Goal: Task Accomplishment & Management: Use online tool/utility

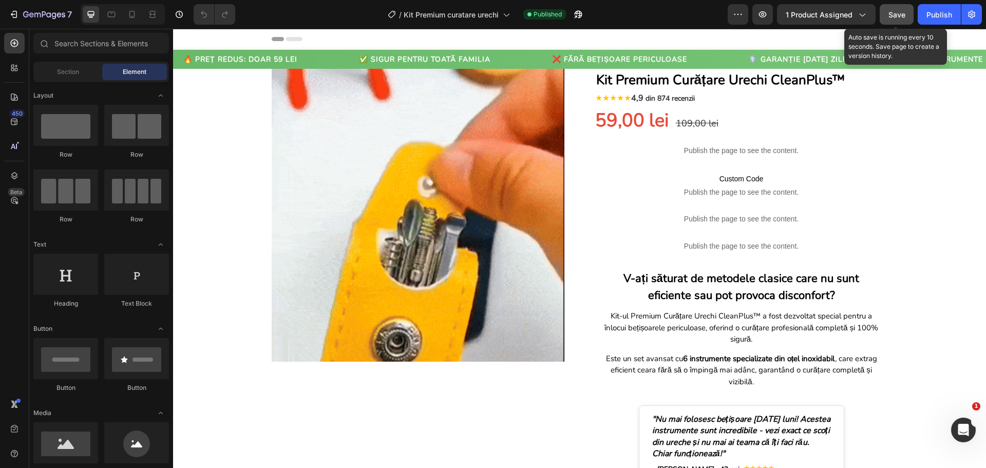
click at [913, 14] on button "Save" at bounding box center [896, 14] width 34 height 21
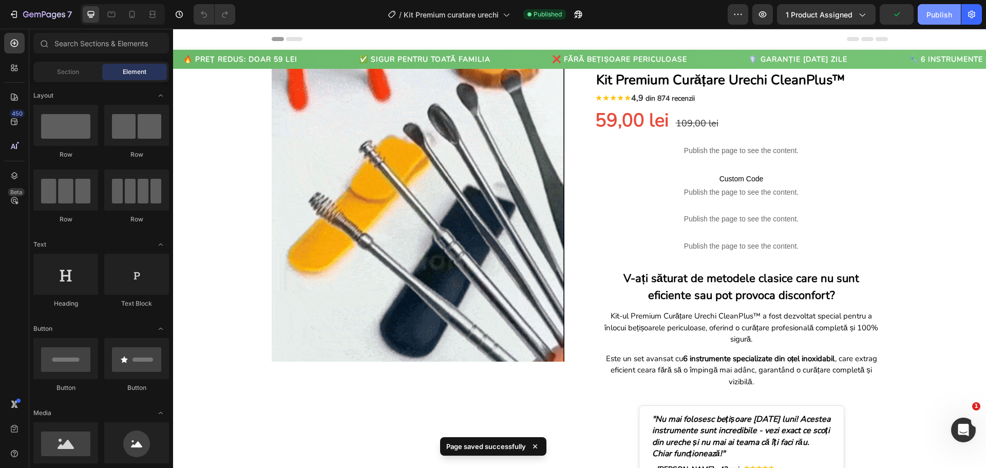
click at [925, 12] on button "Publish" at bounding box center [938, 14] width 43 height 21
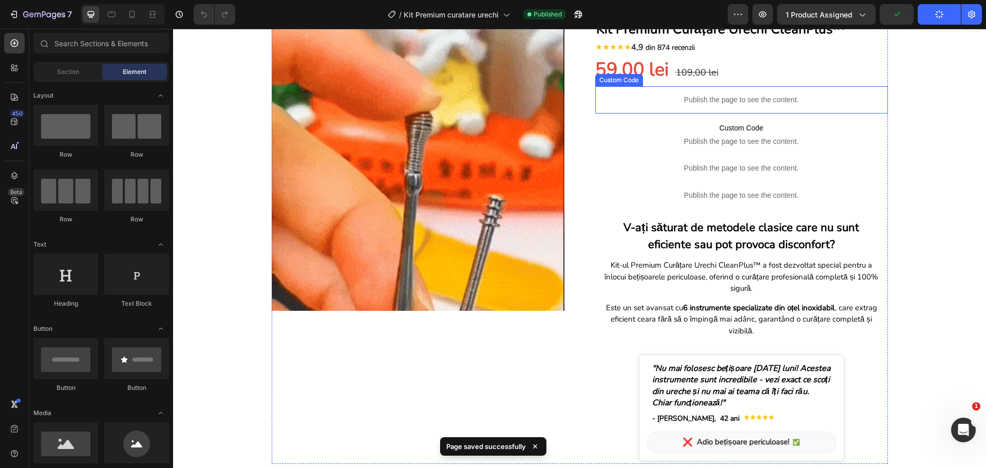
scroll to position [51, 0]
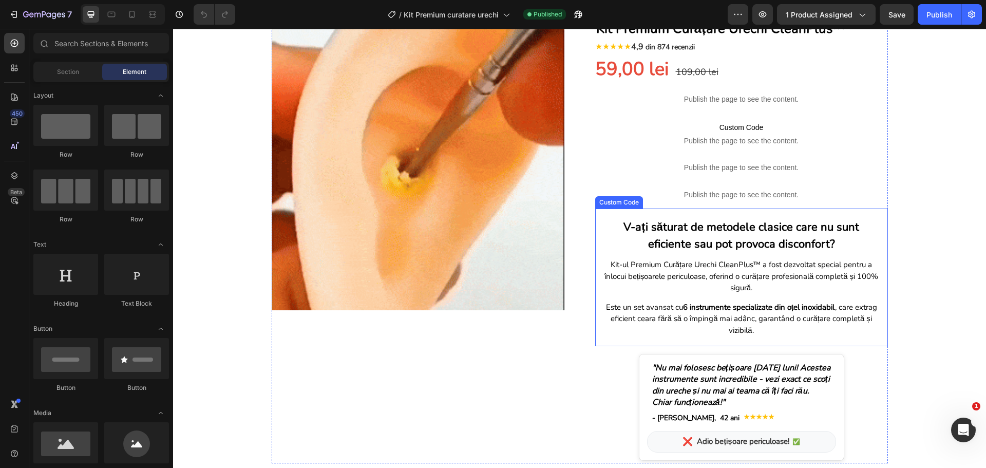
click at [686, 266] on p "Kit-ul Premium Curățare Urechi CleanPlus™ a fost dezvoltat special pentru a înl…" at bounding box center [741, 276] width 277 height 35
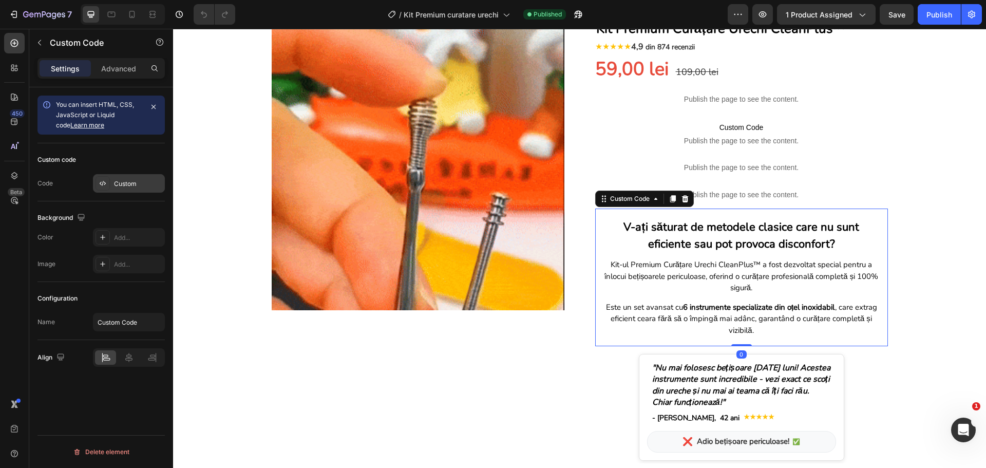
click at [146, 181] on div "Custom" at bounding box center [138, 183] width 48 height 9
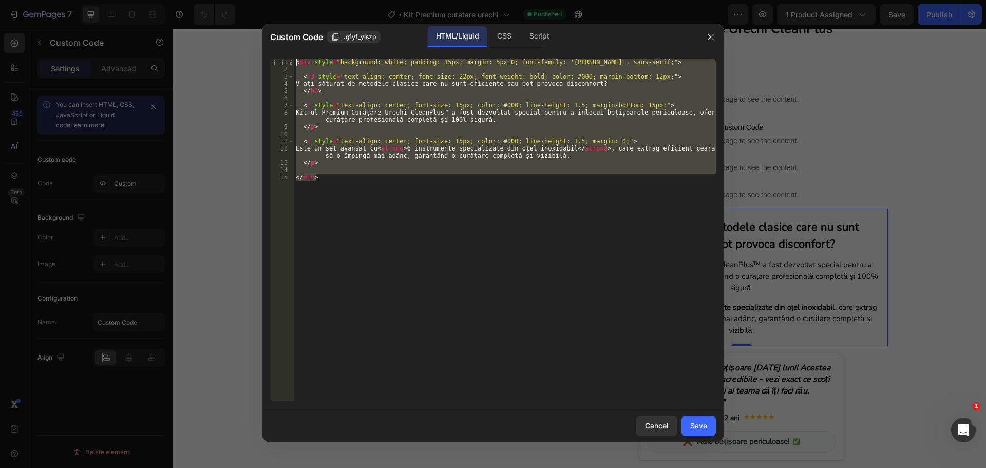
drag, startPoint x: 321, startPoint y: 183, endPoint x: 295, endPoint y: 62, distance: 124.4
click at [295, 62] on div "< div style = "background: white; padding: 15px; margin: 5px 0; font-family: '[…" at bounding box center [505, 237] width 422 height 357
type textarea "<div style="background: white; padding: 15px; margin: 5px 0; font-family: '[PER…"
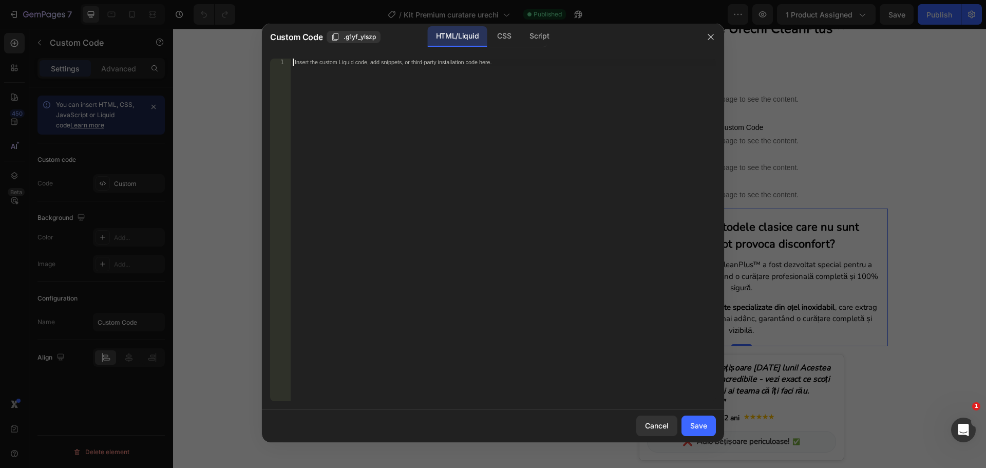
paste textarea "</div>"
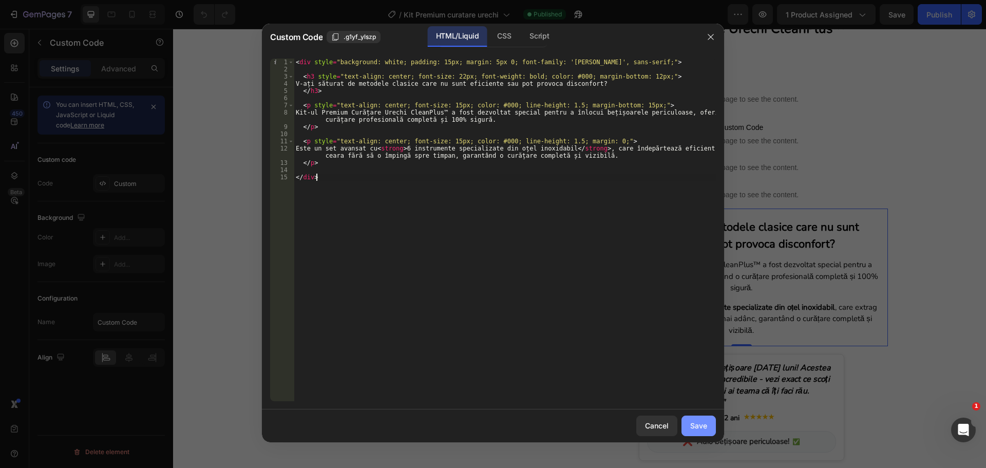
click at [703, 426] on div "Save" at bounding box center [698, 425] width 17 height 11
type textarea "</div>"
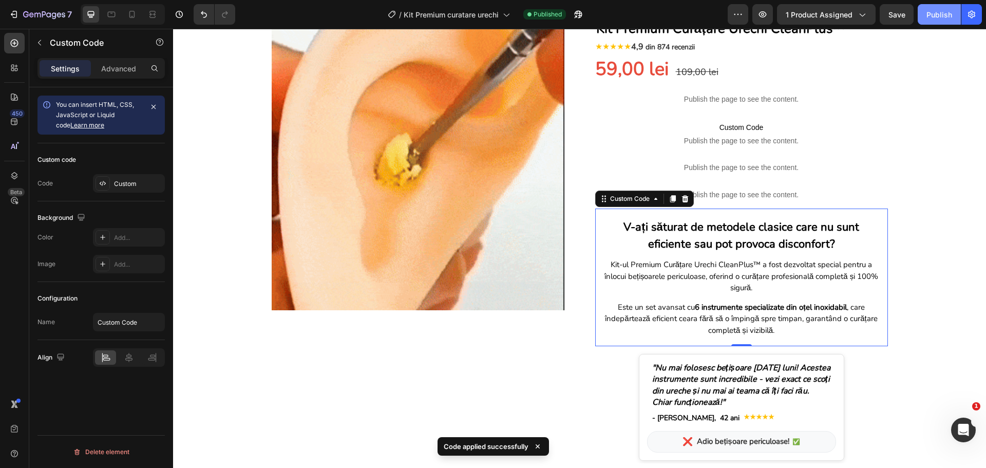
click at [929, 20] on div "Publish" at bounding box center [939, 14] width 26 height 11
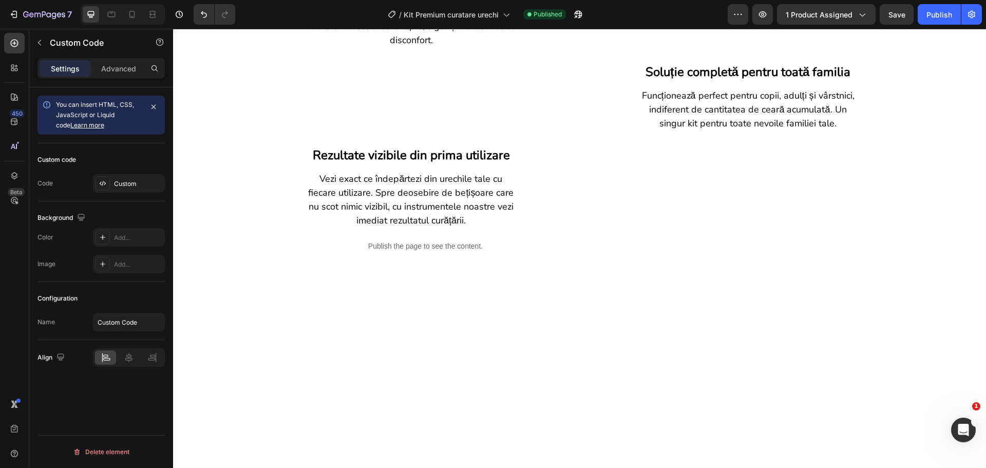
scroll to position [513, 0]
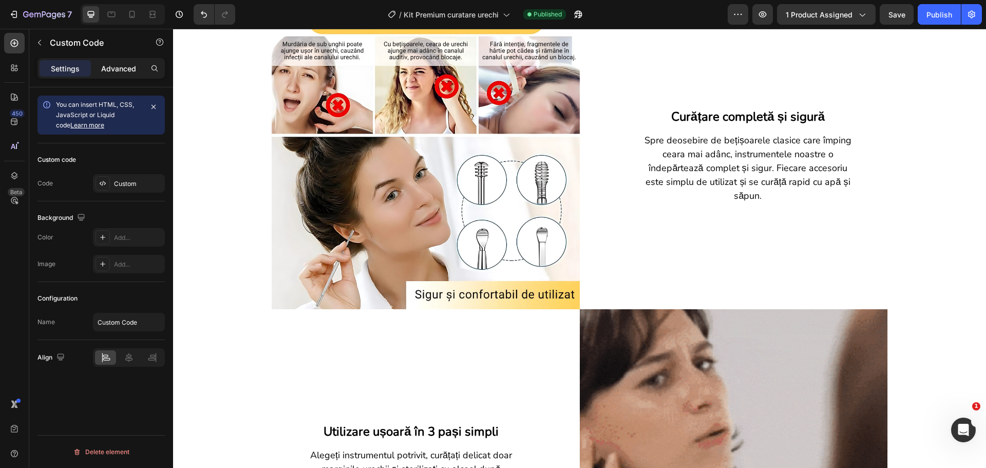
click at [121, 65] on p "Advanced" at bounding box center [118, 68] width 35 height 11
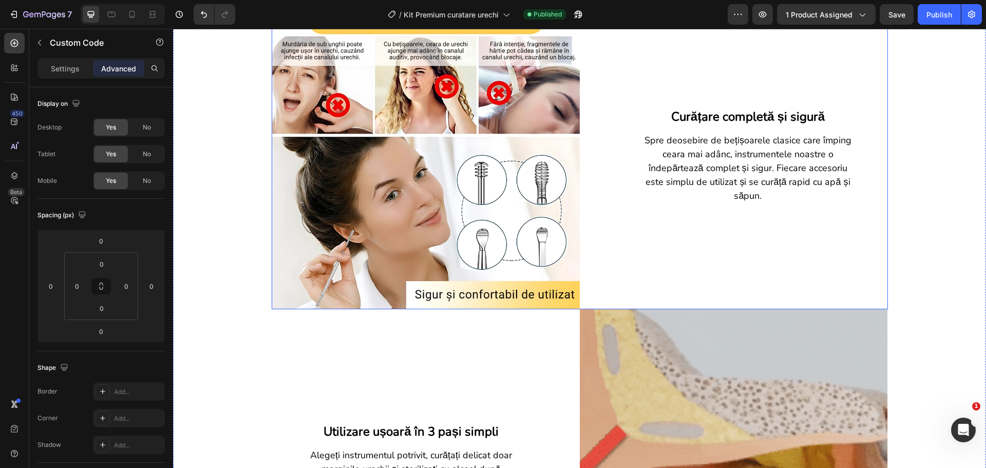
click at [697, 160] on p "Spre deosebire de bețișoarele clasice care împing ceara mai adânc, instrumentel…" at bounding box center [748, 167] width 213 height 69
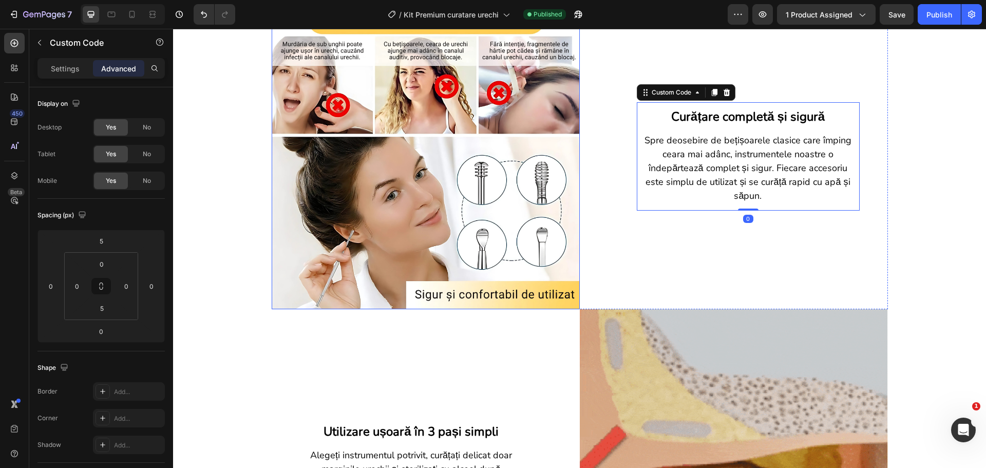
click at [433, 200] on img at bounding box center [426, 155] width 308 height 308
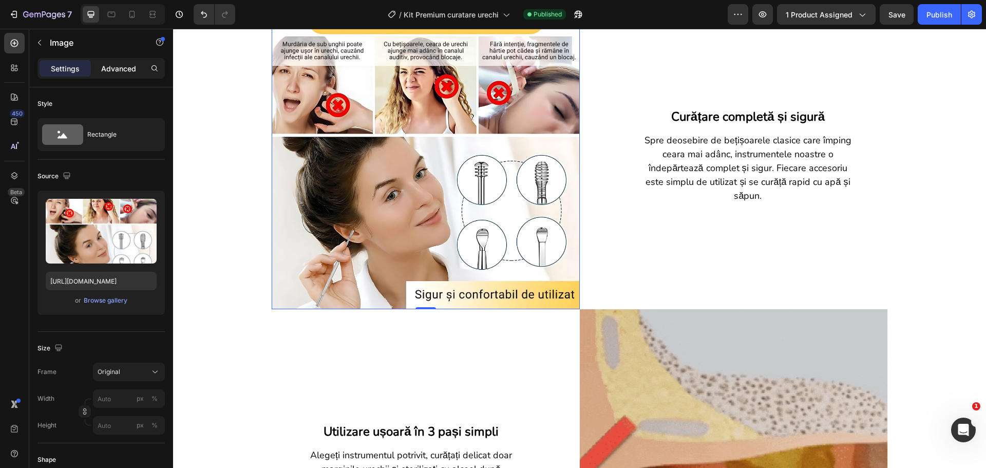
click at [123, 72] on p "Advanced" at bounding box center [118, 68] width 35 height 11
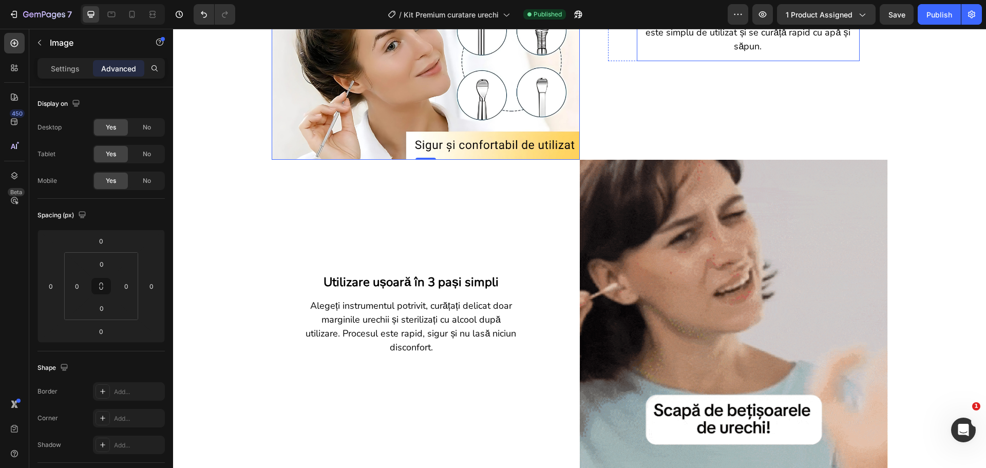
scroll to position [667, 0]
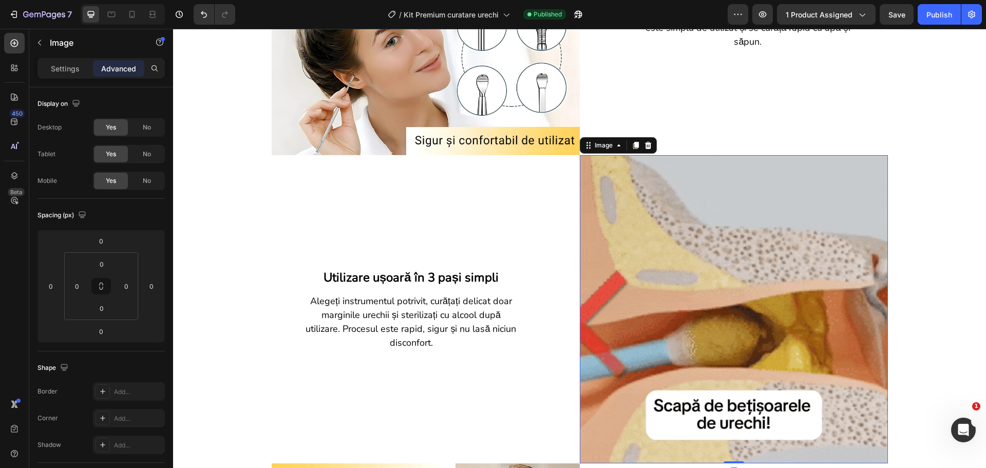
click at [662, 208] on img at bounding box center [734, 309] width 308 height 308
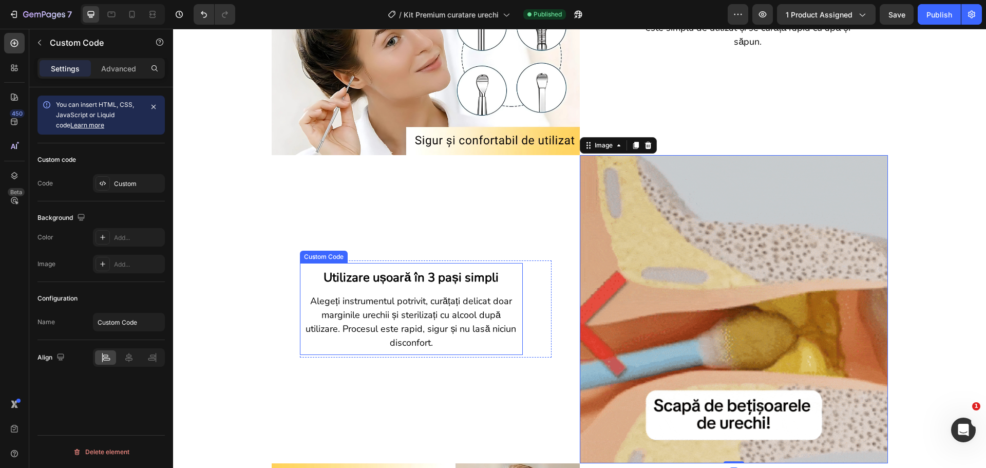
click at [468, 270] on h3 "Utilizare ușoară în 3 pași simpli" at bounding box center [411, 277] width 213 height 18
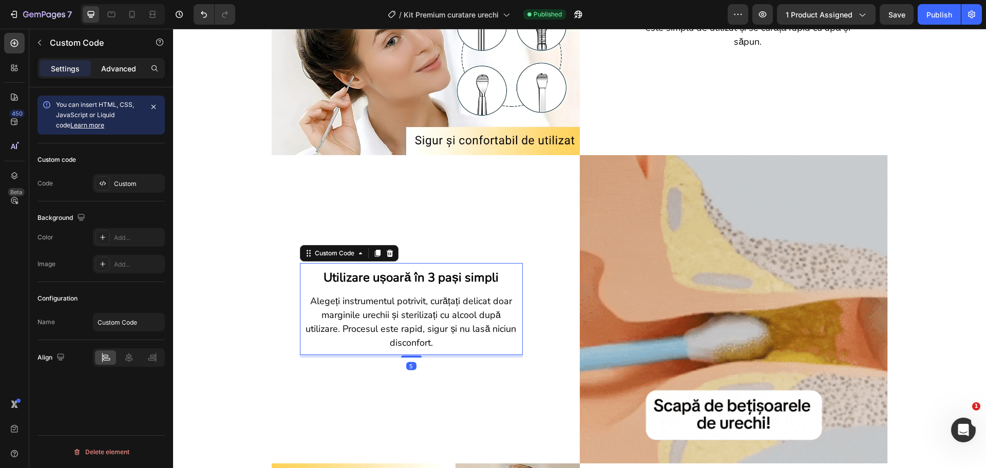
click at [114, 72] on p "Advanced" at bounding box center [118, 68] width 35 height 11
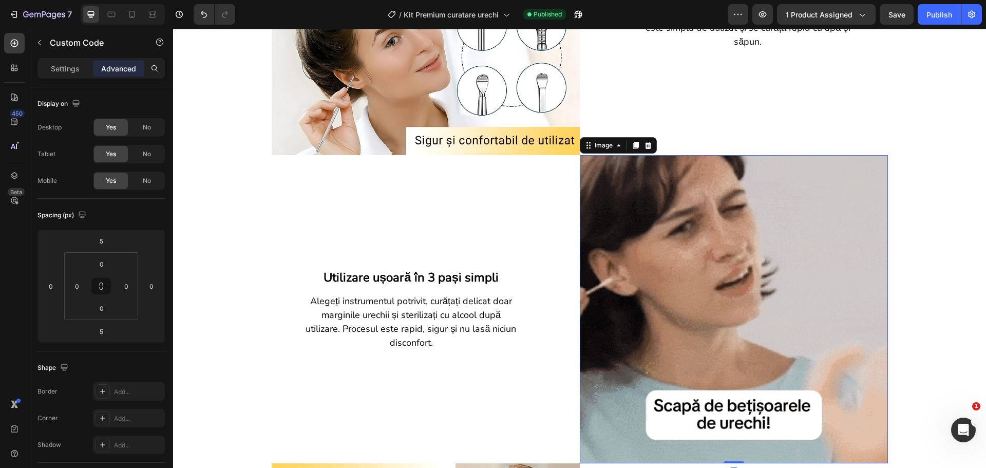
click at [666, 302] on img at bounding box center [734, 309] width 308 height 308
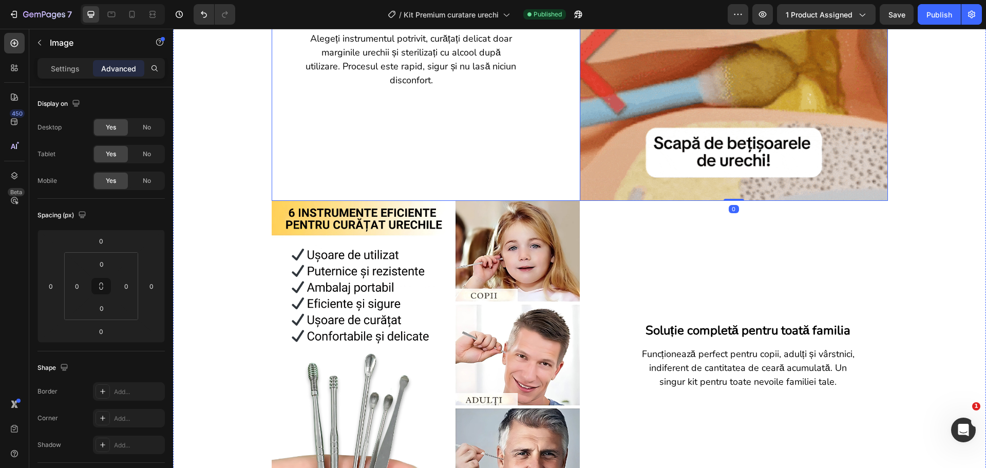
scroll to position [975, 0]
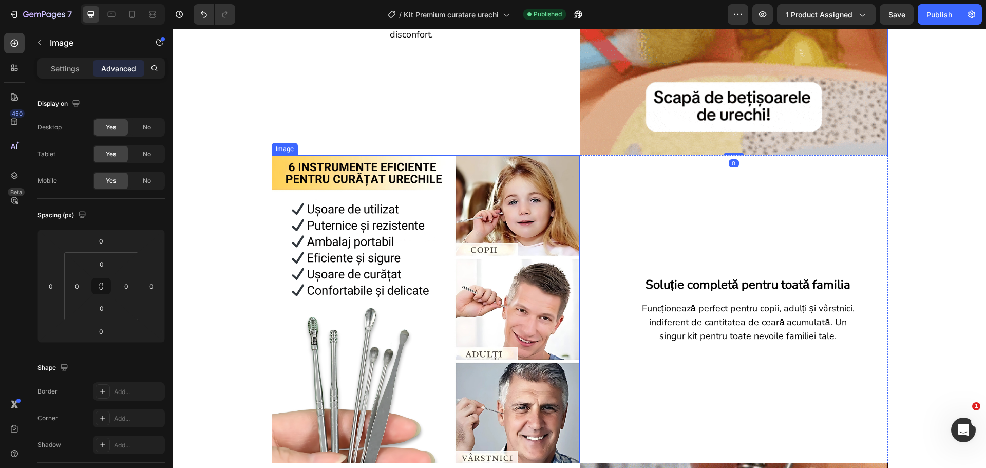
click at [395, 258] on img at bounding box center [426, 309] width 308 height 308
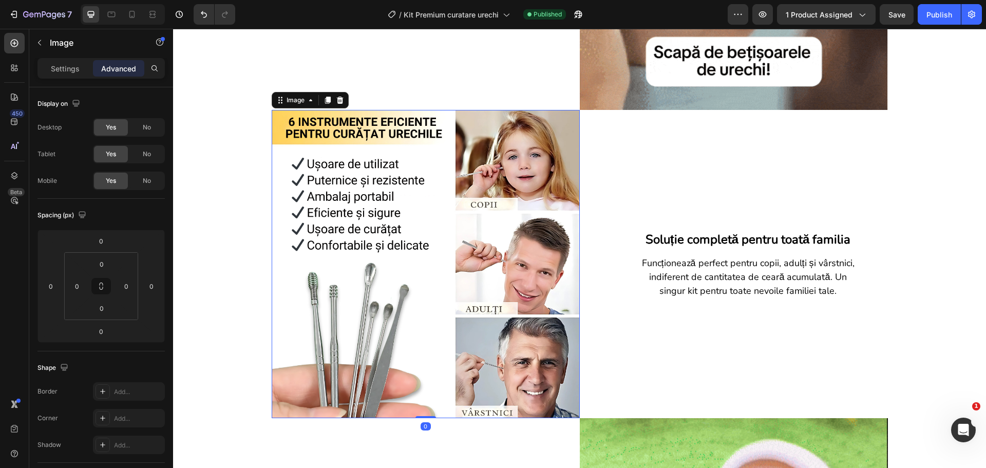
scroll to position [1078, 0]
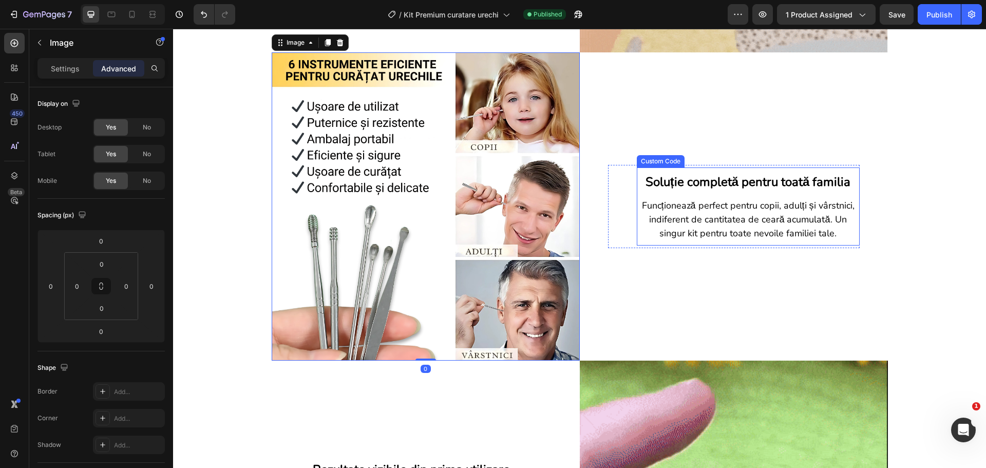
click at [672, 228] on p "Funcționează perfect pentru copii, adulți și vârstnici, indiferent de cantitate…" at bounding box center [748, 220] width 213 height 42
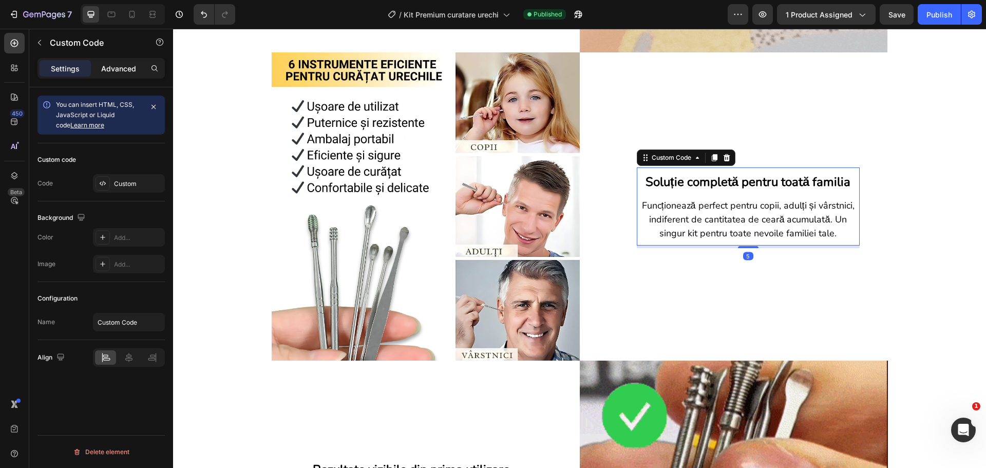
click at [120, 70] on p "Advanced" at bounding box center [118, 68] width 35 height 11
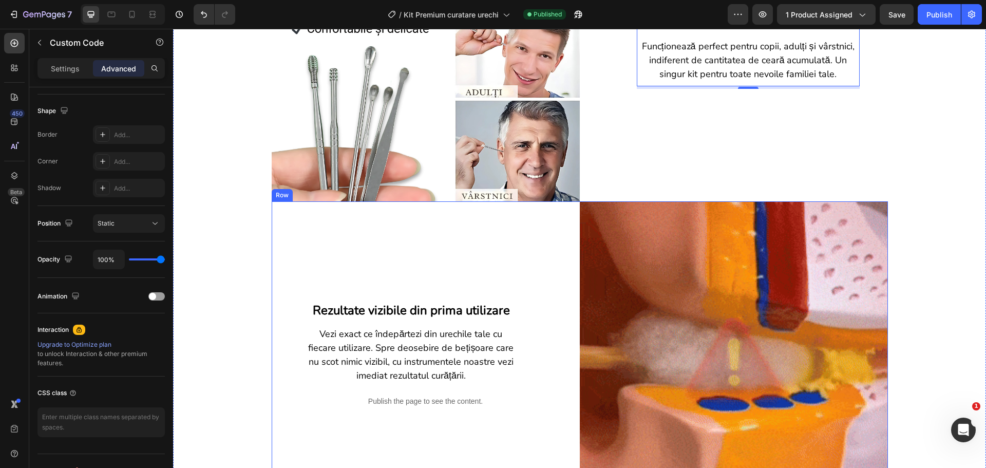
scroll to position [1284, 0]
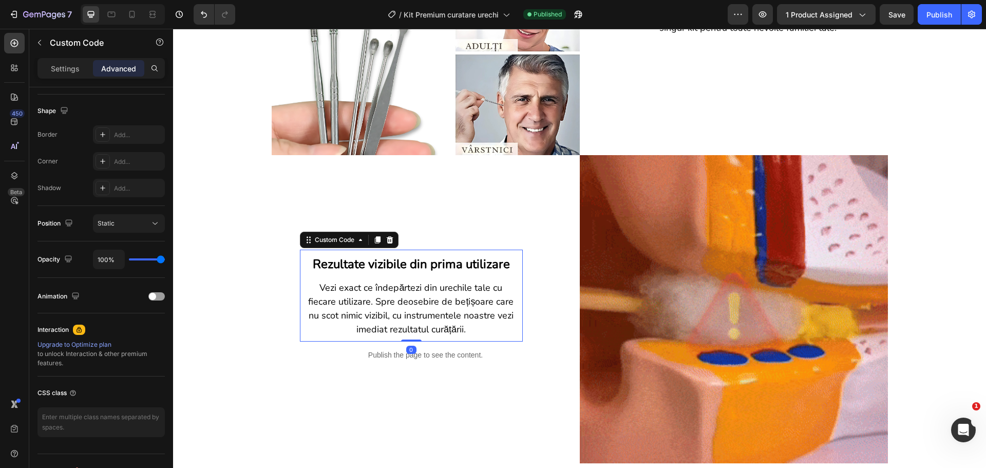
click at [341, 266] on h3 "Rezultate vizibile din prima utilizare" at bounding box center [411, 264] width 213 height 18
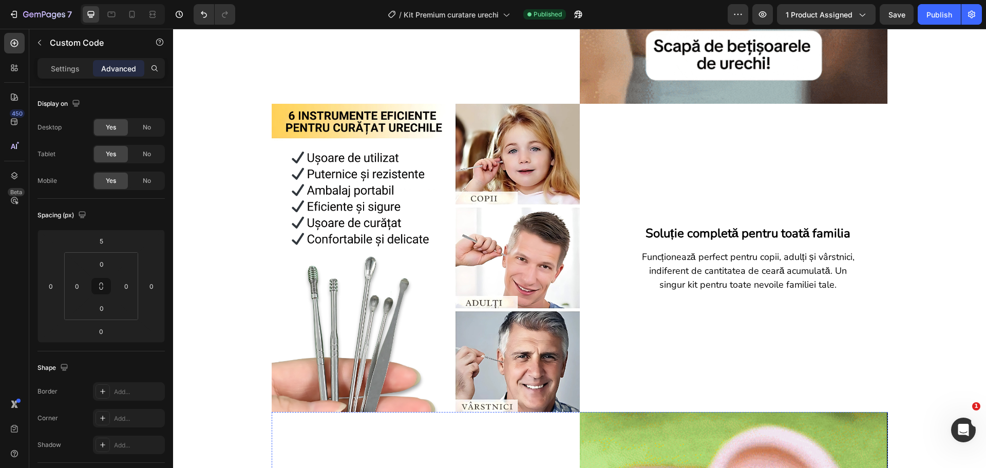
scroll to position [873, 0]
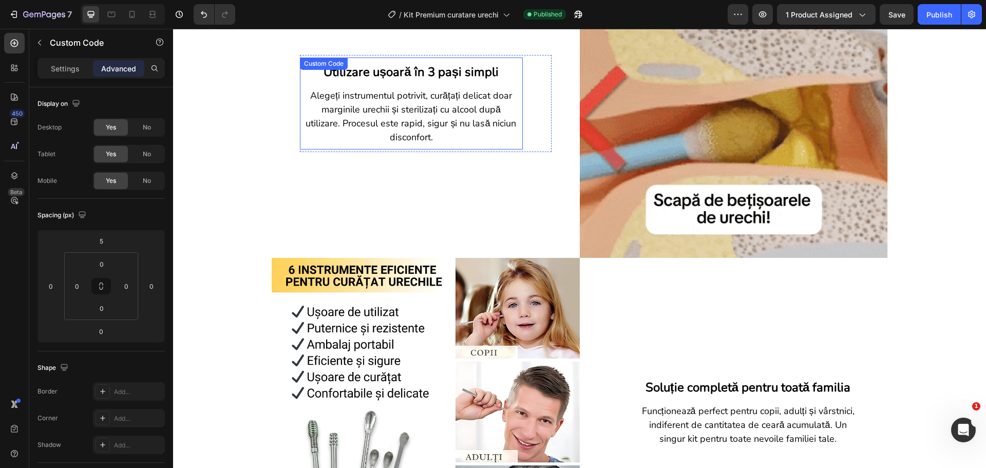
click at [419, 121] on p "Alegeți instrumentul potrivit, curățați delicat doar marginile urechii și steri…" at bounding box center [411, 116] width 213 height 55
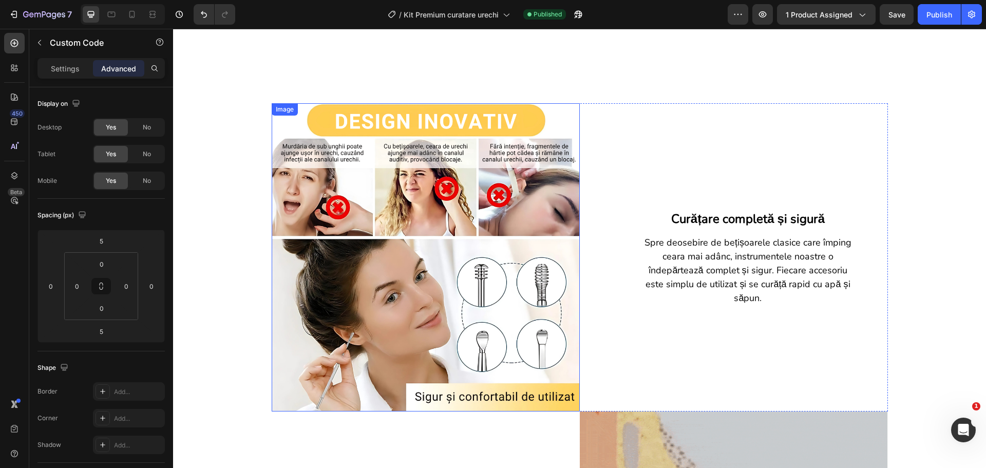
scroll to position [411, 0]
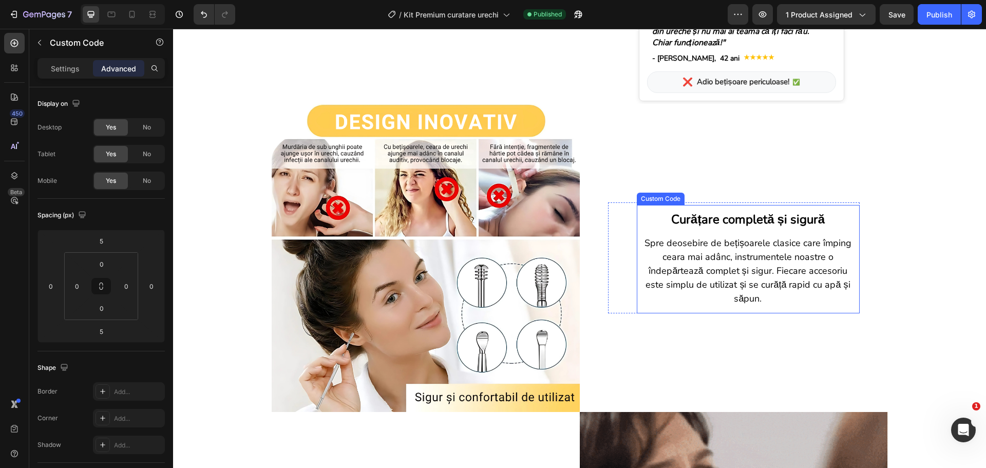
click at [702, 251] on p "Spre deosebire de bețișoarele clasice care împing ceara mai adânc, instrumentel…" at bounding box center [748, 270] width 213 height 69
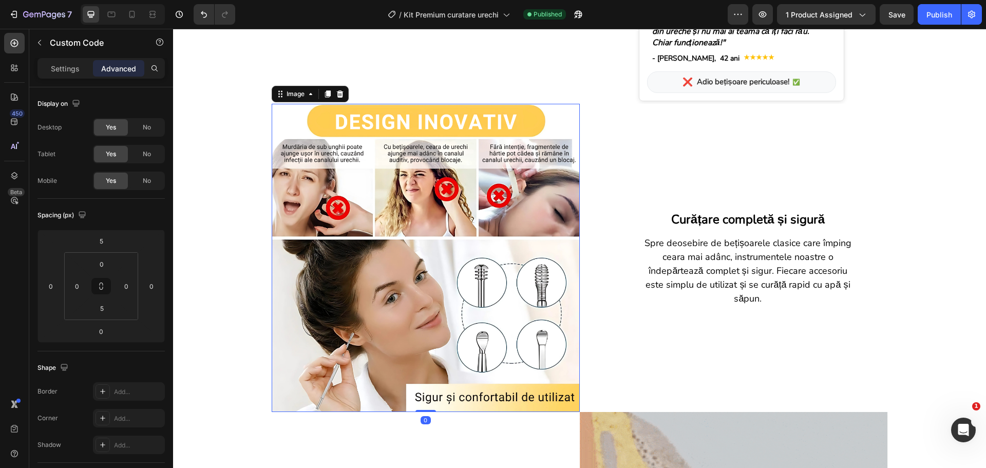
click at [506, 242] on img at bounding box center [426, 258] width 308 height 308
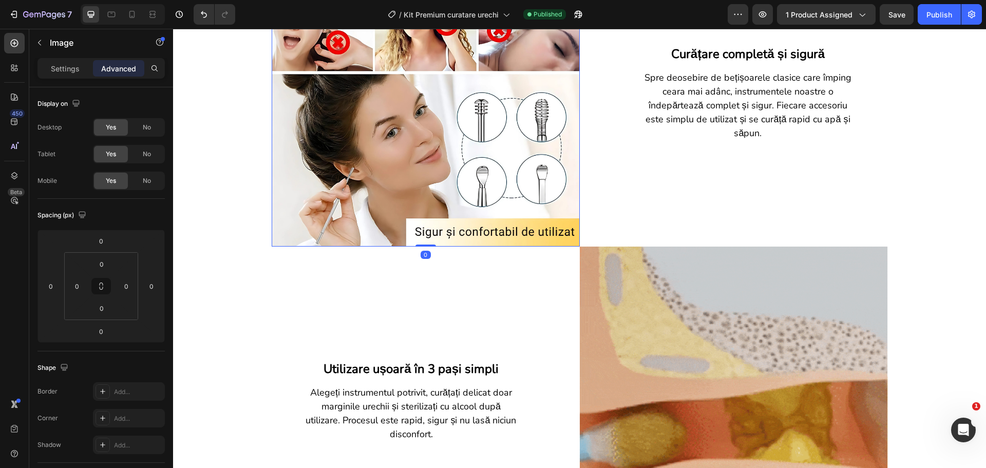
scroll to position [616, 0]
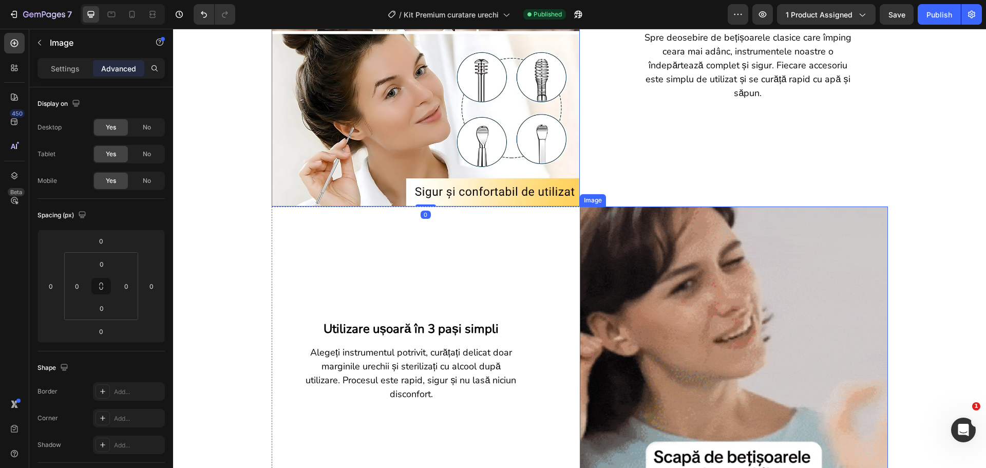
click at [664, 281] on img at bounding box center [734, 360] width 308 height 308
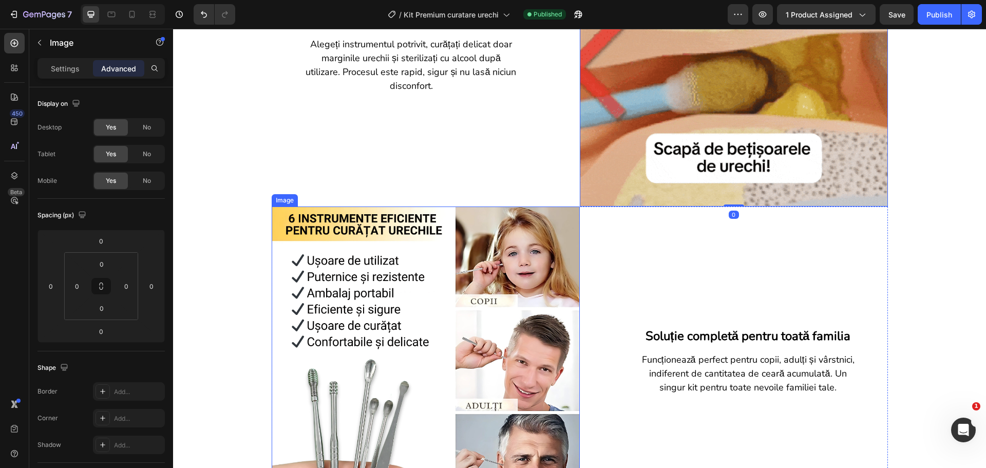
click at [527, 299] on img at bounding box center [426, 360] width 308 height 308
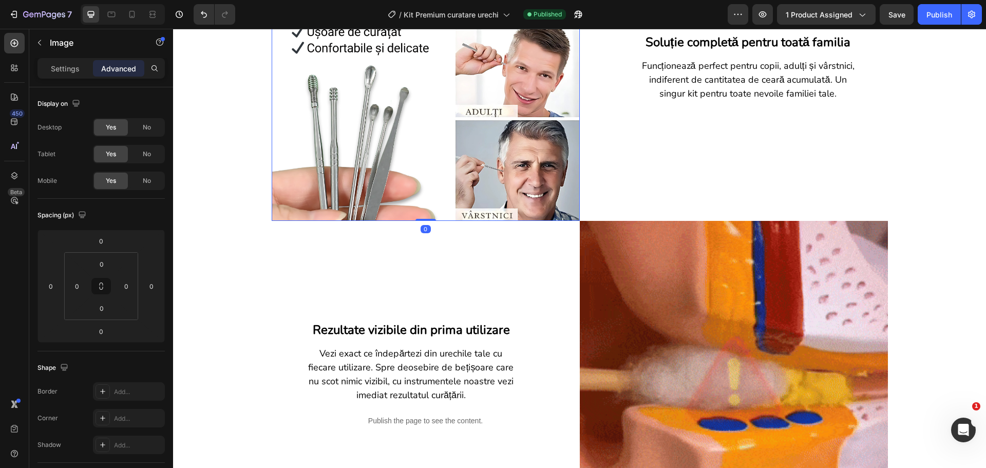
scroll to position [1232, 0]
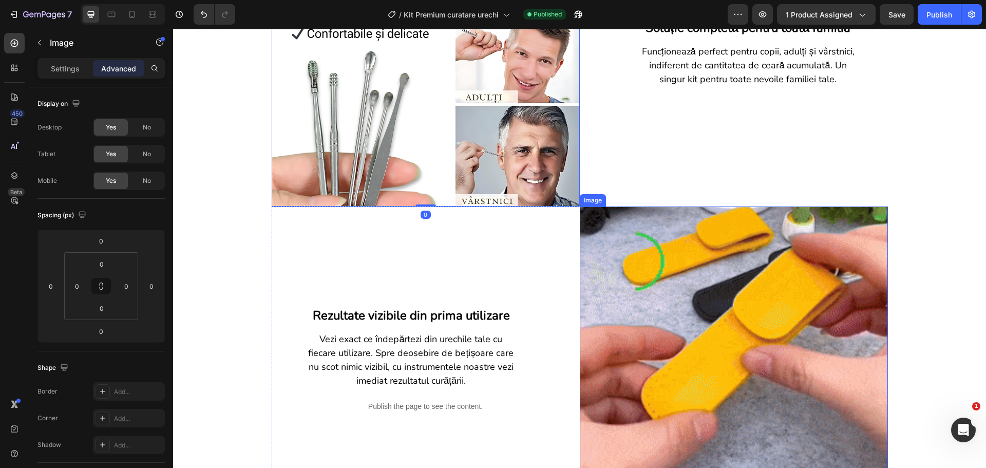
click at [679, 328] on img at bounding box center [734, 360] width 308 height 308
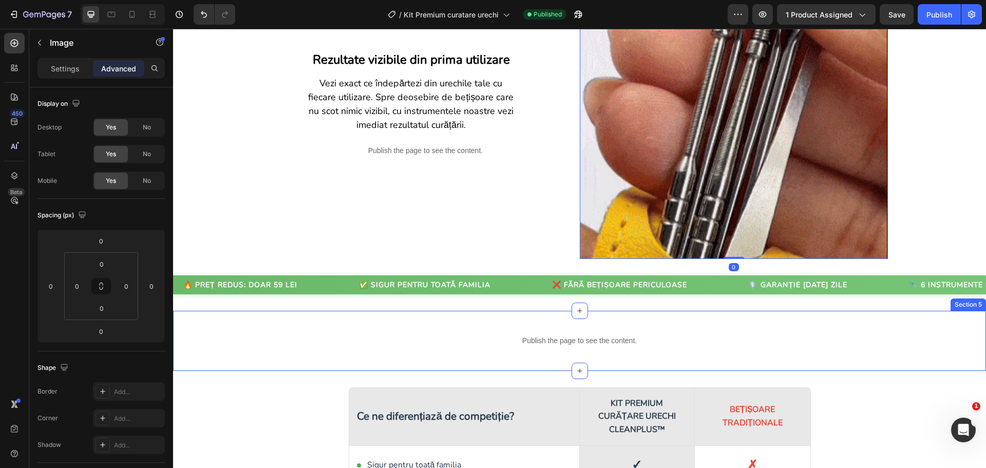
scroll to position [1489, 0]
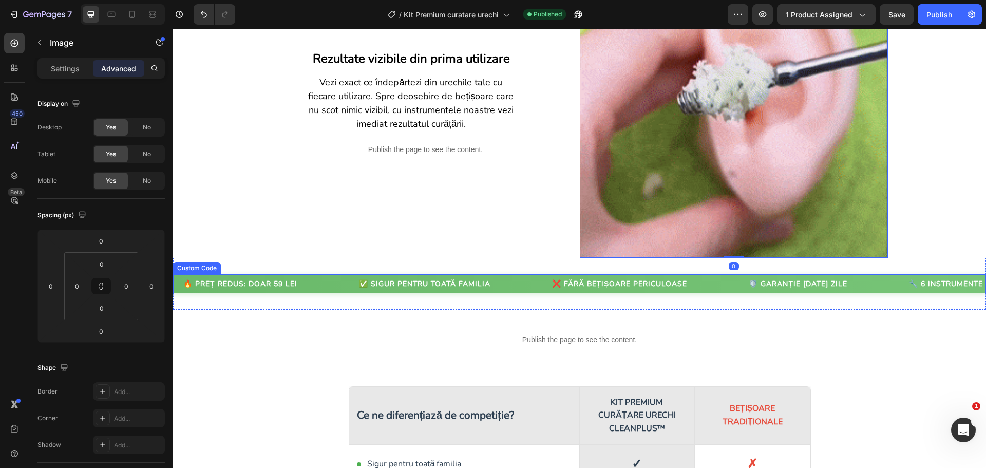
click at [557, 289] on div "❌ FĂRĂ BEȚIȘOARE PERICULOASE" at bounding box center [617, 283] width 156 height 11
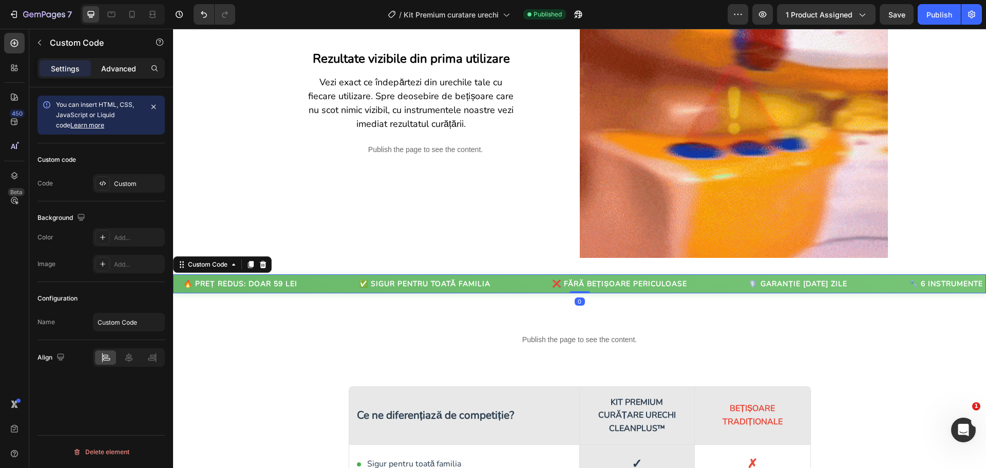
click at [126, 72] on p "Advanced" at bounding box center [118, 68] width 35 height 11
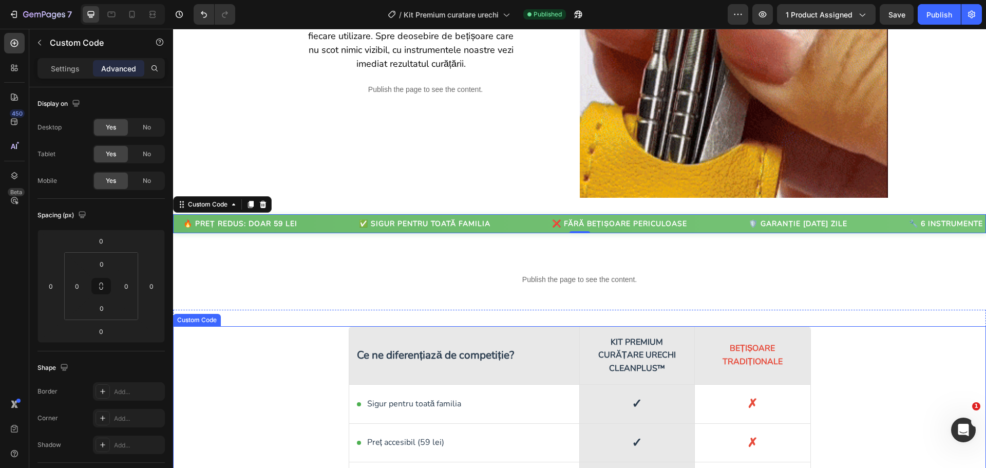
scroll to position [1592, 0]
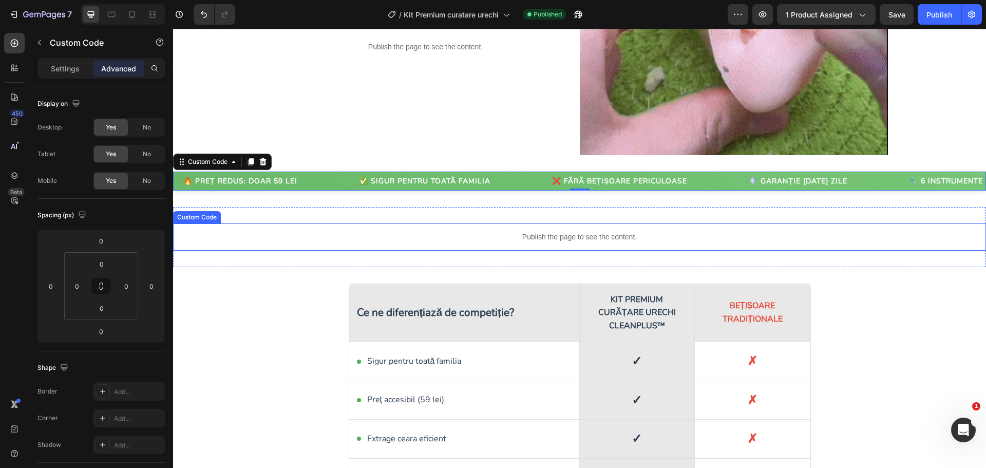
click at [554, 240] on p "Publish the page to see the content." at bounding box center [579, 237] width 813 height 11
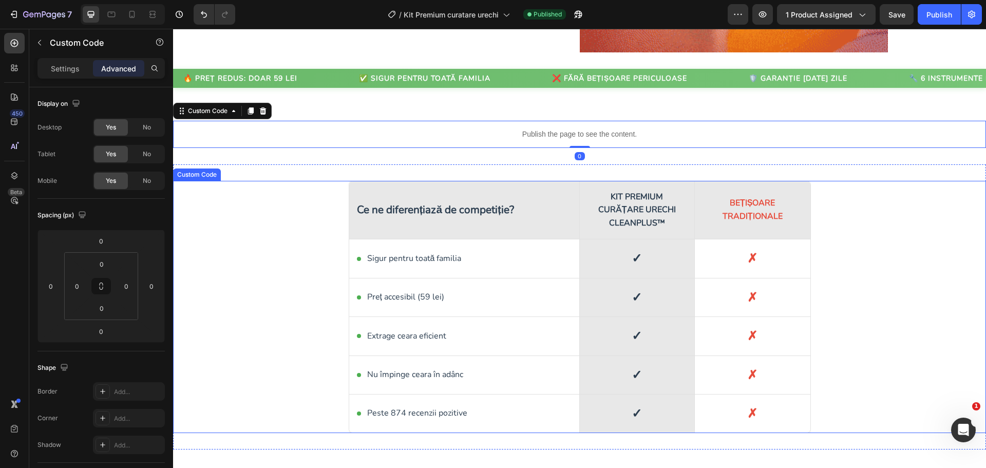
click at [490, 293] on div "Preț accesibil (59 lei)" at bounding box center [464, 297] width 231 height 39
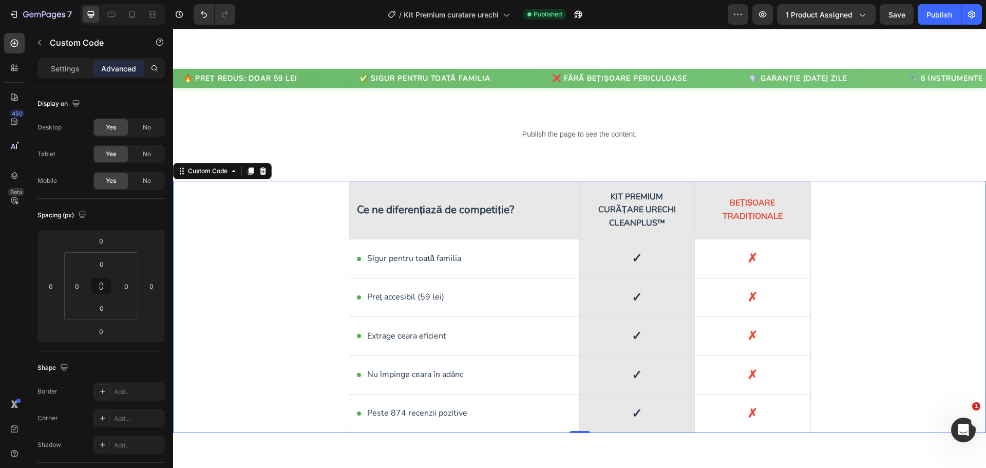
scroll to position [1900, 0]
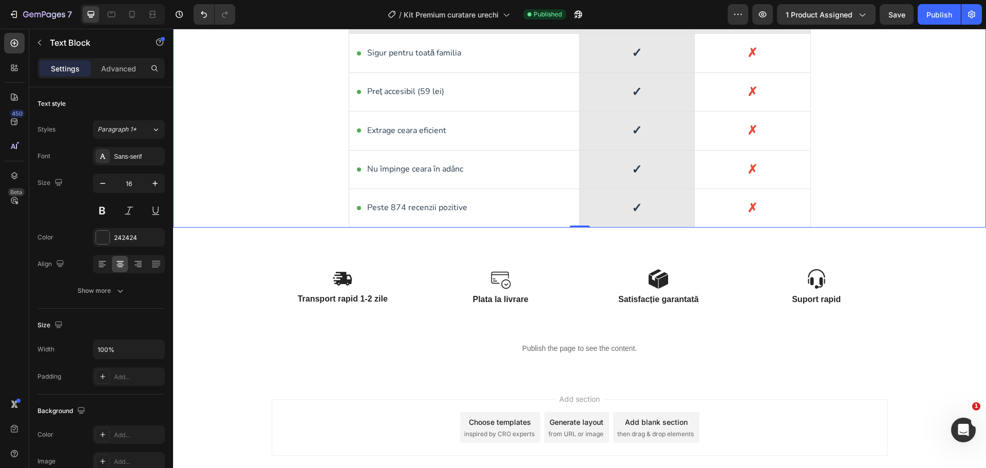
click at [490, 293] on div "Plata la livrare" at bounding box center [500, 299] width 143 height 13
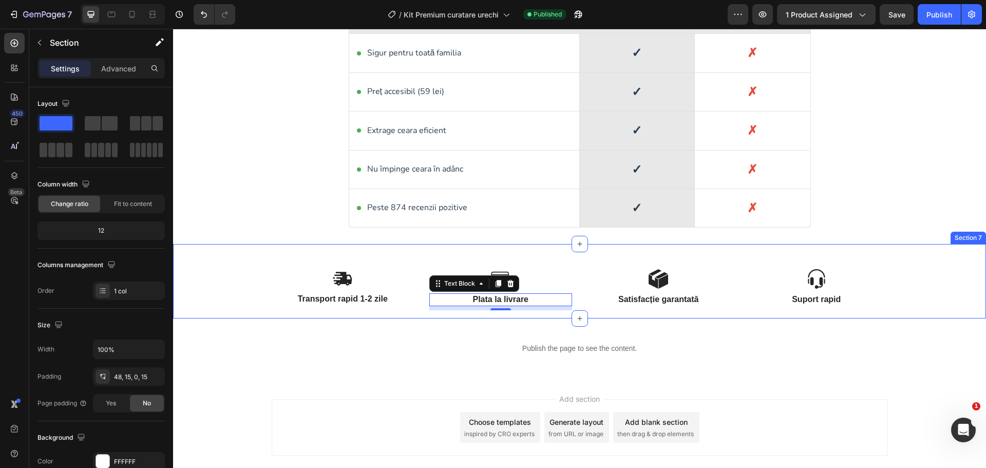
click at [567, 268] on div "Image Transport rapid 1-2 zile Text Block Image Plata la livrare Text Block 8 R…" at bounding box center [579, 281] width 813 height 74
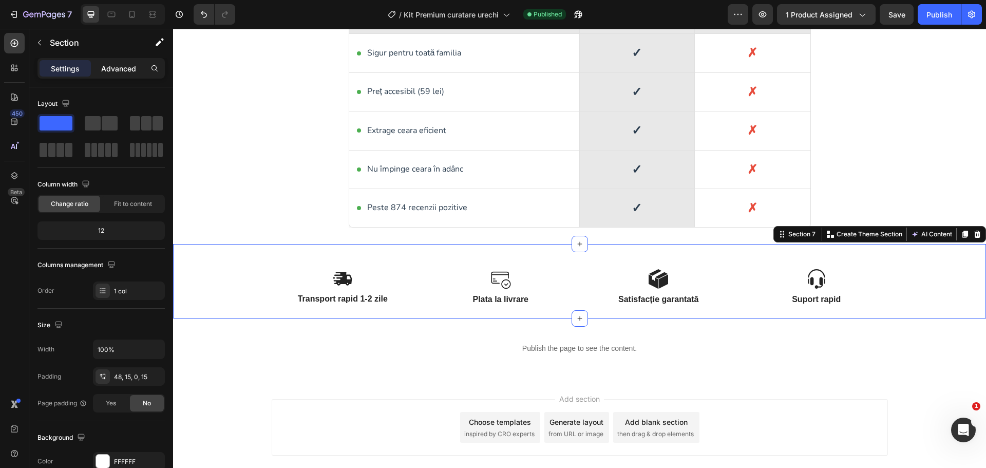
click at [128, 71] on p "Advanced" at bounding box center [118, 68] width 35 height 11
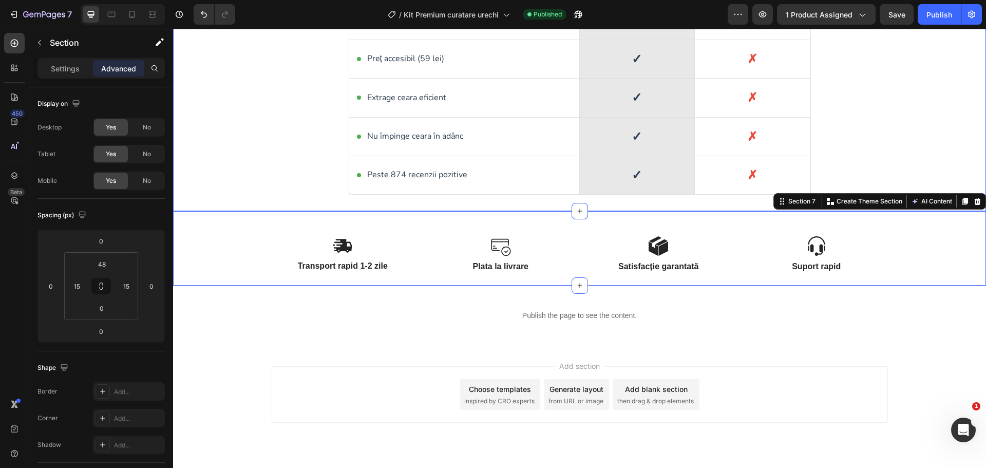
scroll to position [1958, 0]
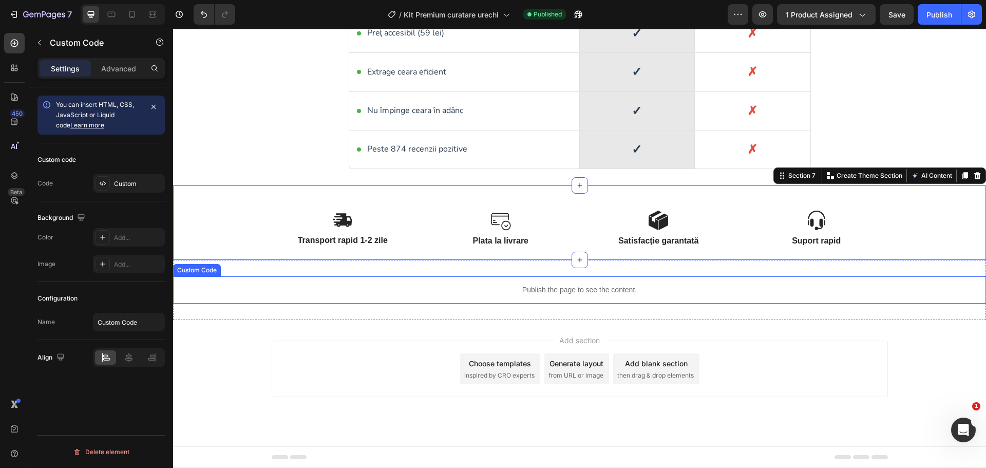
click at [562, 292] on p "Publish the page to see the content." at bounding box center [579, 289] width 813 height 11
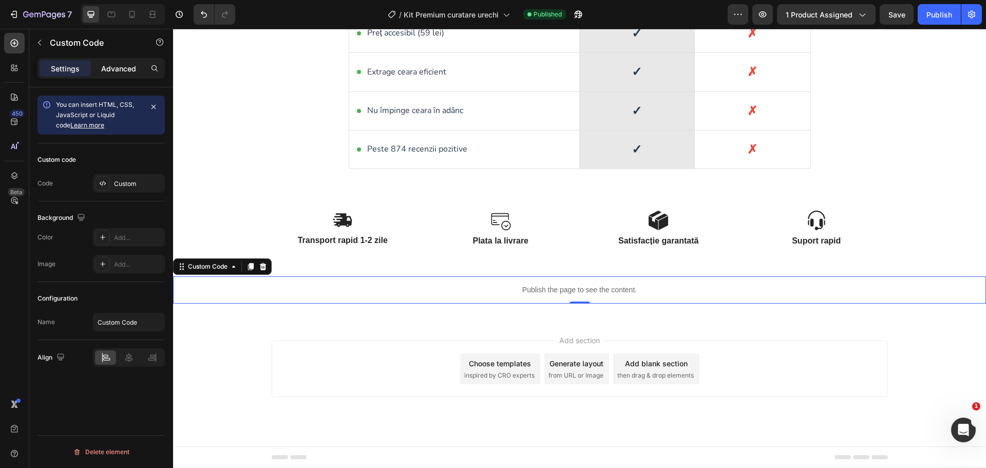
click at [102, 67] on p "Advanced" at bounding box center [118, 68] width 35 height 11
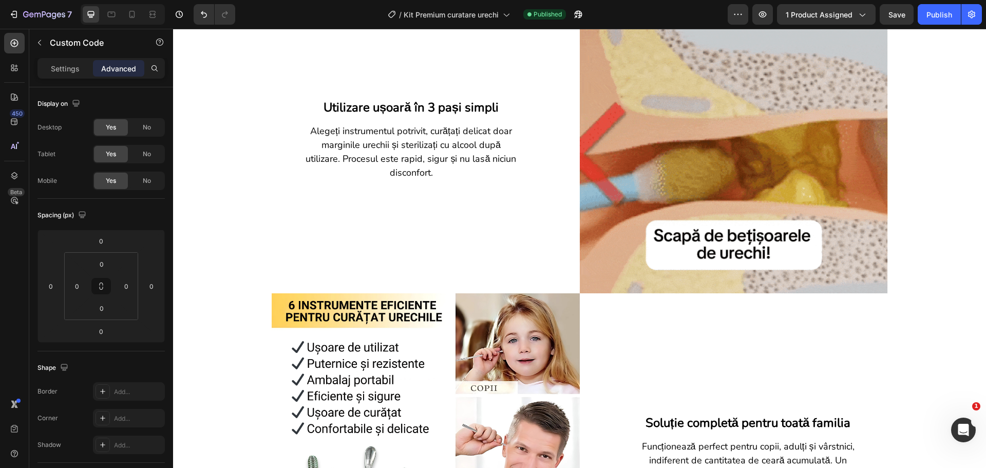
scroll to position [819, 0]
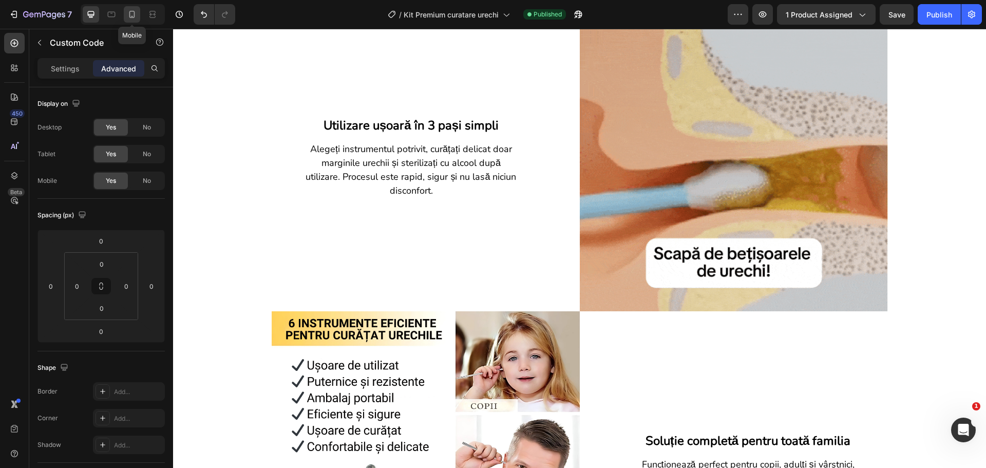
click at [129, 13] on icon at bounding box center [132, 14] width 6 height 7
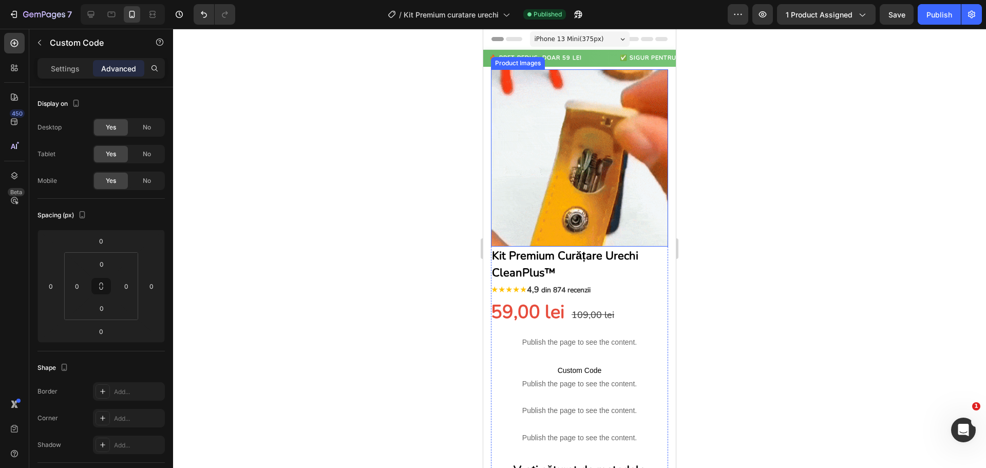
click at [587, 183] on img at bounding box center [579, 157] width 177 height 177
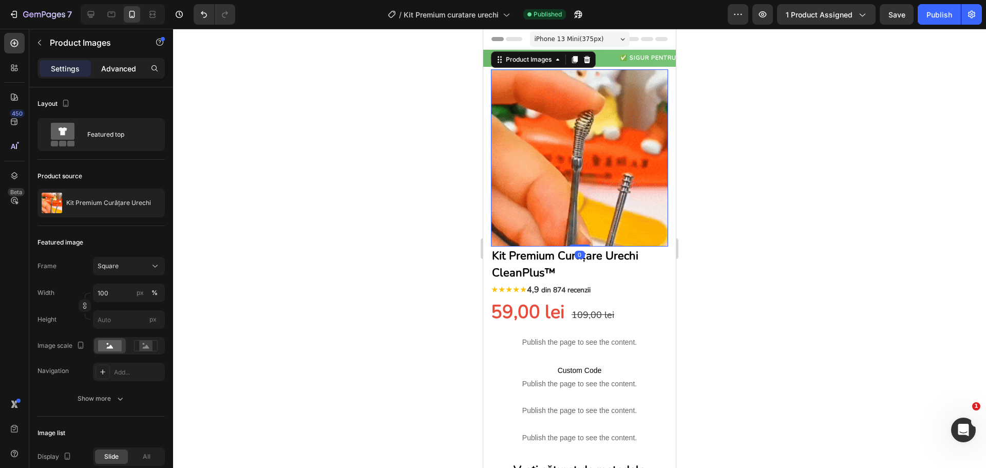
click at [120, 63] on p "Advanced" at bounding box center [118, 68] width 35 height 11
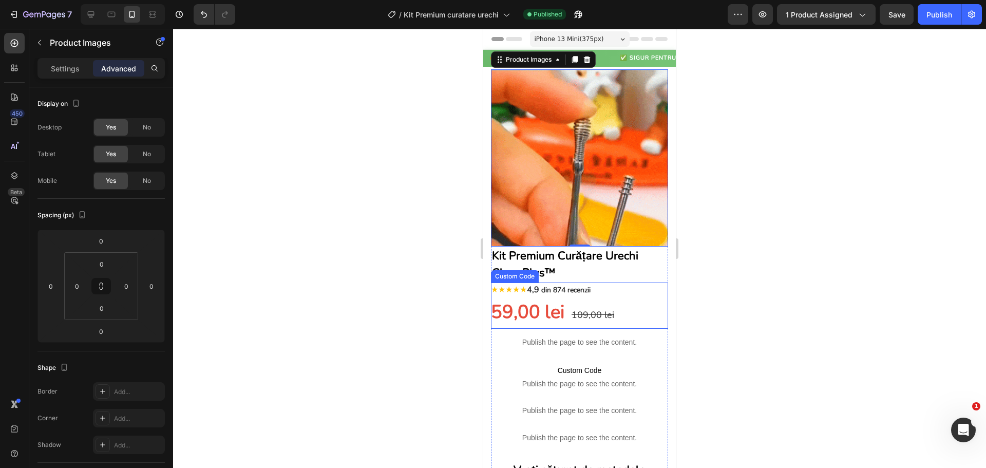
click at [554, 261] on p "Kit Premium Curățare Urechi CleanPlus™" at bounding box center [579, 264] width 175 height 34
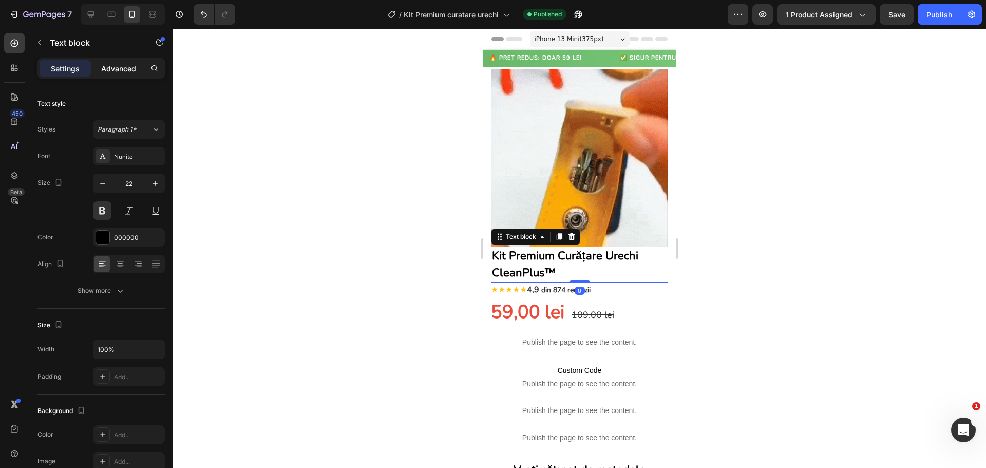
click at [112, 65] on p "Advanced" at bounding box center [118, 68] width 35 height 11
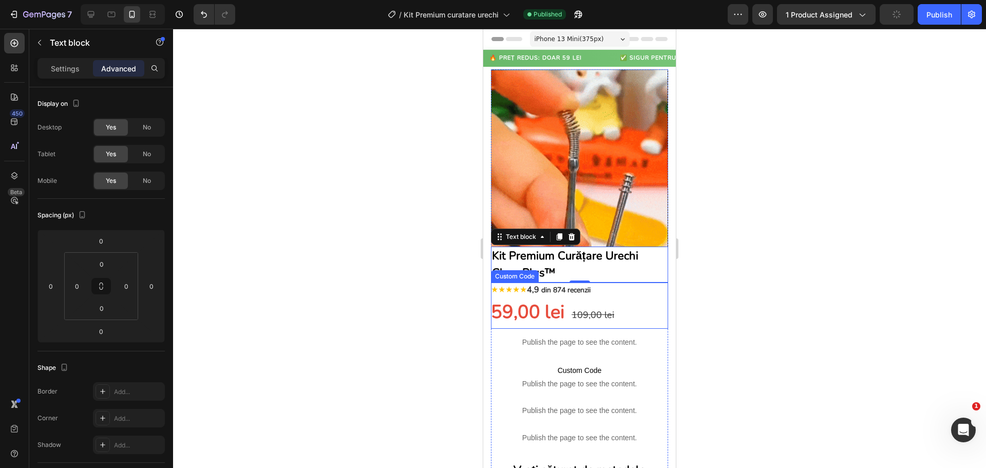
click at [544, 299] on span "59,00 lei" at bounding box center [527, 311] width 73 height 25
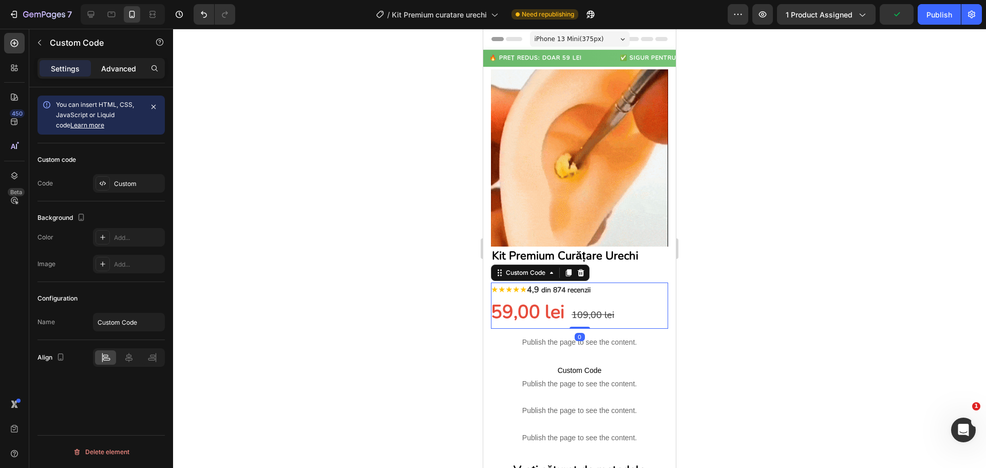
click at [123, 66] on p "Advanced" at bounding box center [118, 68] width 35 height 11
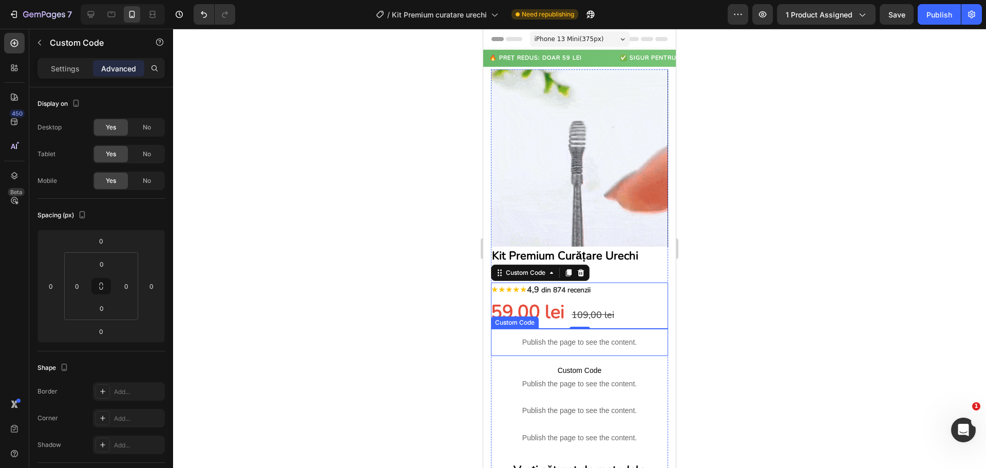
click at [564, 337] on p "Publish the page to see the content." at bounding box center [579, 342] width 177 height 11
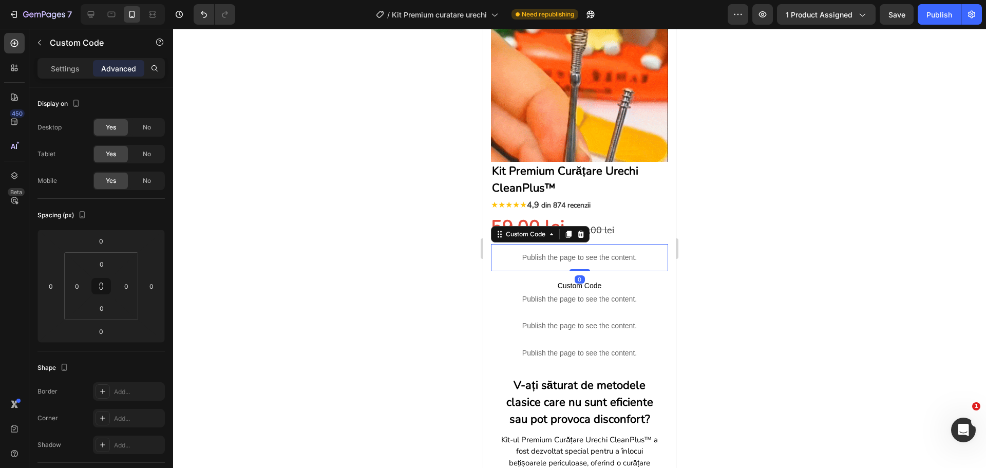
scroll to position [103, 0]
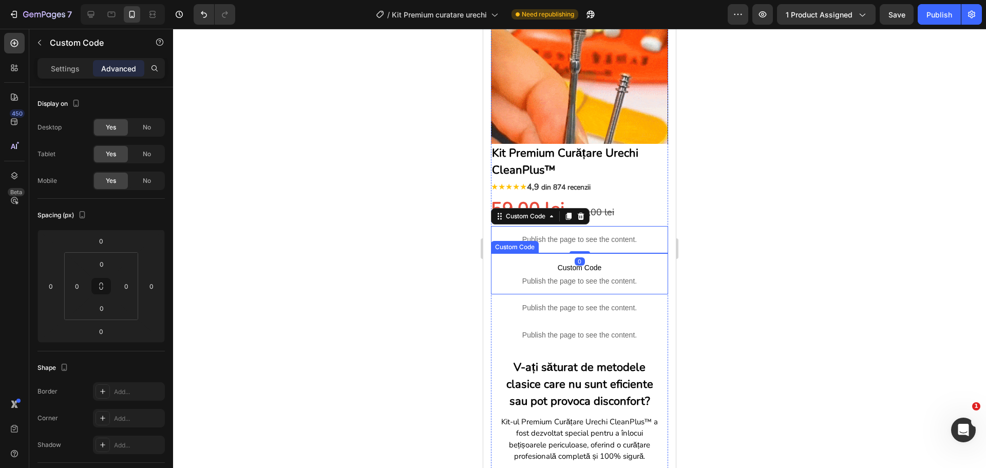
click at [577, 261] on span "Custom Code" at bounding box center [579, 267] width 177 height 12
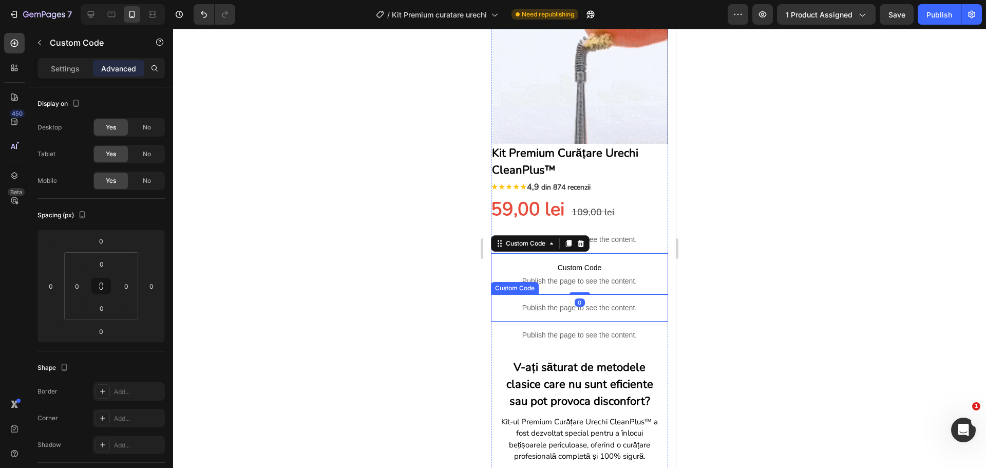
click at [606, 302] on p "Publish the page to see the content." at bounding box center [579, 307] width 177 height 11
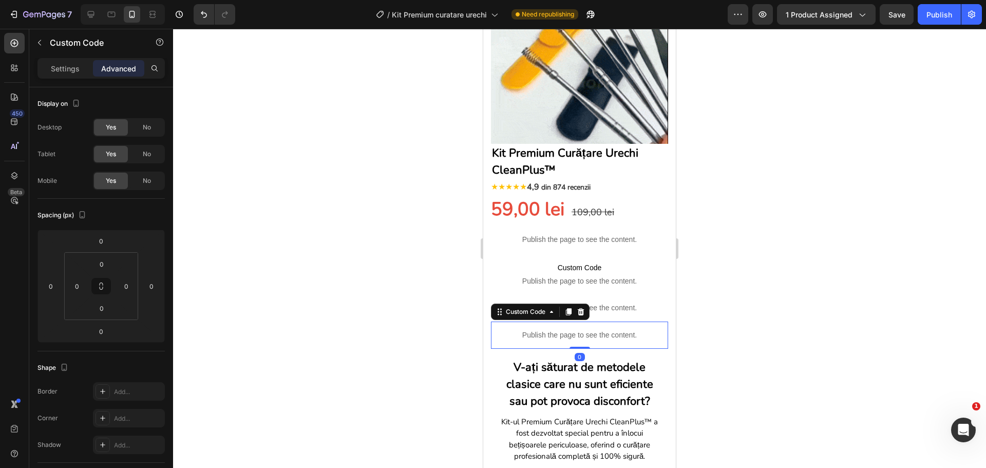
click at [599, 330] on p "Publish the page to see the content." at bounding box center [579, 335] width 177 height 11
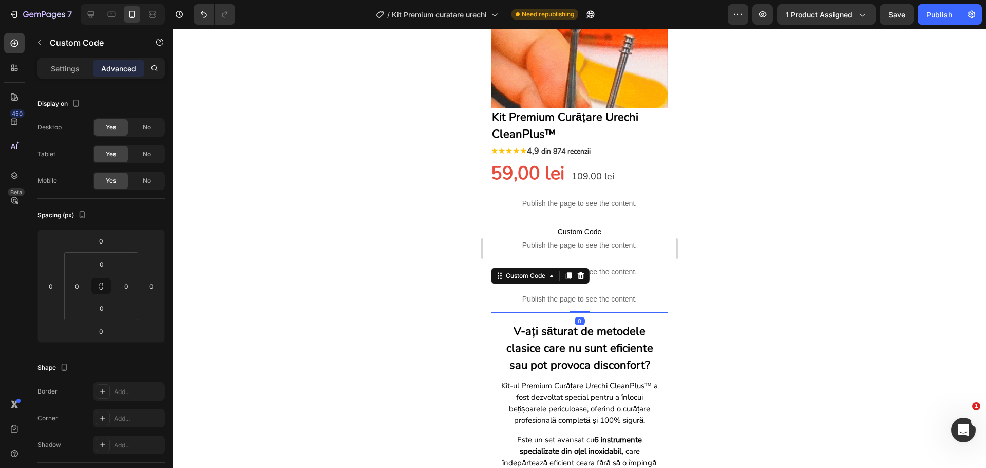
scroll to position [154, 0]
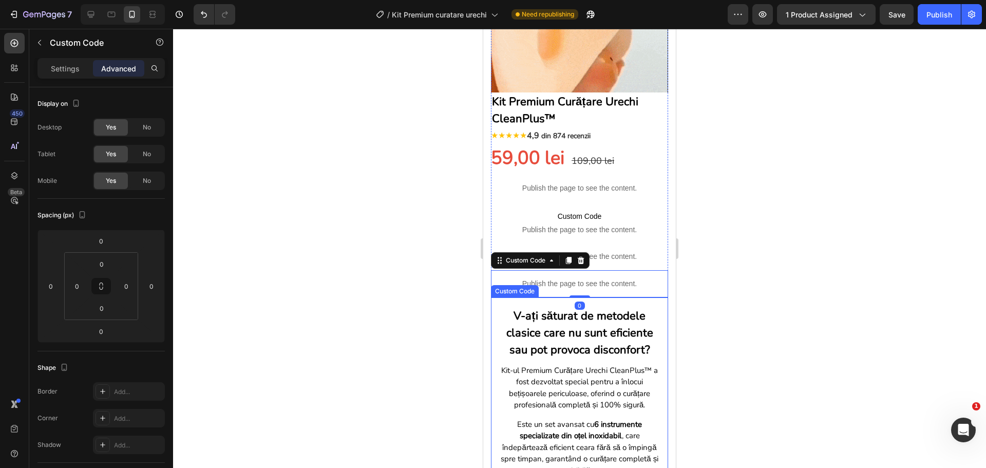
click at [598, 321] on h3 "V-ați săturat de metodele clasice care nu sunt eficiente sau pot provoca discon…" at bounding box center [580, 333] width 162 height 51
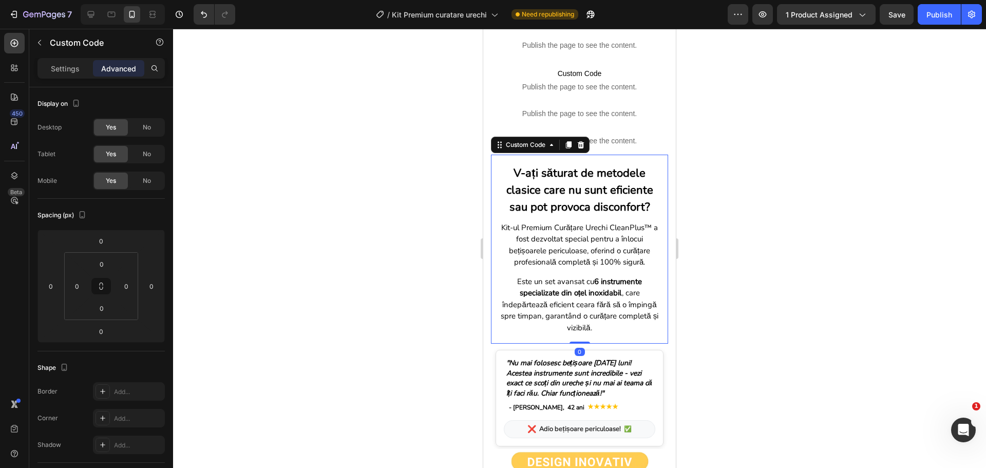
scroll to position [308, 0]
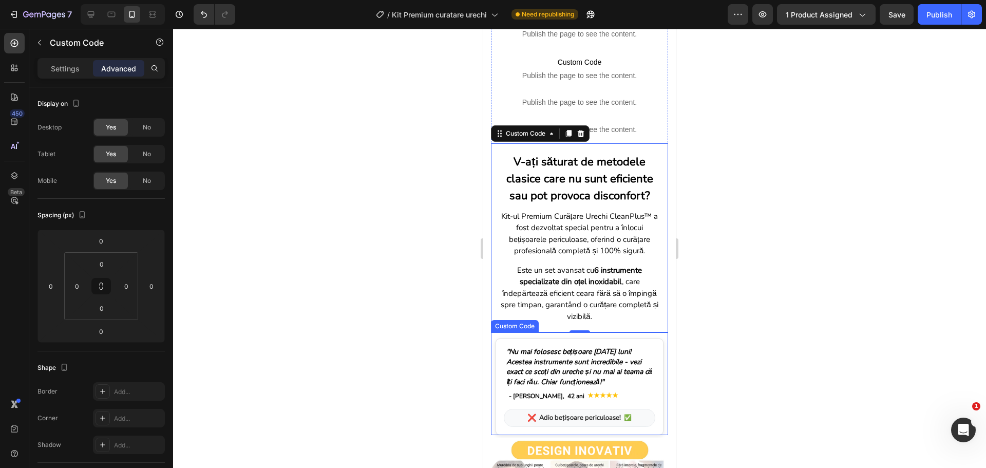
click at [593, 338] on div ""Nu mai folosesc bețișoare [DATE] luni! Acestea instrumente sunt incredibile - …" at bounding box center [579, 386] width 168 height 97
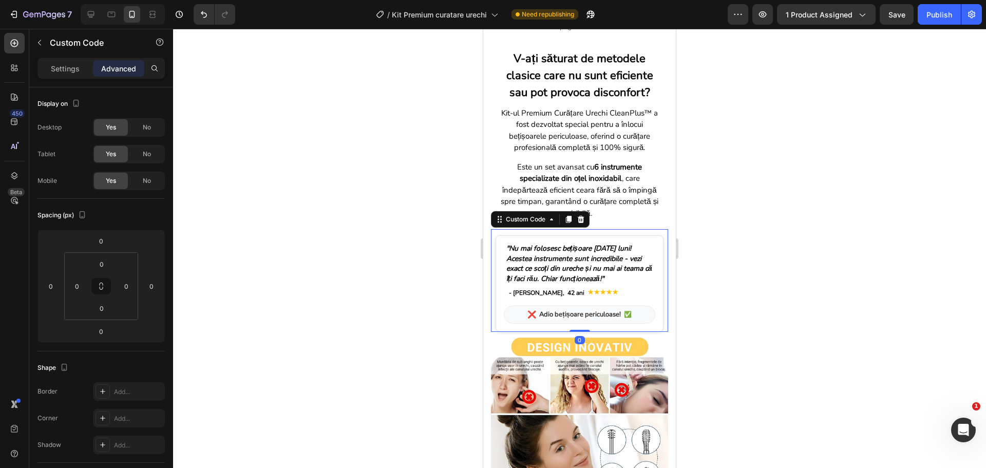
scroll to position [462, 0]
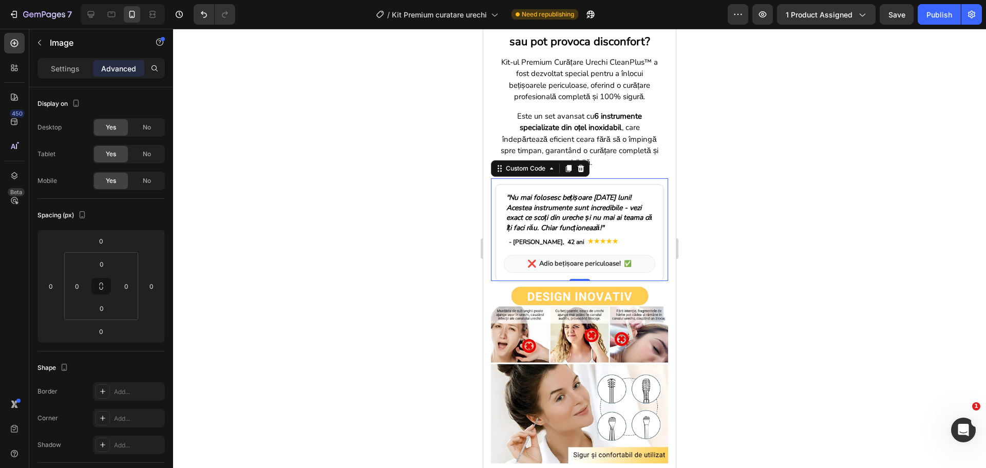
click at [591, 335] on img at bounding box center [579, 374] width 177 height 177
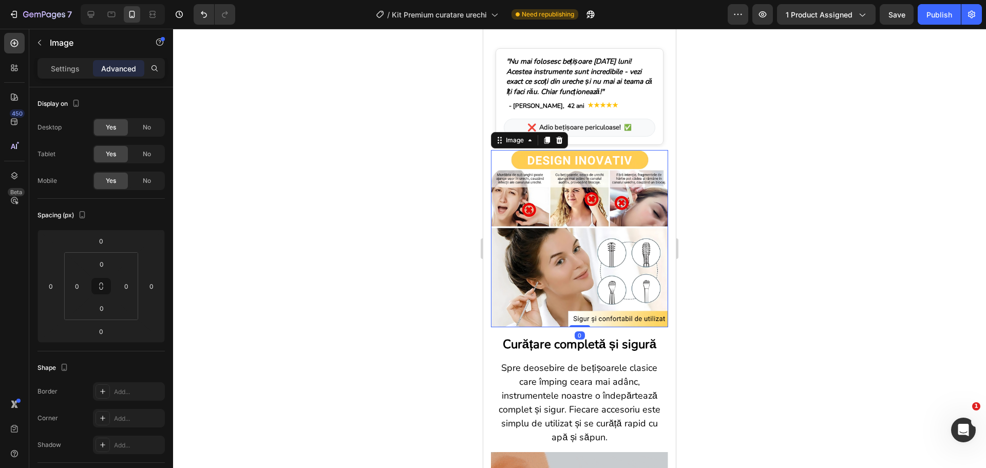
scroll to position [616, 0]
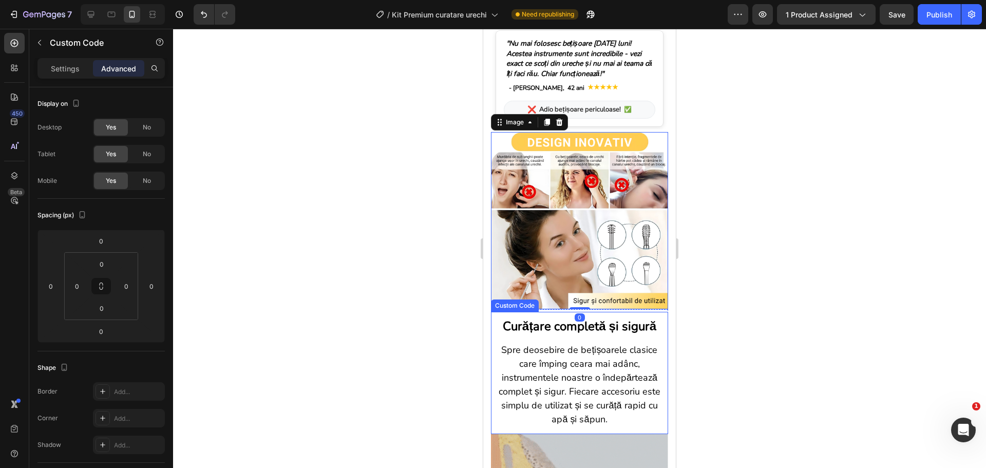
click at [586, 346] on p "Spre deosebire de bețișoarele clasice care împing ceara mai adânc, instrumentel…" at bounding box center [579, 384] width 167 height 83
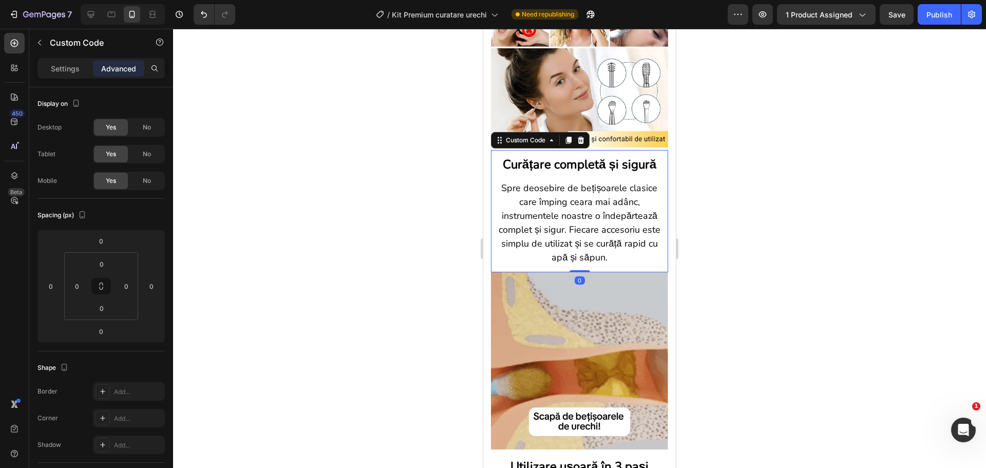
click at [586, 346] on img at bounding box center [579, 360] width 177 height 177
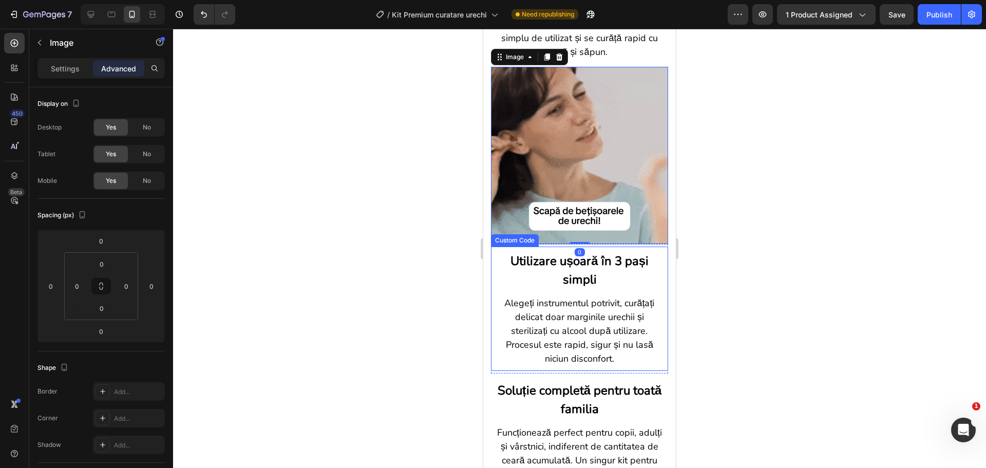
click at [591, 312] on p "Alegeți instrumentul potrivit, curățați delicat doar marginile urechii și steri…" at bounding box center [579, 330] width 167 height 69
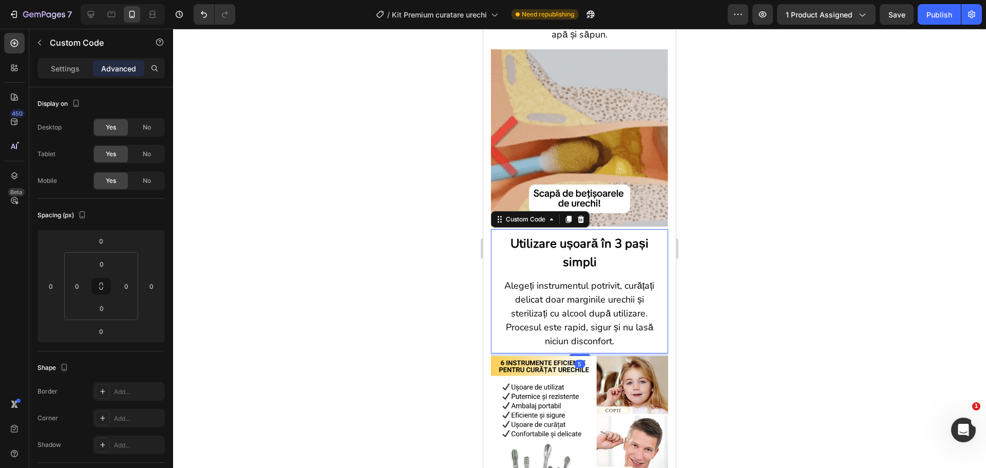
scroll to position [1129, 0]
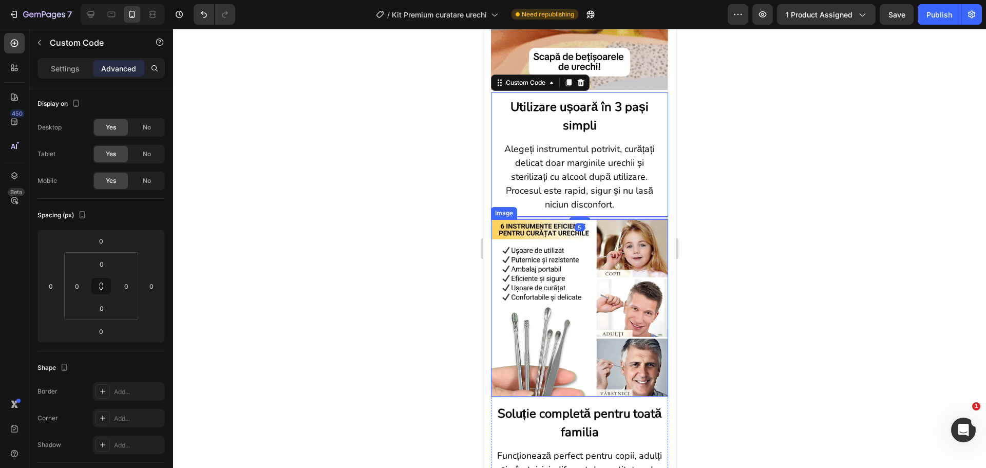
click at [588, 315] on img at bounding box center [579, 307] width 177 height 177
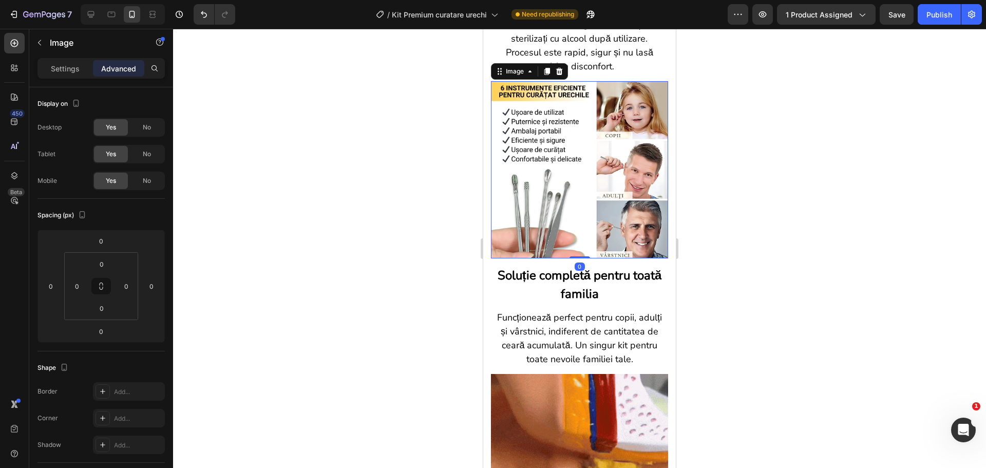
scroll to position [1284, 0]
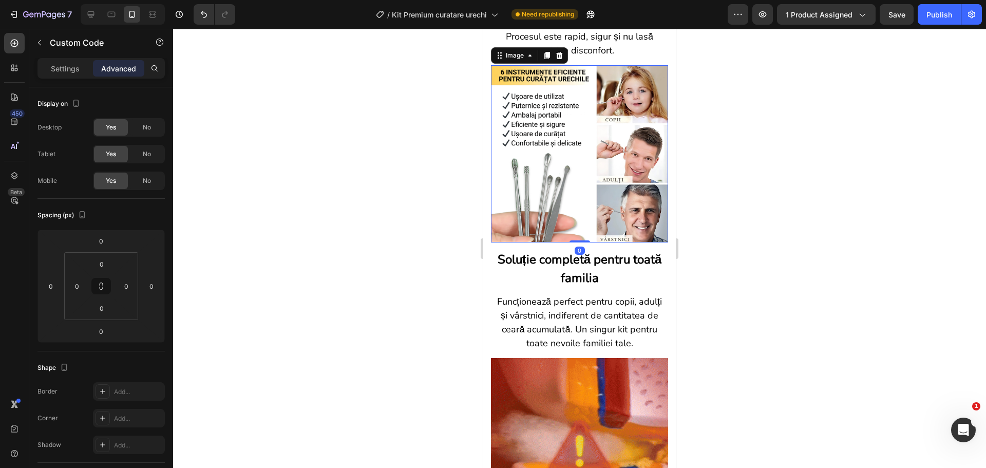
click at [588, 315] on p "Funcționează perfect pentru copii, adulți și vârstnici, indiferent de cantitate…" at bounding box center [579, 322] width 167 height 55
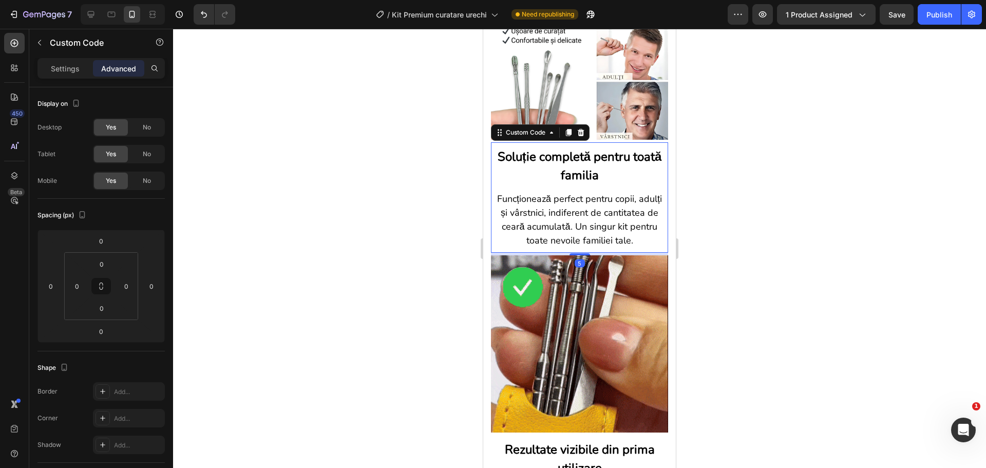
click at [588, 315] on img at bounding box center [579, 343] width 177 height 177
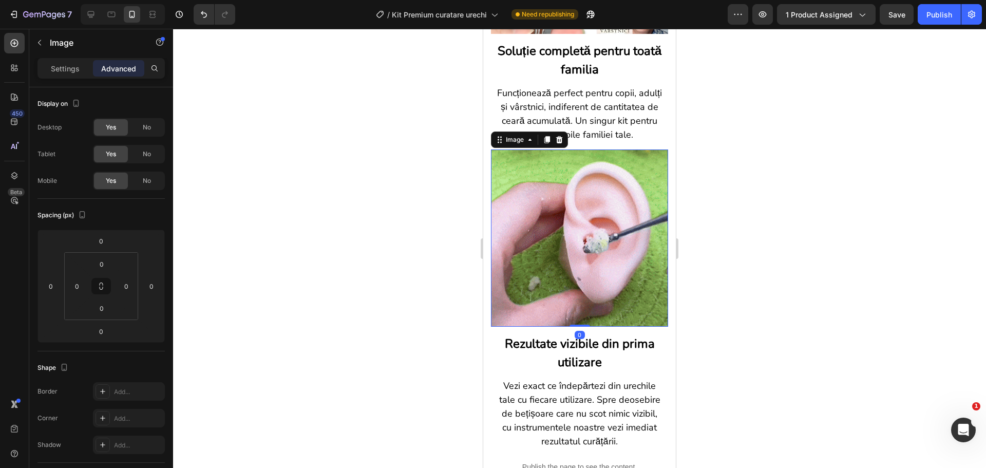
scroll to position [1540, 0]
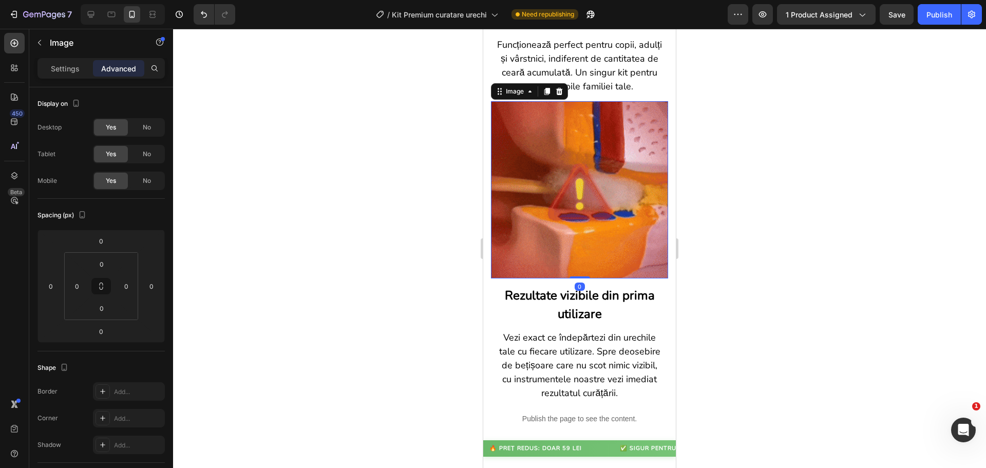
click at [588, 331] on p "Vezi exact ce îndepărtezi din urechile tale cu fiecare utilizare. Spre deosebir…" at bounding box center [579, 365] width 167 height 69
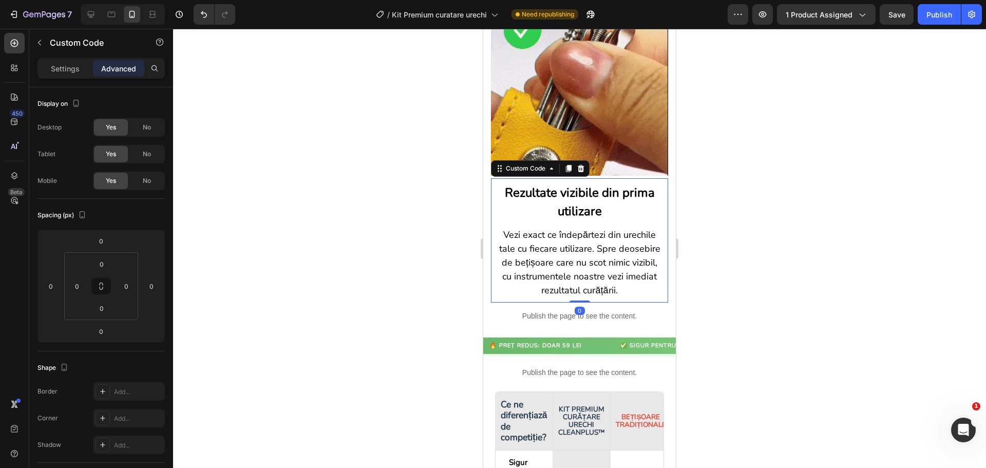
scroll to position [1694, 0]
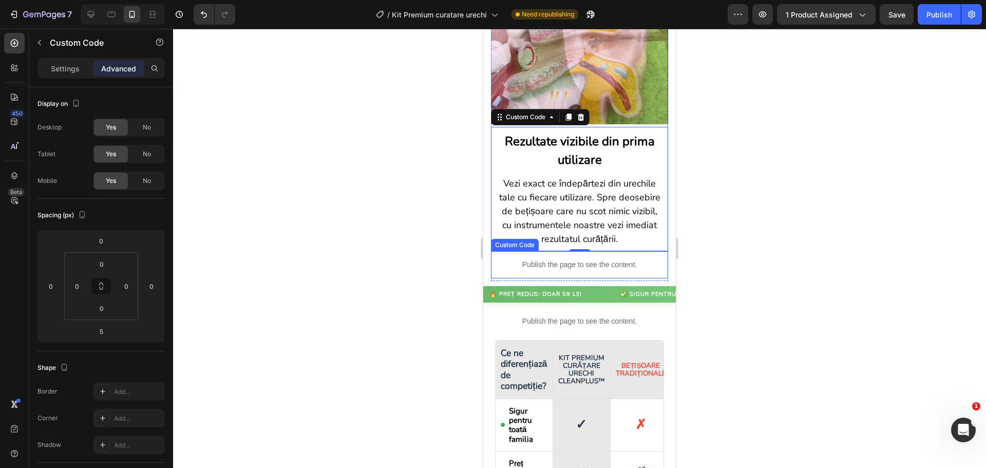
click at [581, 259] on p "Publish the page to see the content." at bounding box center [579, 264] width 177 height 11
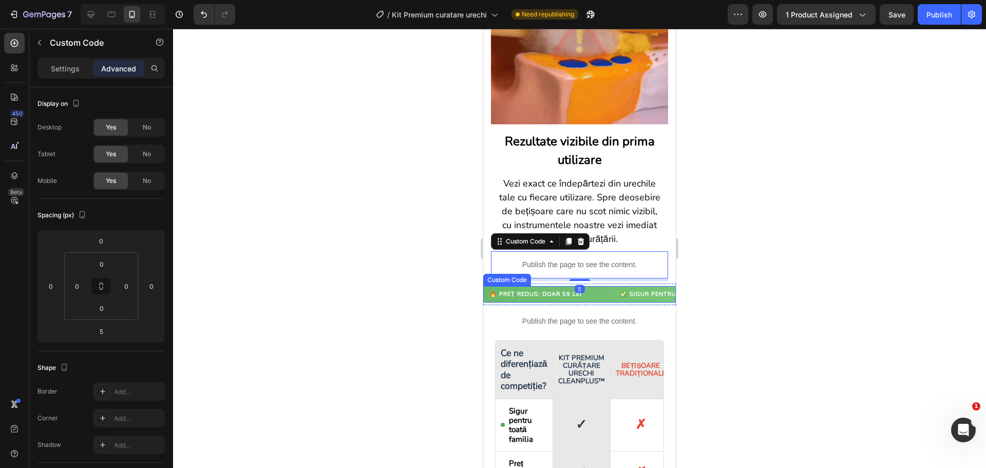
click at [587, 286] on div "🔥 PREȚ REDUS: DOAR 59 LEI ✅ SIGUR PENTRU TOATĂ FAMILIA ❌ FĂRĂ BEȚIȘOARE PERICUL…" at bounding box center [579, 294] width 193 height 17
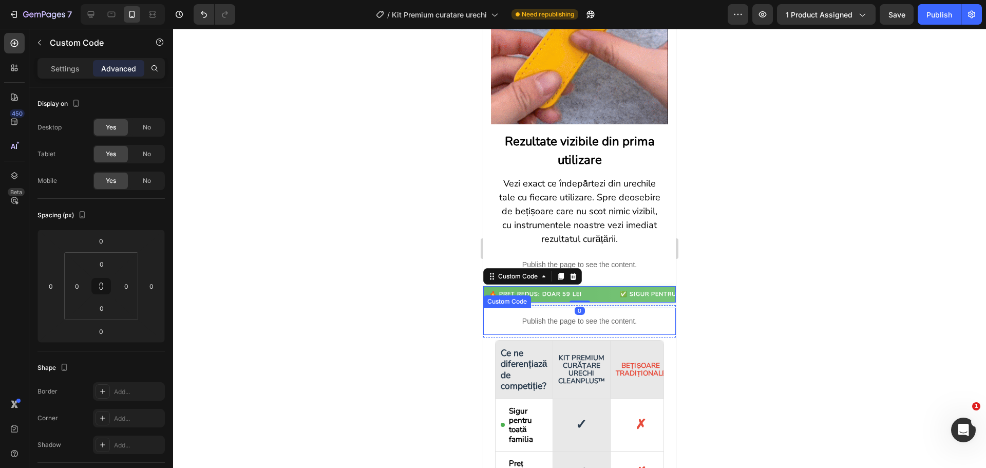
click at [580, 316] on p "Publish the page to see the content." at bounding box center [579, 321] width 193 height 11
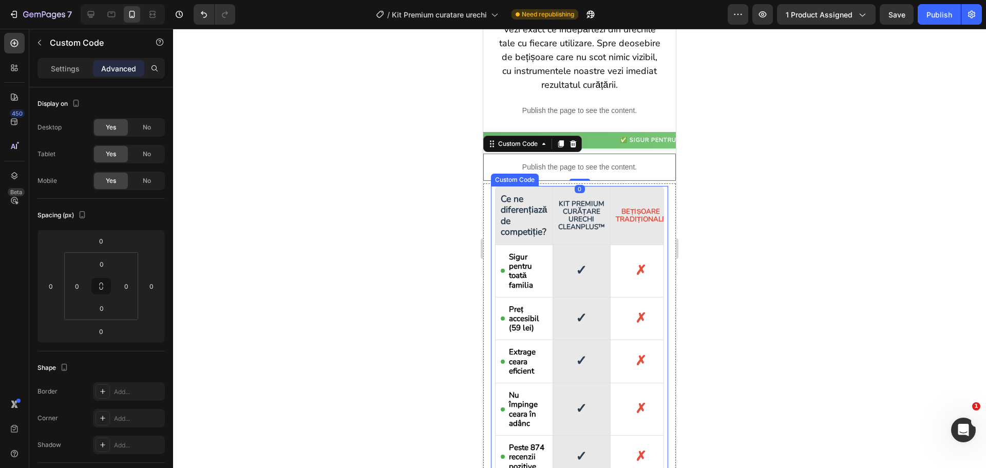
click at [580, 311] on div "✓" at bounding box center [581, 318] width 11 height 21
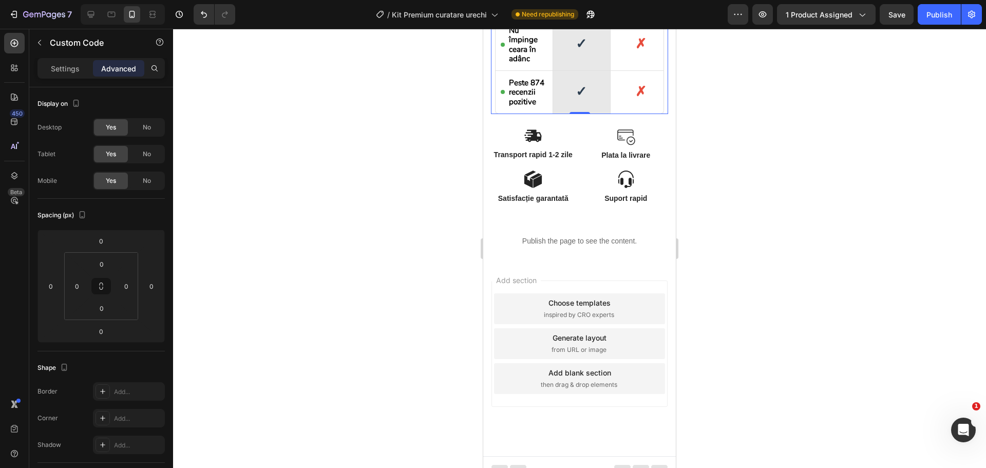
scroll to position [2208, 0]
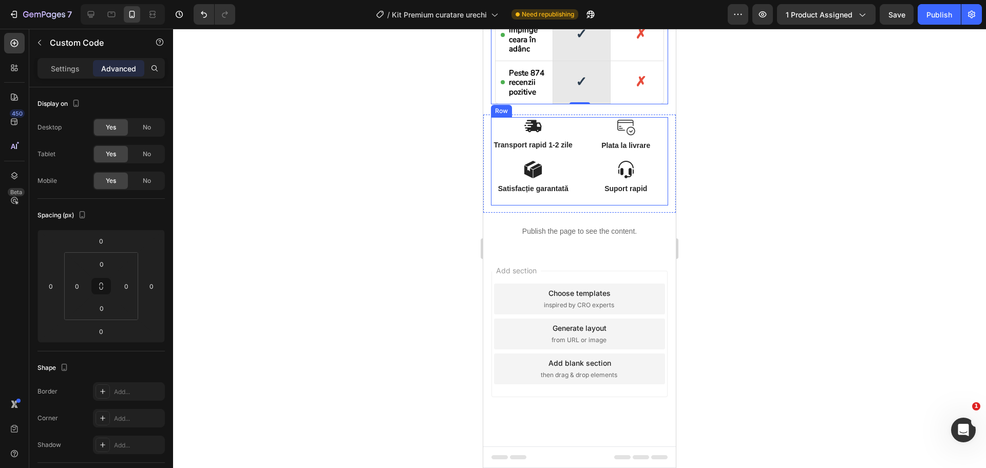
click at [572, 160] on div "Image Transport rapid 1-2 zile Text Block Image Plata la livrare Text Block Row" at bounding box center [579, 138] width 177 height 43
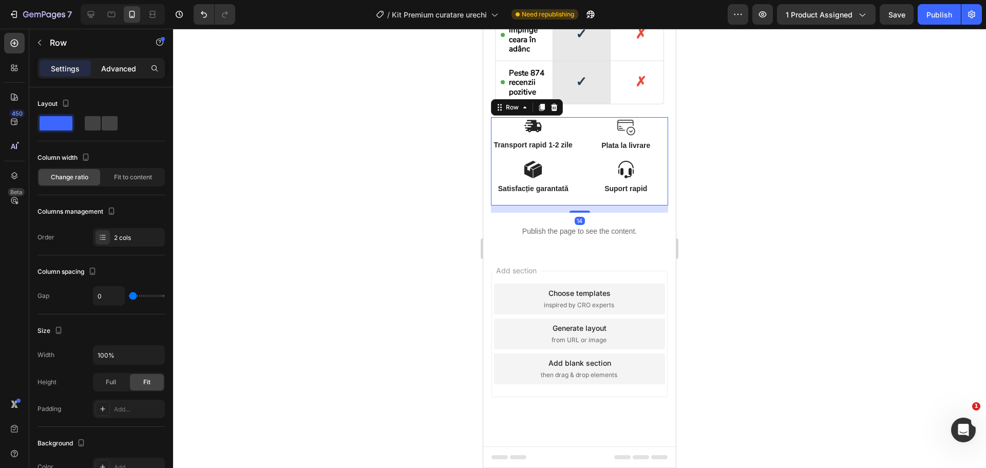
click at [118, 63] on p "Advanced" at bounding box center [118, 68] width 35 height 11
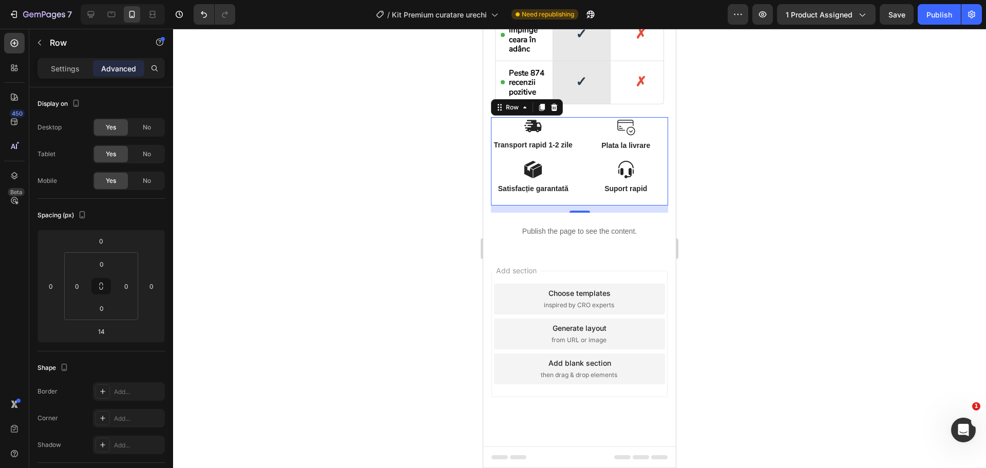
scroll to position [2215, 0]
click at [102, 333] on input "14" at bounding box center [101, 330] width 21 height 15
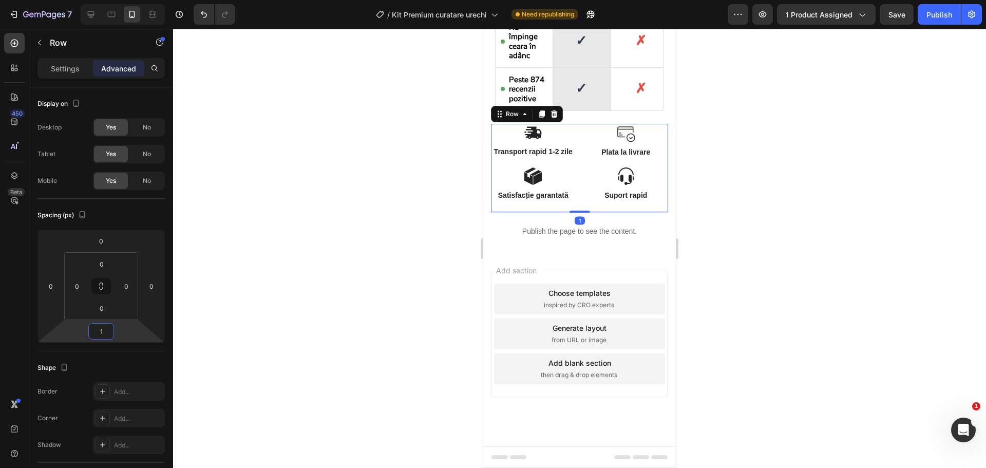
type input "15"
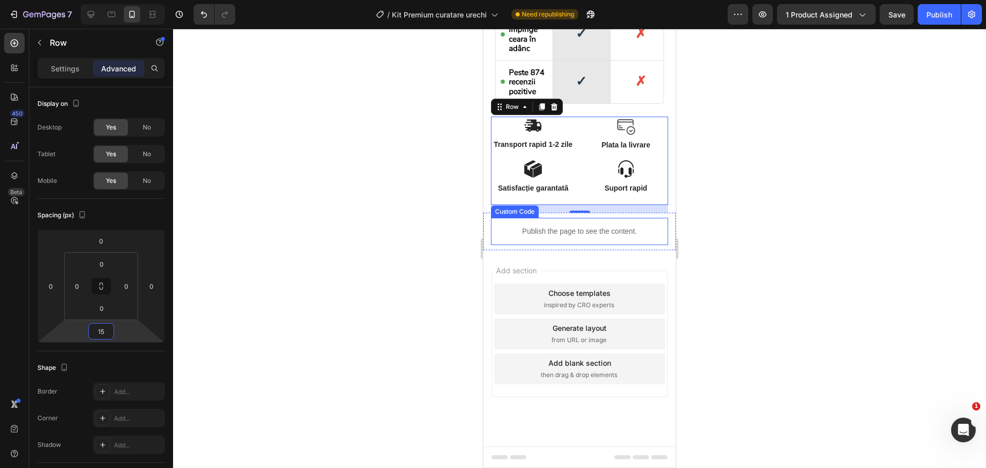
click at [541, 237] on div "Publish the page to see the content." at bounding box center [579, 231] width 177 height 27
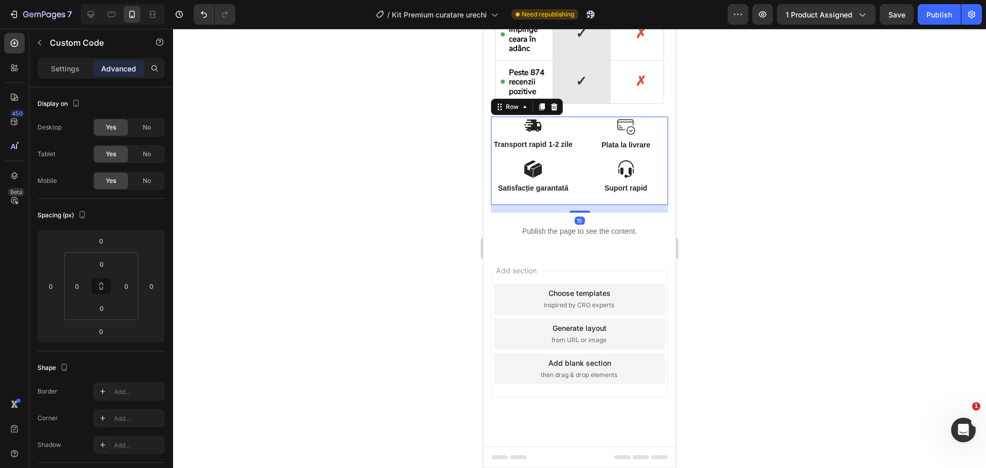
click at [578, 156] on div "Image Transport rapid 1-2 zile Text Block Image Plata la livrare Text Block Row" at bounding box center [579, 138] width 177 height 43
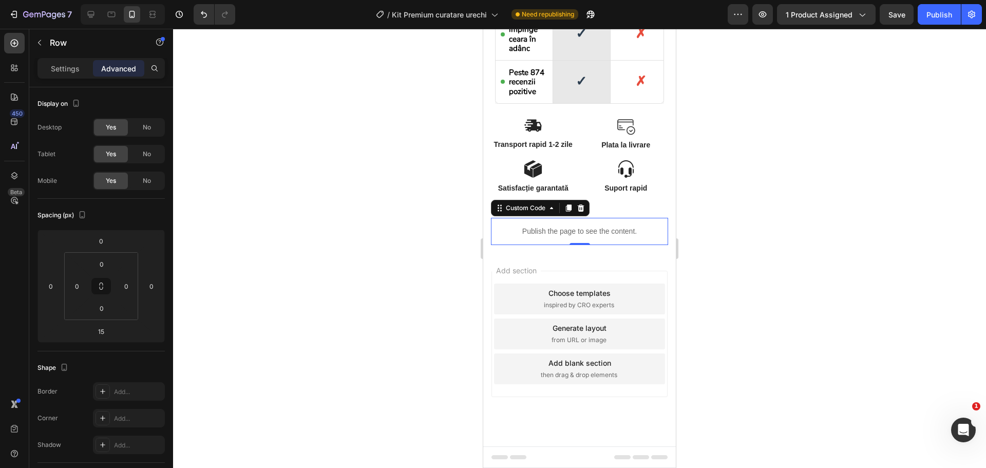
click at [581, 231] on p "Publish the page to see the content." at bounding box center [579, 231] width 177 height 11
click at [930, 16] on div "Publish" at bounding box center [939, 14] width 26 height 11
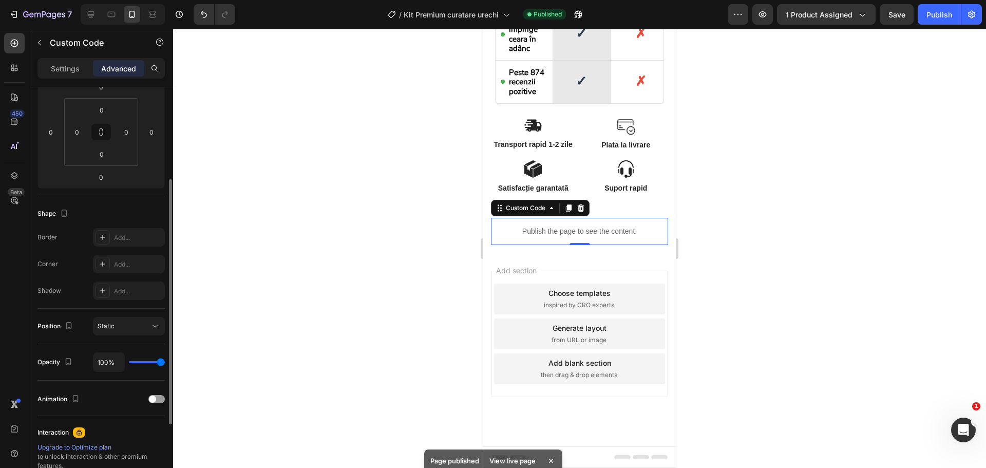
scroll to position [103, 0]
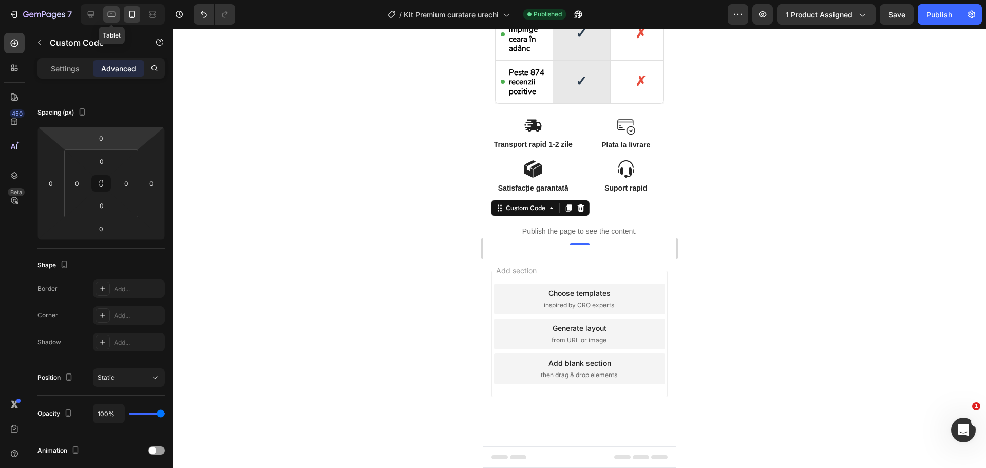
click at [116, 14] on icon at bounding box center [111, 14] width 10 height 10
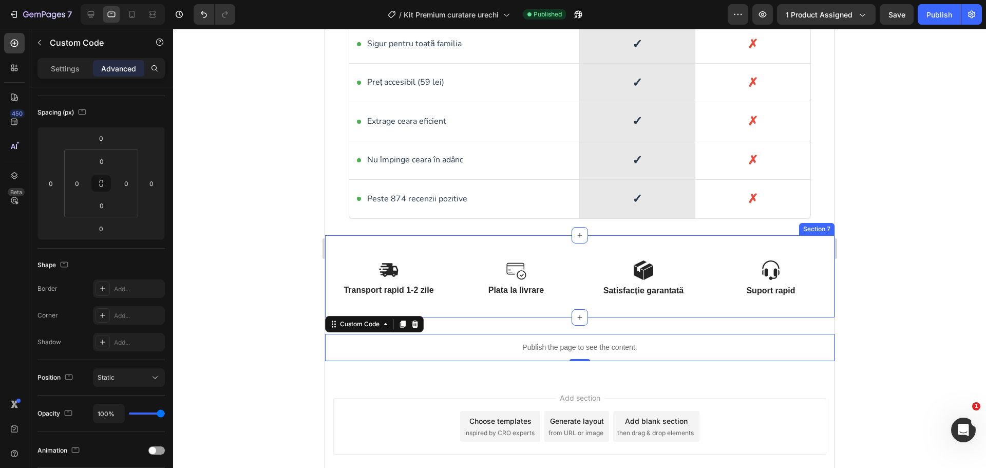
scroll to position [2197, 0]
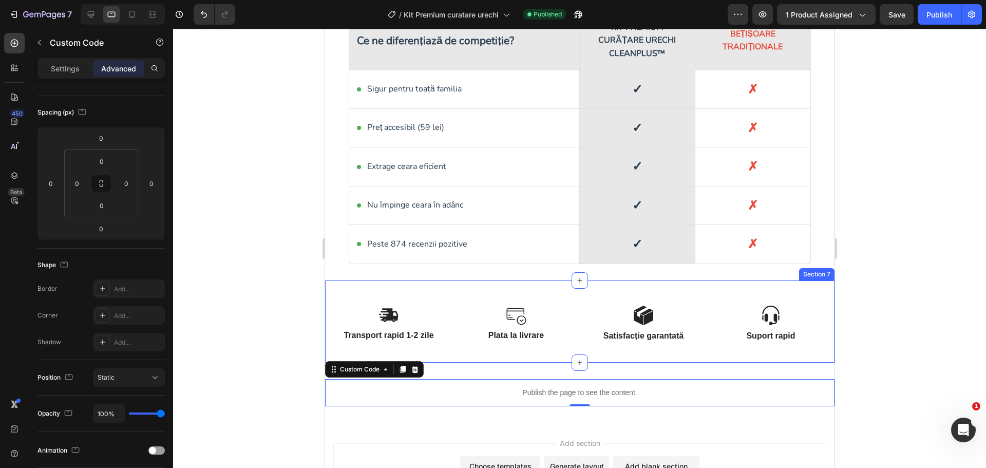
click at [557, 298] on div "Image Transport rapid 1-2 zile Text Block Image Plata la livrare Text Block Row…" at bounding box center [578, 321] width 509 height 83
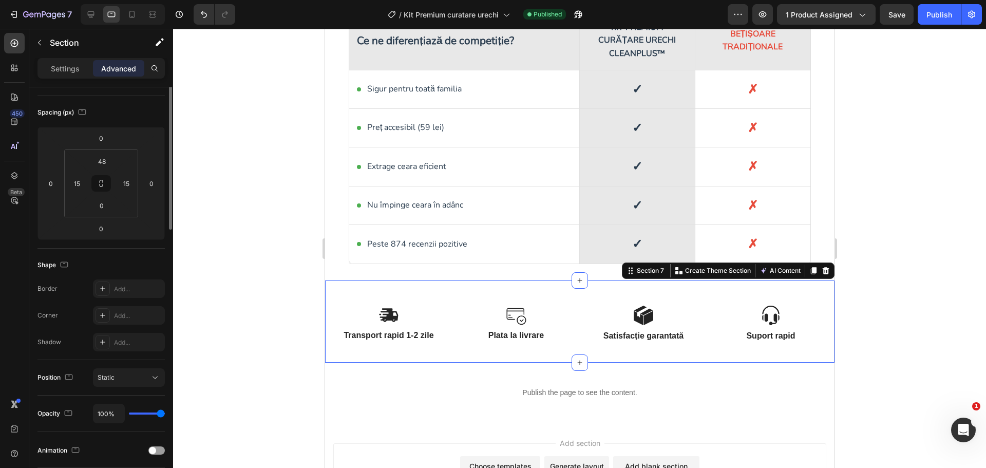
scroll to position [0, 0]
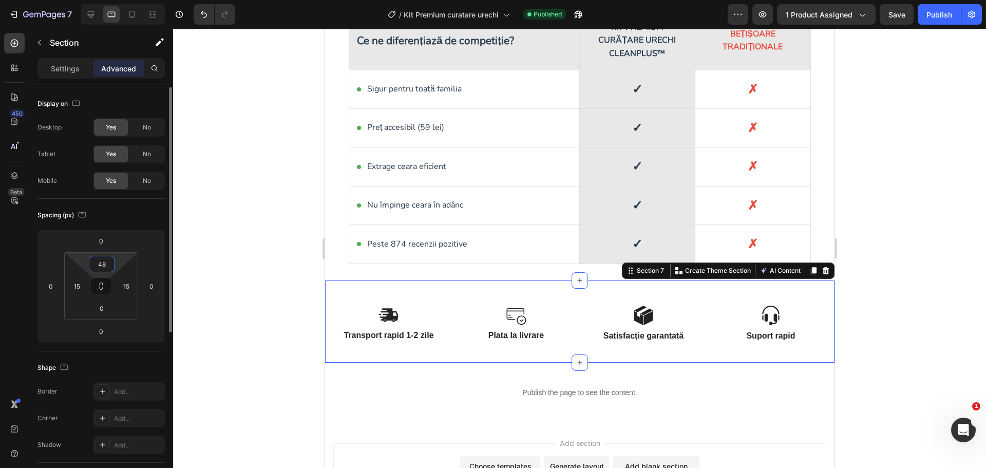
click at [110, 266] on input "48" at bounding box center [101, 263] width 21 height 15
type input "50"
click at [932, 10] on div "Publish" at bounding box center [939, 14] width 26 height 11
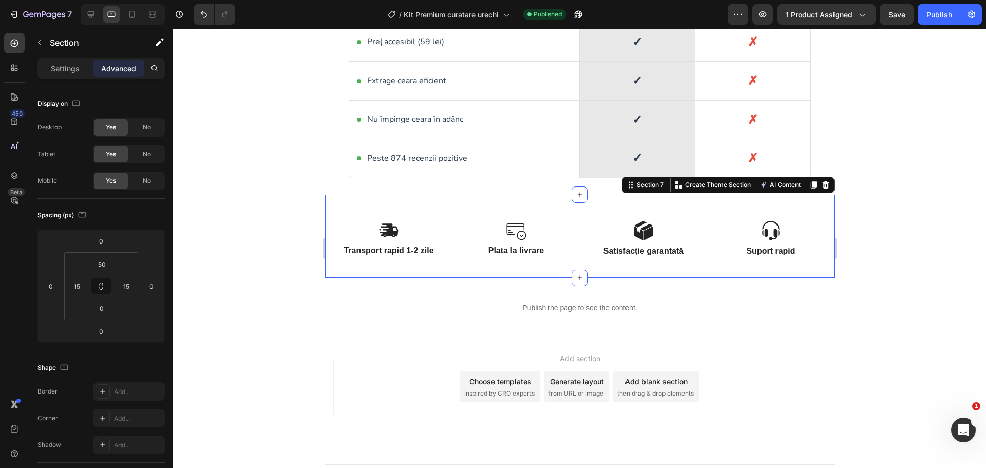
scroll to position [2301, 0]
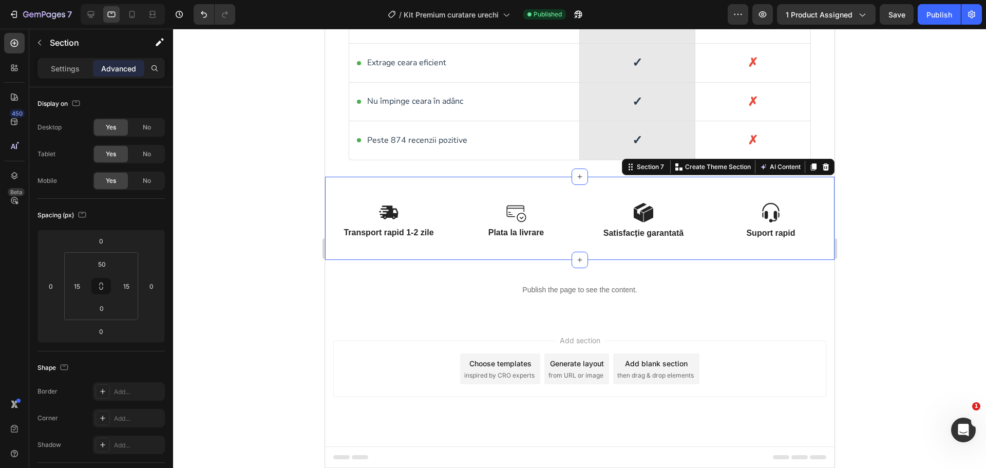
click at [494, 329] on div "Add section Choose templates inspired by CRO experts Generate layout from URL o…" at bounding box center [578, 383] width 509 height 126
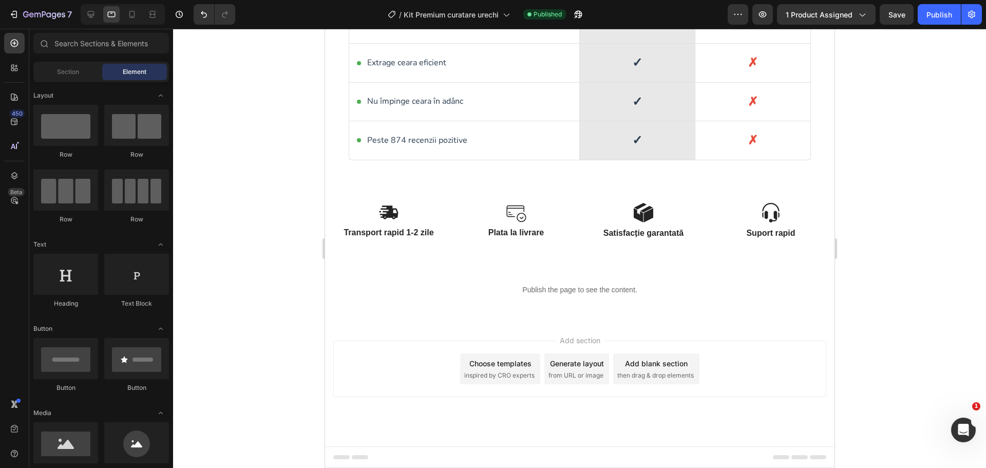
click at [512, 353] on div "Add section Choose templates inspired by CRO experts Generate layout from URL o…" at bounding box center [579, 368] width 493 height 56
click at [73, 68] on span "Section" at bounding box center [68, 71] width 22 height 9
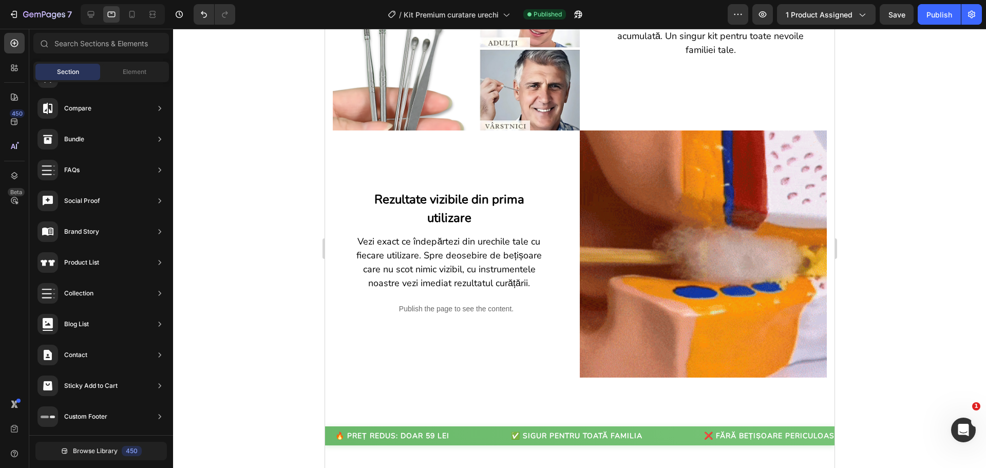
scroll to position [1450, 0]
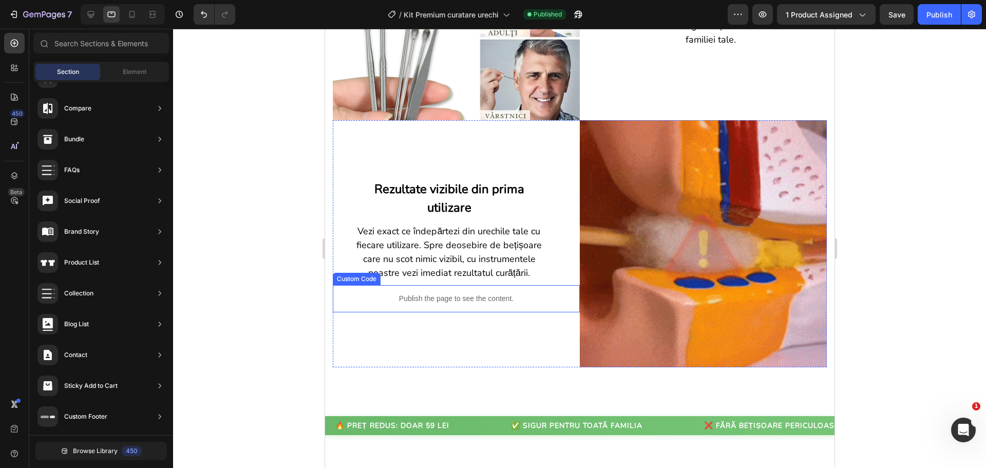
click at [433, 293] on p "Publish the page to see the content." at bounding box center [455, 298] width 247 height 11
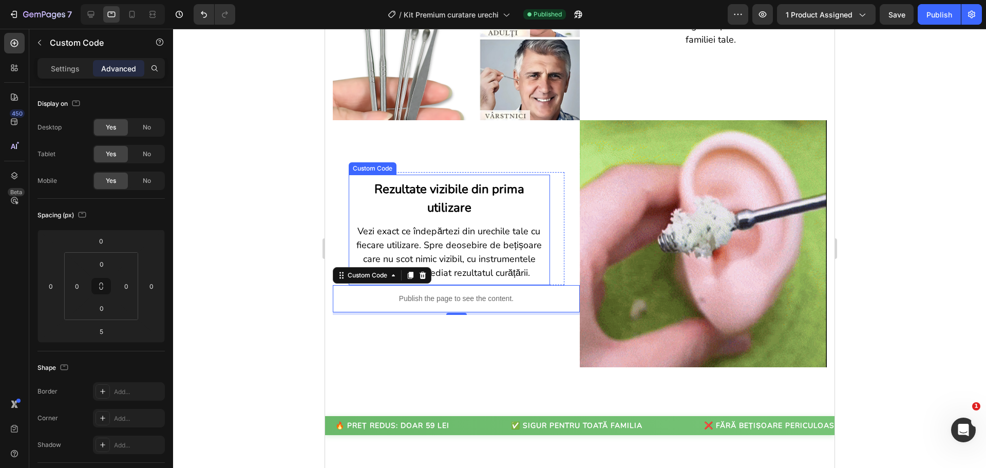
click at [388, 224] on p "Vezi exact ce îndepărtezi din urechile tale cu fiecare utilizare. Spre deosebir…" at bounding box center [448, 251] width 191 height 55
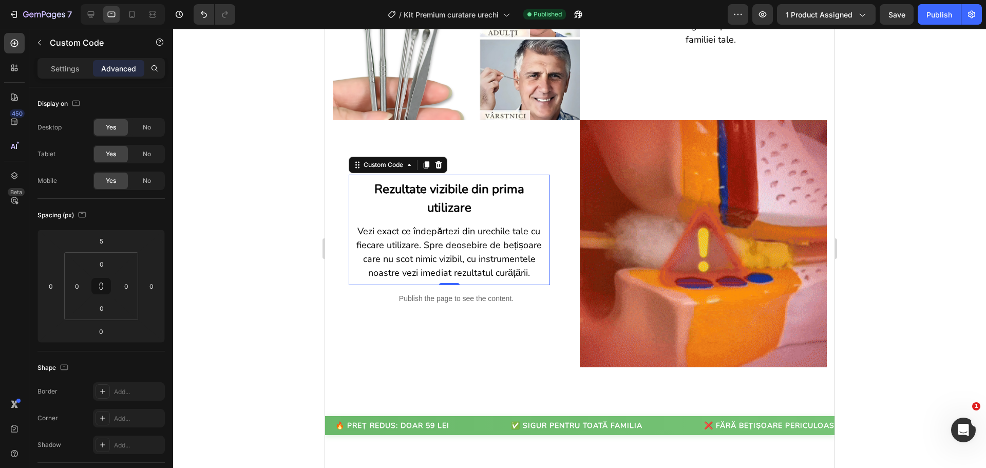
click at [406, 243] on p "Vezi exact ce îndepărtezi din urechile tale cu fiecare utilizare. Spre deosebir…" at bounding box center [448, 251] width 191 height 55
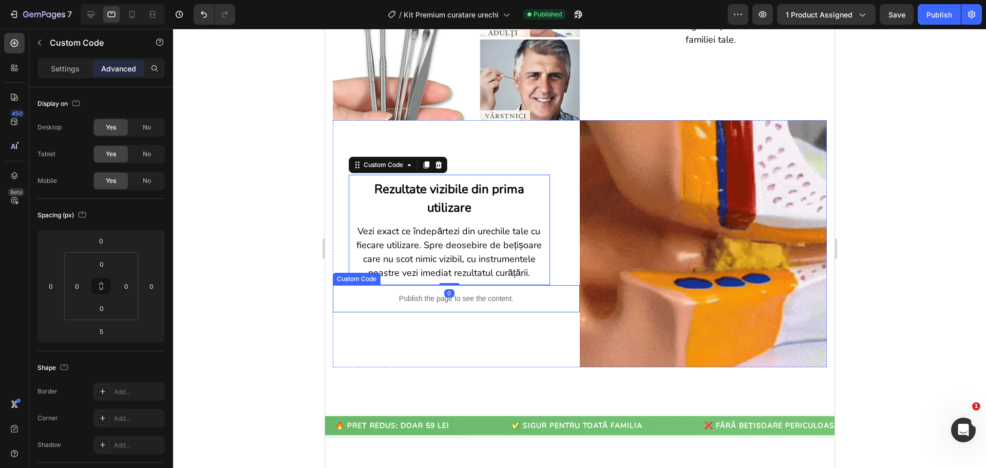
click at [409, 293] on p "Publish the page to see the content." at bounding box center [455, 298] width 247 height 11
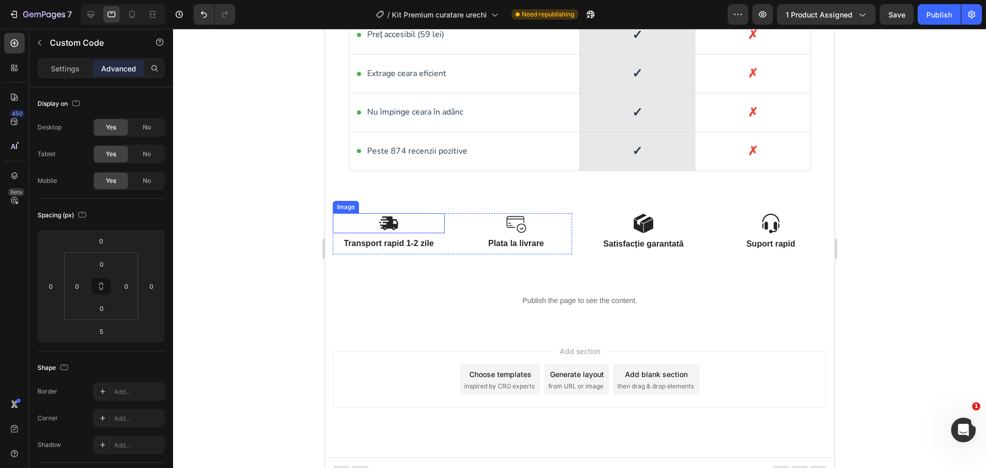
scroll to position [2055, 0]
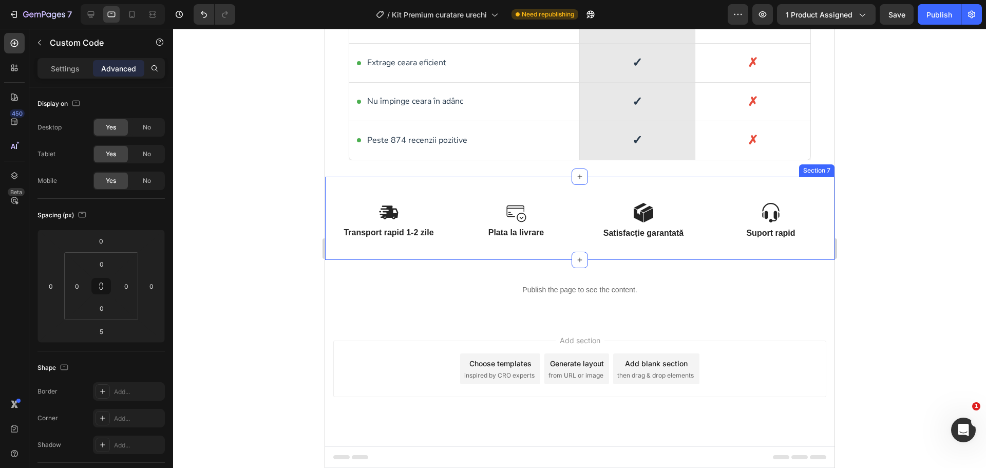
click at [576, 194] on div "Image Transport rapid 1-2 zile Text Block Image Plata la livrare Text Block Row…" at bounding box center [578, 219] width 509 height 84
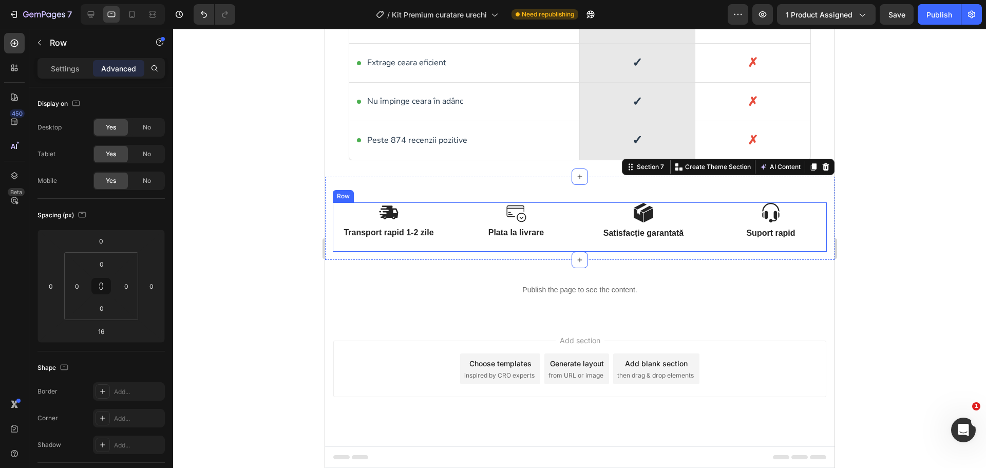
click at [577, 219] on div "Image Transport rapid 1-2 zile Text Block Image Plata la livrare Text Block Row…" at bounding box center [579, 227] width 494 height 50
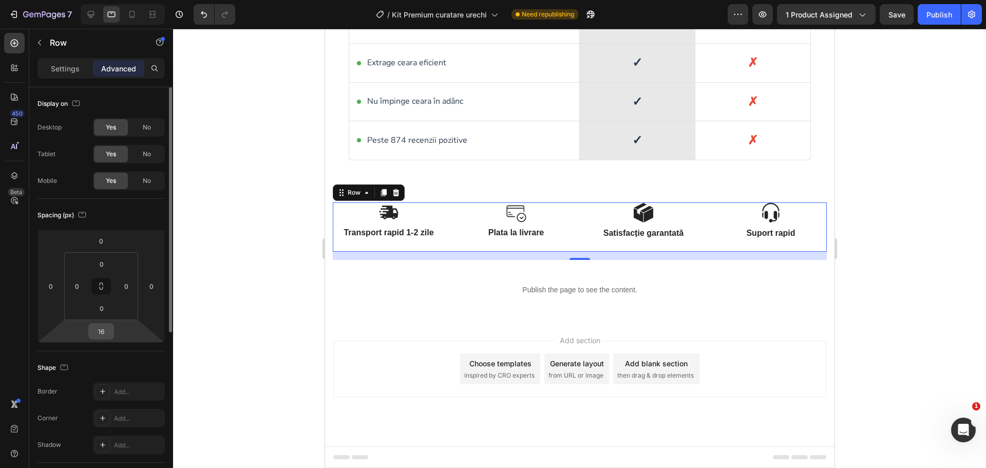
click at [106, 332] on input "16" at bounding box center [101, 330] width 21 height 15
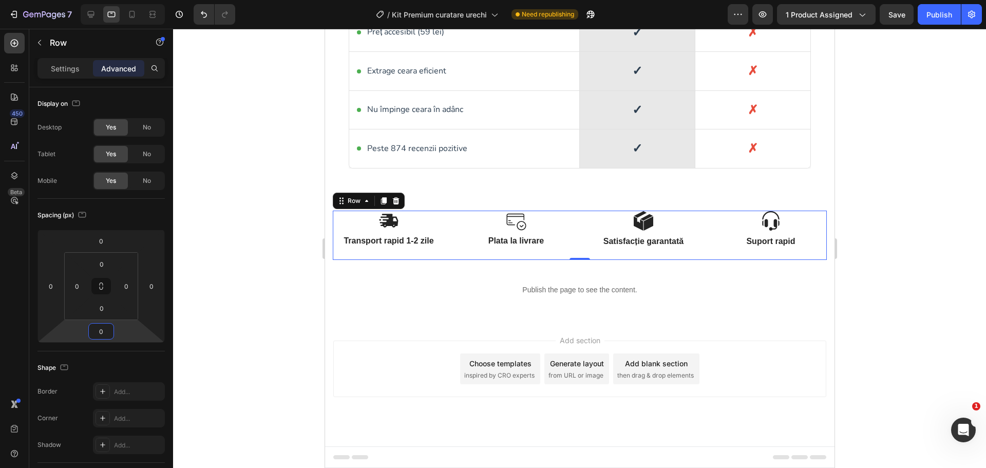
type input "0"
click at [569, 229] on div "Image Transport rapid 1-2 zile Text Block Image Plata la livrare Text Block Row…" at bounding box center [579, 235] width 494 height 50
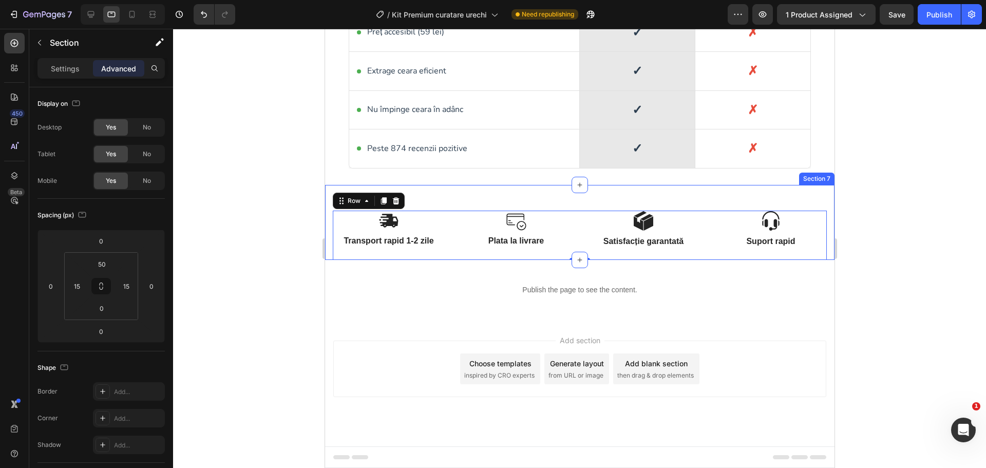
click at [573, 204] on div "Image Transport rapid 1-2 zile Text Block Image Plata la livrare Text Block Row…" at bounding box center [578, 222] width 509 height 75
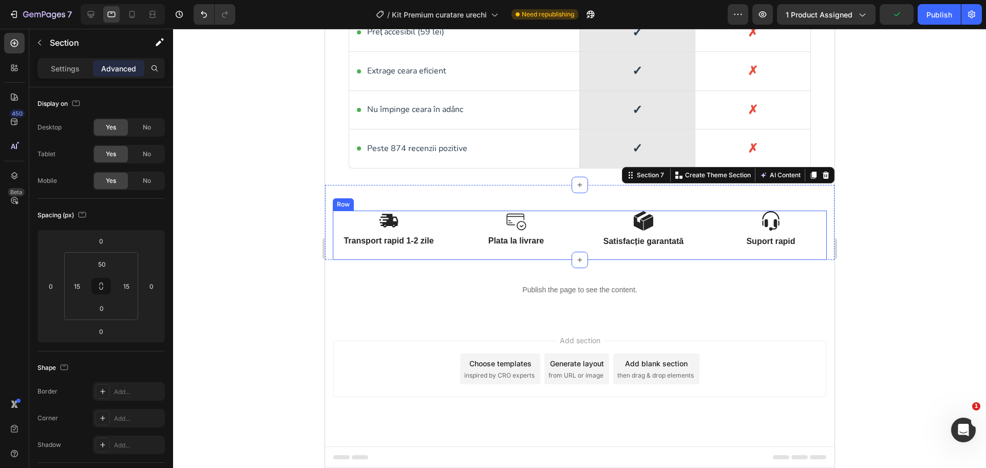
click at [572, 227] on div "Image Transport rapid 1-2 zile Text Block Image Plata la livrare Text Block Row…" at bounding box center [579, 235] width 494 height 50
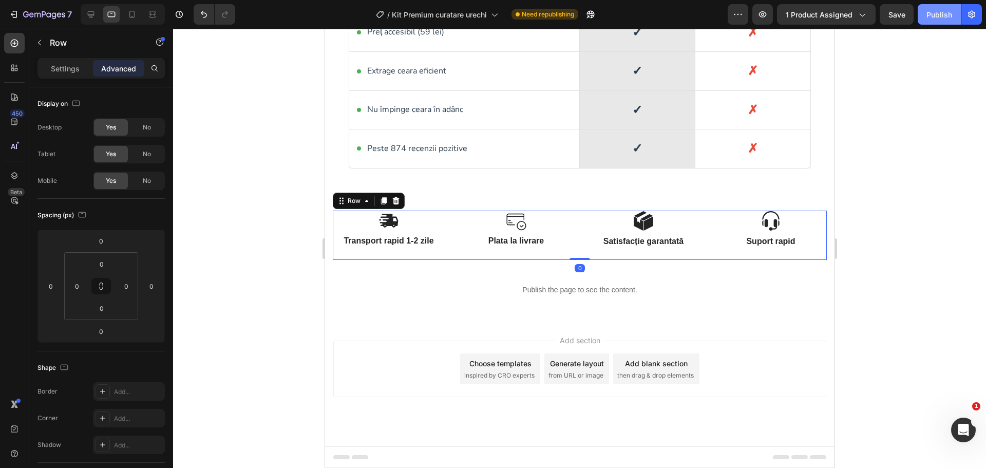
click at [943, 15] on div "Publish" at bounding box center [939, 14] width 26 height 11
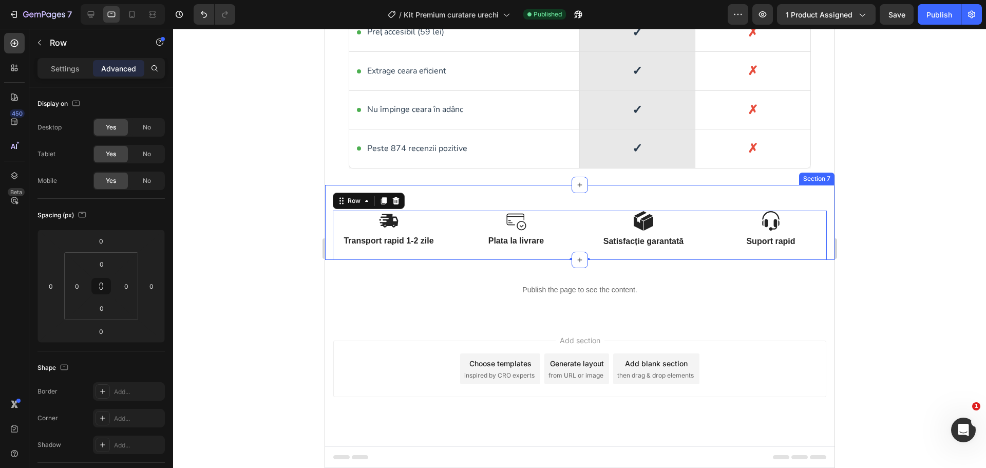
click at [568, 203] on div "Image Transport rapid 1-2 zile Text Block Image Plata la livrare Text Block Row…" at bounding box center [578, 222] width 509 height 75
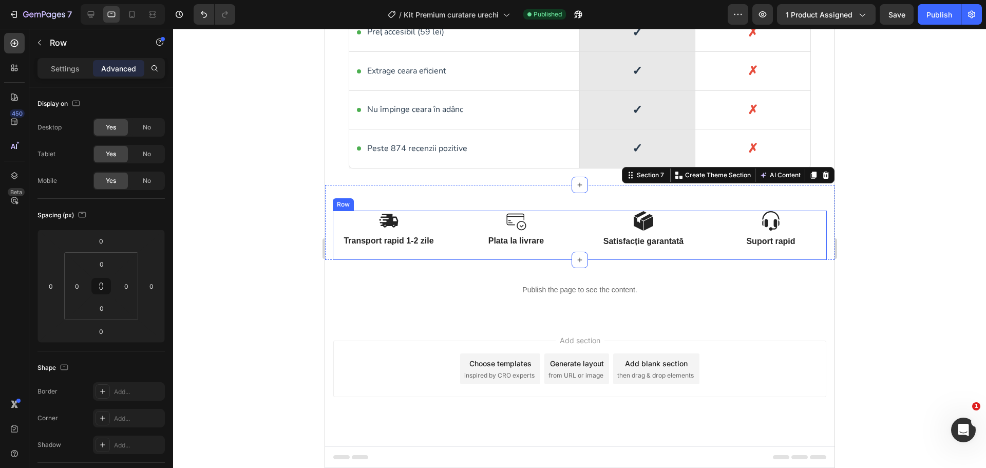
click at [578, 233] on div "Image Transport rapid 1-2 zile Text Block Image Plata la livrare Text Block Row…" at bounding box center [579, 235] width 494 height 50
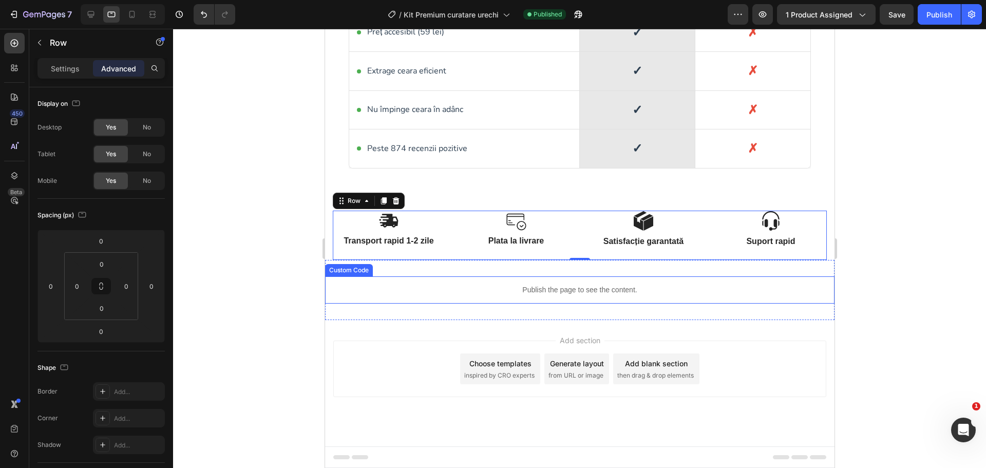
click at [566, 294] on p "Publish the page to see the content." at bounding box center [578, 289] width 509 height 11
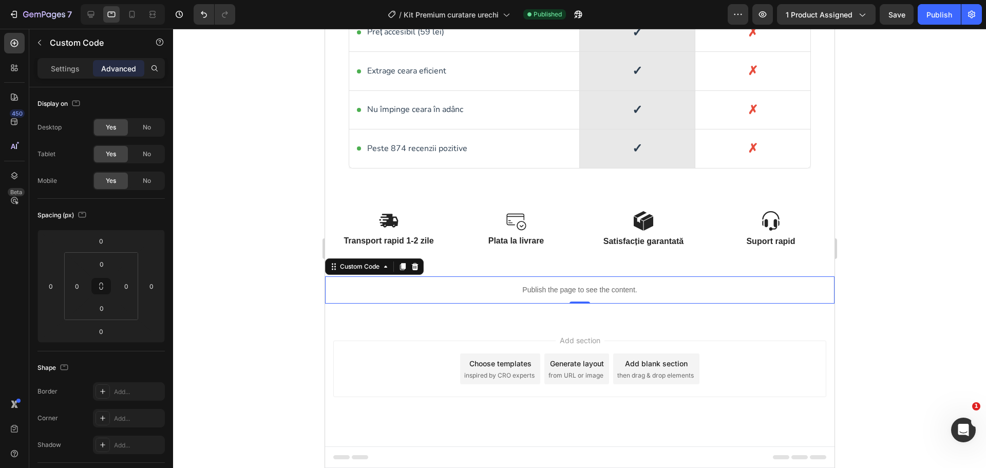
click at [876, 9] on div "Preview 1 product assigned Save Publish" at bounding box center [854, 14] width 254 height 21
click at [890, 10] on span "Save" at bounding box center [896, 14] width 17 height 9
click at [933, 11] on div "Publish" at bounding box center [939, 14] width 26 height 11
click at [503, 293] on p "Publish the page to see the content." at bounding box center [578, 289] width 509 height 11
click at [80, 76] on div "Settings" at bounding box center [65, 68] width 51 height 16
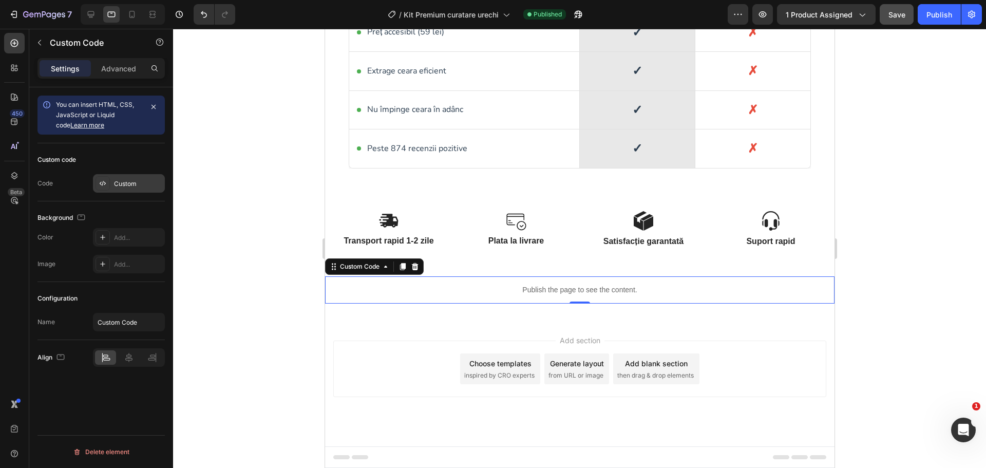
click at [123, 183] on div "Custom" at bounding box center [138, 183] width 48 height 9
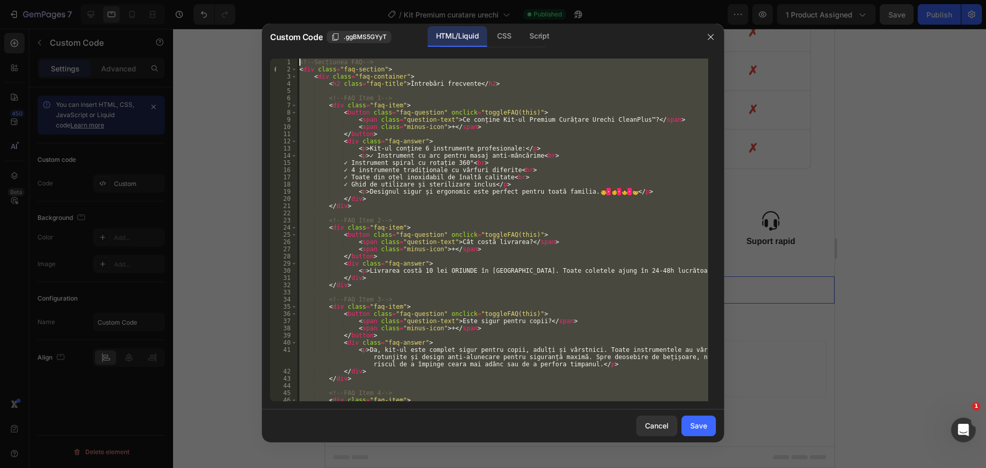
scroll to position [0, 0]
drag, startPoint x: 339, startPoint y: 396, endPoint x: 298, endPoint y: 31, distance: 367.8
click at [298, 31] on div "Custom Code .ggBMS5GYyT HTML/Liquid CSS Script </script> 1 2 3 4 5 6 7 8 9 10 1…" at bounding box center [493, 233] width 462 height 418
type textarea "<!-- Secțiunea FAQ --> <div class="faq-section">"
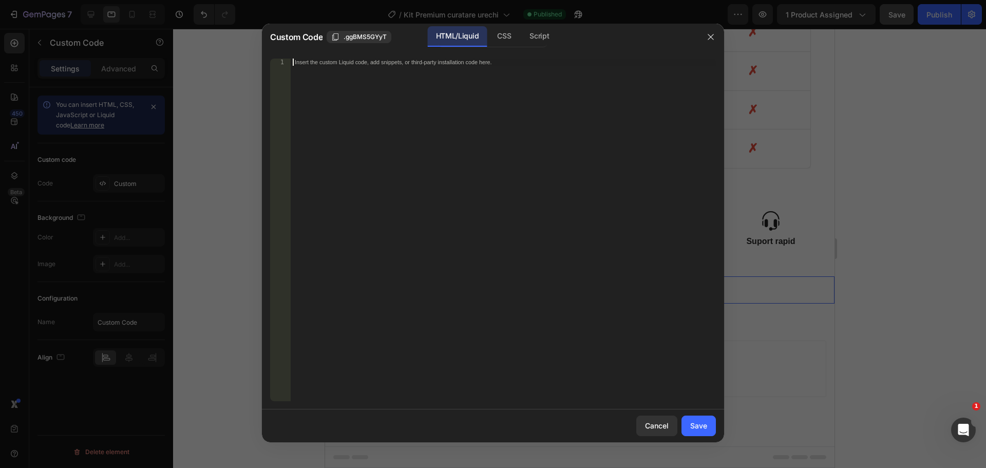
paste textarea "</script>"
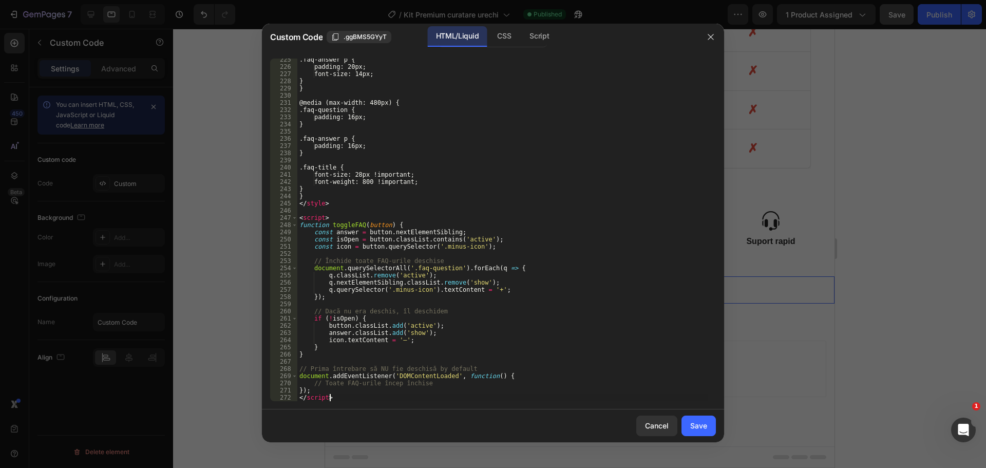
scroll to position [1677, 0]
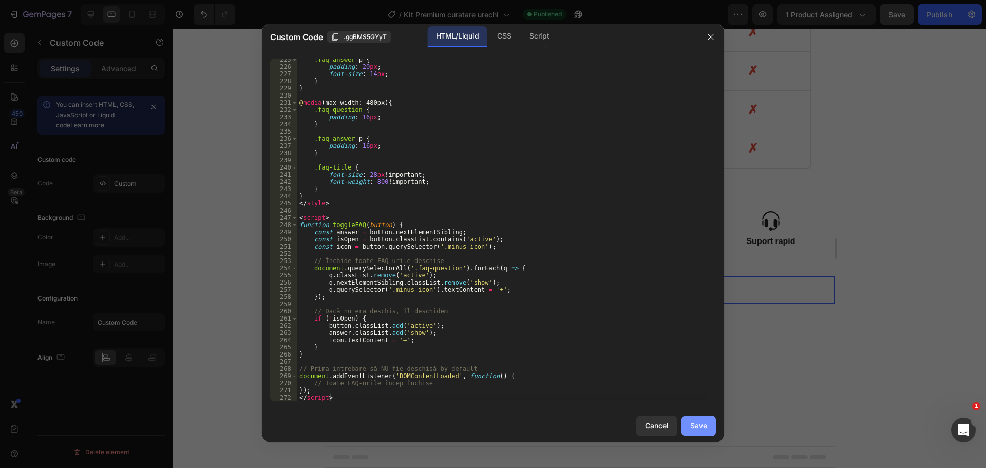
click at [695, 427] on div "Save" at bounding box center [698, 425] width 17 height 11
type textarea "}); </script>"
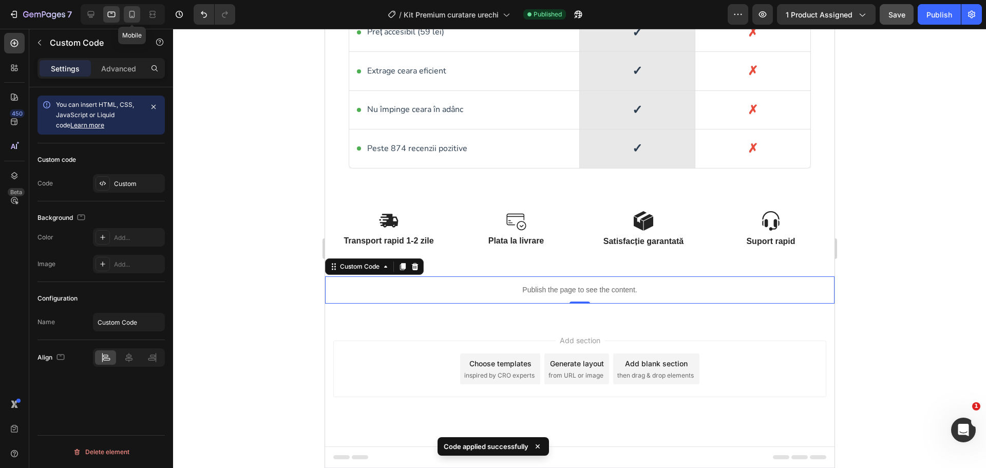
click at [128, 13] on icon at bounding box center [132, 14] width 10 height 10
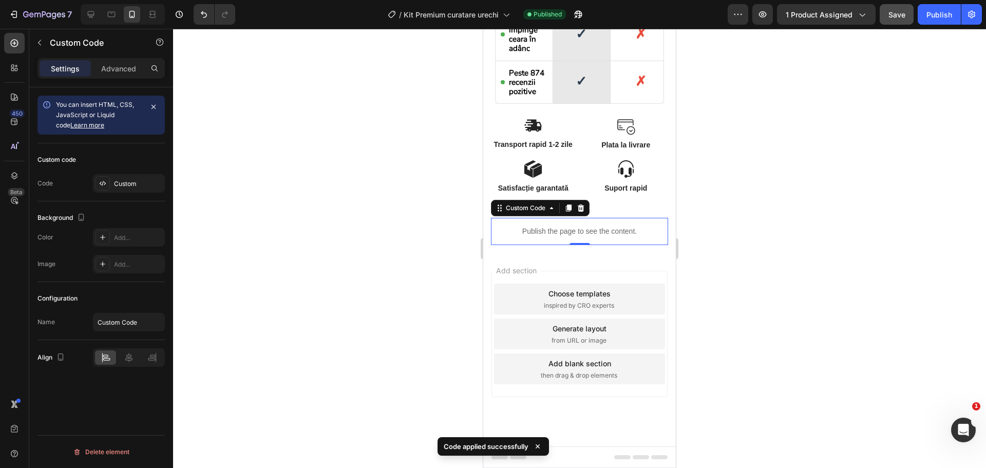
scroll to position [1972, 0]
click at [113, 76] on div "Advanced" at bounding box center [118, 68] width 51 height 16
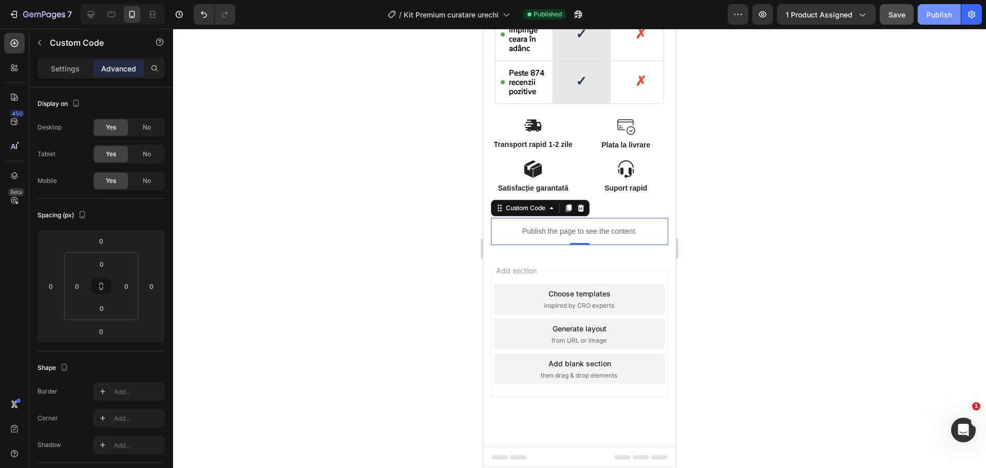
click at [937, 17] on div "Publish" at bounding box center [939, 14] width 26 height 11
click at [519, 233] on p "Publish the page to see the content." at bounding box center [579, 231] width 177 height 11
click at [121, 69] on p "Advanced" at bounding box center [118, 68] width 35 height 11
click at [69, 70] on p "Settings" at bounding box center [65, 68] width 29 height 11
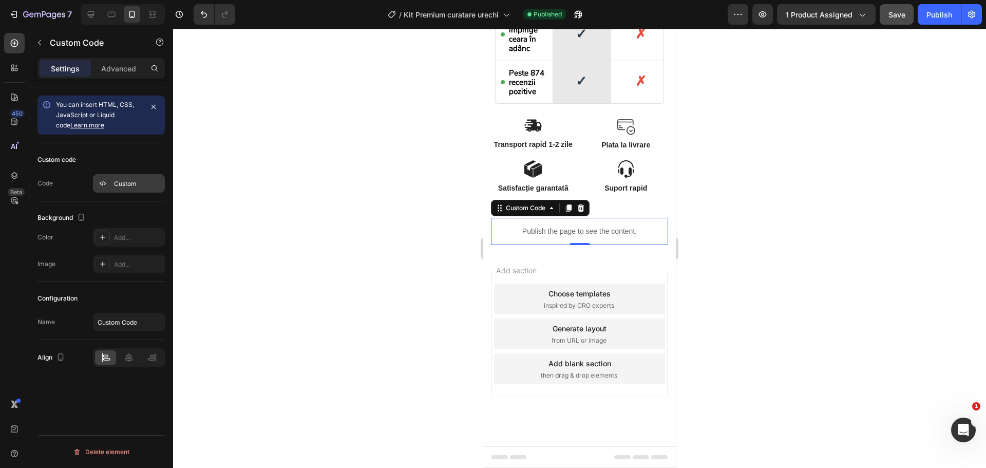
click at [124, 181] on div "Custom" at bounding box center [138, 183] width 48 height 9
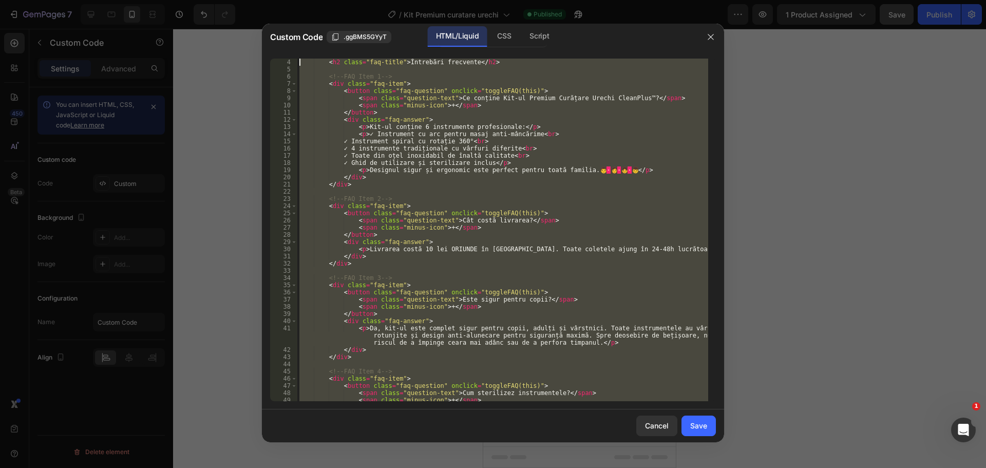
scroll to position [0, 0]
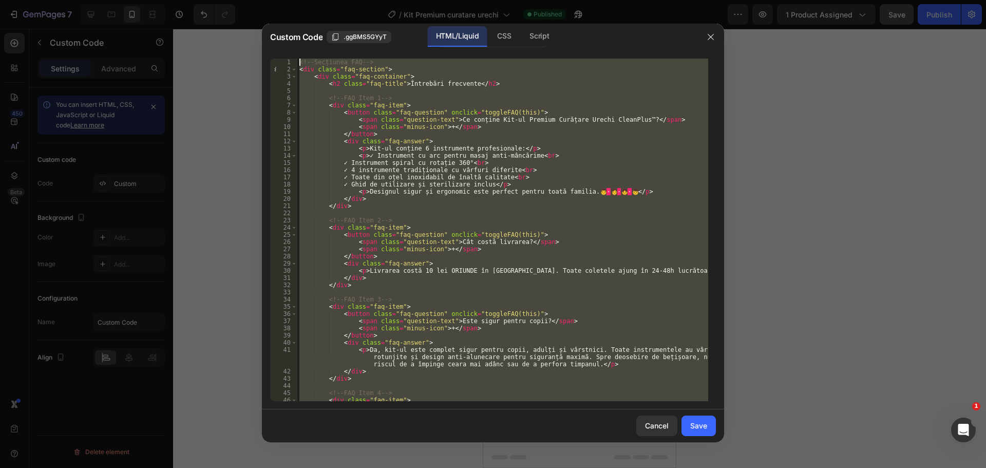
drag, startPoint x: 332, startPoint y: 399, endPoint x: 265, endPoint y: -41, distance: 445.1
click at [265, 0] on html "7 Version history / Kit Premium curatare urechi Published Preview 1 product ass…" at bounding box center [493, 0] width 986 height 0
type textarea "<!-- Secțiunea FAQ --> <div class="faq-section">"
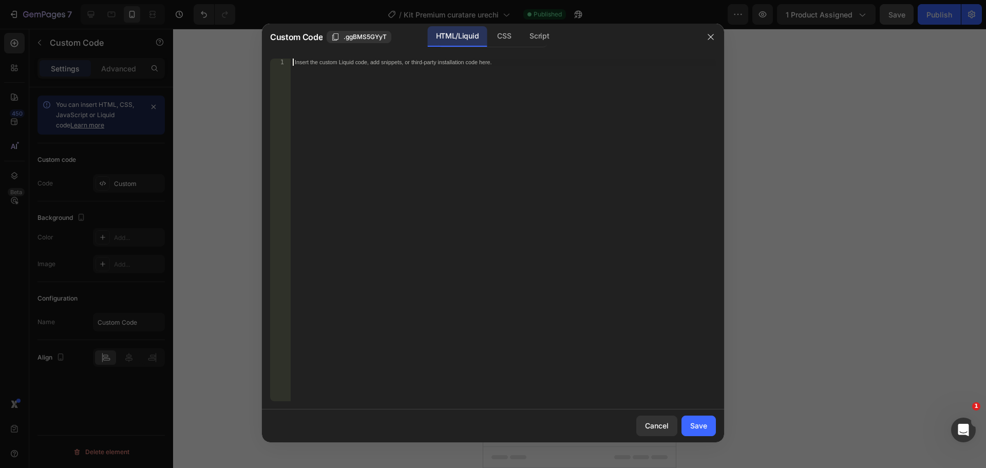
paste textarea "</script>"
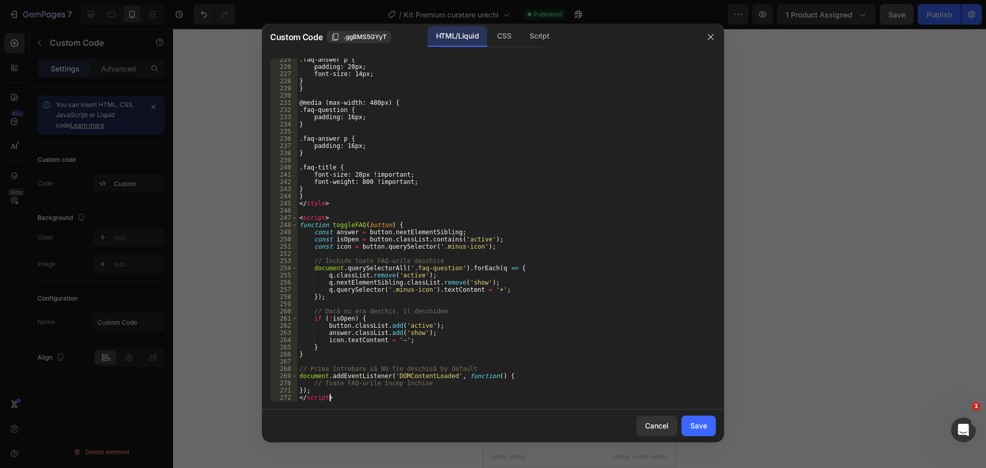
scroll to position [1677, 0]
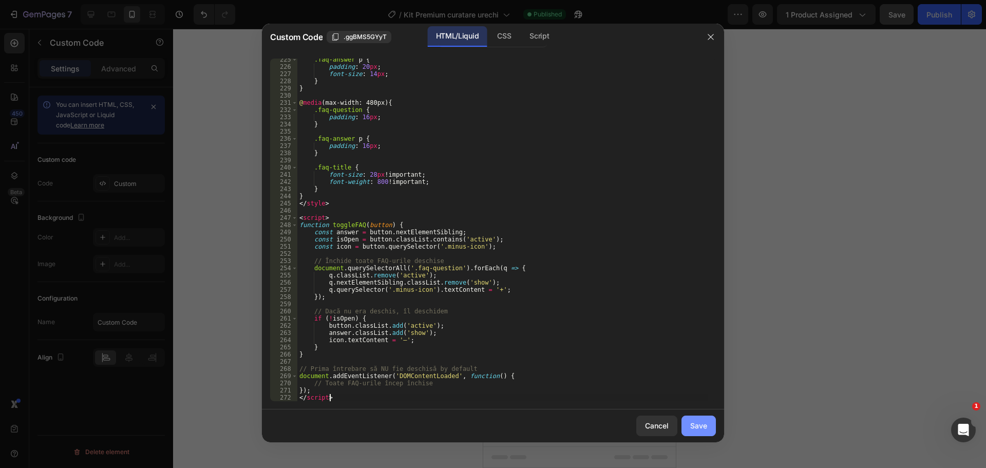
click at [695, 424] on div "Save" at bounding box center [698, 425] width 17 height 11
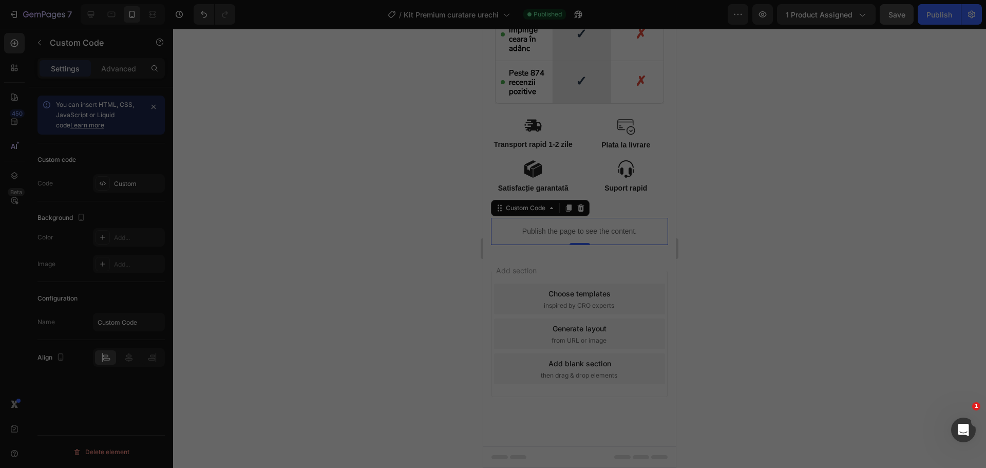
type textarea "}); </script>"
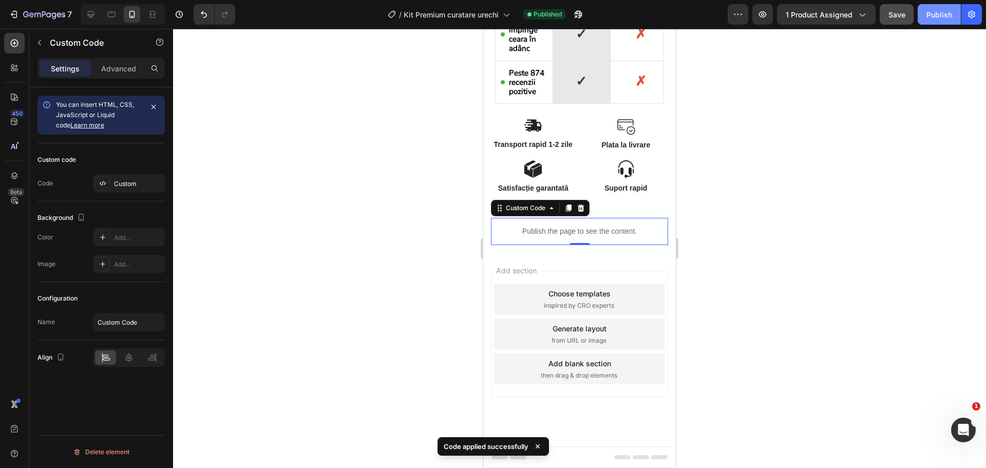
click at [945, 15] on div "Publish" at bounding box center [939, 14] width 26 height 11
click at [122, 68] on p "Advanced" at bounding box center [118, 68] width 35 height 11
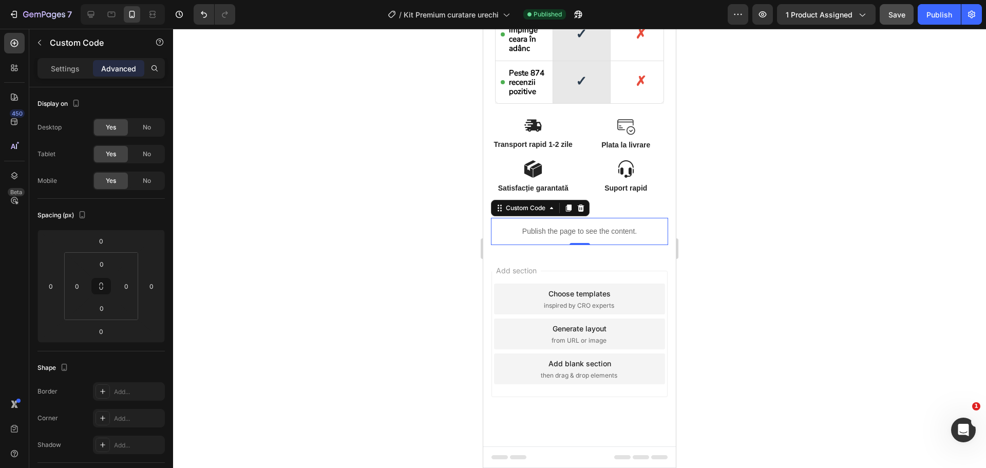
click at [552, 231] on p "Publish the page to see the content." at bounding box center [579, 231] width 177 height 11
click at [579, 173] on div "Image Satisfacție garantată Text Block Image Suport rapid Text Block Row" at bounding box center [579, 179] width 177 height 38
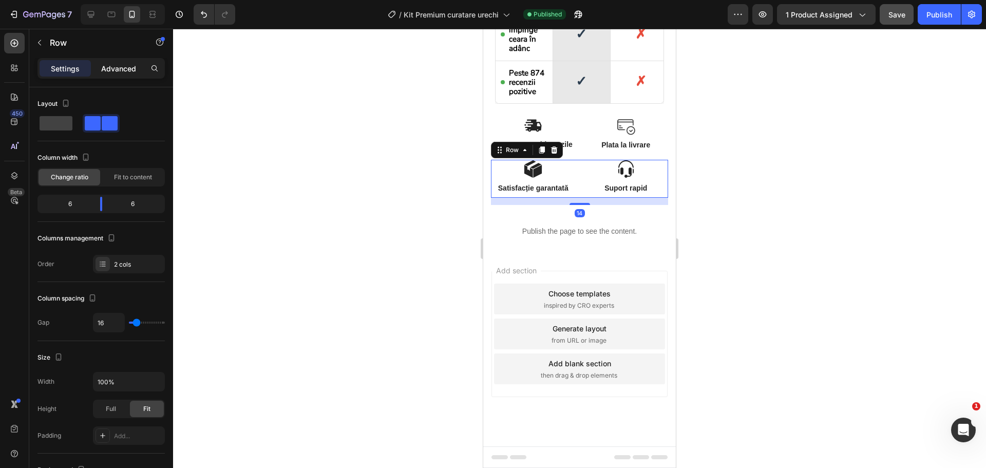
click at [135, 67] on p "Advanced" at bounding box center [118, 68] width 35 height 11
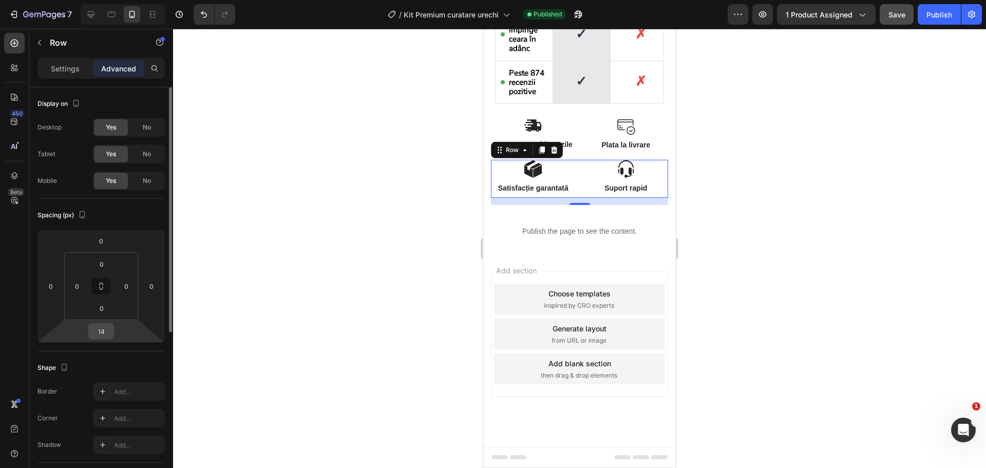
click at [101, 331] on input "14" at bounding box center [101, 330] width 21 height 15
type input "0"
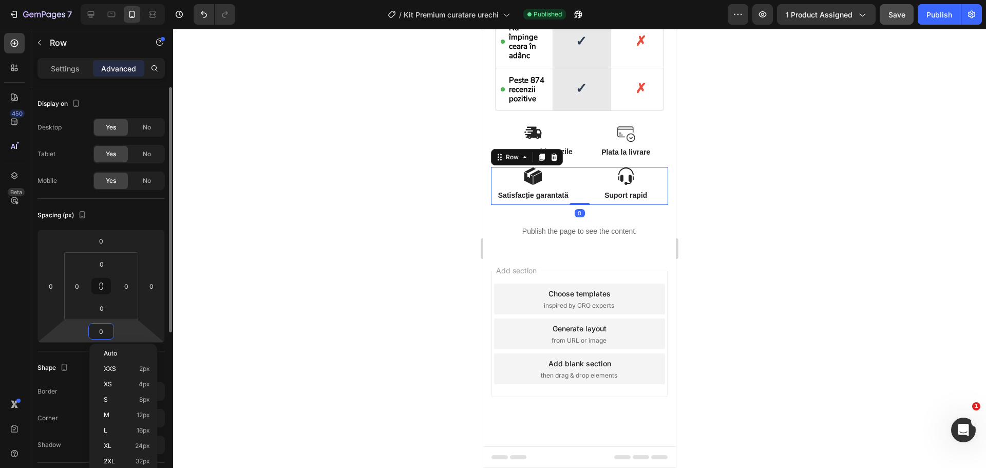
scroll to position [1965, 0]
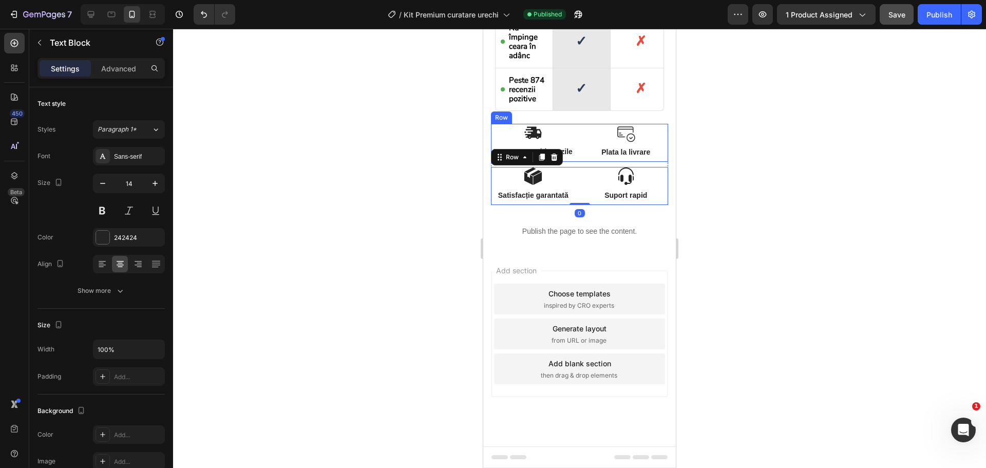
click at [584, 146] on div "Plata la livrare Text Block" at bounding box center [626, 151] width 85 height 11
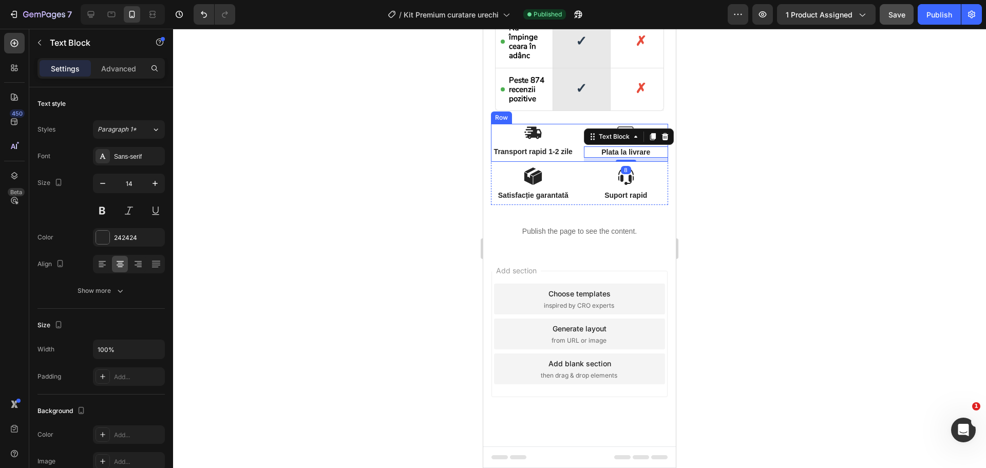
click at [568, 132] on div "Image" at bounding box center [533, 133] width 85 height 18
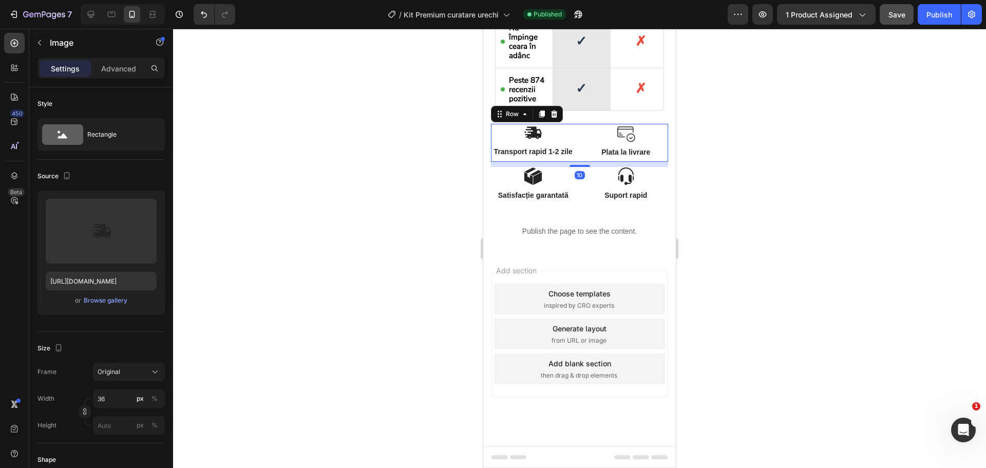
click at [577, 137] on div "Image Transport rapid 1-2 zile Text Block Image Plata la livrare Text Block Row…" at bounding box center [579, 143] width 177 height 38
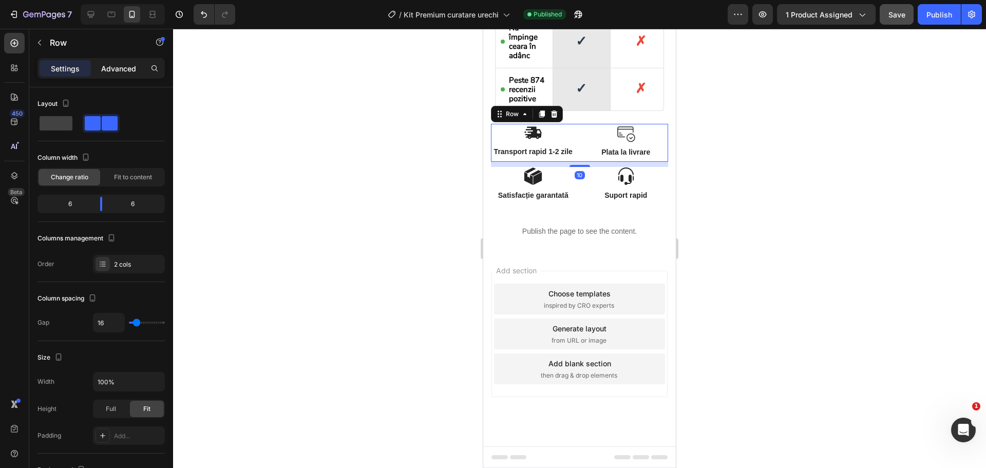
click at [126, 61] on div "Advanced" at bounding box center [118, 68] width 51 height 16
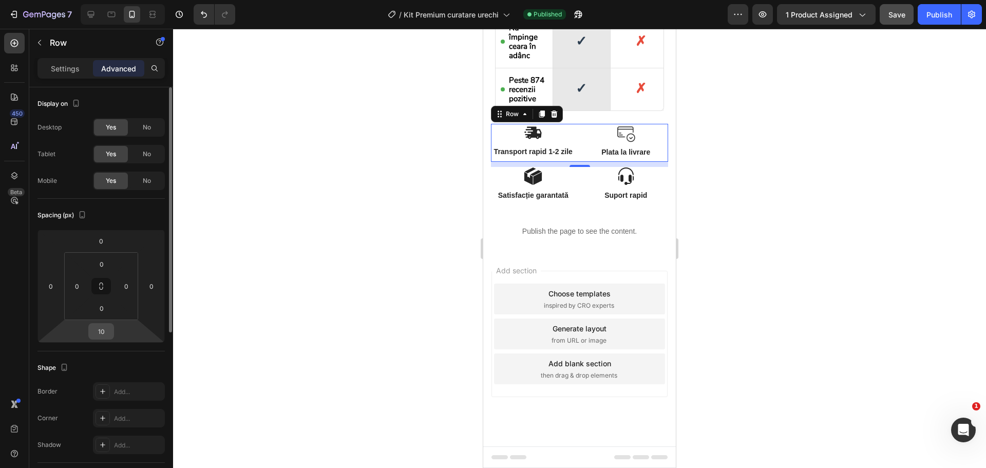
click at [102, 334] on input "10" at bounding box center [101, 330] width 21 height 15
type input "0"
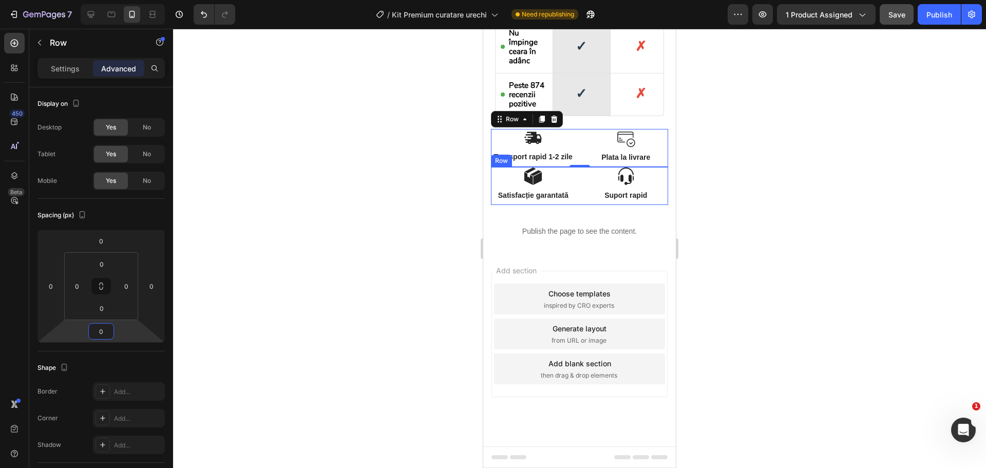
click at [577, 183] on div "Image Satisfacție garantată Text Block Image Suport rapid Text Block Row" at bounding box center [579, 186] width 177 height 38
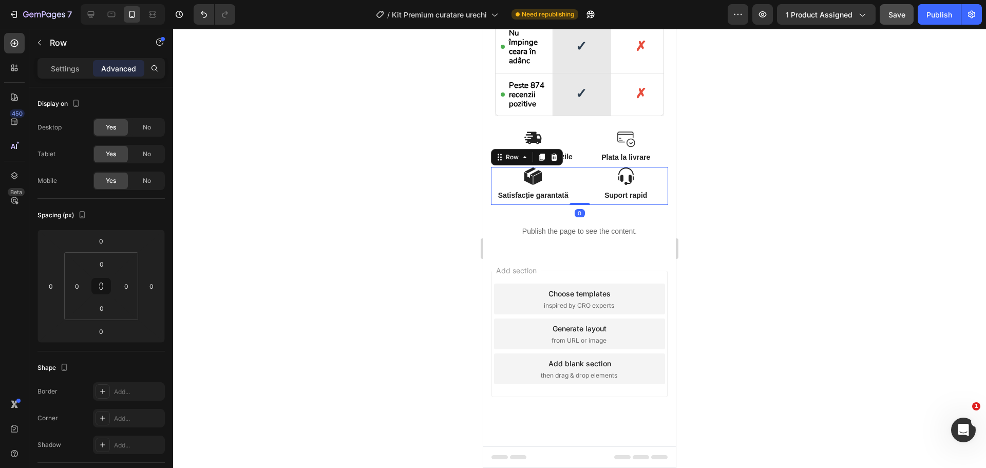
click at [545, 185] on div "Image Satisfacție garantată Text Block" at bounding box center [533, 186] width 85 height 38
click at [533, 179] on img at bounding box center [533, 176] width 18 height 18
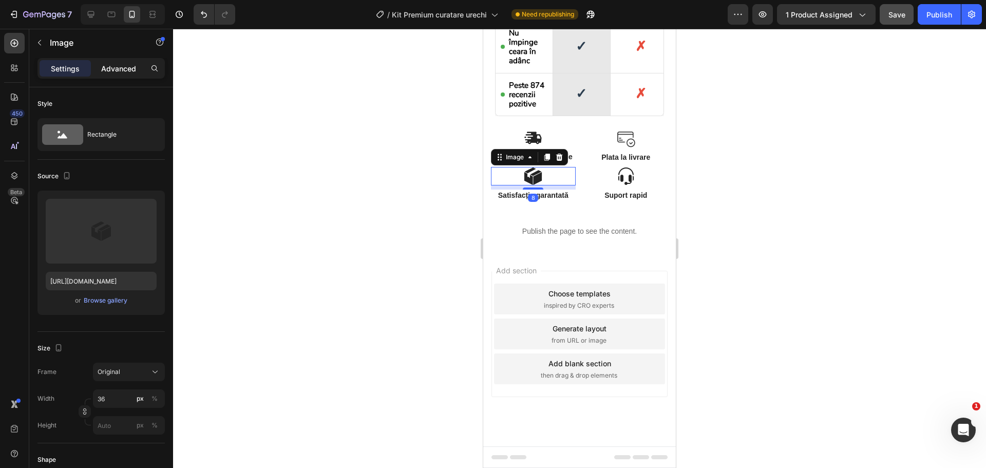
click at [119, 70] on p "Advanced" at bounding box center [118, 68] width 35 height 11
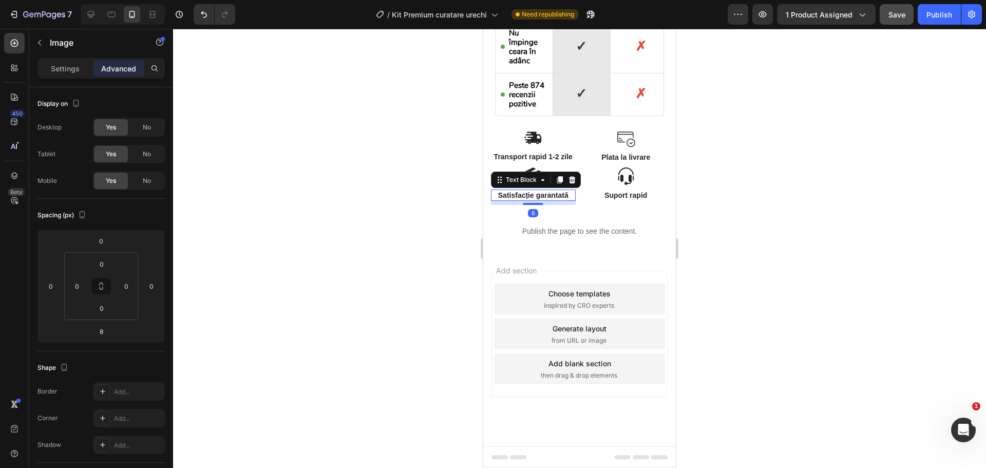
click at [552, 197] on p "Satisfacție garantată" at bounding box center [533, 194] width 83 height 9
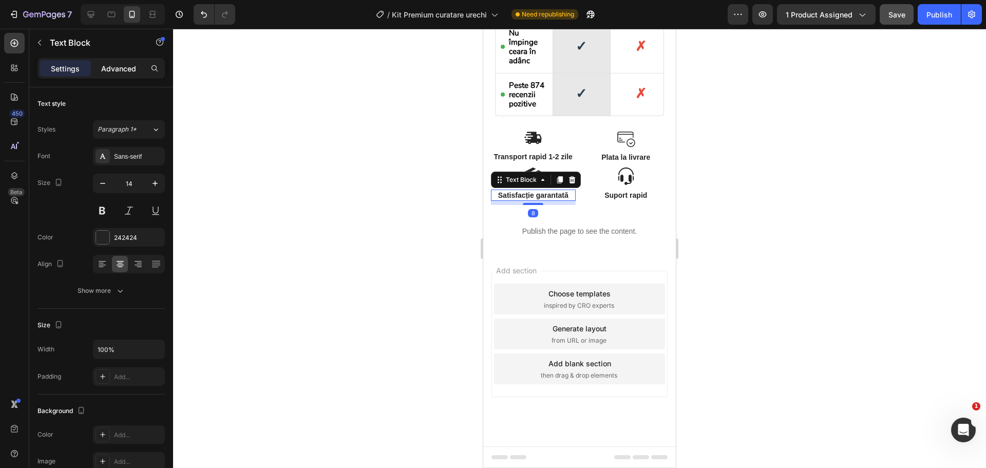
click at [129, 71] on p "Advanced" at bounding box center [118, 68] width 35 height 11
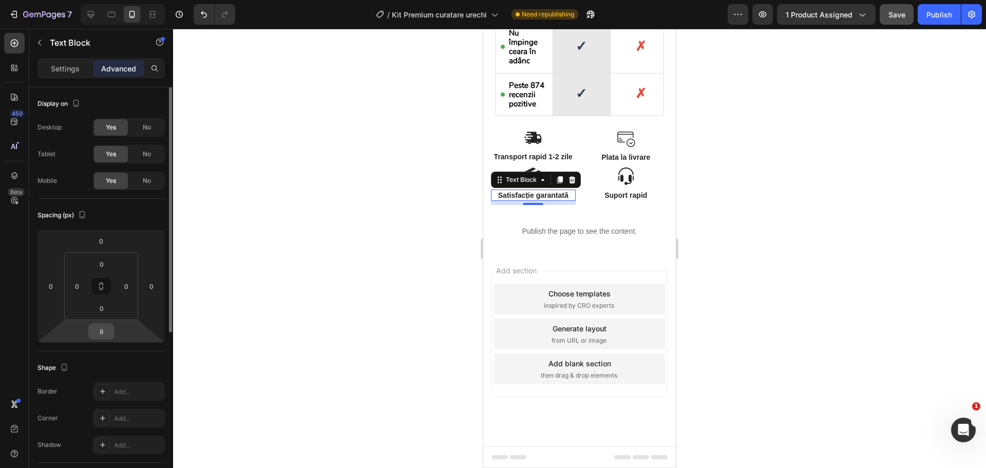
click at [101, 328] on input "8" at bounding box center [101, 330] width 21 height 15
type input "0"
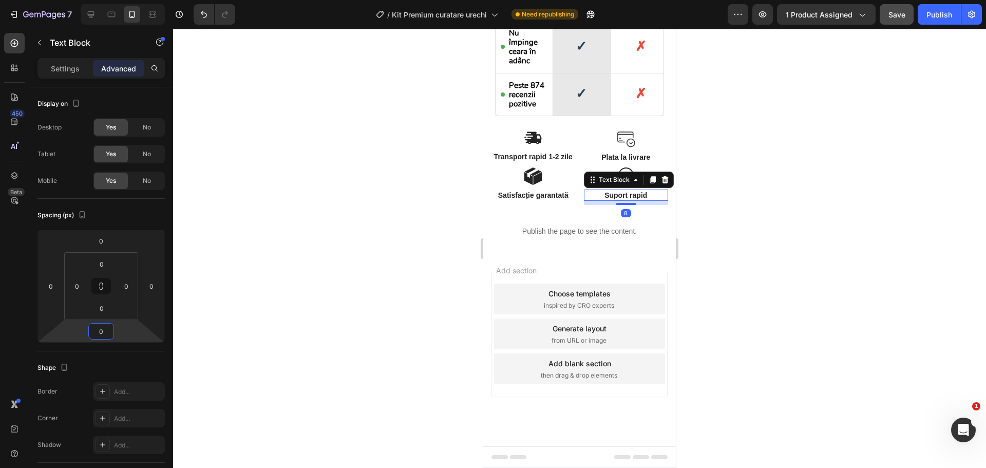
click at [625, 197] on p "Suport rapid" at bounding box center [626, 194] width 83 height 9
click at [105, 335] on input "8" at bounding box center [101, 330] width 21 height 15
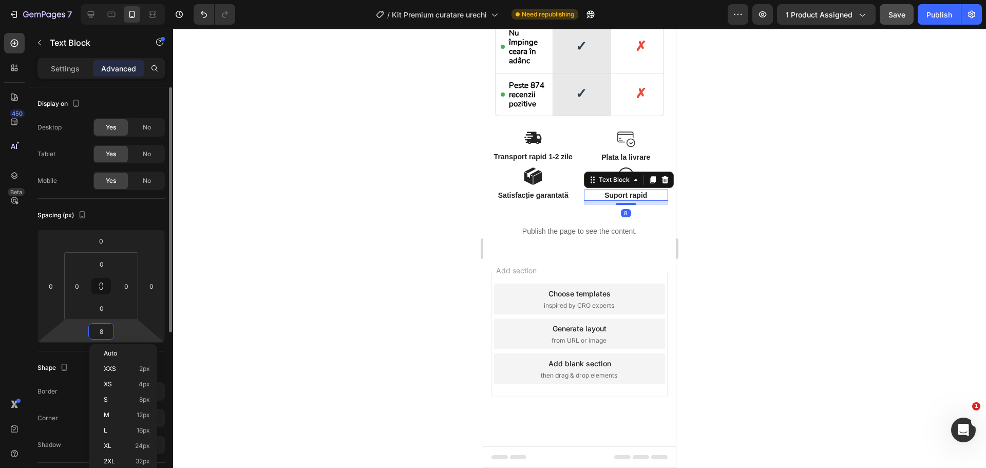
type input "0"
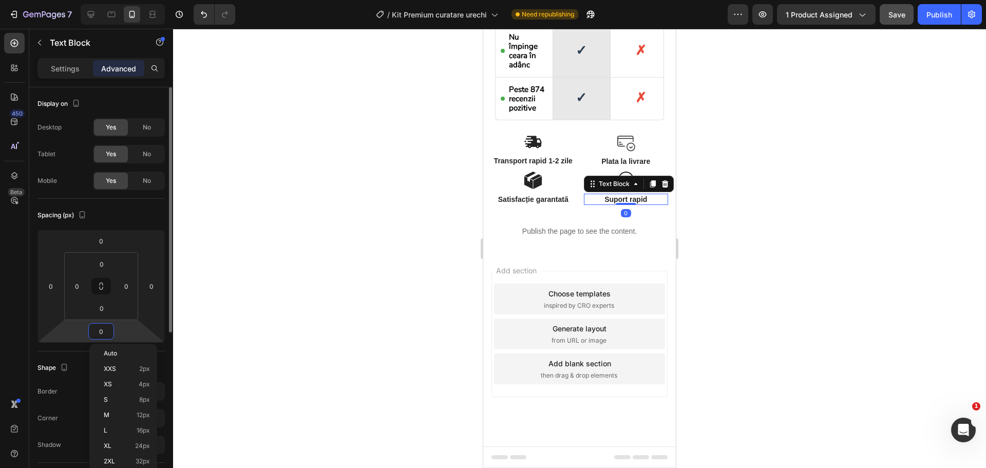
scroll to position [1956, 0]
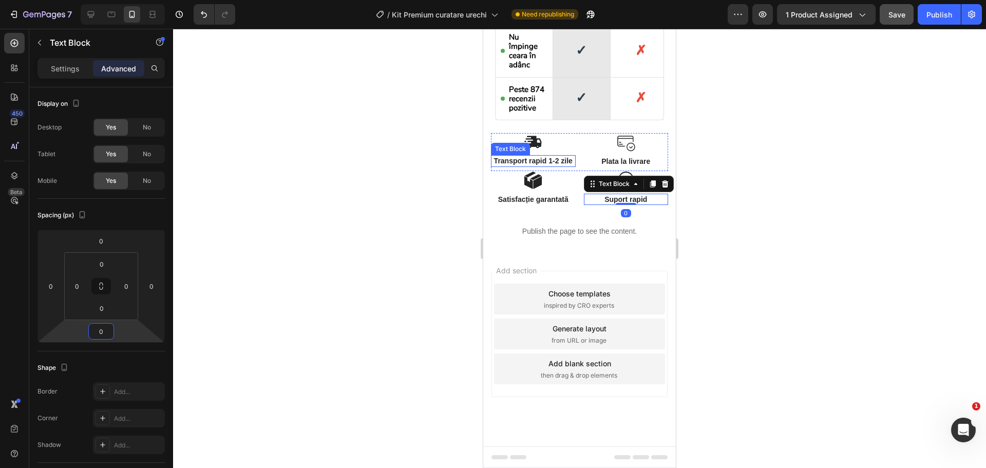
click at [535, 156] on p "Transport rapid 1-2 zile" at bounding box center [533, 160] width 83 height 9
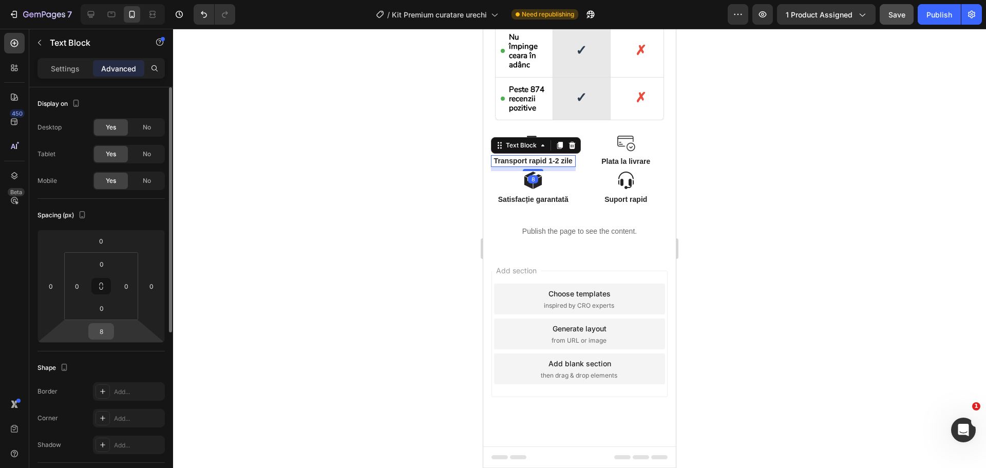
click at [100, 334] on input "8" at bounding box center [101, 330] width 21 height 15
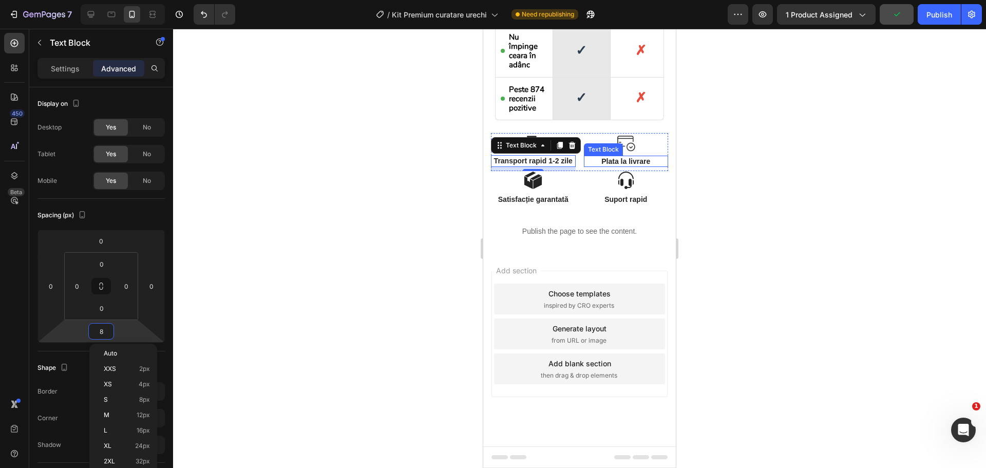
click at [620, 157] on p "Plata la livrare" at bounding box center [626, 161] width 83 height 9
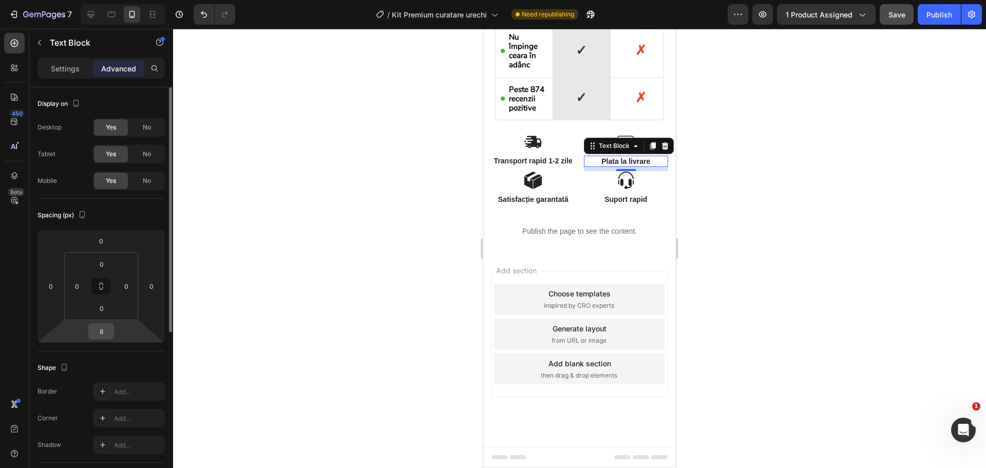
click at [108, 336] on input "8" at bounding box center [101, 330] width 21 height 15
type input "5"
click at [539, 156] on p "Transport rapid 1-2 zile" at bounding box center [533, 160] width 83 height 9
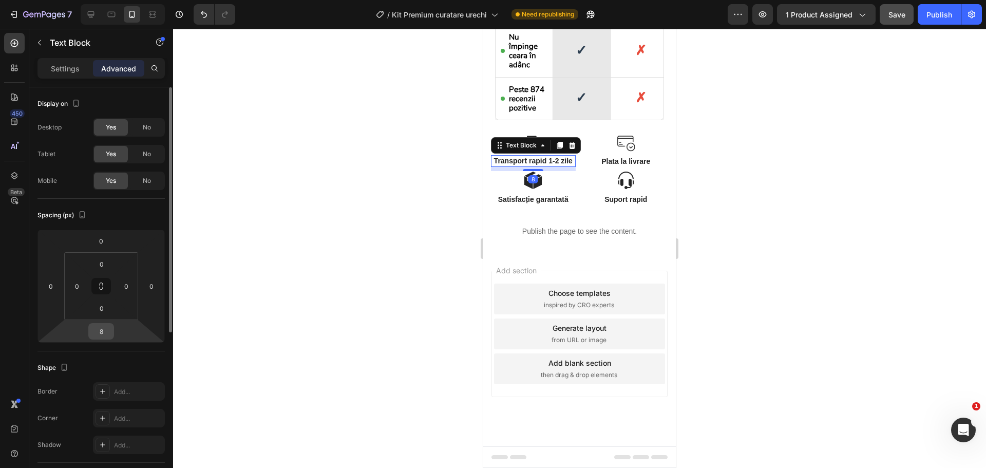
click at [104, 338] on input "8" at bounding box center [101, 330] width 21 height 15
type input "5"
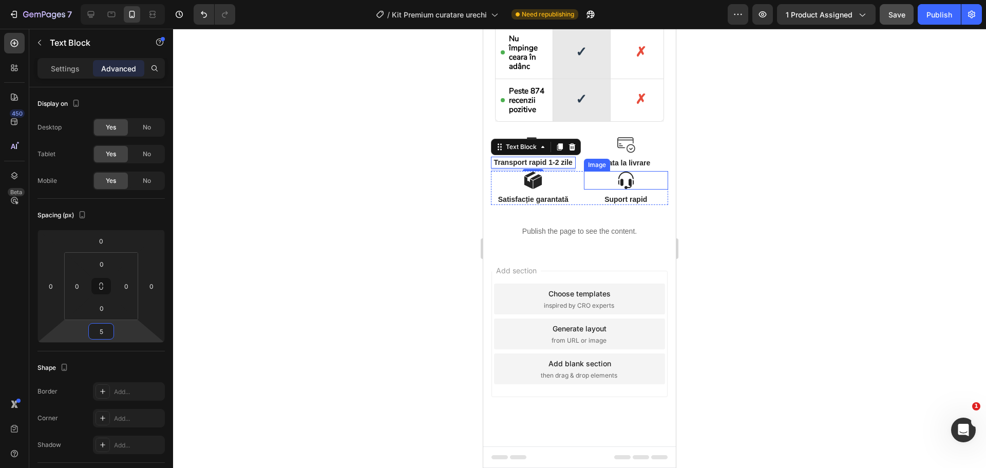
click at [618, 175] on img at bounding box center [626, 180] width 18 height 18
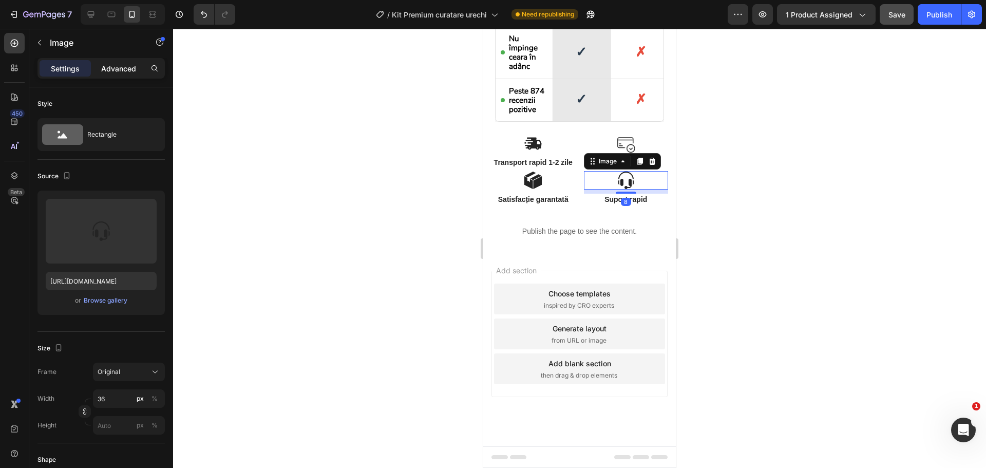
click at [111, 61] on div "Advanced" at bounding box center [118, 68] width 51 height 16
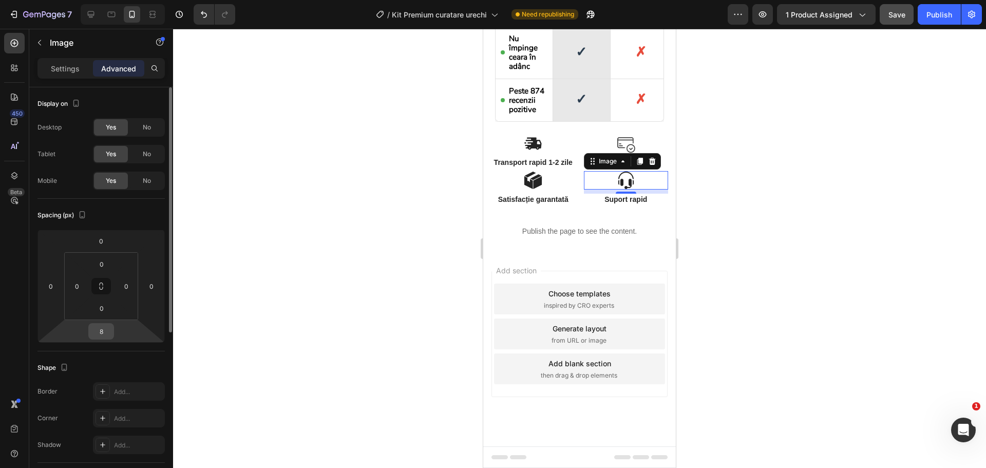
click at [105, 333] on input "8" at bounding box center [101, 330] width 21 height 15
type input "5"
click at [528, 185] on div "Text Block" at bounding box center [510, 187] width 39 height 12
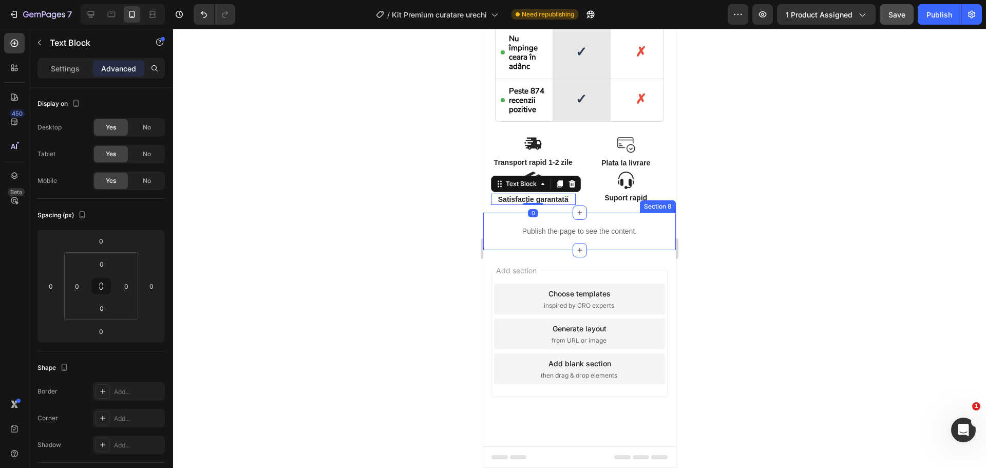
click at [558, 215] on div "Publish the page to see the content. Custom Code Section 8" at bounding box center [579, 231] width 193 height 37
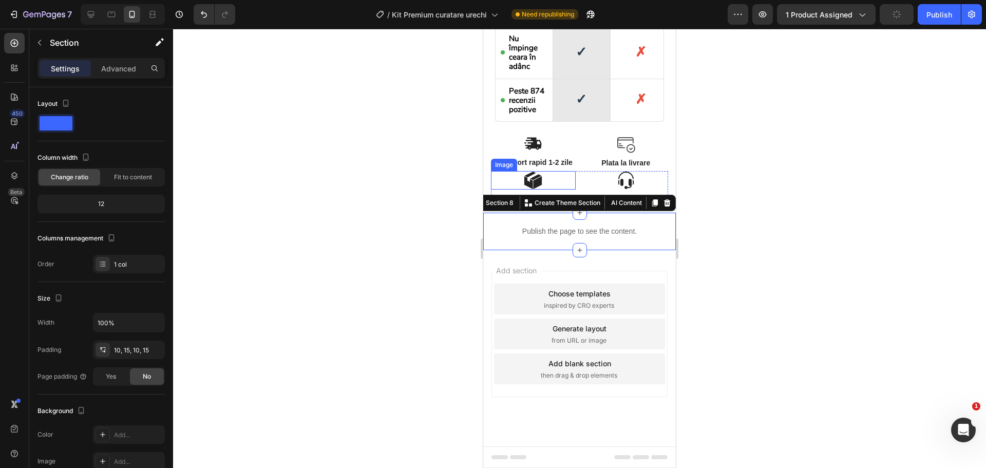
click at [539, 184] on img at bounding box center [533, 180] width 18 height 18
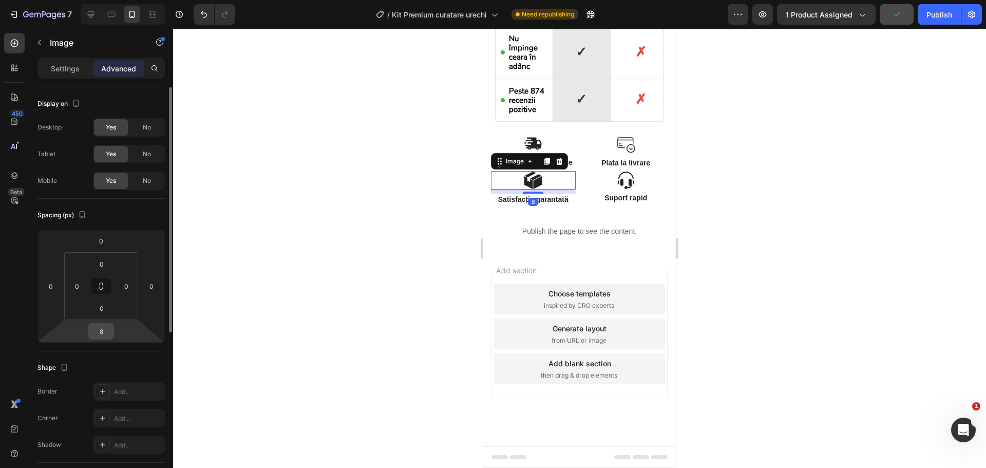
click at [107, 330] on input "8" at bounding box center [101, 330] width 21 height 15
type input "5"
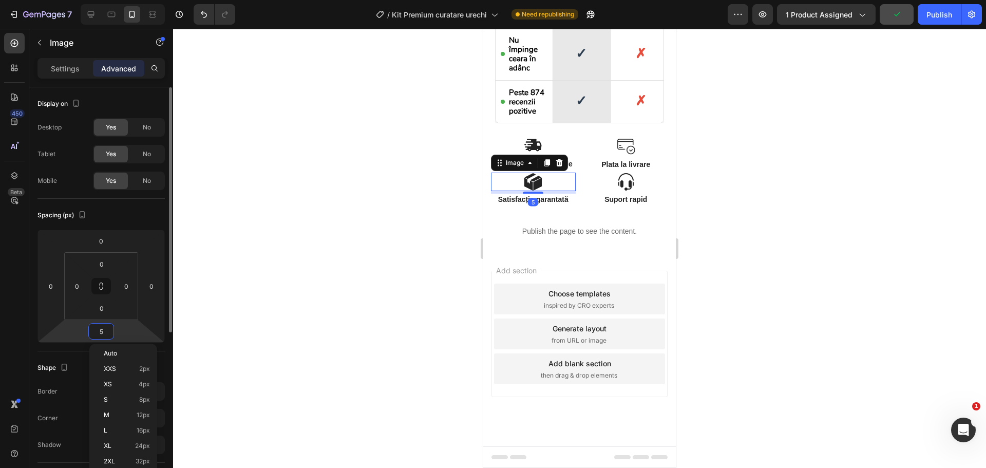
scroll to position [1952, 0]
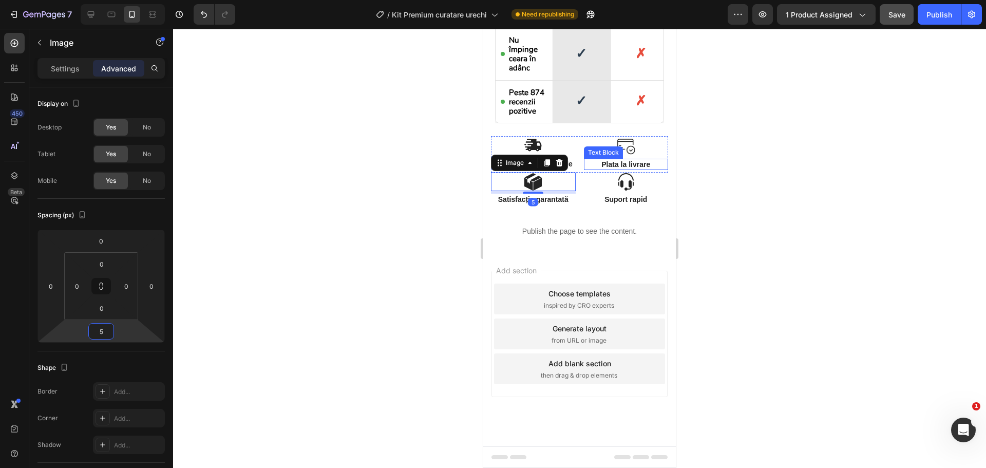
click at [617, 136] on img at bounding box center [626, 145] width 18 height 18
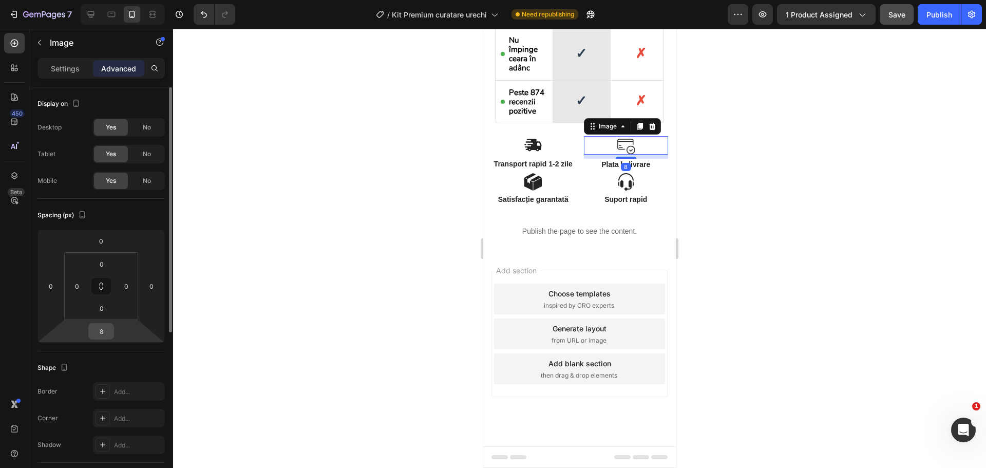
click at [103, 328] on input "8" at bounding box center [101, 330] width 21 height 15
type input "5"
click at [534, 136] on img at bounding box center [533, 145] width 18 height 18
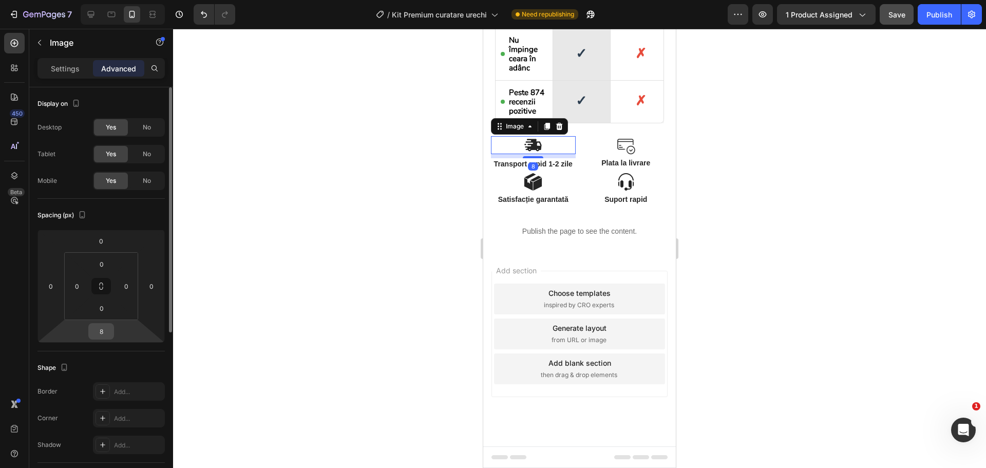
click at [105, 334] on input "8" at bounding box center [101, 330] width 21 height 15
type input "5"
click at [618, 138] on img at bounding box center [626, 147] width 18 height 18
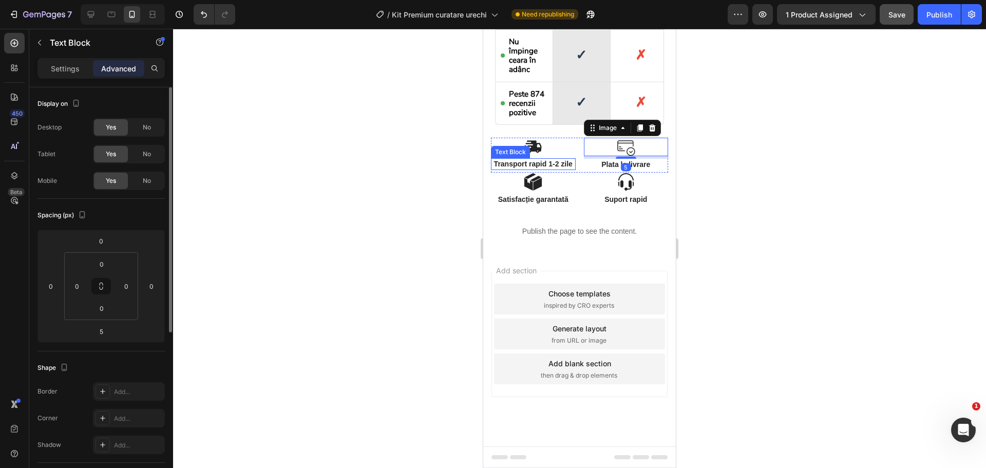
click at [529, 166] on p "Transport rapid 1-2 zile" at bounding box center [533, 163] width 83 height 9
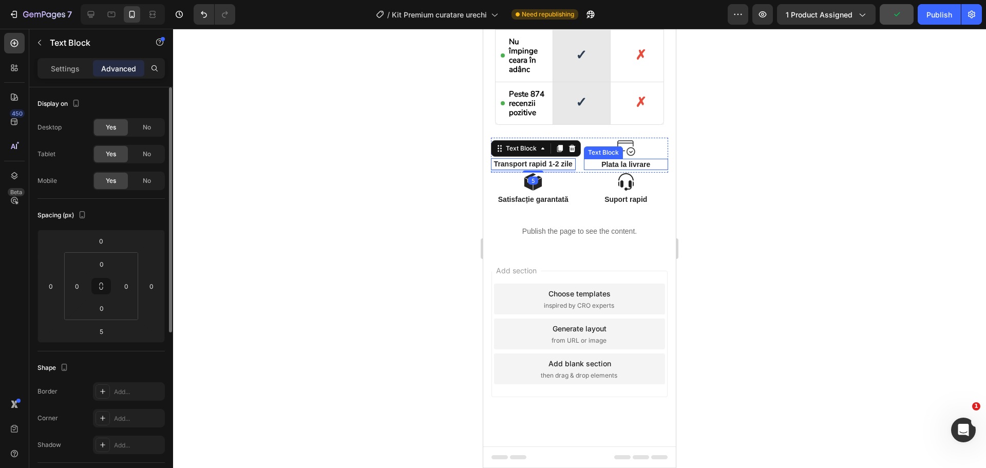
click at [606, 160] on p "Plata la livrare" at bounding box center [626, 164] width 83 height 9
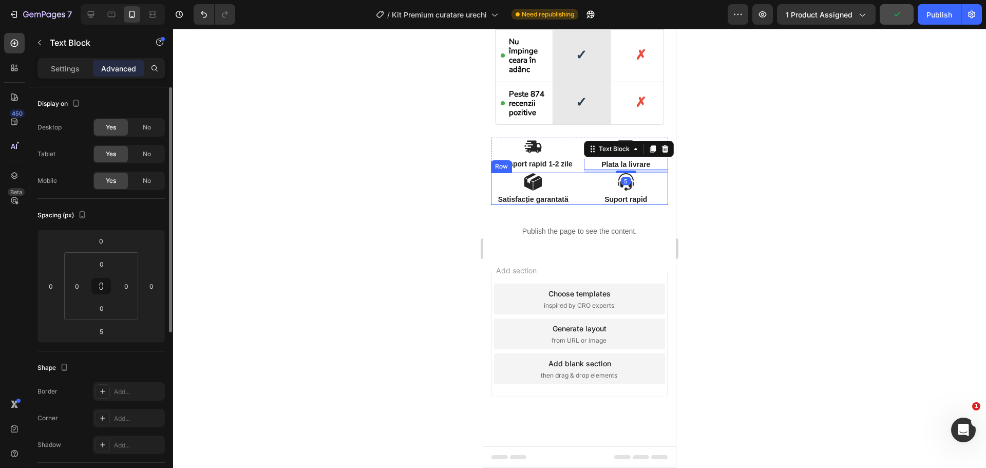
click at [529, 186] on img at bounding box center [533, 182] width 18 height 18
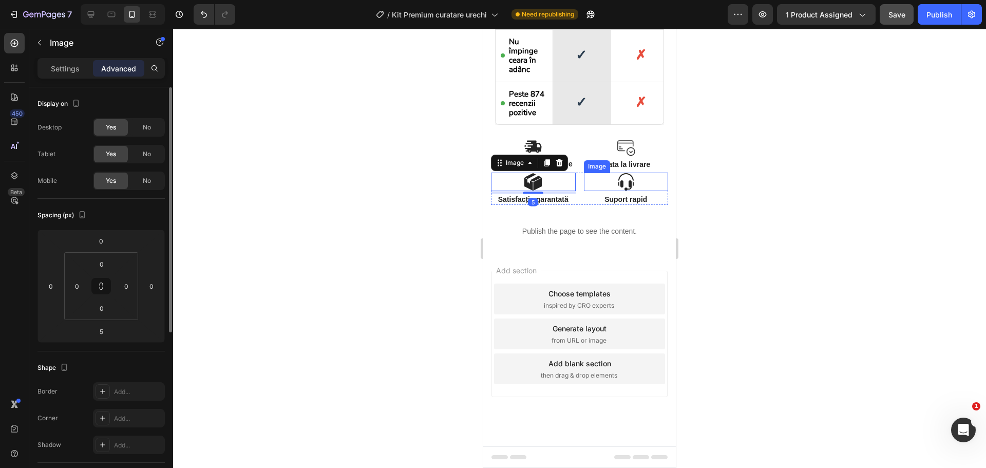
click at [625, 178] on img at bounding box center [626, 182] width 18 height 18
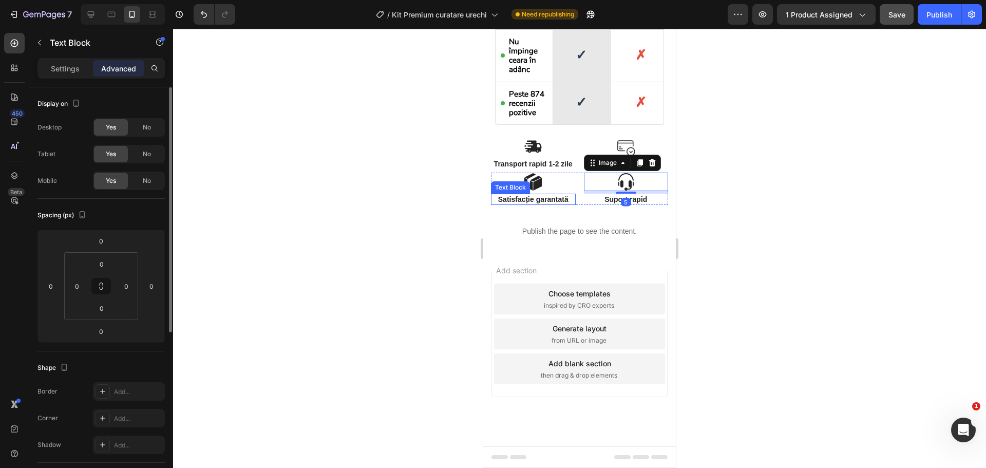
click at [533, 200] on p "Satisfacție garantată" at bounding box center [533, 199] width 83 height 9
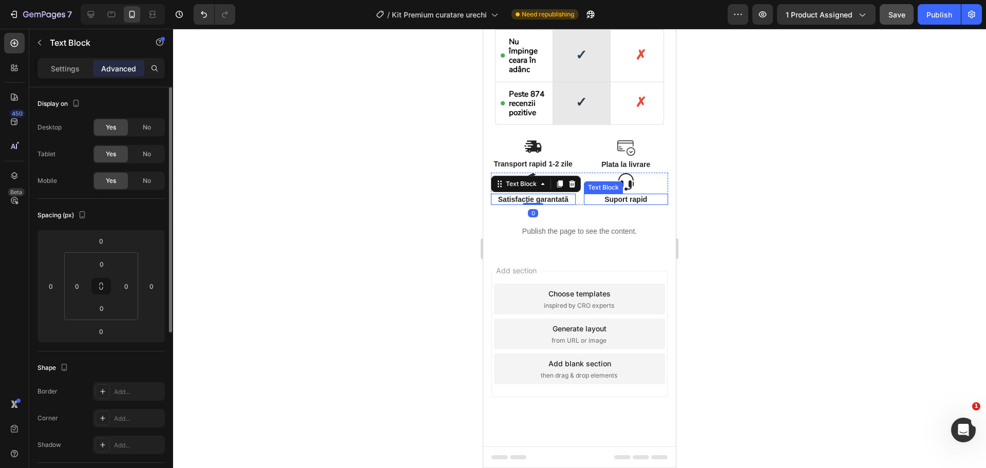
click at [608, 201] on p "Suport rapid" at bounding box center [626, 199] width 83 height 9
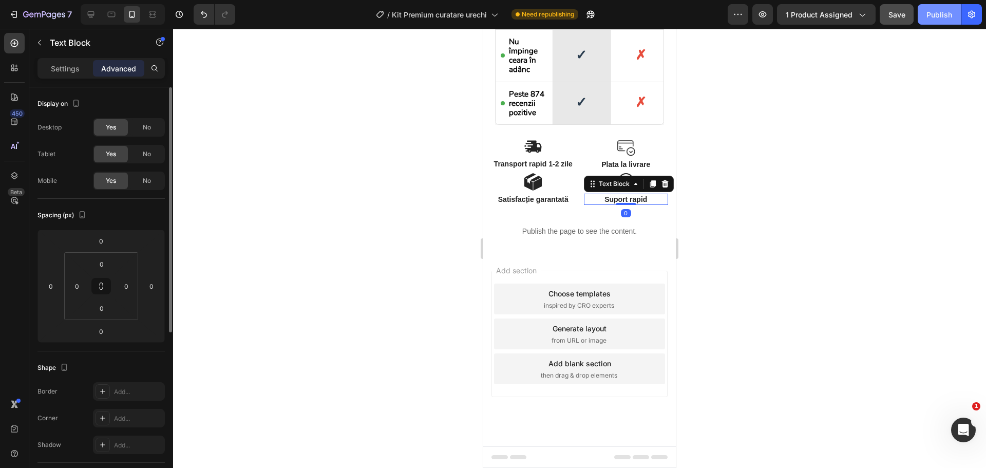
click at [950, 11] on div "Publish" at bounding box center [939, 14] width 26 height 11
click at [575, 187] on div "Image Satisfacție garantată Text Block Image Suport rapid Text Block 0 Row" at bounding box center [579, 189] width 177 height 32
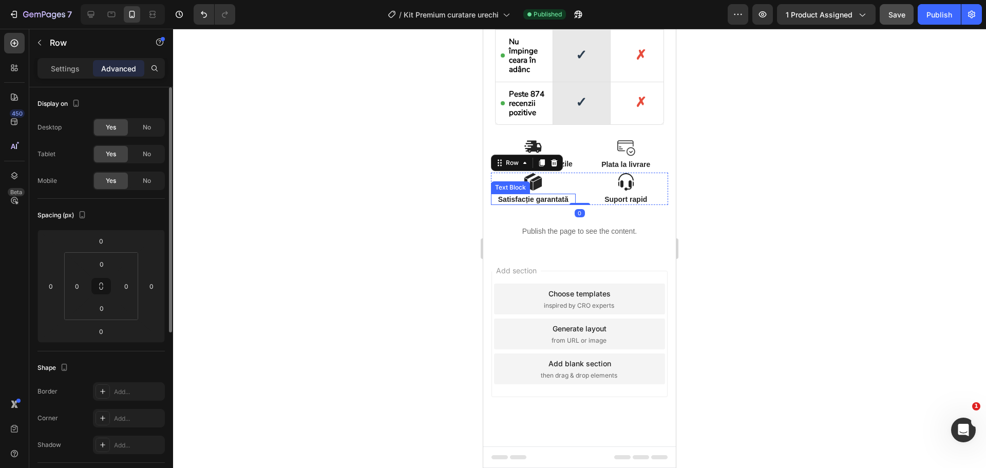
click at [545, 201] on p "Satisfacție garantată" at bounding box center [533, 199] width 83 height 9
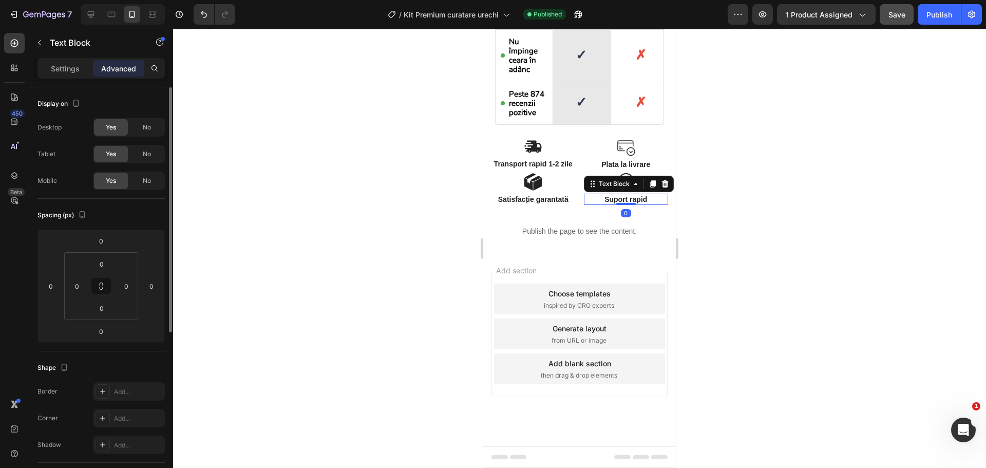
click at [623, 200] on p "Suport rapid" at bounding box center [626, 199] width 83 height 9
click at [530, 183] on img at bounding box center [533, 182] width 18 height 18
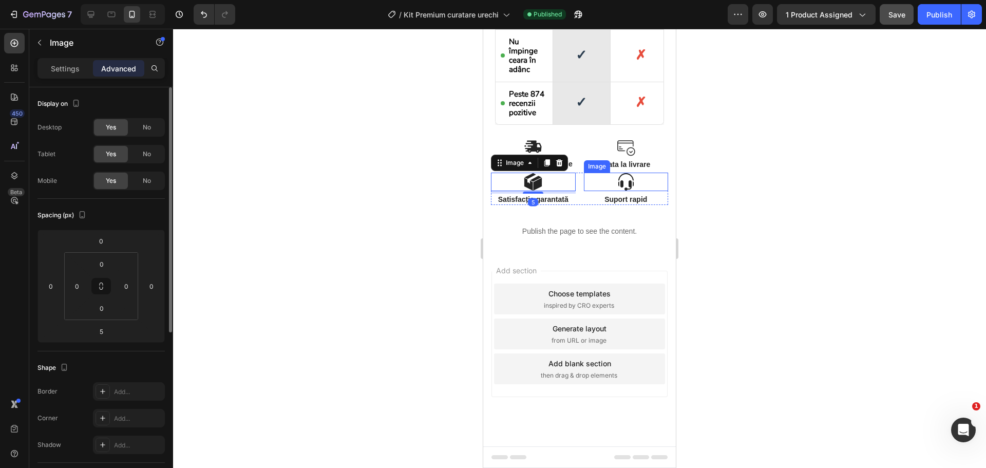
click at [628, 185] on img at bounding box center [626, 182] width 18 height 18
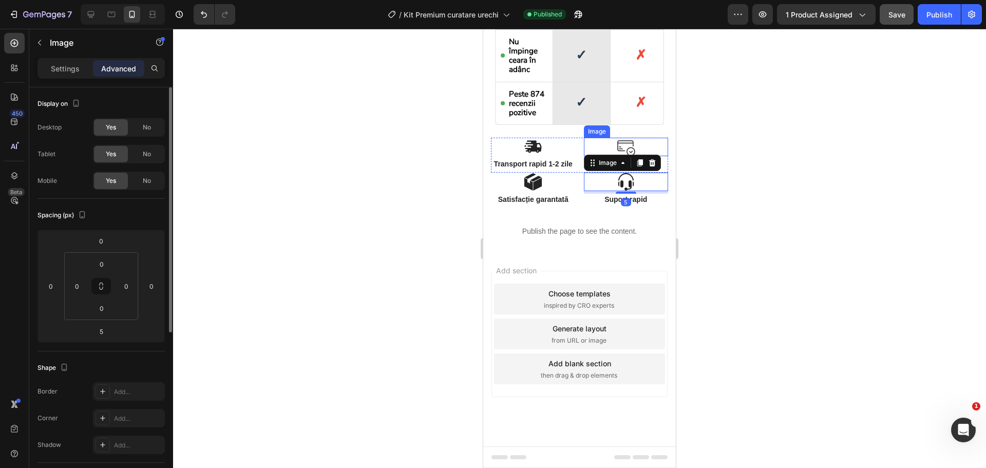
click at [627, 140] on img at bounding box center [626, 147] width 18 height 18
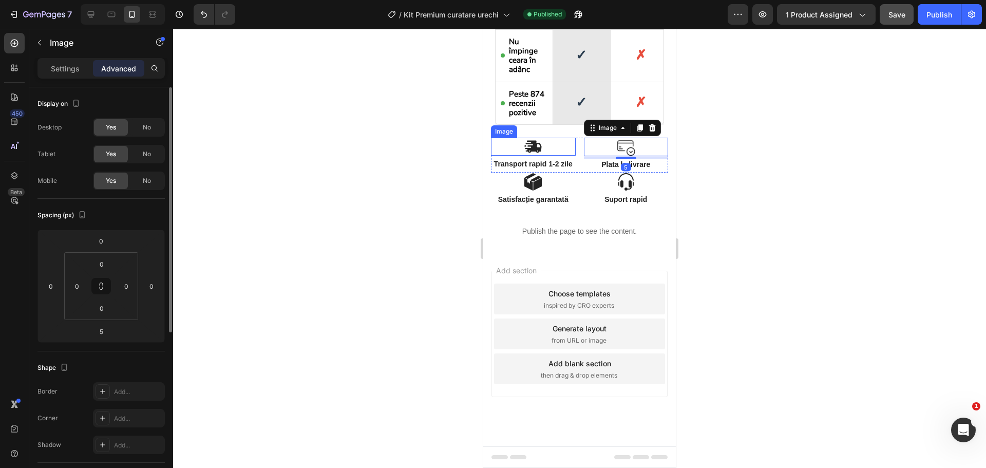
click at [535, 144] on img at bounding box center [533, 147] width 18 height 18
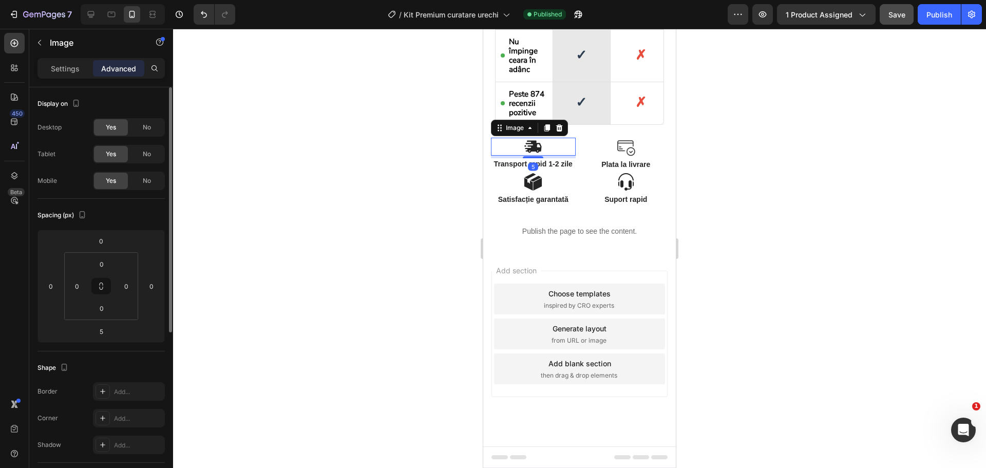
click at [535, 162] on div "5" at bounding box center [533, 166] width 10 height 8
click at [606, 160] on p "Plata la livrare" at bounding box center [626, 164] width 83 height 9
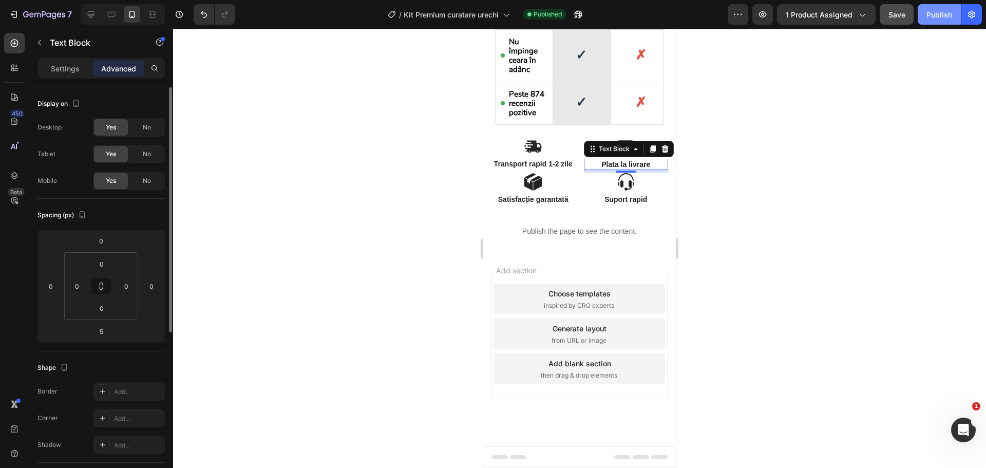
click at [944, 10] on div "Publish" at bounding box center [939, 14] width 26 height 11
click at [91, 18] on icon at bounding box center [91, 14] width 10 height 10
type input "8"
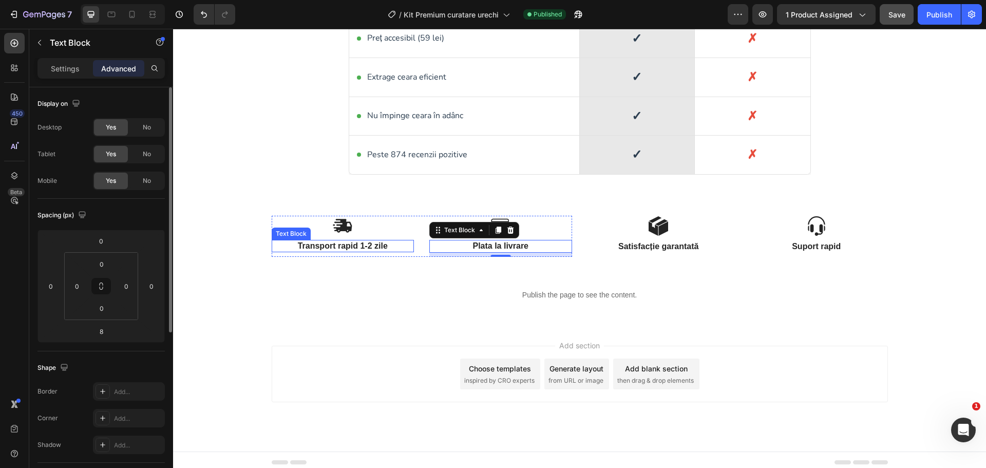
scroll to position [1917, 0]
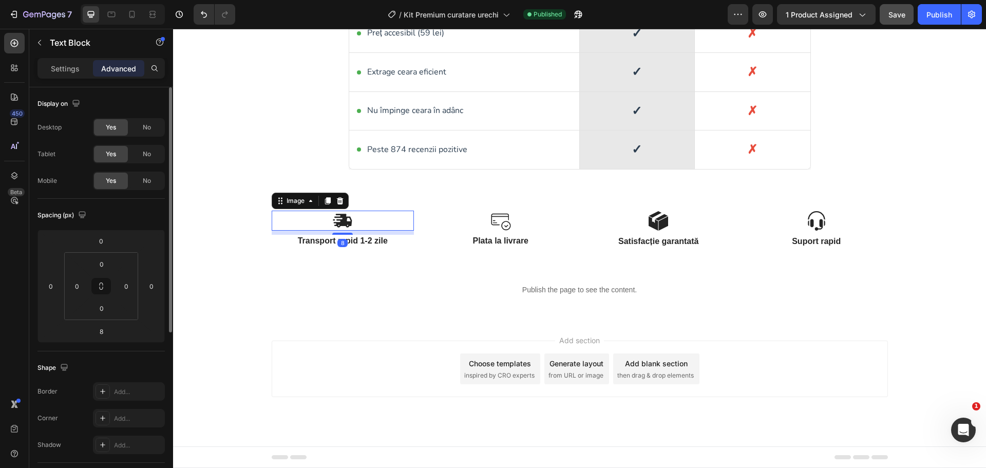
click at [347, 222] on img at bounding box center [342, 220] width 21 height 20
click at [107, 334] on input "8" at bounding box center [101, 330] width 21 height 15
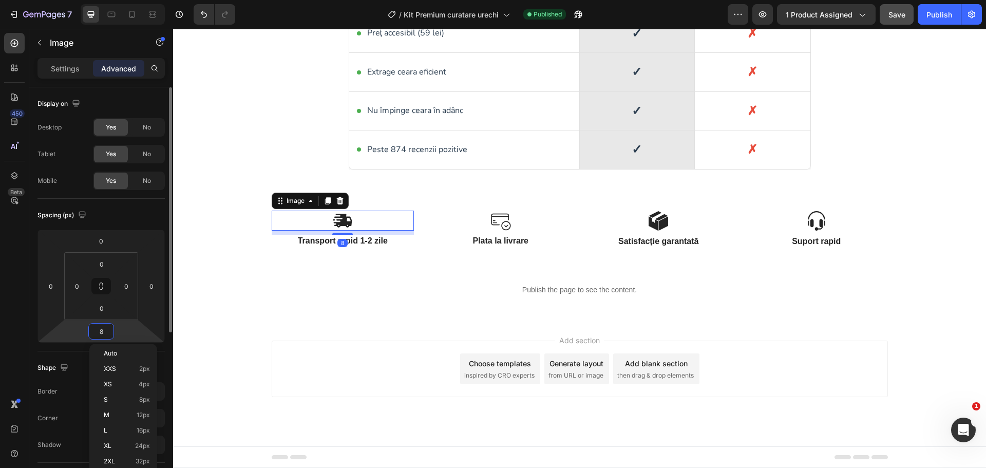
type input "5"
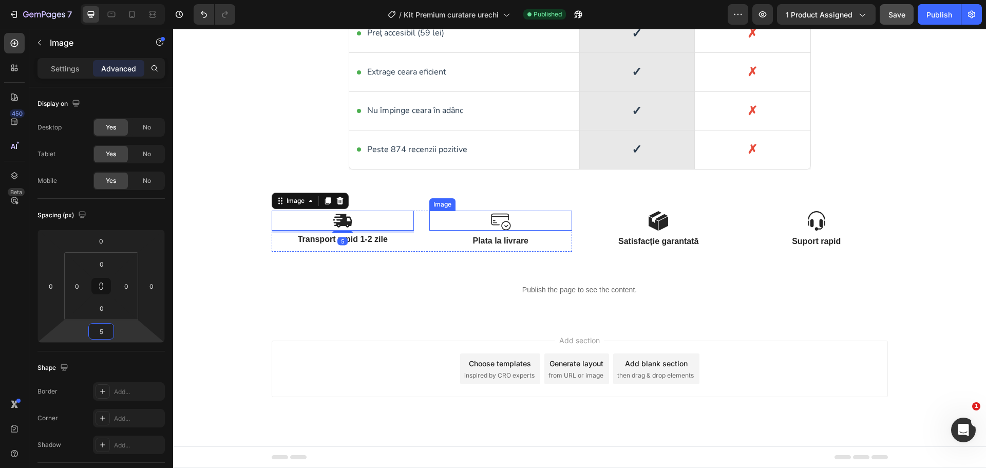
click at [490, 221] on img at bounding box center [500, 220] width 21 height 21
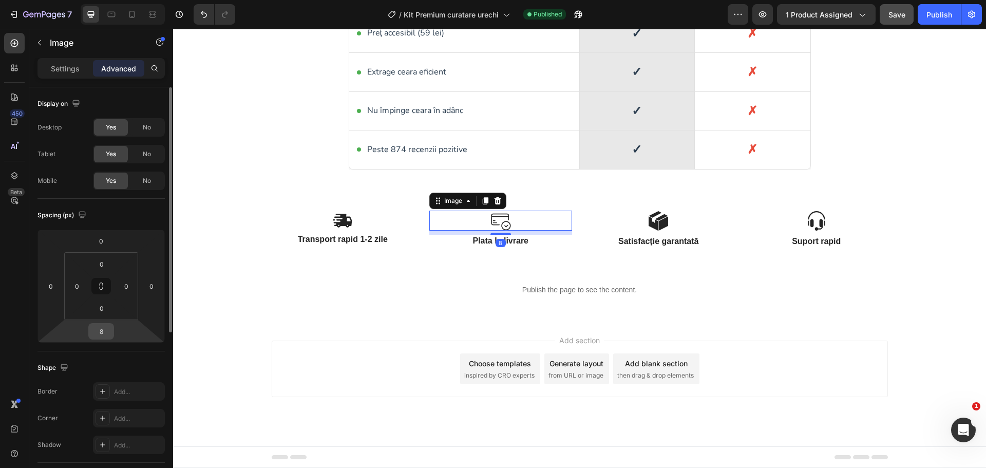
click at [106, 336] on input "8" at bounding box center [101, 330] width 21 height 15
type input "5"
click at [636, 222] on div at bounding box center [658, 220] width 143 height 21
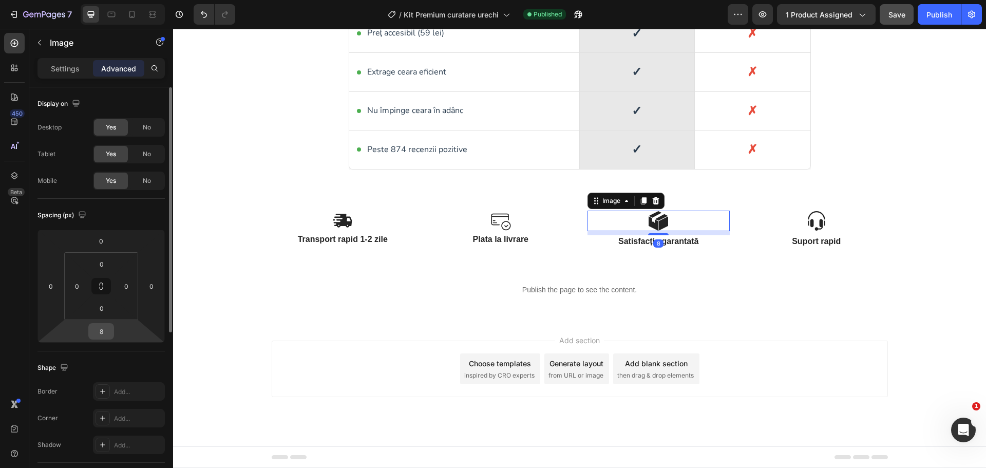
click at [106, 331] on input "8" at bounding box center [101, 330] width 21 height 15
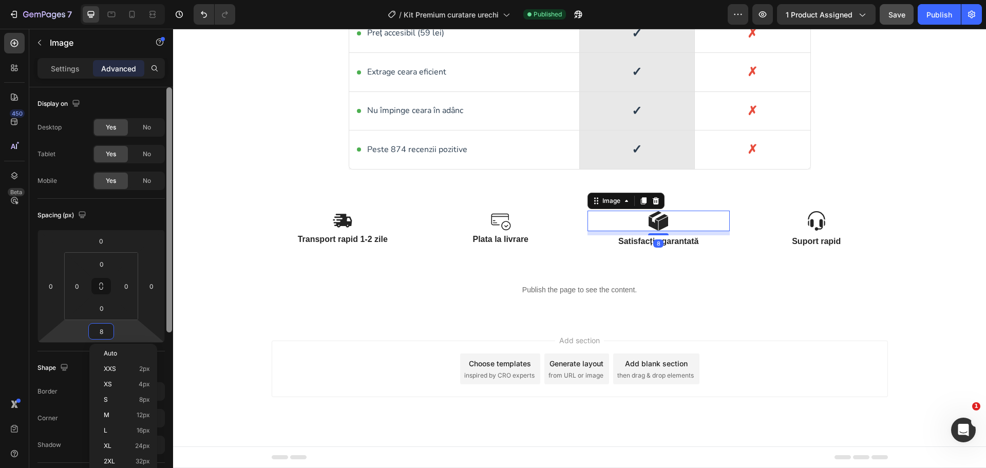
type input "5"
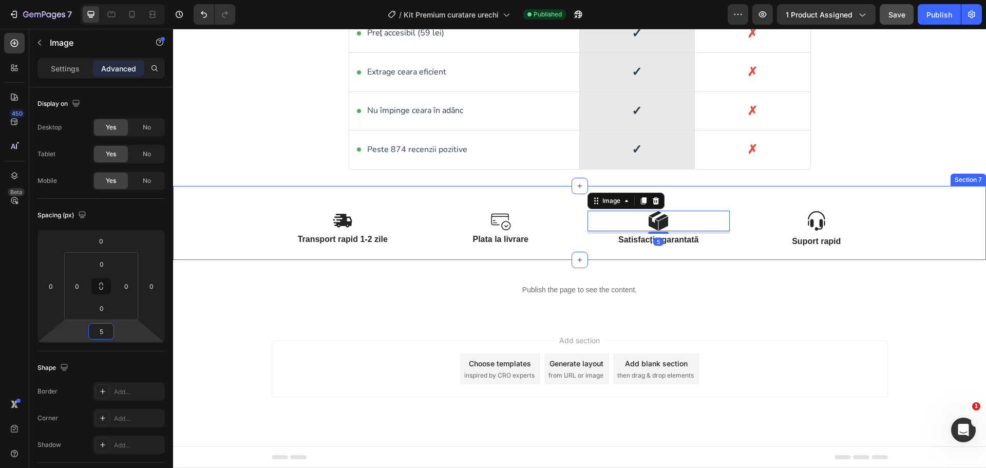
click at [812, 216] on img at bounding box center [816, 220] width 21 height 21
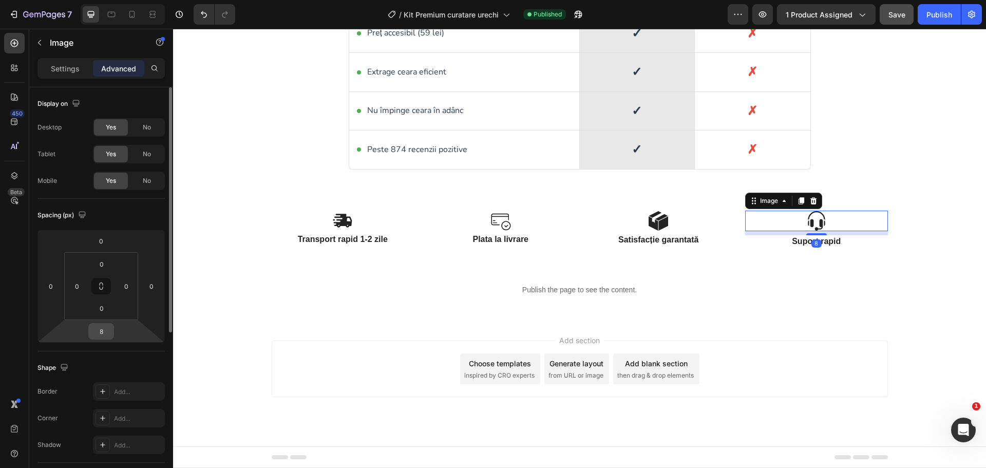
click at [106, 331] on input "8" at bounding box center [101, 330] width 21 height 15
type input "5"
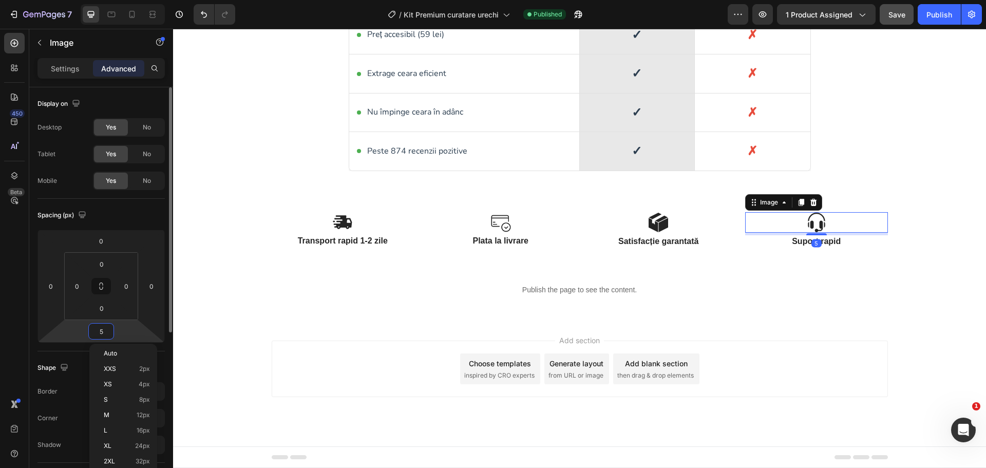
scroll to position [1915, 0]
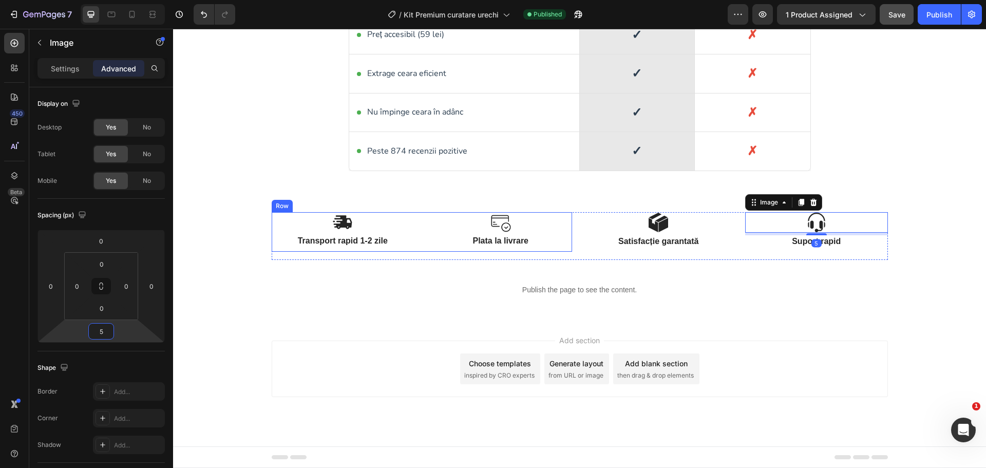
click at [315, 242] on p "Transport rapid 1-2 zile" at bounding box center [343, 241] width 141 height 11
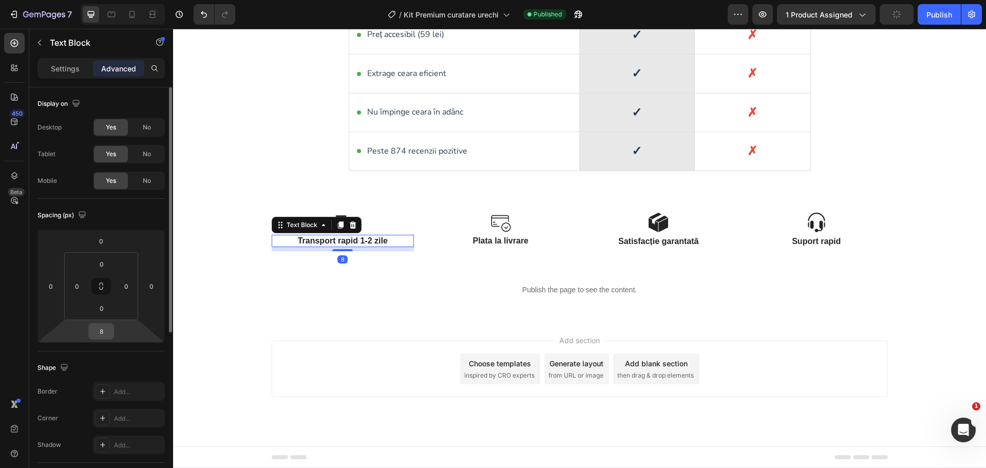
click at [107, 334] on input "8" at bounding box center [101, 330] width 21 height 15
type input "5"
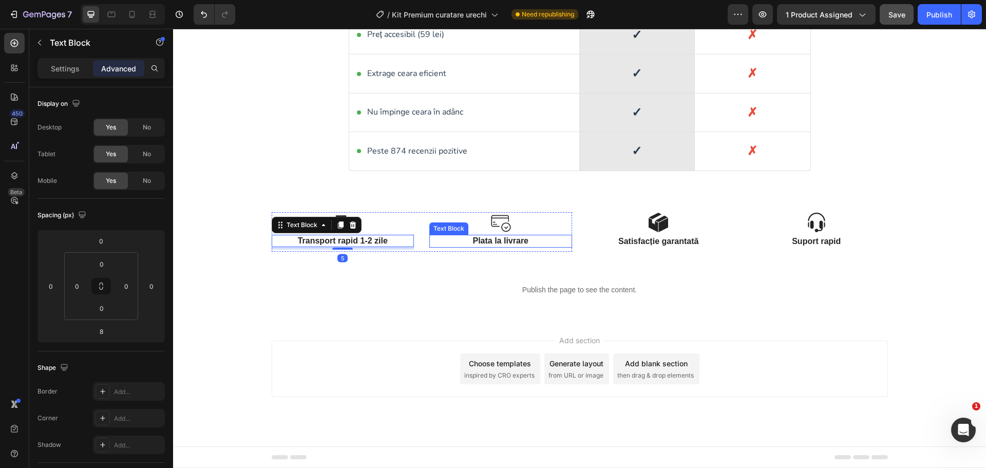
click at [492, 243] on p "Plata la livrare" at bounding box center [500, 241] width 141 height 11
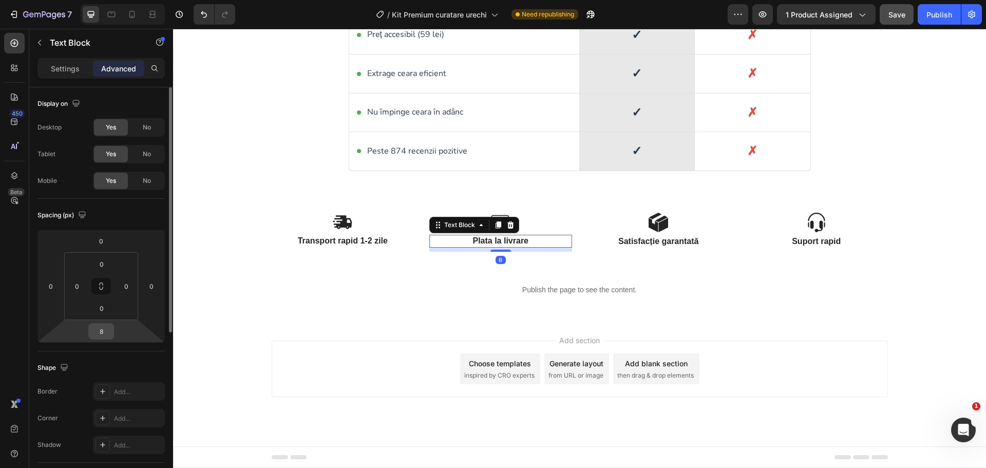
click at [109, 335] on input "8" at bounding box center [101, 330] width 21 height 15
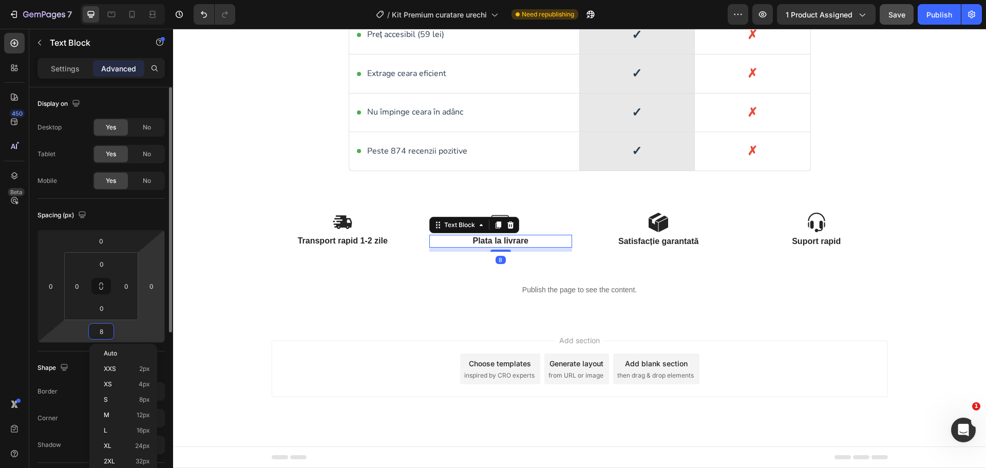
type input "5"
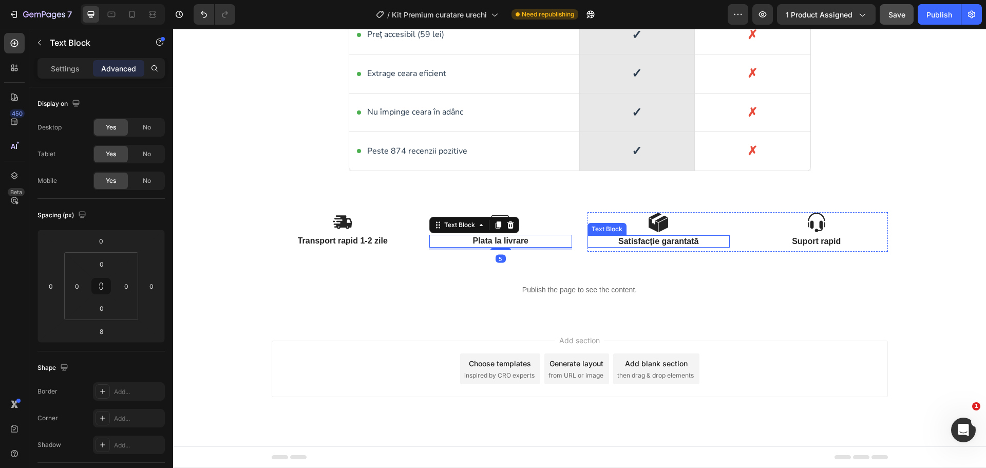
click at [652, 242] on p "Satisfacție garantată" at bounding box center [658, 241] width 141 height 11
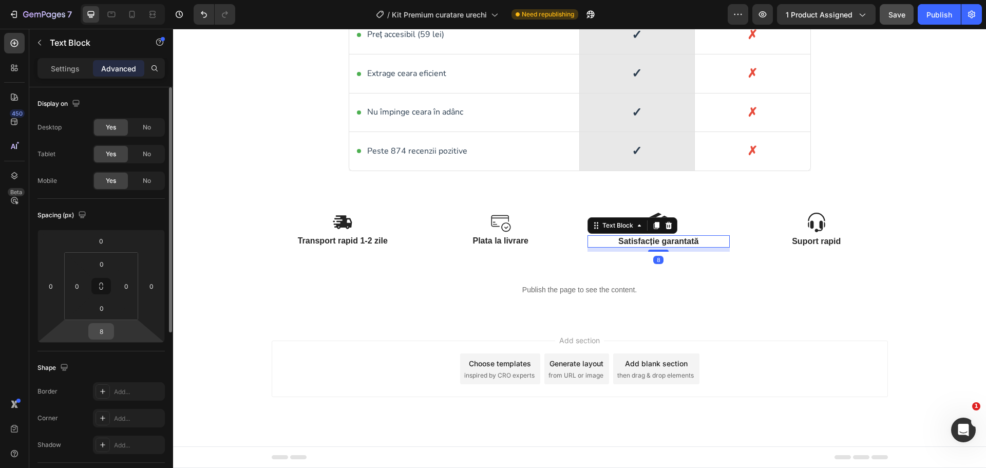
click at [107, 329] on input "8" at bounding box center [101, 330] width 21 height 15
type input "5"
click at [794, 243] on p "Suport rapid" at bounding box center [816, 241] width 141 height 11
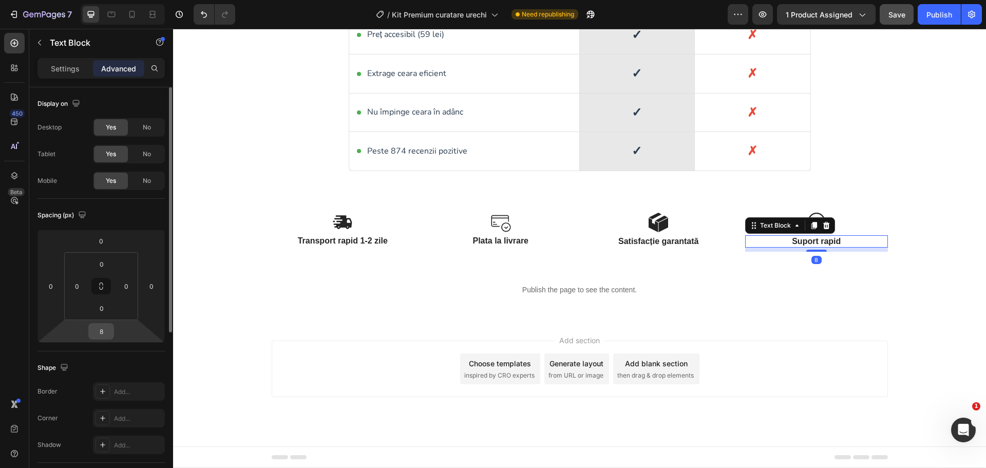
click at [106, 332] on input "8" at bounding box center [101, 330] width 21 height 15
type input "5"
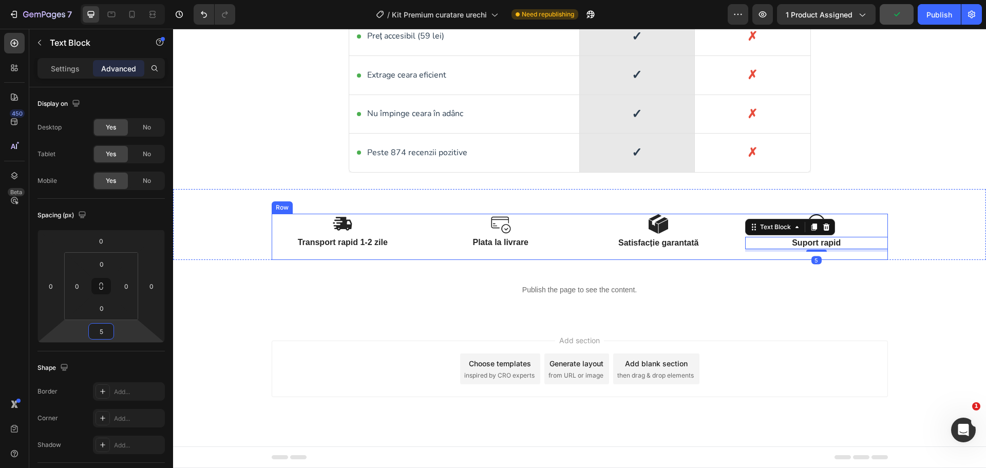
click at [572, 222] on div "Image Transport rapid 1-2 zile Text Block Image Plata la livrare Text Block Row…" at bounding box center [580, 237] width 616 height 47
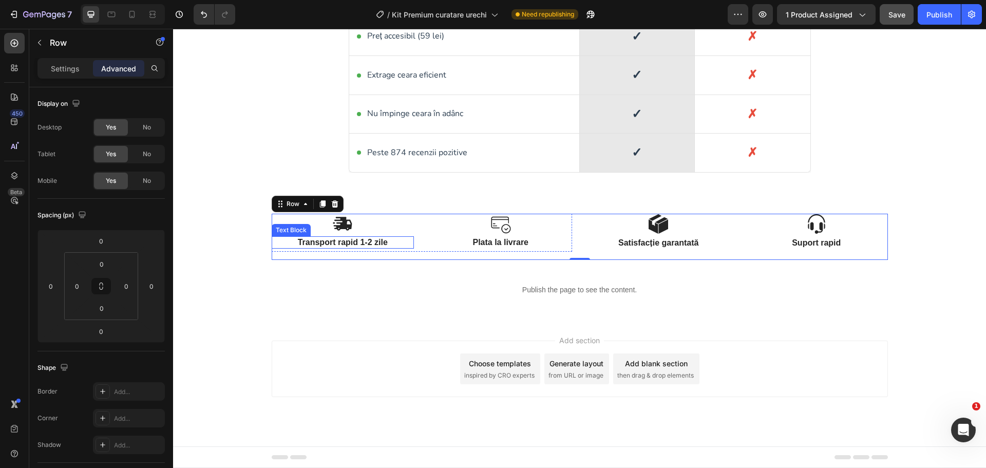
click at [360, 245] on p "Transport rapid 1-2 zile" at bounding box center [343, 242] width 141 height 11
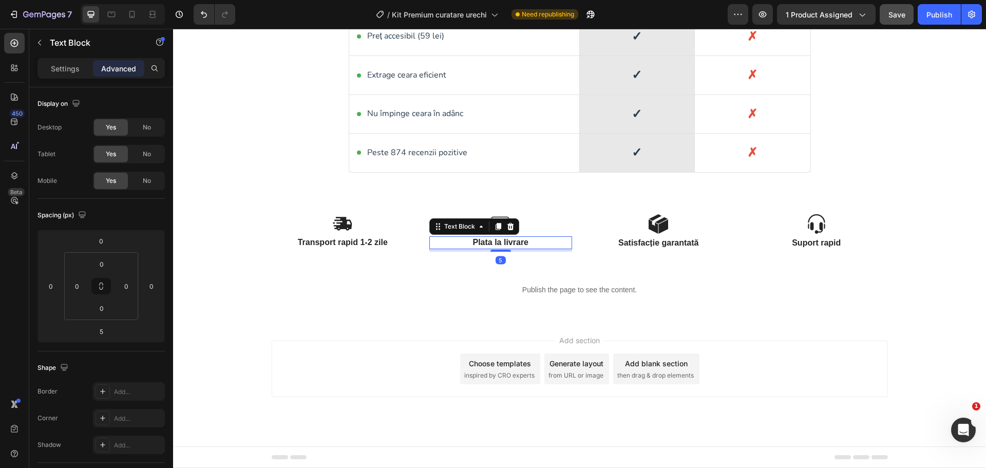
click at [486, 244] on p "Plata la livrare" at bounding box center [500, 242] width 141 height 11
click at [357, 243] on p "Transport rapid 1-2 zile" at bounding box center [343, 242] width 141 height 11
click at [480, 241] on p "Plata la livrare" at bounding box center [500, 242] width 141 height 11
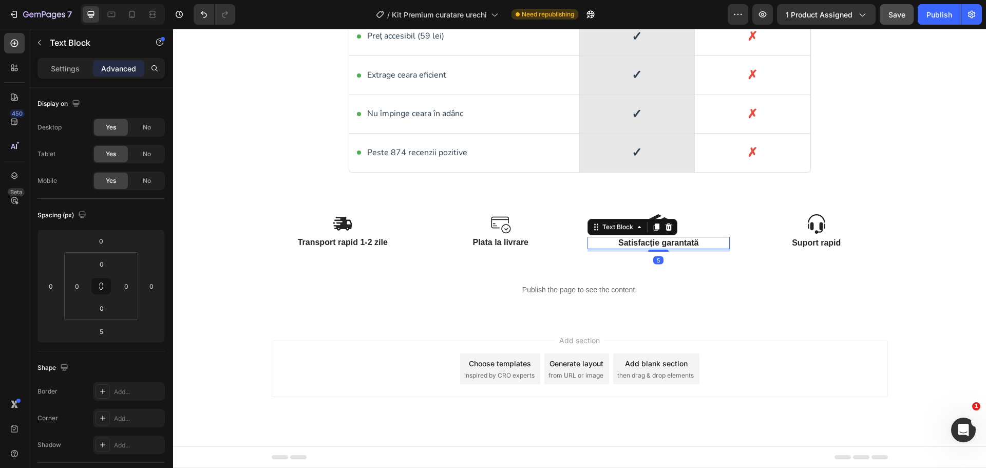
click at [635, 243] on p "Satisfacție garantată" at bounding box center [658, 243] width 141 height 11
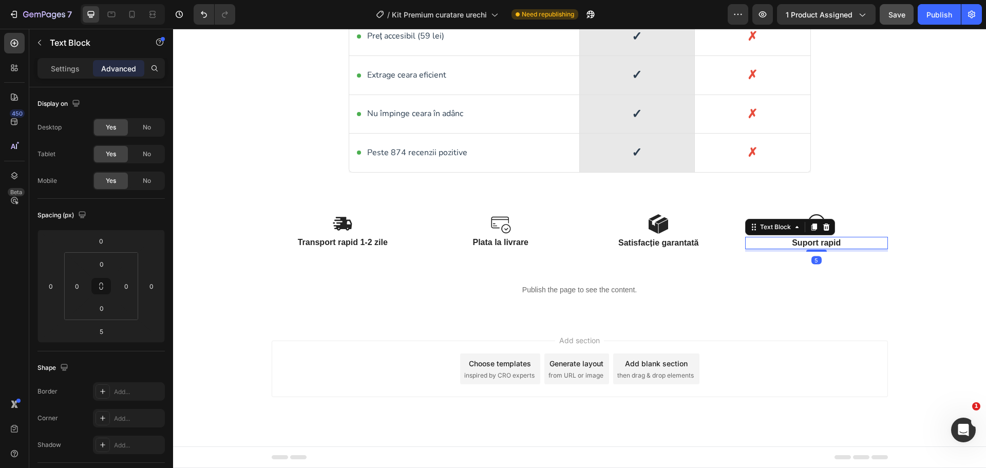
click at [797, 239] on p "Suport rapid" at bounding box center [816, 243] width 141 height 11
click at [335, 222] on img at bounding box center [342, 224] width 21 height 20
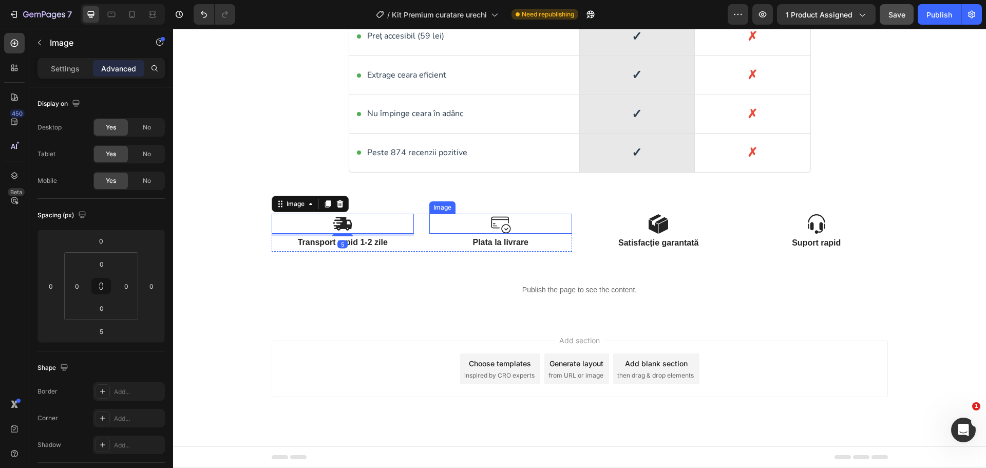
click at [478, 222] on div at bounding box center [500, 224] width 143 height 21
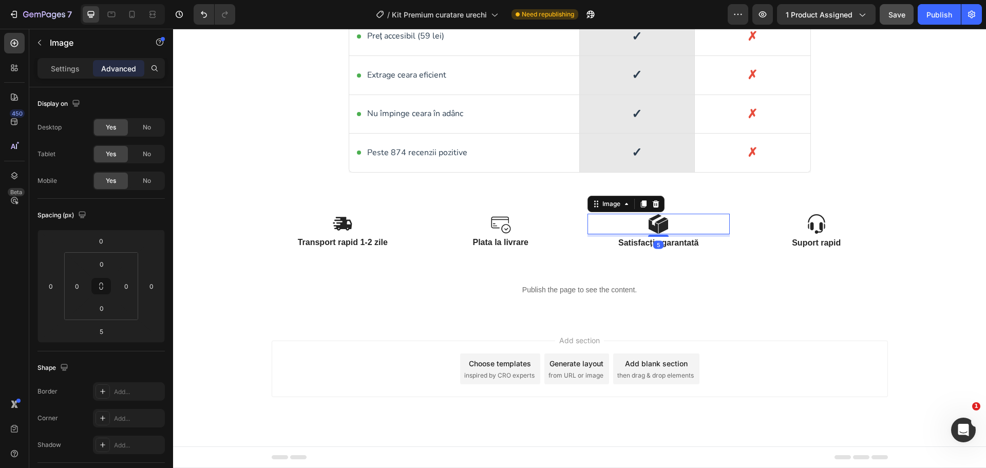
click at [654, 227] on img at bounding box center [658, 224] width 21 height 21
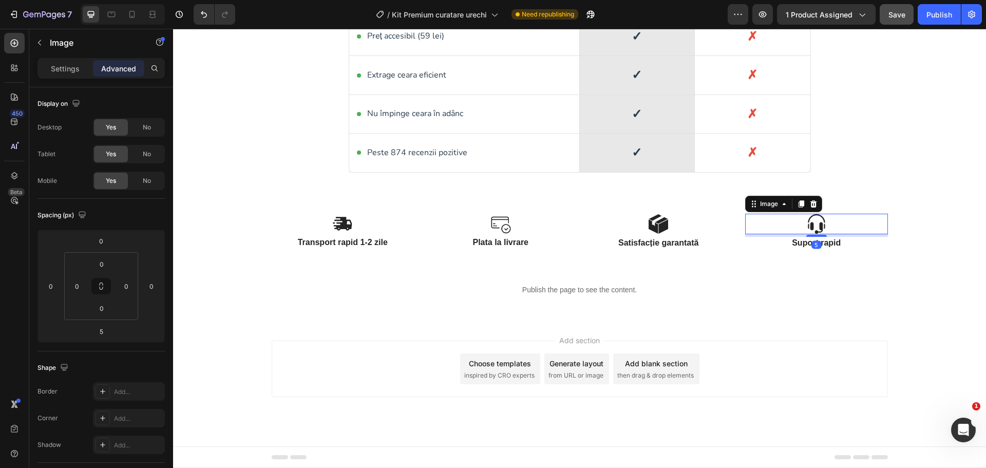
click at [792, 227] on div at bounding box center [816, 224] width 143 height 21
click at [578, 225] on div "Image Transport rapid 1-2 zile Text Block Image Plata la livrare Text Block Row…" at bounding box center [580, 237] width 616 height 47
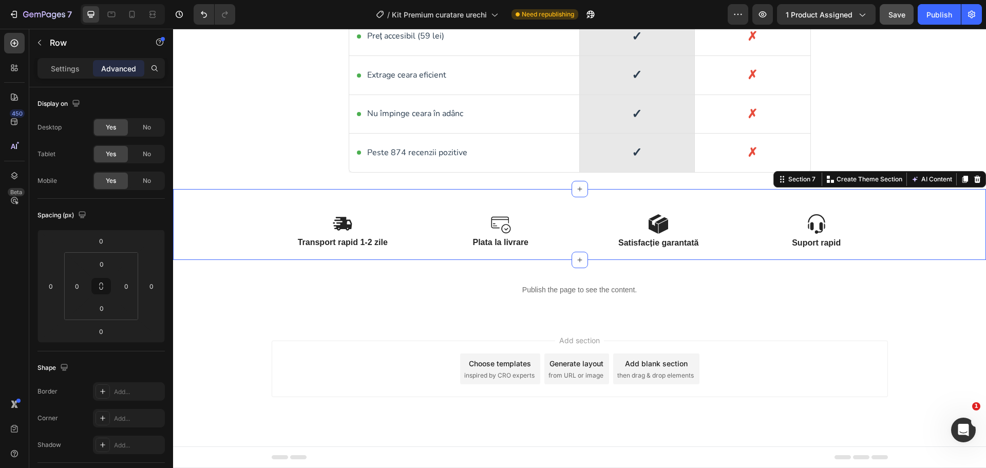
click at [573, 205] on div "Image Transport rapid 1-2 zile Text Block Image Plata la livrare Text Block Row…" at bounding box center [579, 224] width 813 height 71
click at [923, 18] on button "Publish" at bounding box center [938, 14] width 43 height 21
click at [110, 262] on input "48" at bounding box center [101, 263] width 21 height 15
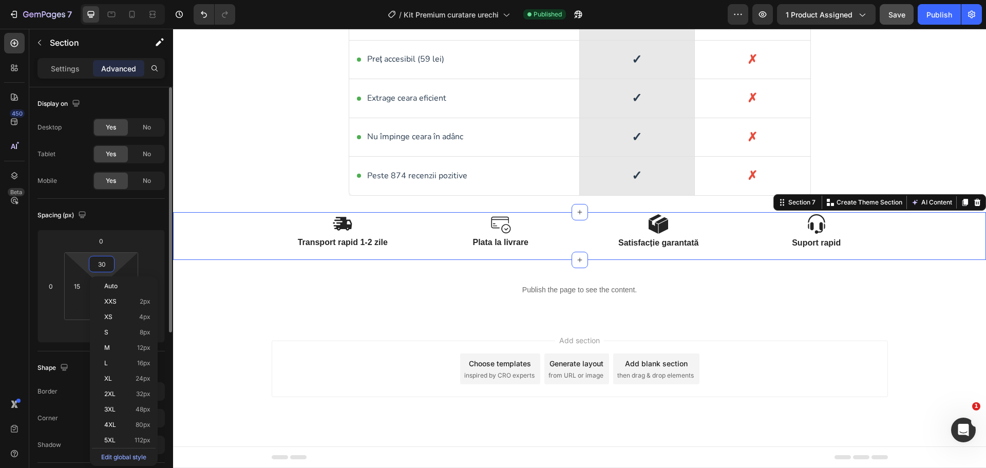
scroll to position [1904, 0]
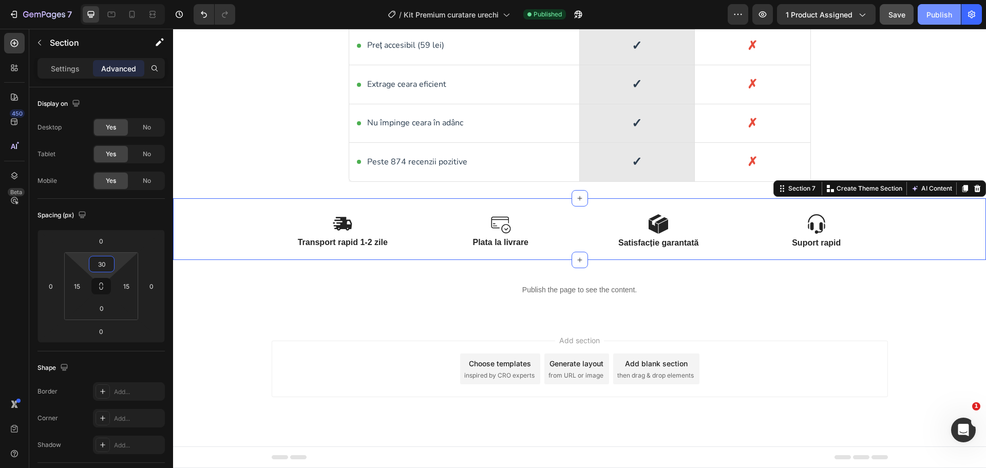
type input "30"
click at [942, 17] on div "Publish" at bounding box center [939, 14] width 26 height 11
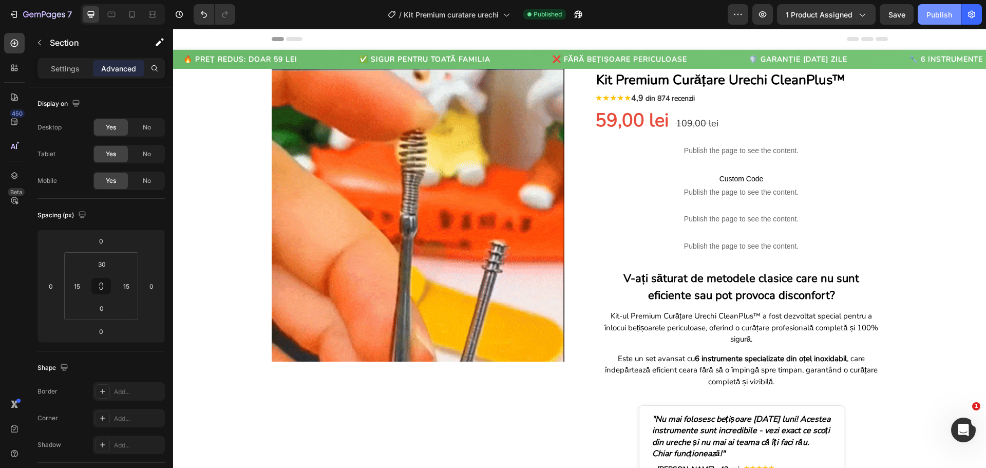
click at [934, 18] on div "Publish" at bounding box center [939, 14] width 26 height 11
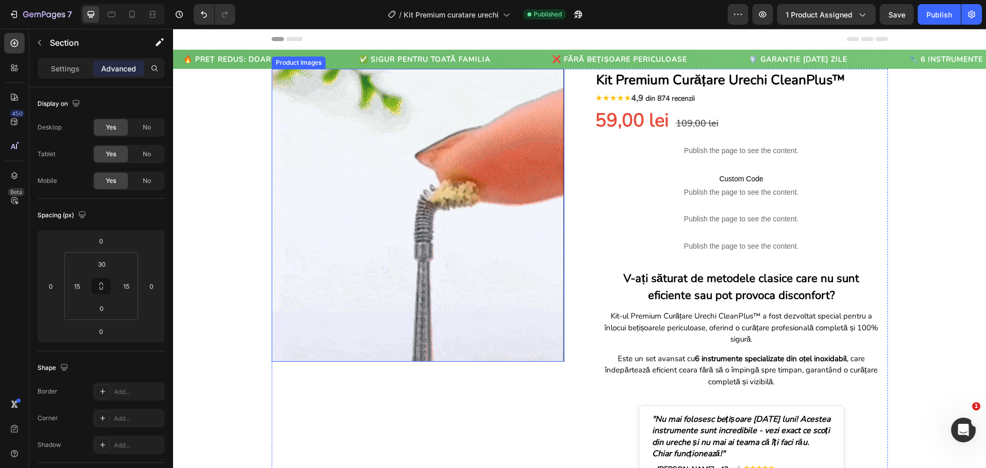
click at [510, 160] on img at bounding box center [418, 215] width 293 height 293
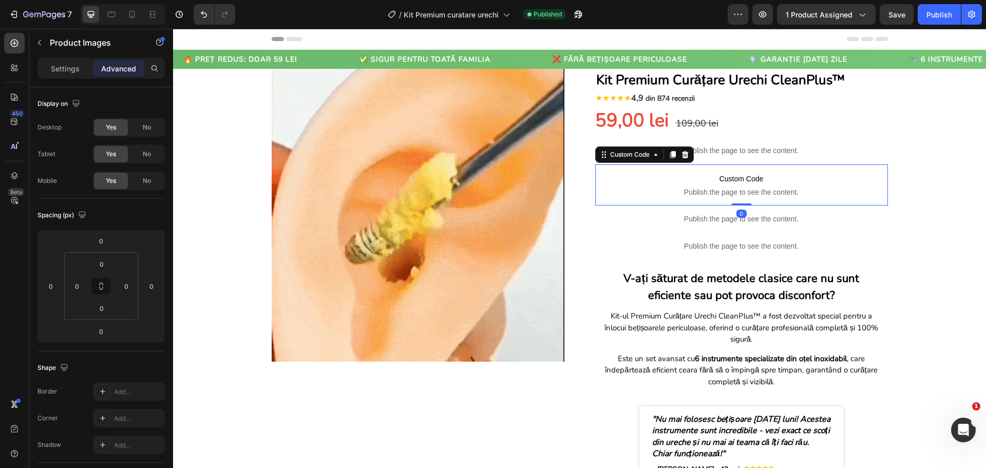
click at [638, 195] on span "Publish the page to see the content." at bounding box center [741, 192] width 293 height 10
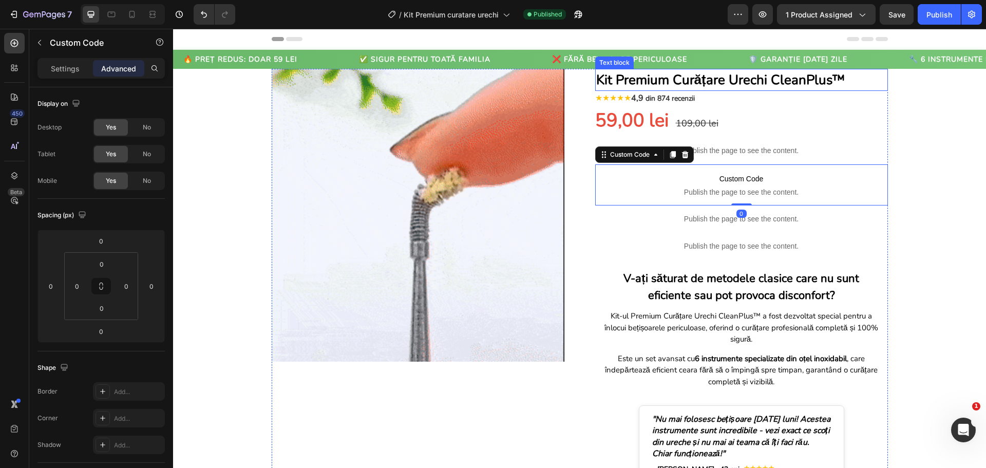
click at [645, 78] on p "Kit Premium Curățare Urechi CleanPlus™" at bounding box center [741, 80] width 291 height 20
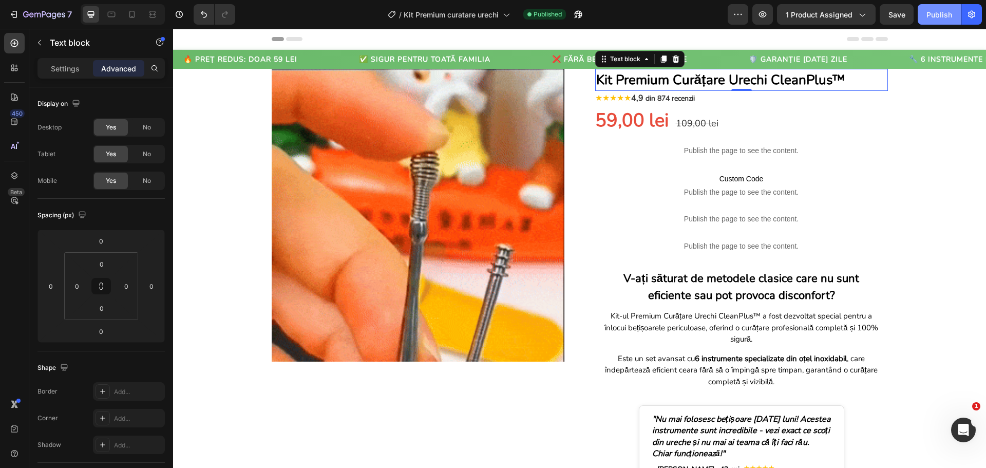
click at [920, 22] on button "Publish" at bounding box center [938, 14] width 43 height 21
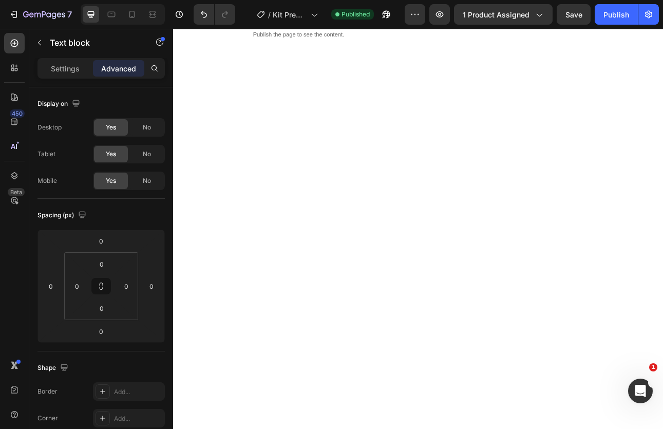
scroll to position [924, 0]
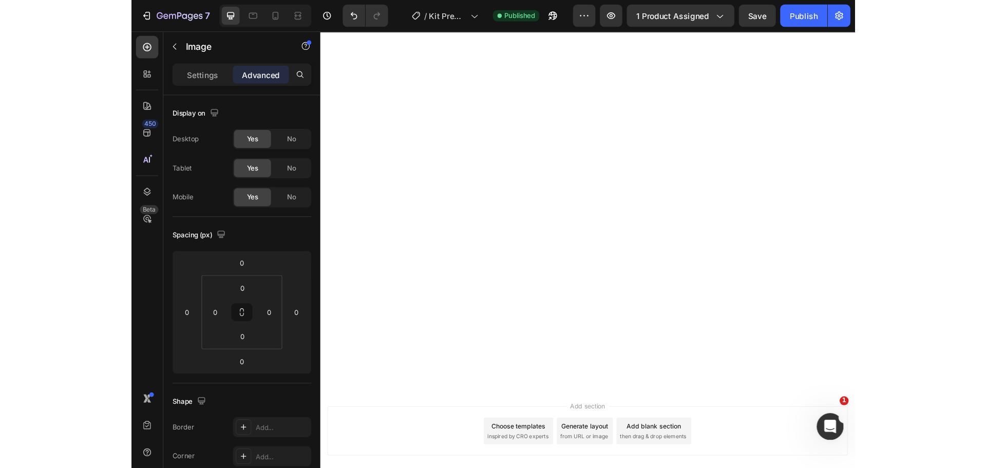
scroll to position [1027, 0]
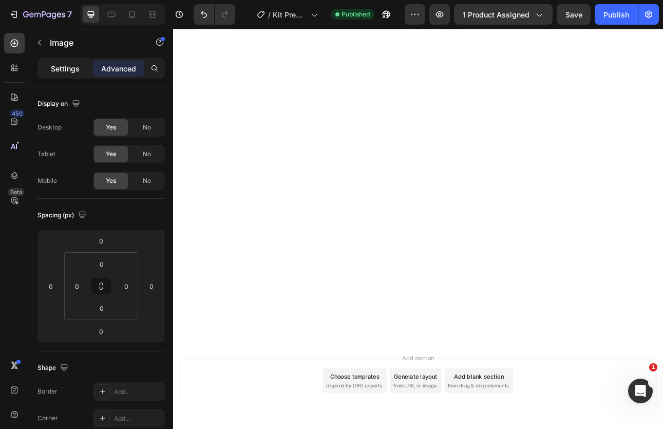
click at [64, 74] on div "Settings" at bounding box center [65, 68] width 51 height 16
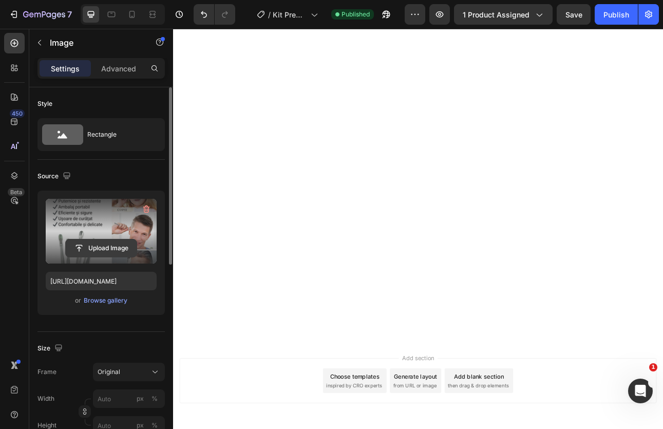
click at [103, 247] on input "file" at bounding box center [101, 247] width 71 height 17
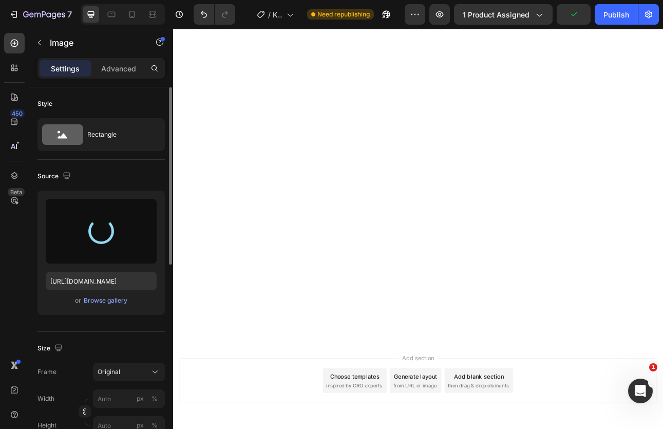
type input "https://cdn.shopify.com/s/files/1/0903/7837/1447/files/gempages_565674865172939…"
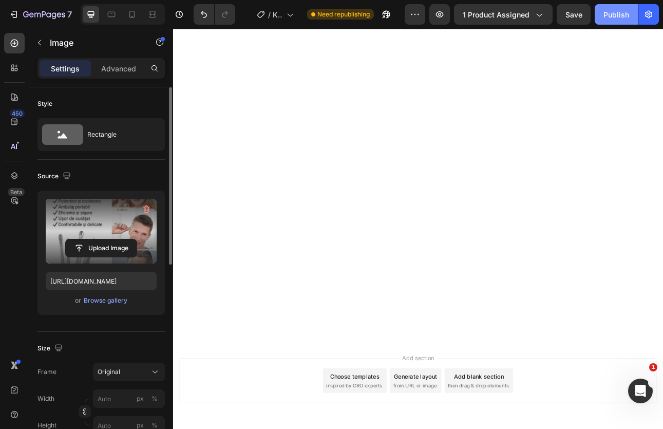
click at [614, 18] on div "Publish" at bounding box center [616, 14] width 26 height 11
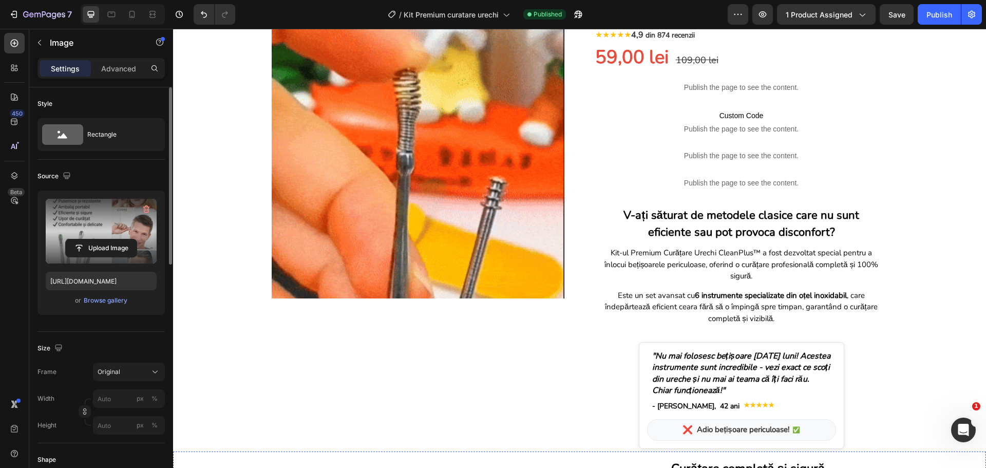
scroll to position [0, 0]
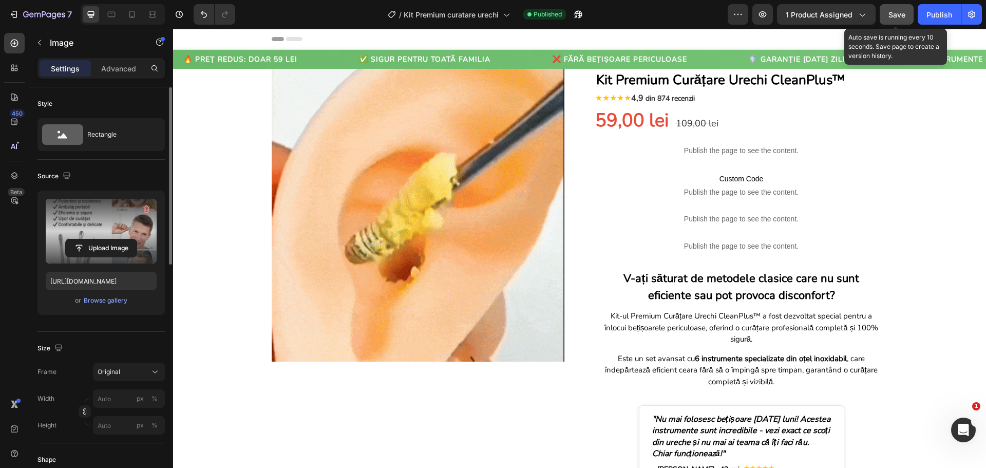
click at [904, 16] on span "Save" at bounding box center [896, 14] width 17 height 9
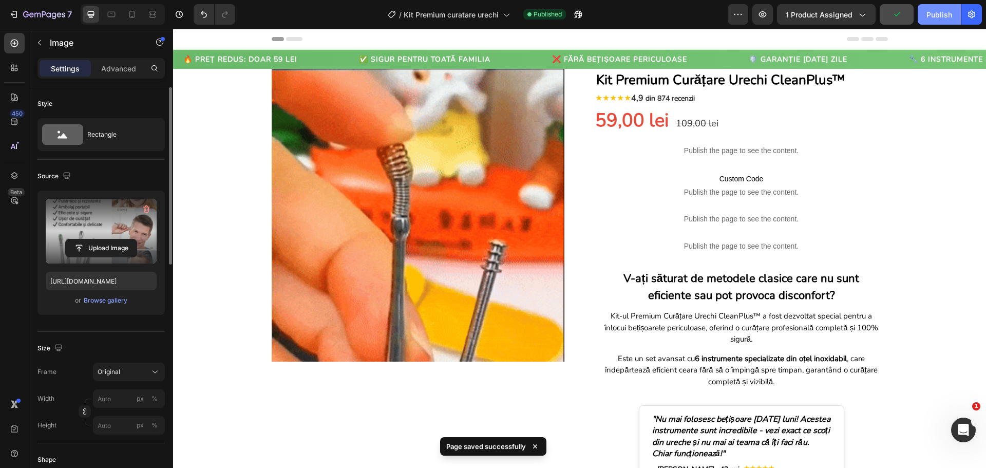
click at [934, 15] on div "Publish" at bounding box center [939, 14] width 26 height 11
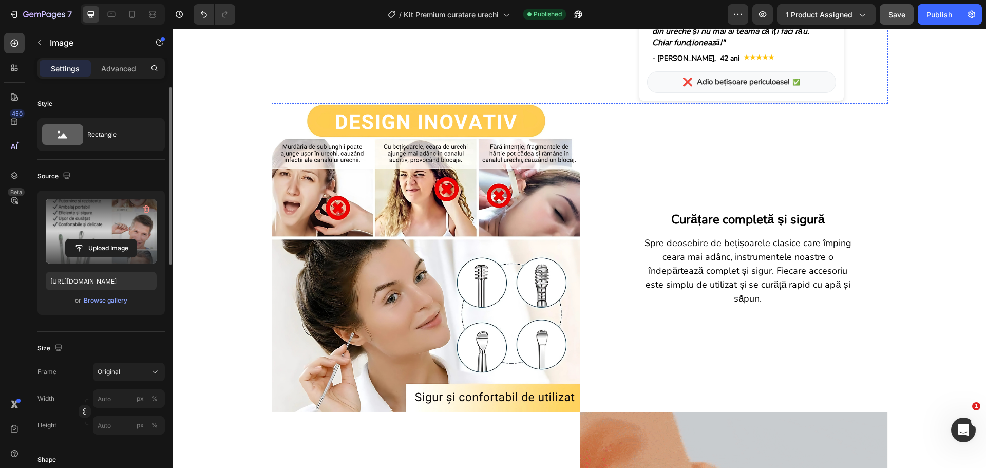
scroll to position [462, 0]
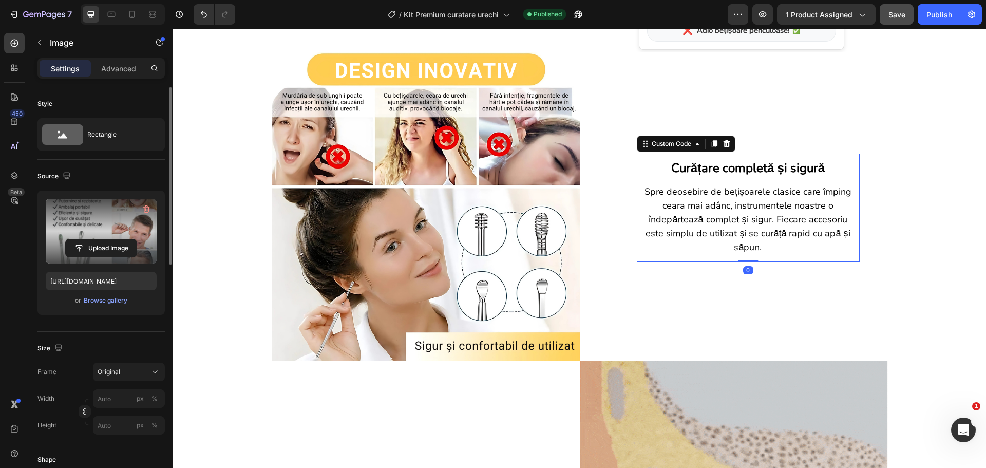
click at [752, 234] on p "Spre deosebire de bețișoarele clasice care împing ceara mai adânc, instrumentel…" at bounding box center [748, 219] width 213 height 69
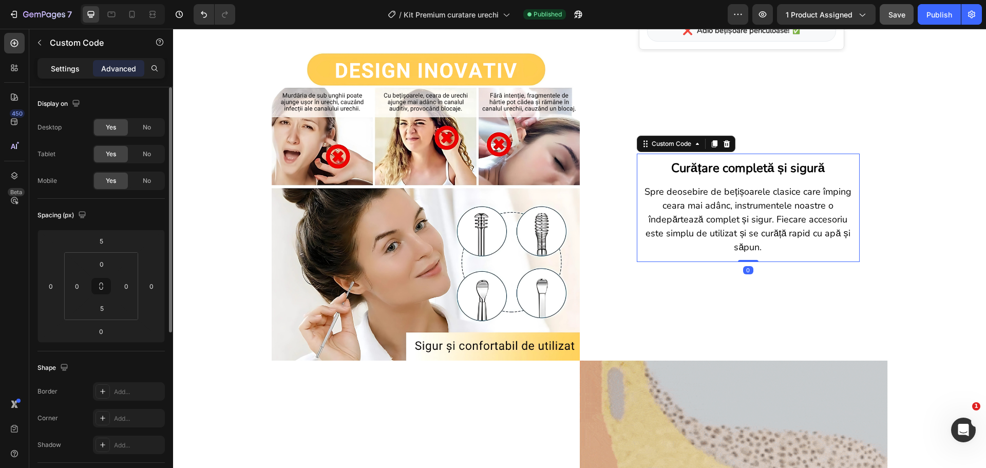
click at [73, 74] on div "Settings" at bounding box center [65, 68] width 51 height 16
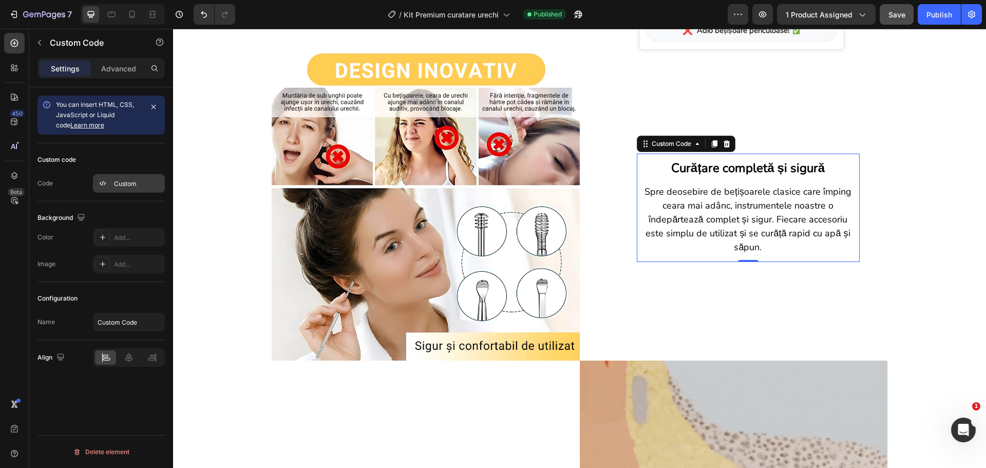
click at [117, 180] on div "Custom" at bounding box center [138, 183] width 48 height 9
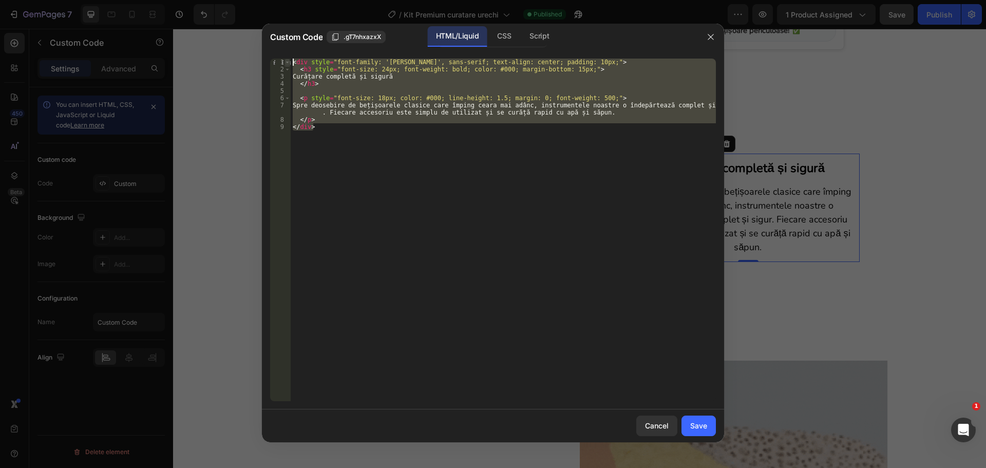
drag, startPoint x: 314, startPoint y: 130, endPoint x: 289, endPoint y: 60, distance: 74.5
click at [289, 60] on div "</div> 1 2 3 4 5 6 7 8 9 < div style = "font-family: 'Nunito', sans-serif; text…" at bounding box center [493, 230] width 446 height 342
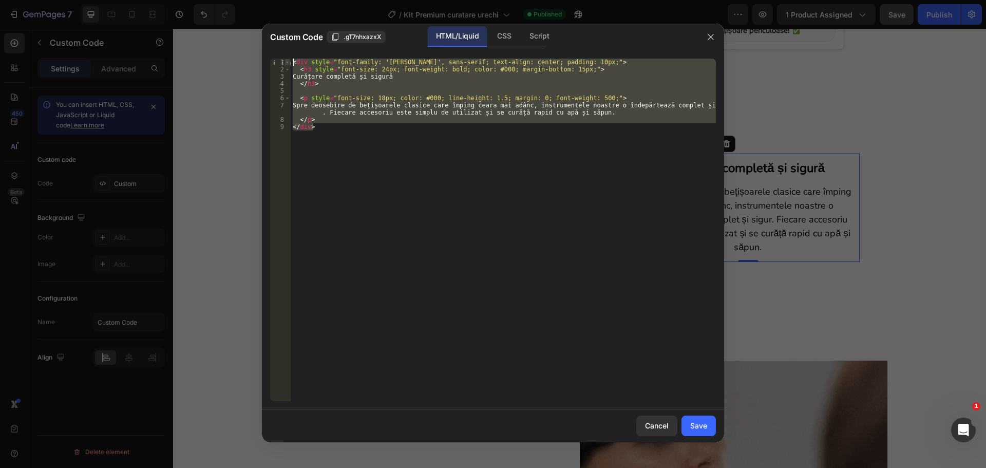
type textarea "<div style="font-family: 'Nunito', sans-serif; text-align: center; padding: 10p…"
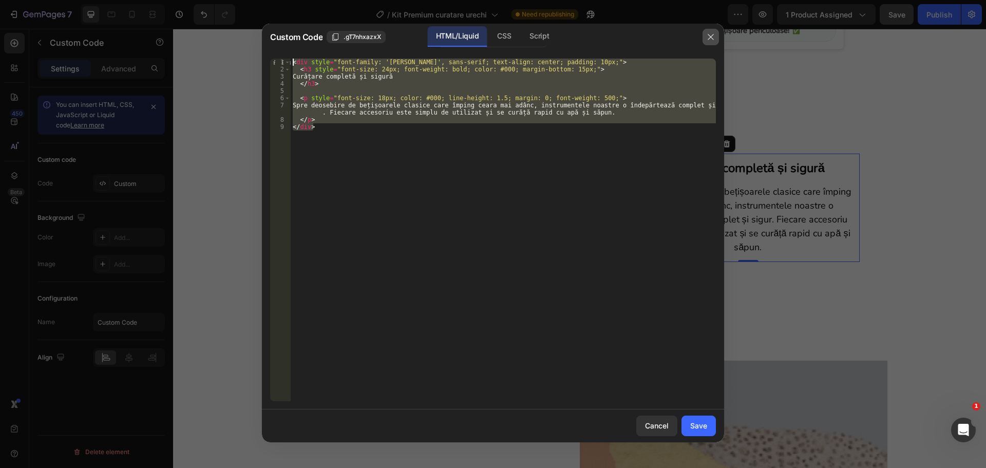
click at [710, 35] on icon "button" at bounding box center [710, 37] width 8 height 8
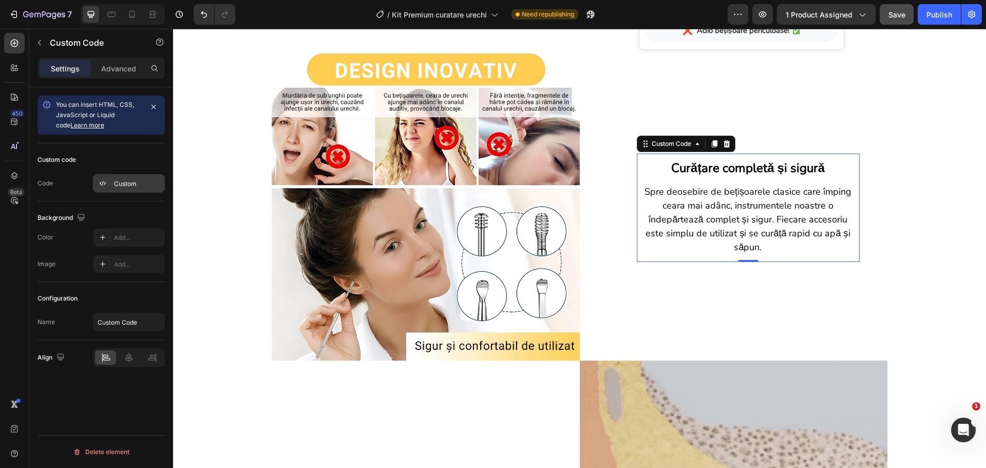
click at [124, 186] on div "Custom" at bounding box center [138, 183] width 48 height 9
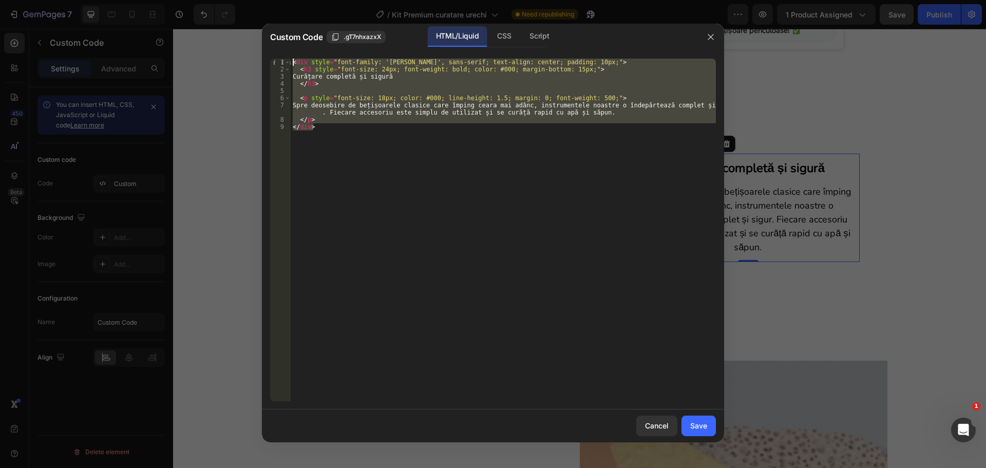
drag, startPoint x: 319, startPoint y: 128, endPoint x: 290, endPoint y: 60, distance: 74.3
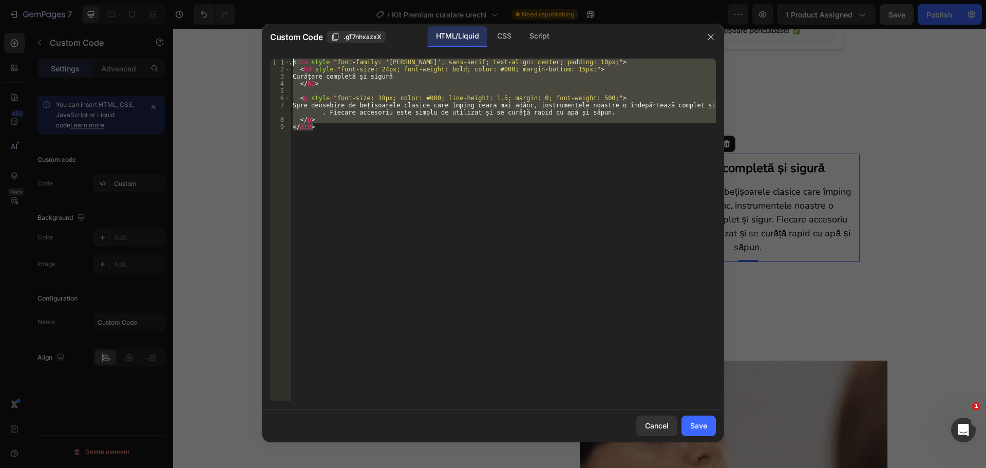
click at [290, 60] on div "</div> 1 2 3 4 5 6 7 8 9 < div style = "font-family: 'Nunito', sans-serif; text…" at bounding box center [493, 230] width 446 height 342
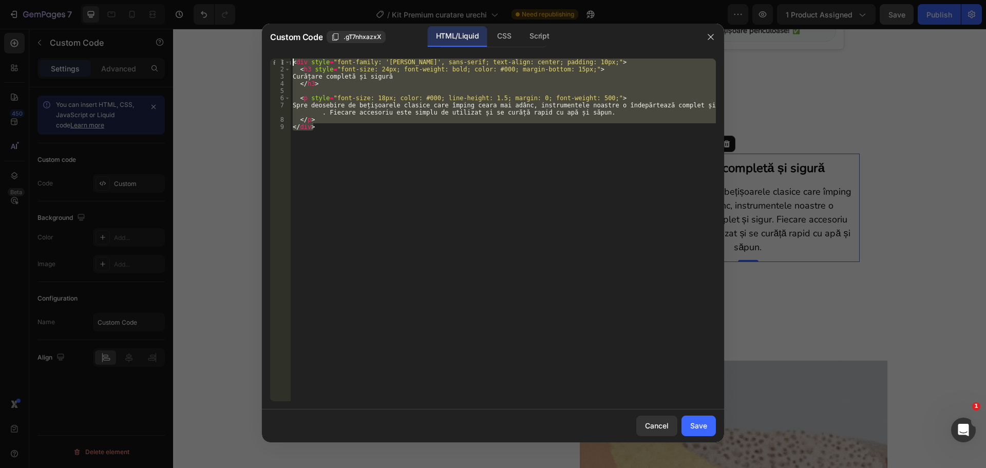
type textarea "<div style="font-family: 'Nunito', sans-serif; text-align: center; padding: 10p…"
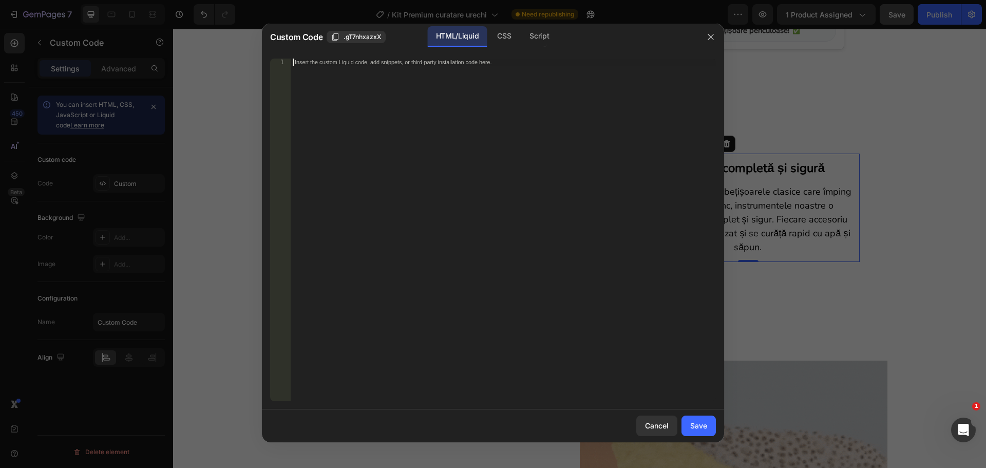
paste textarea "</div>"
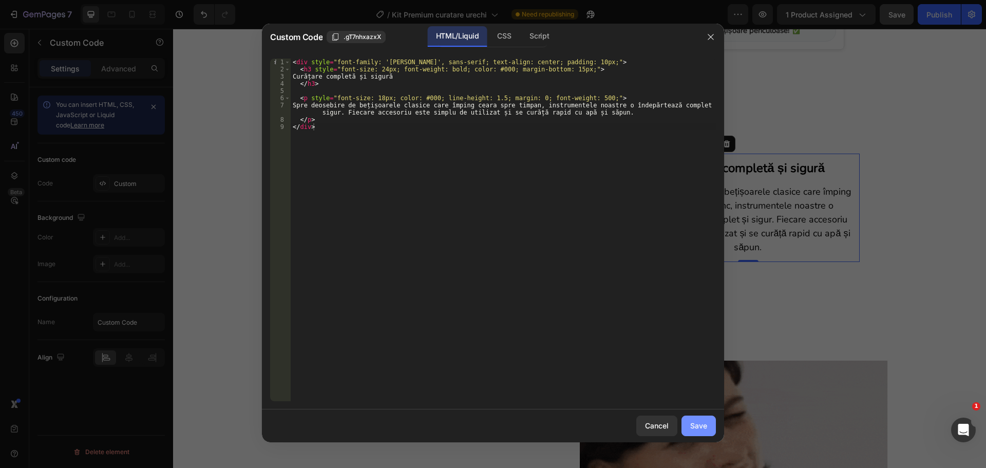
click at [702, 419] on button "Save" at bounding box center [698, 425] width 34 height 21
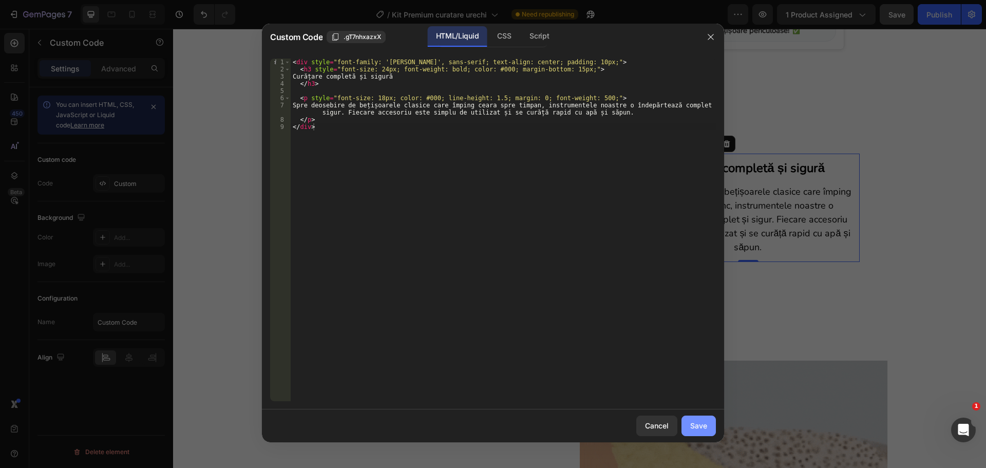
type textarea "</p> </div>"
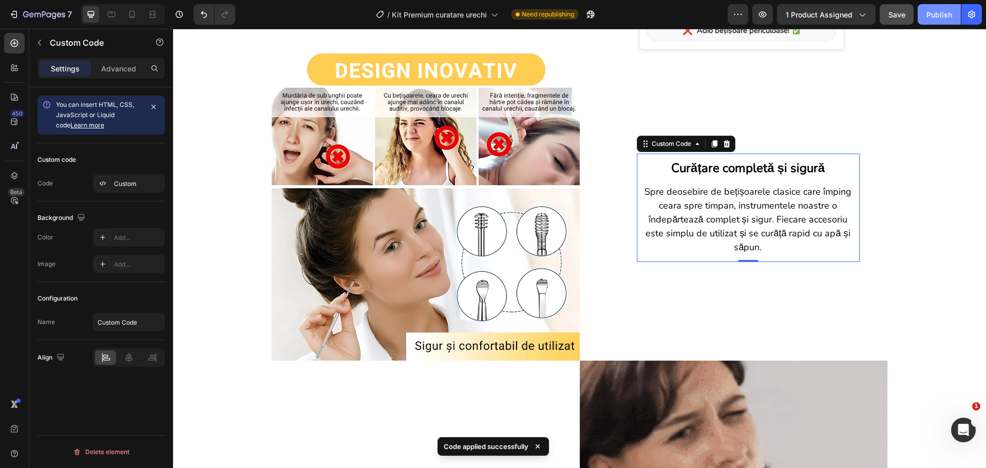
click at [943, 14] on div "Publish" at bounding box center [939, 14] width 26 height 11
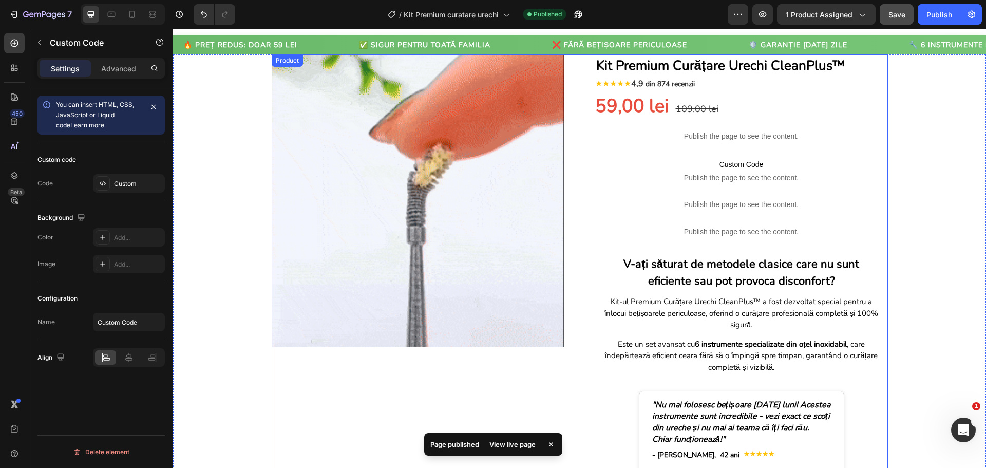
scroll to position [0, 0]
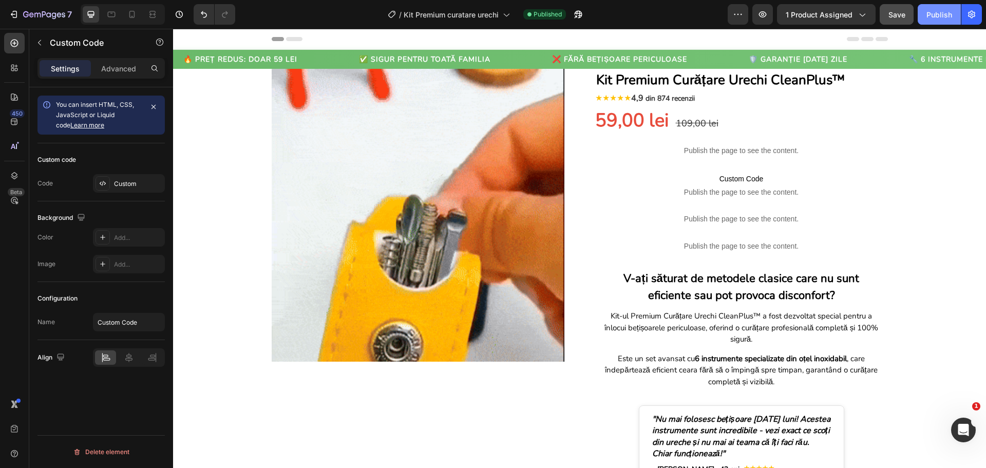
click at [943, 19] on div "Publish" at bounding box center [939, 14] width 26 height 11
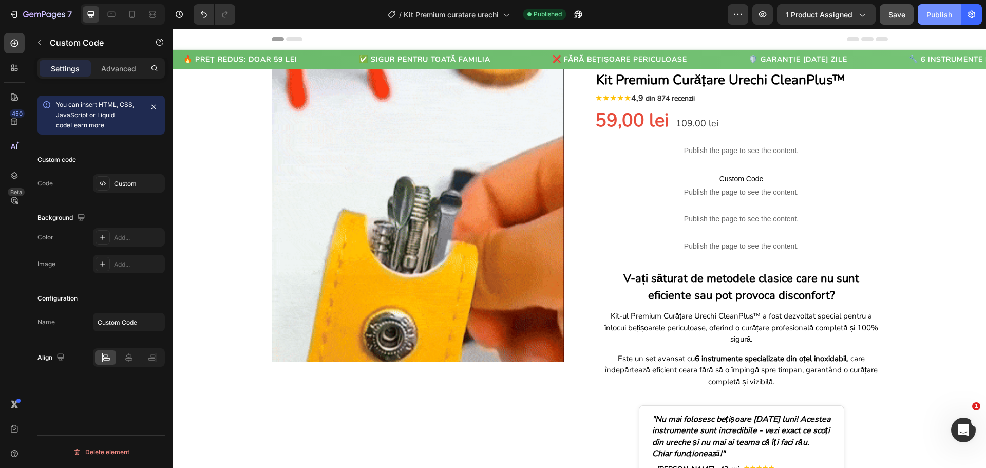
click at [928, 13] on div "Publish" at bounding box center [939, 14] width 26 height 11
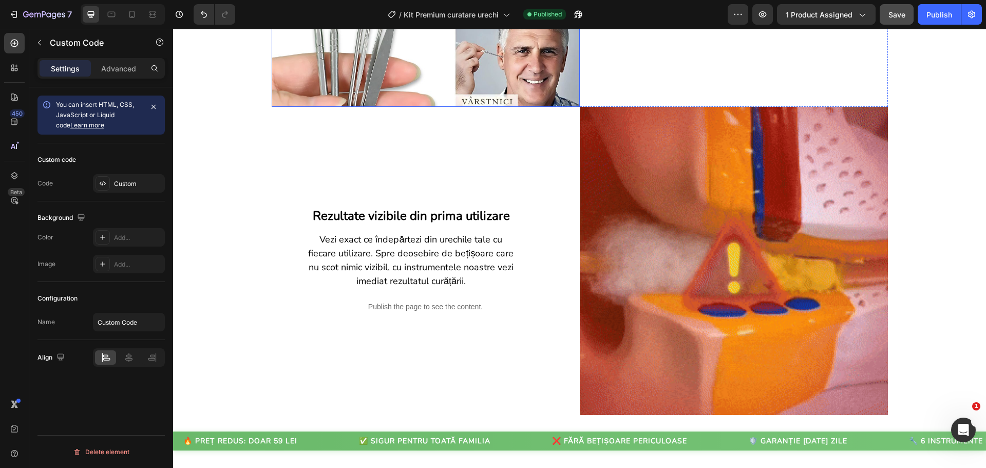
scroll to position [1335, 0]
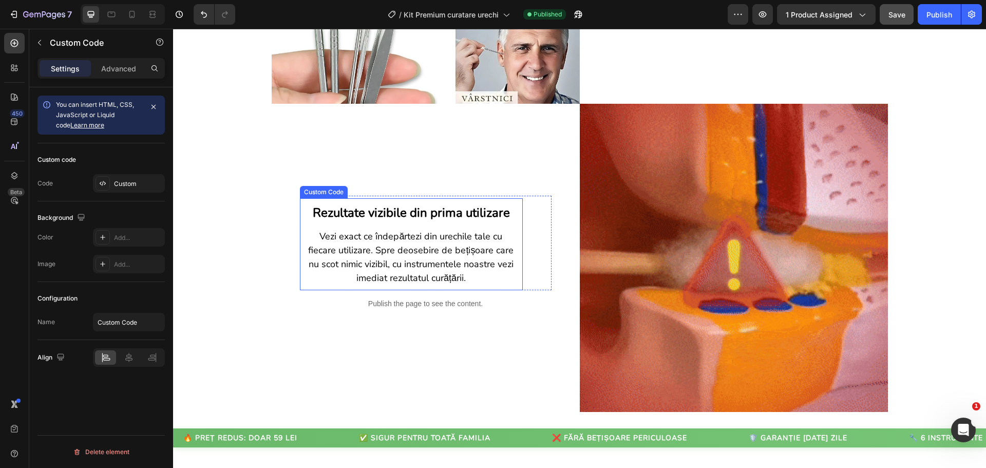
click at [420, 261] on p "Vezi exact ce îndepărtezi din urechile tale cu fiecare utilizare. Spre deosebir…" at bounding box center [411, 256] width 213 height 55
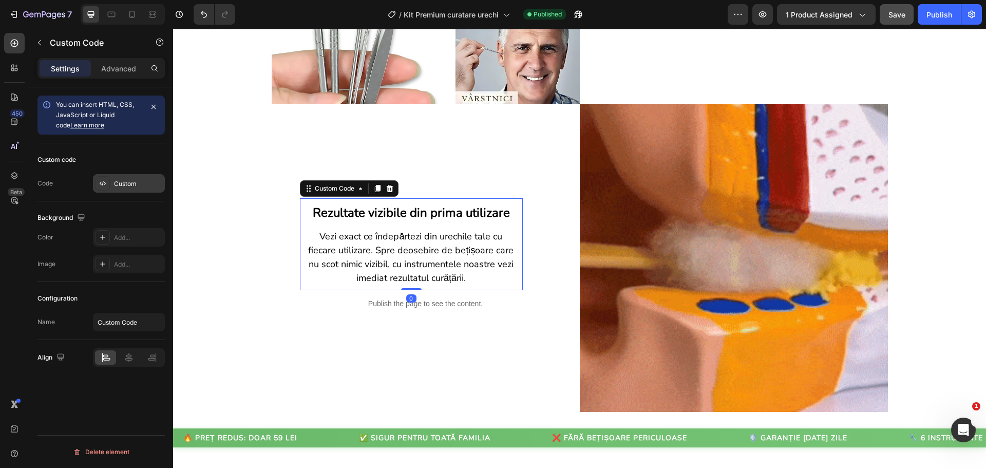
click at [127, 185] on div "Custom" at bounding box center [138, 183] width 48 height 9
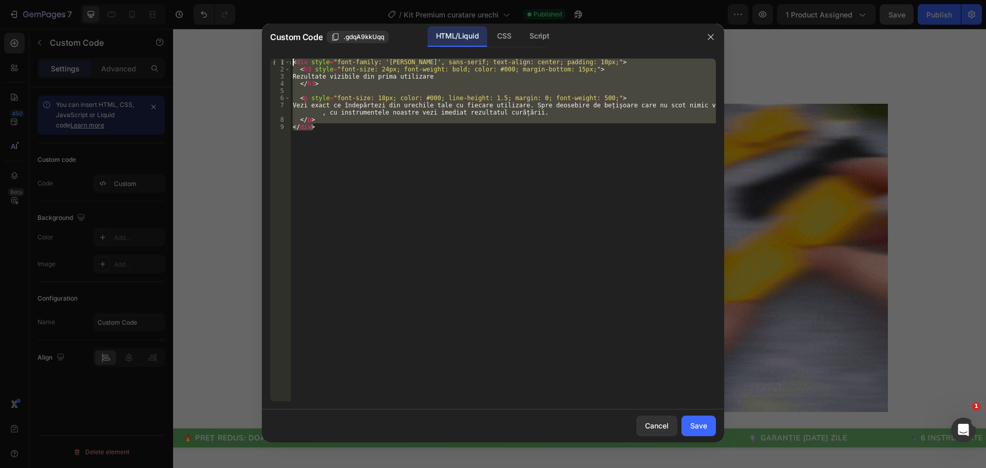
drag, startPoint x: 317, startPoint y: 135, endPoint x: 286, endPoint y: 52, distance: 88.7
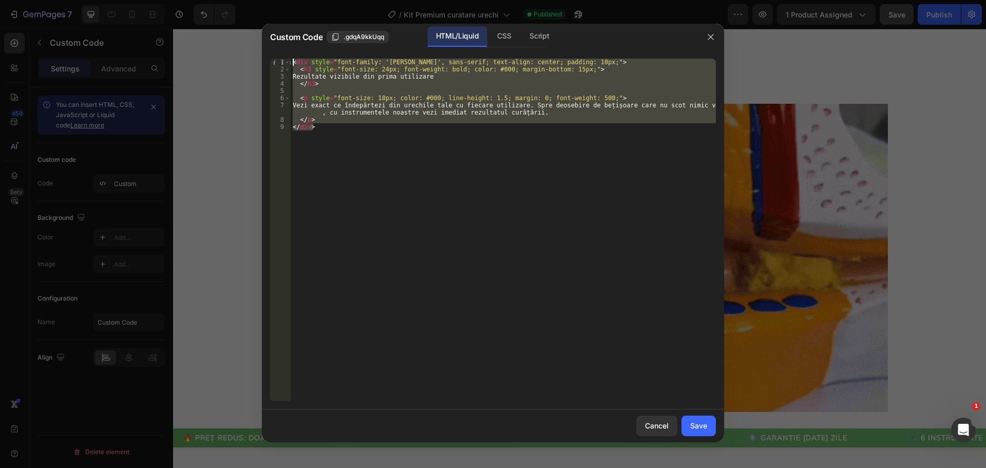
click at [286, 52] on div "</div> 1 2 3 4 5 6 7 8 9 < div style = "font-family: 'Nunito', sans-serif; text…" at bounding box center [493, 229] width 462 height 359
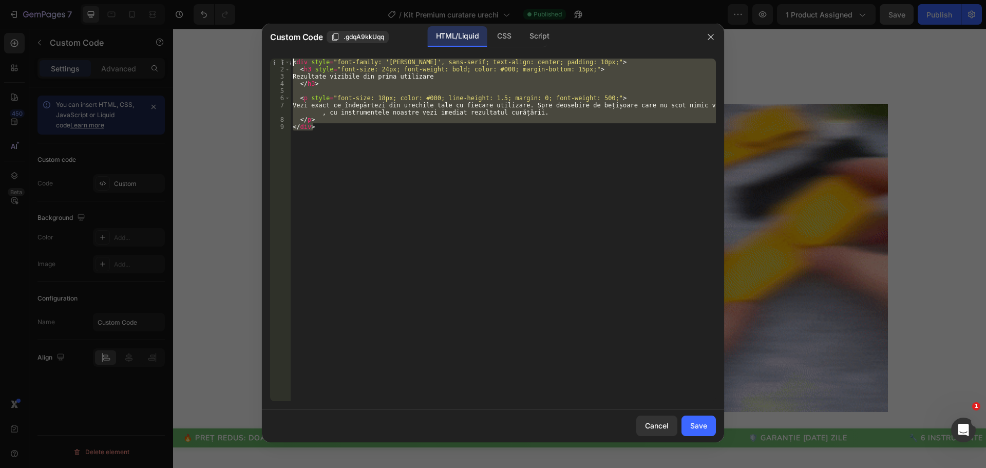
type textarea "<div style="font-family: 'Nunito', sans-serif; text-align: center; padding: 10p…"
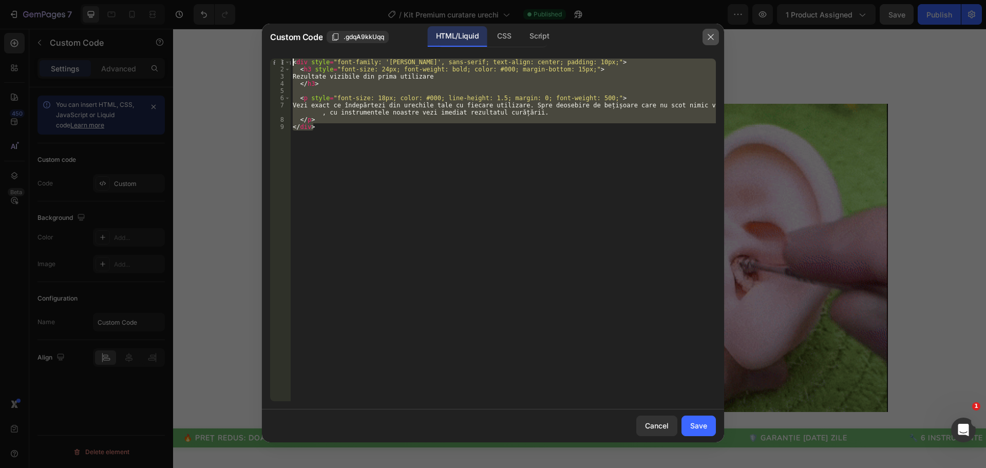
click at [709, 39] on icon "button" at bounding box center [710, 37] width 6 height 6
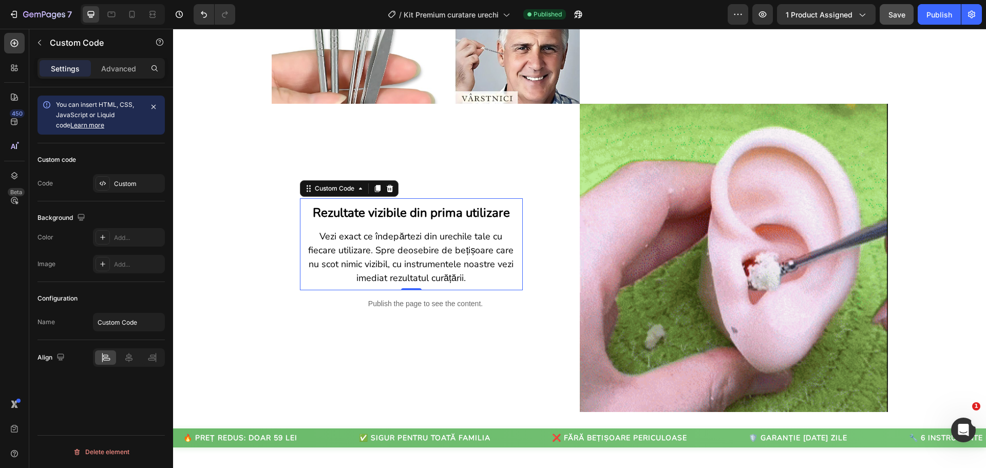
click at [365, 226] on div "Rezultate vizibile din prima utilizare Vezi exact ce îndepărtezi din urechile t…" at bounding box center [411, 244] width 223 height 92
click at [139, 180] on div "Custom" at bounding box center [138, 183] width 48 height 9
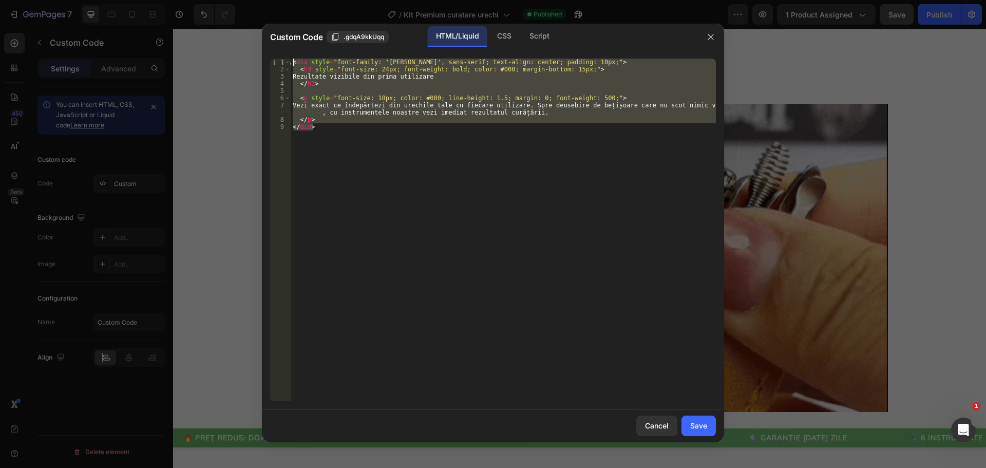
drag, startPoint x: 322, startPoint y: 132, endPoint x: 281, endPoint y: 53, distance: 88.6
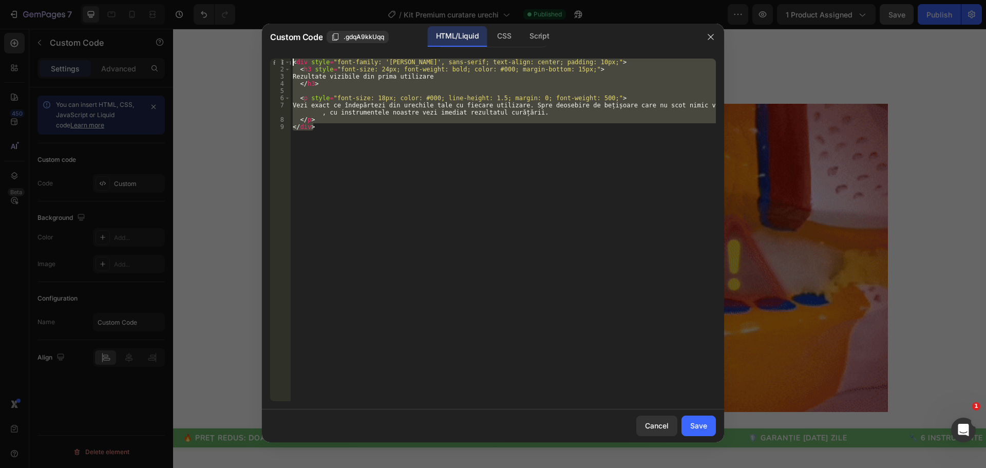
click at [281, 53] on div "</div> 1 2 3 4 5 6 7 8 9 < div style = "font-family: 'Nunito', sans-serif; text…" at bounding box center [493, 229] width 462 height 359
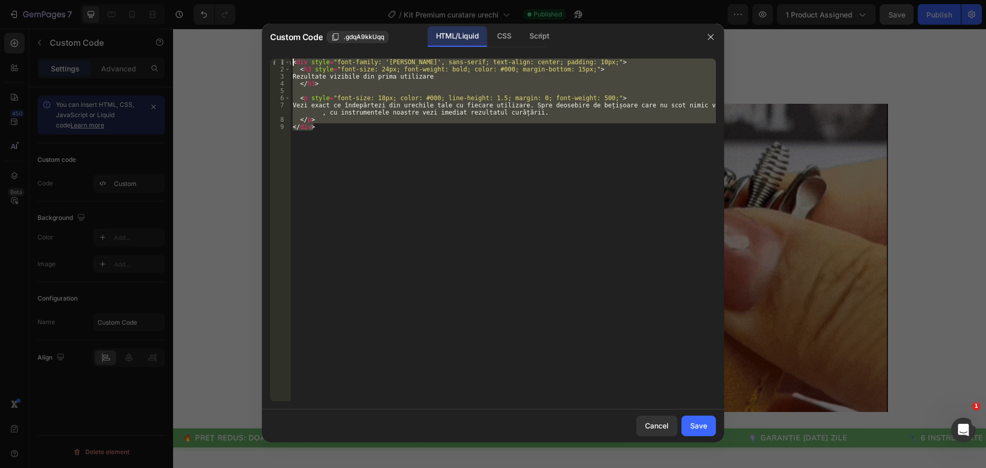
type textarea "<div style="font-family: 'Nunito', sans-serif; text-align: center; padding: 10p…"
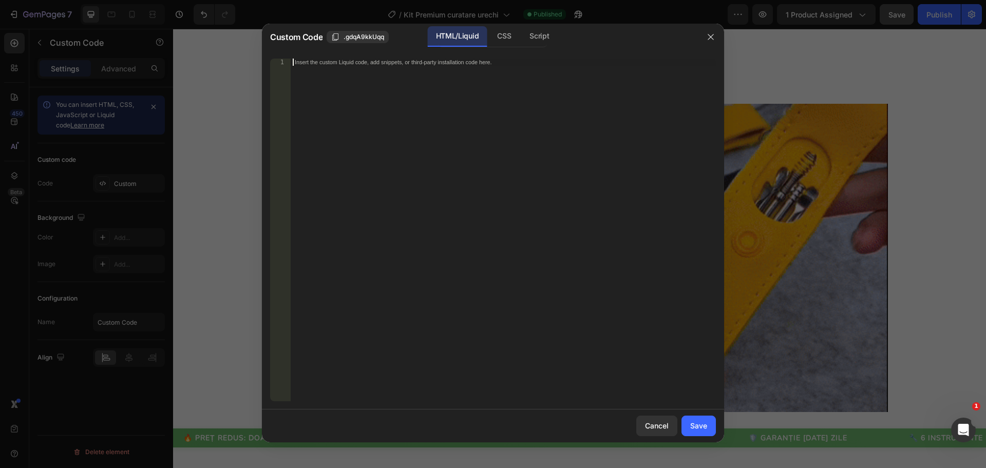
paste textarea "</div>"
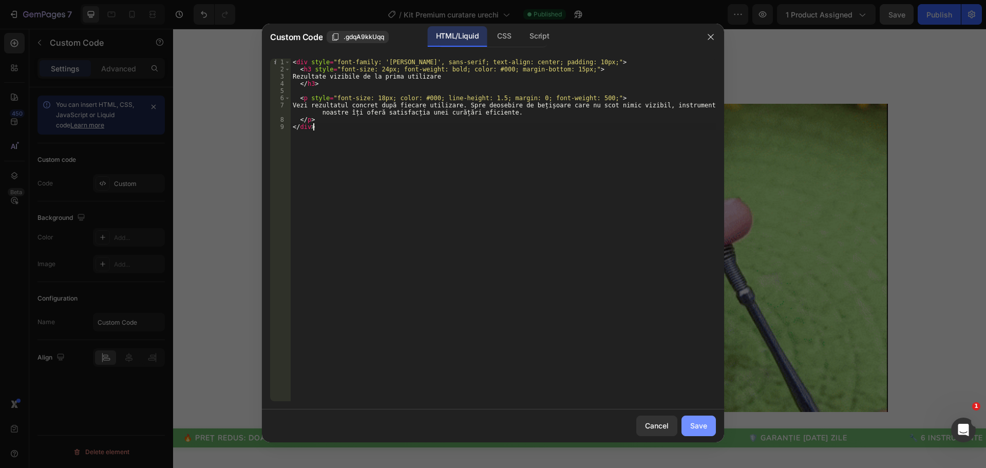
click at [703, 425] on div "Save" at bounding box center [698, 425] width 17 height 11
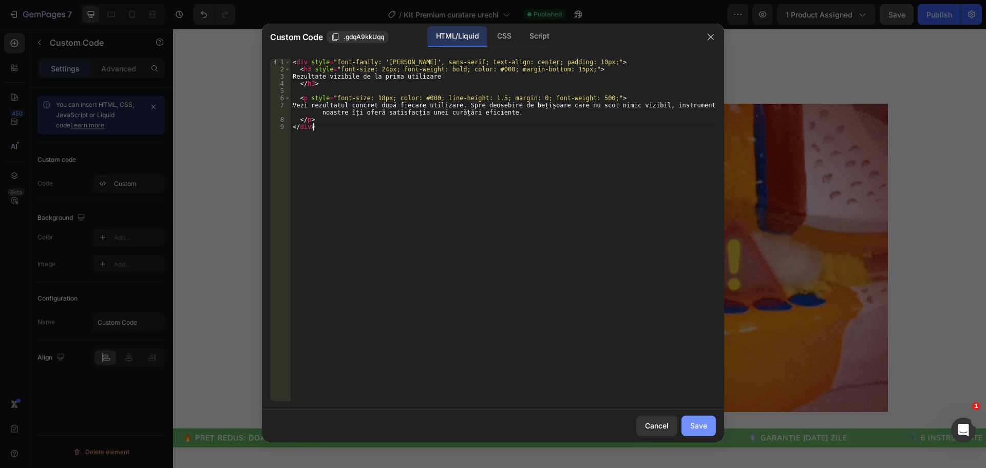
type textarea "</p> </div>"
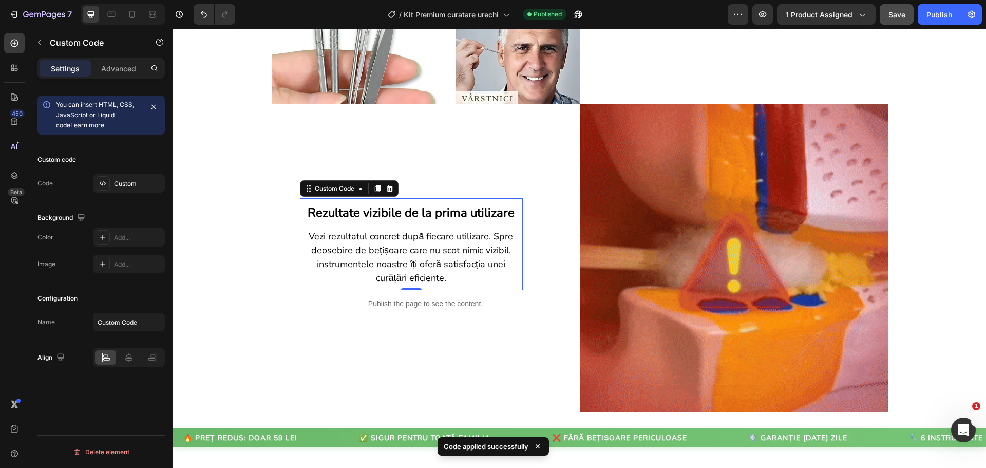
click at [943, 2] on div "7 Version history / Kit Premium curatare urechi Published Preview 1 product ass…" at bounding box center [493, 14] width 986 height 29
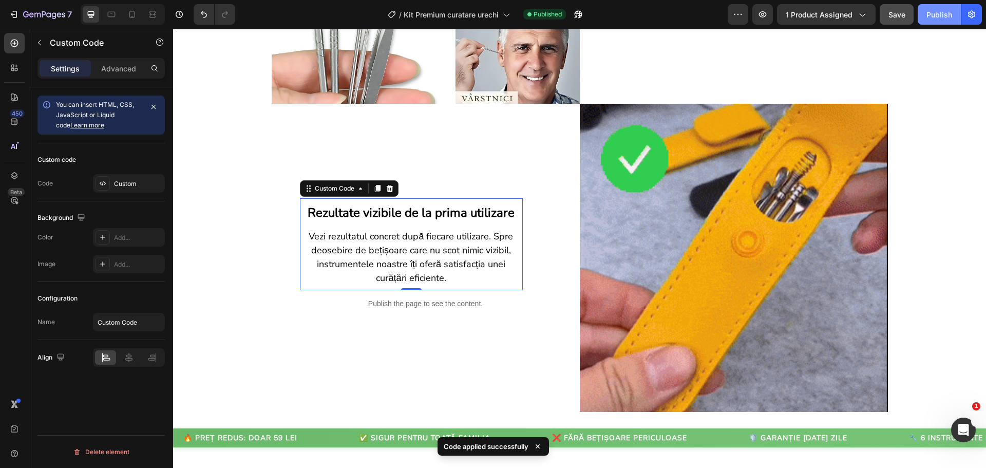
click at [938, 6] on button "Publish" at bounding box center [938, 14] width 43 height 21
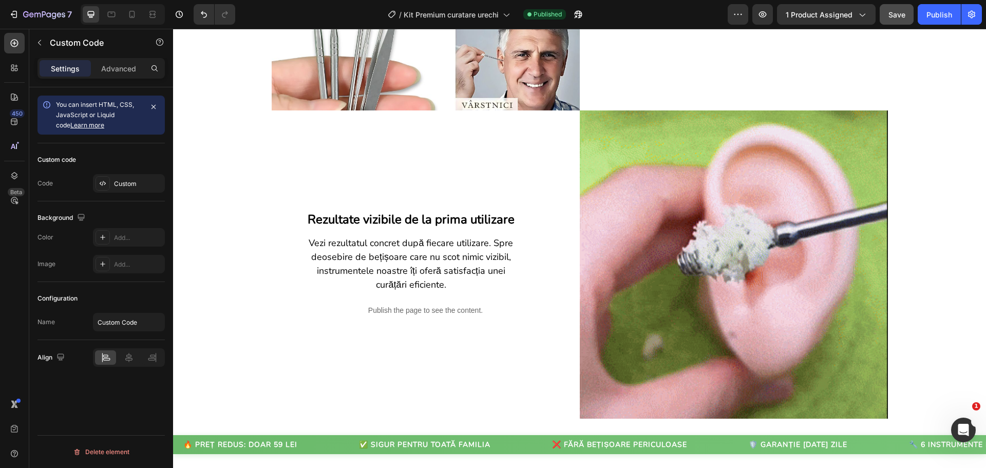
scroll to position [1278, 0]
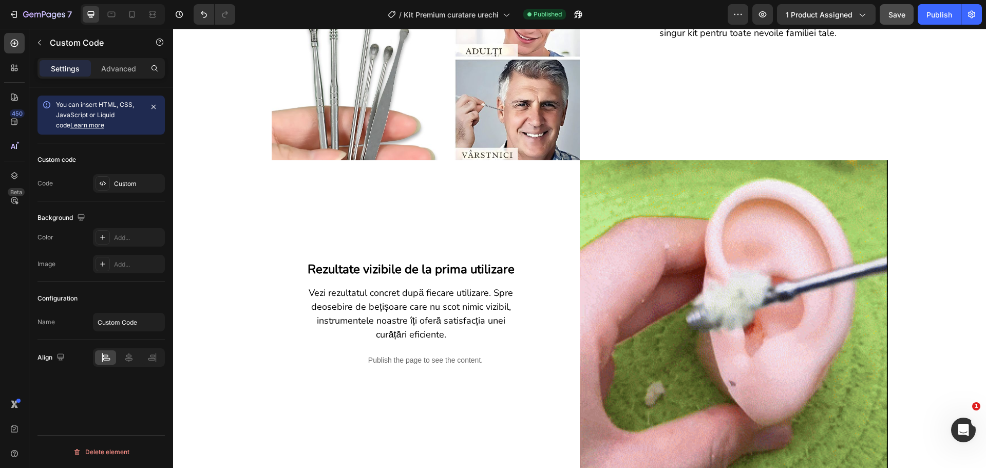
click at [400, 304] on p "Vezi rezultatul concret după fiecare utilizare. Spre deosebire de bețișoare car…" at bounding box center [411, 313] width 213 height 55
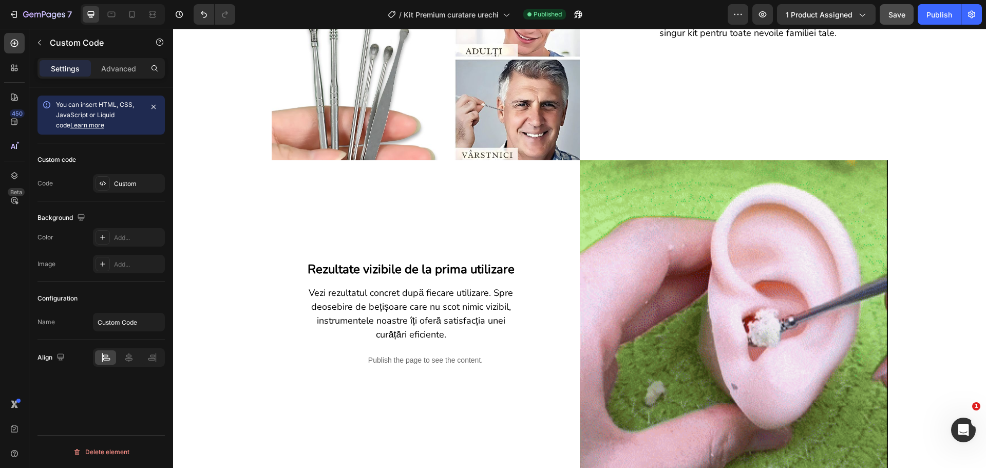
click at [400, 293] on p "Vezi rezultatul concret după fiecare utilizare. Spre deosebire de bețișoare car…" at bounding box center [411, 313] width 213 height 55
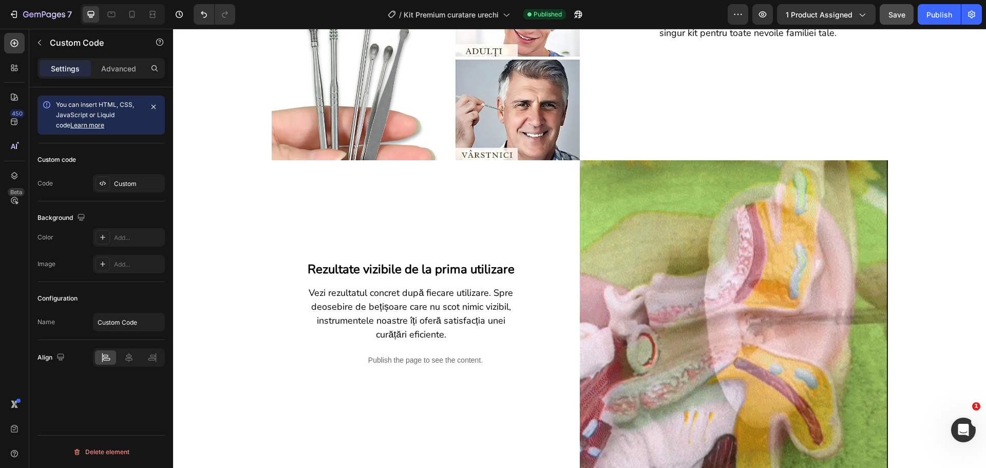
click at [433, 280] on div "Rezultate vizibile de la prima utilizare Vezi rezultatul concret după fiecare u…" at bounding box center [411, 301] width 223 height 92
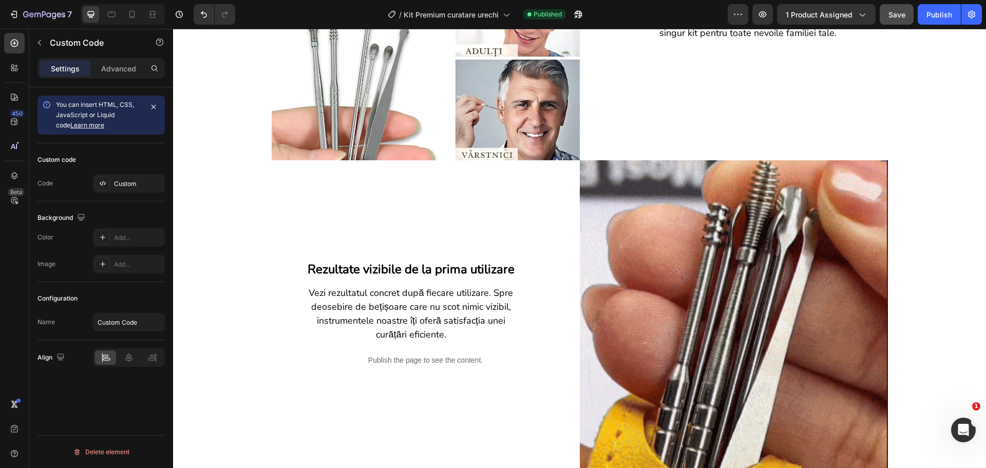
click at [416, 280] on div "Rezultate vizibile de la prima utilizare Vezi rezultatul concret după fiecare u…" at bounding box center [411, 301] width 223 height 92
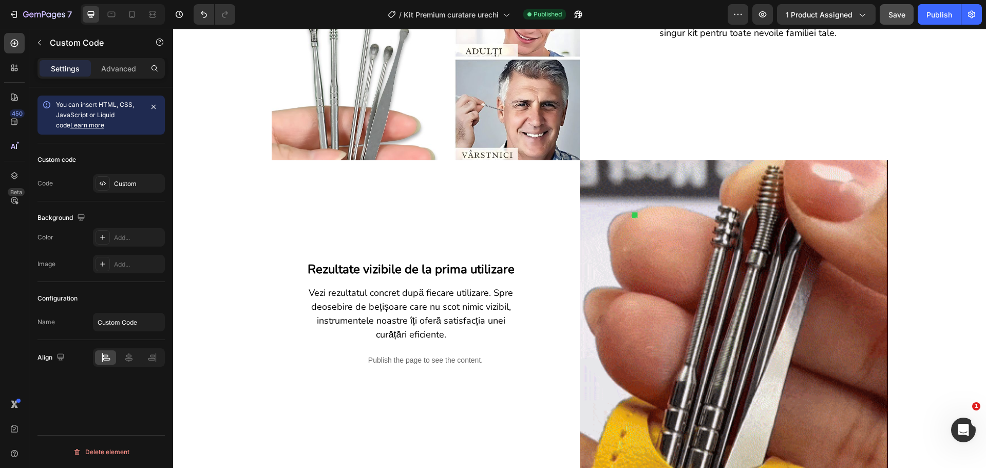
click at [403, 310] on p "Vezi rezultatul concret după fiecare utilizare. Spre deosebire de bețișoare car…" at bounding box center [411, 313] width 213 height 55
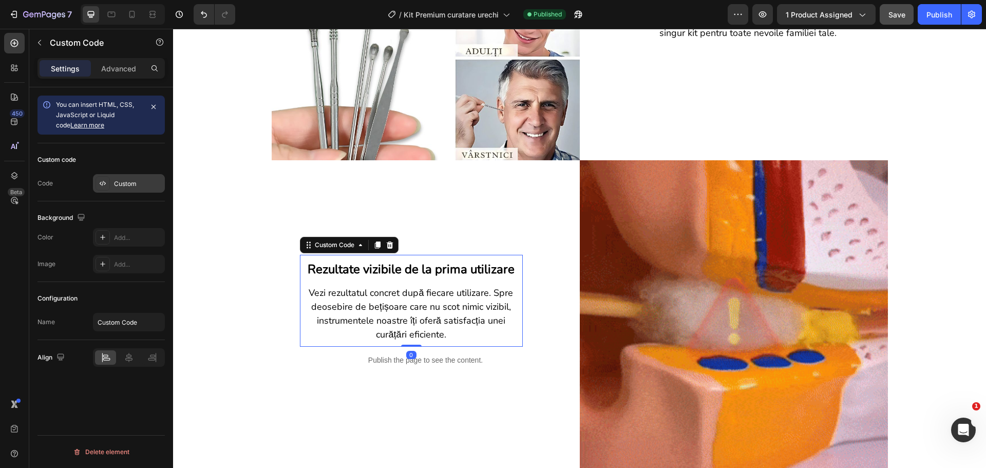
click at [131, 187] on div "Custom" at bounding box center [138, 183] width 48 height 9
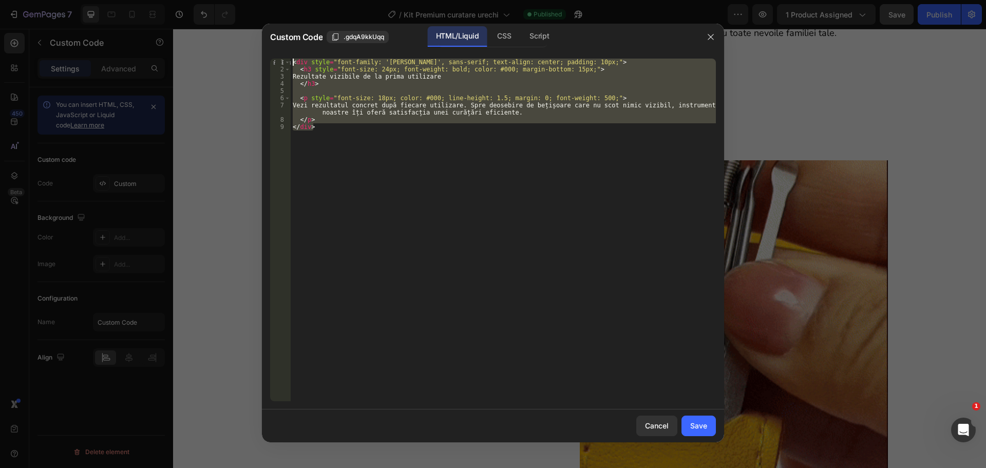
drag, startPoint x: 317, startPoint y: 133, endPoint x: 290, endPoint y: 57, distance: 80.5
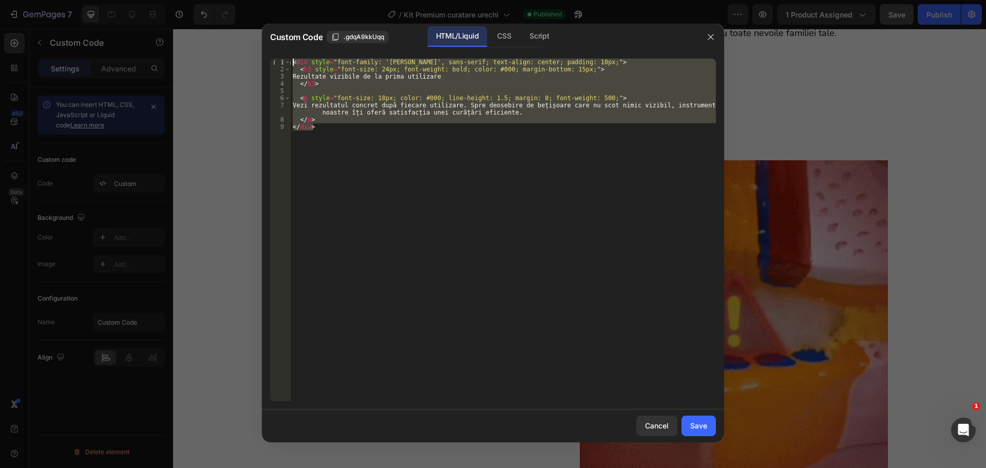
click at [290, 57] on div "</div> 1 2 3 4 5 6 7 8 9 < div style = "font-family: 'Nunito', sans-serif; text…" at bounding box center [493, 229] width 462 height 359
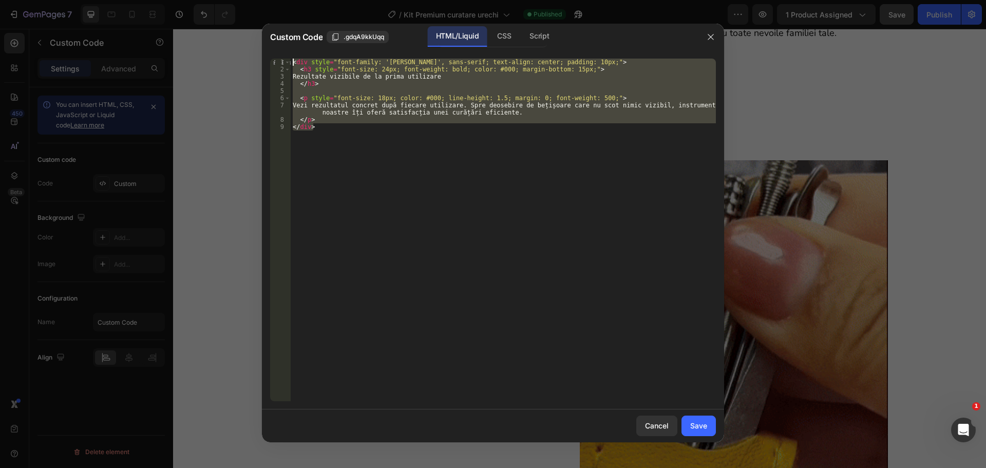
type textarea "<div style="font-family: 'Nunito', sans-serif; text-align: center; padding: 10p…"
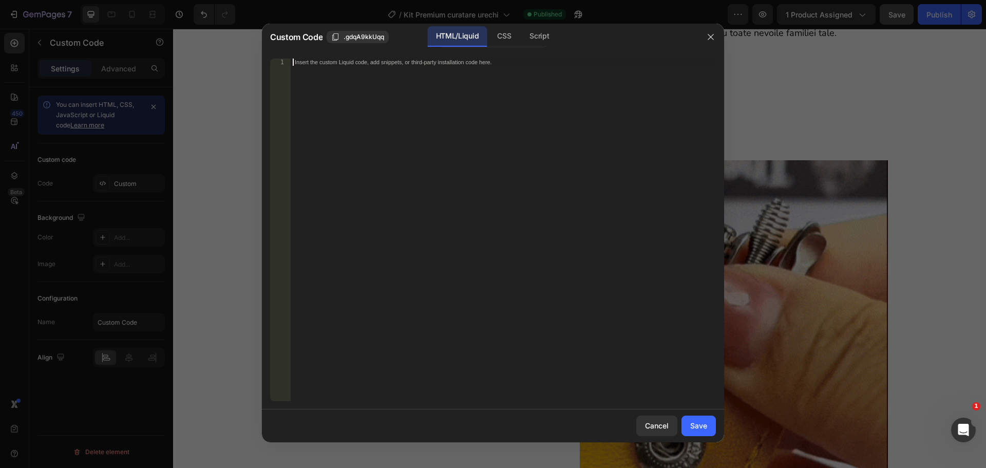
paste textarea "</div>"
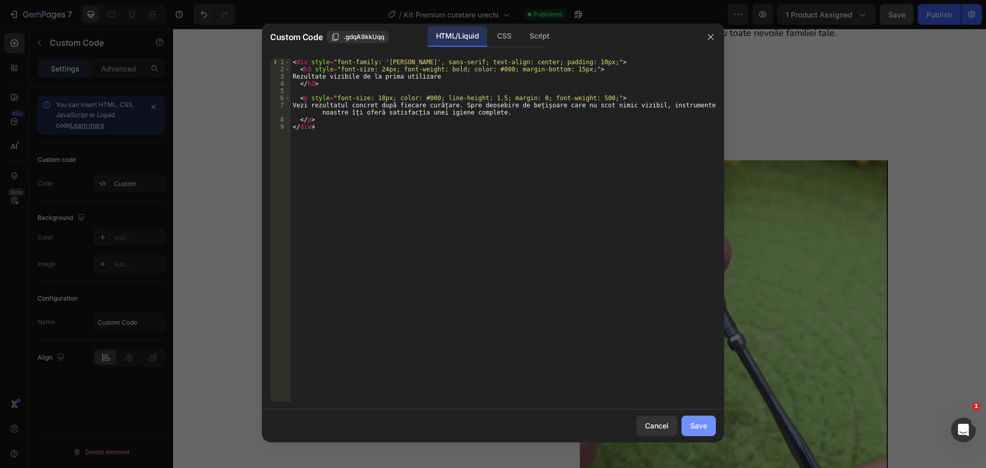
click at [688, 422] on button "Save" at bounding box center [698, 425] width 34 height 21
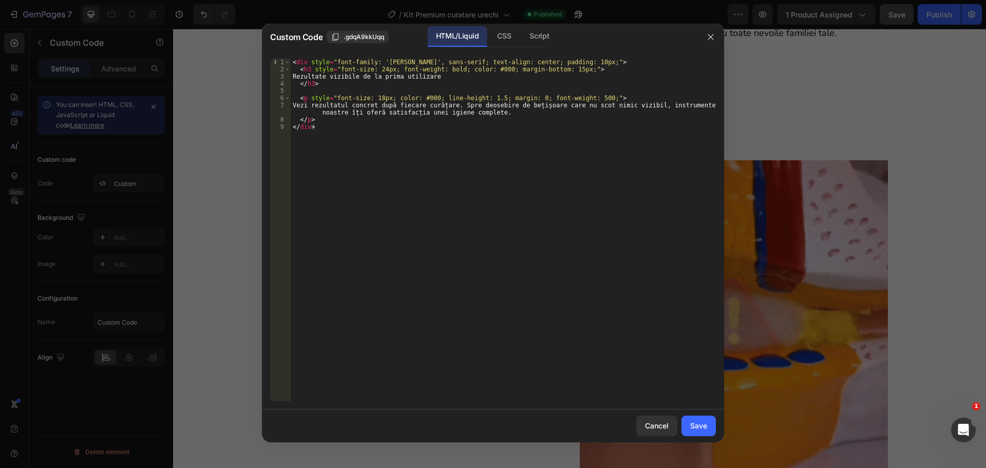
type textarea "</p> </div>"
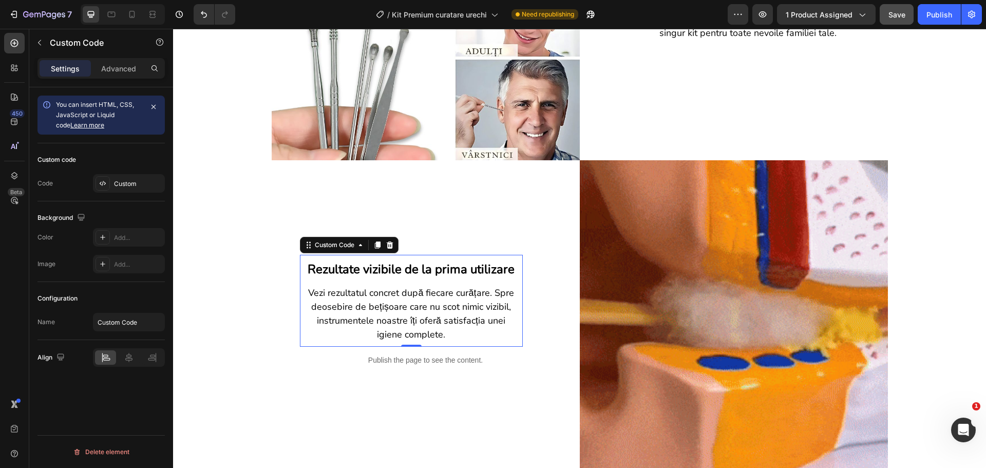
click at [353, 273] on h3 "Rezultate vizibile de la prima utilizare" at bounding box center [411, 269] width 213 height 18
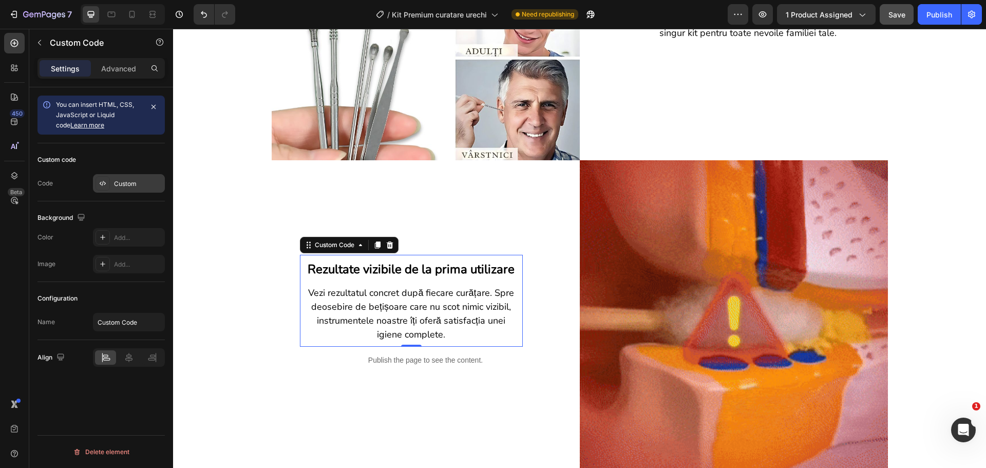
click at [130, 179] on div "Custom" at bounding box center [138, 183] width 48 height 9
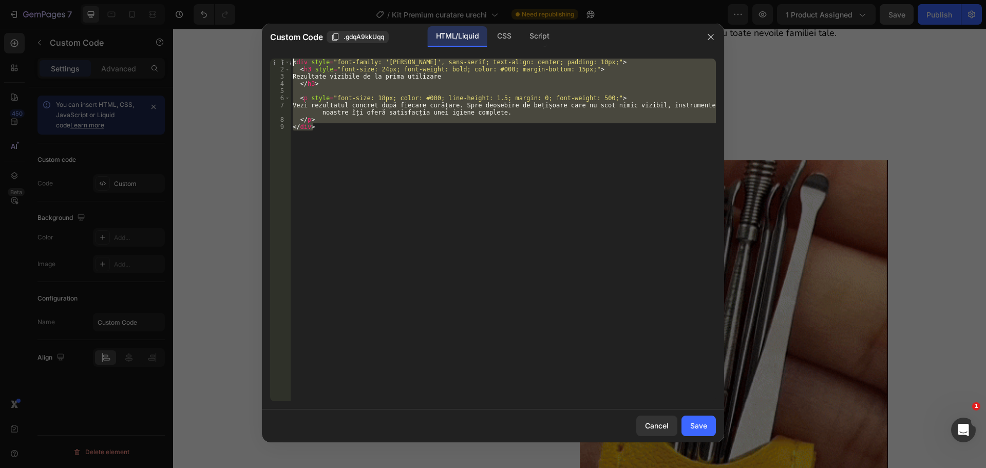
drag, startPoint x: 317, startPoint y: 128, endPoint x: 292, endPoint y: 51, distance: 81.2
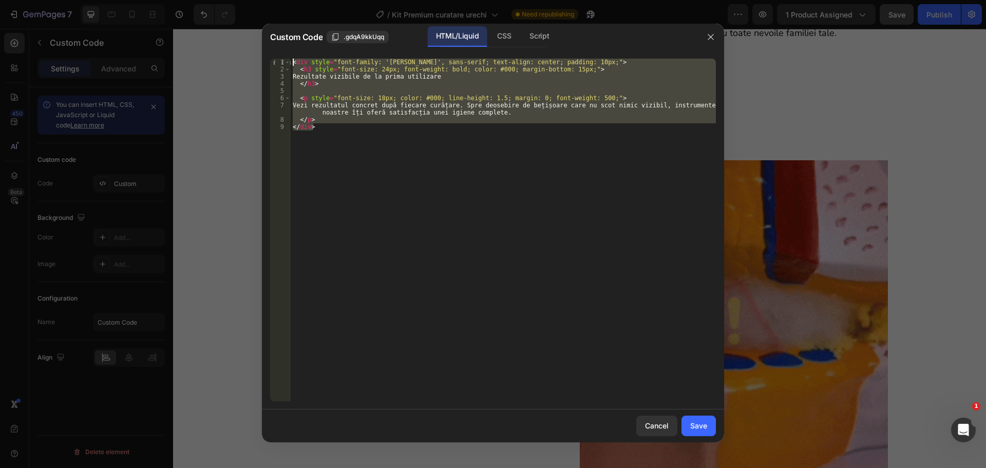
click at [292, 51] on div "</div> 1 2 3 4 5 6 7 8 9 < div style = "font-family: 'Nunito', sans-serif; text…" at bounding box center [493, 229] width 462 height 359
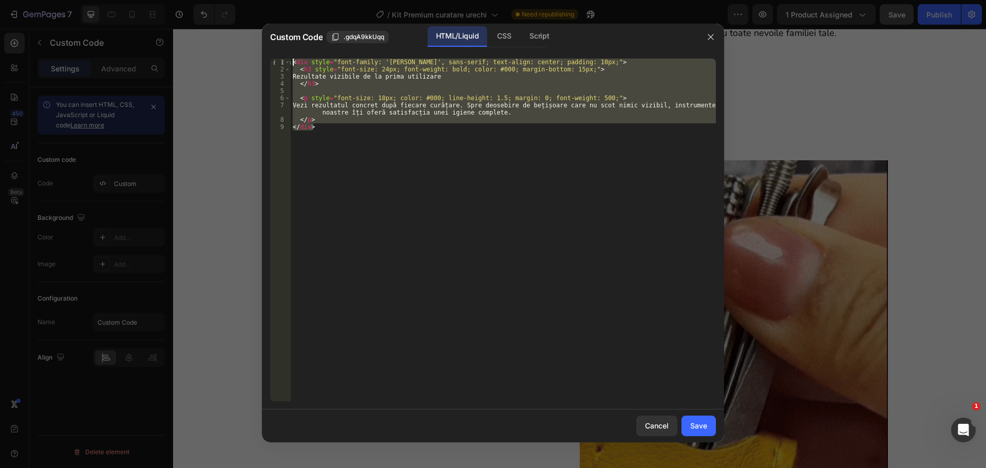
type textarea "<div style="font-family: 'Nunito', sans-serif; text-align: center; padding: 10p…"
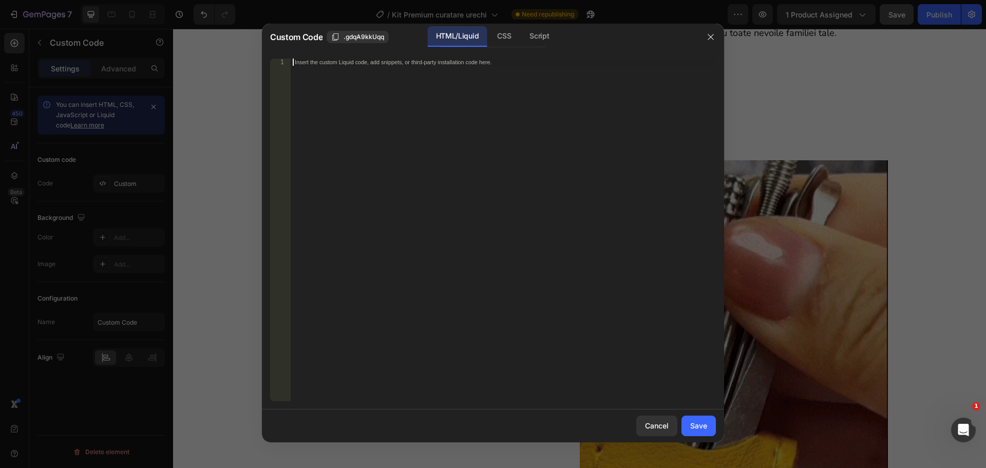
paste textarea "</div>"
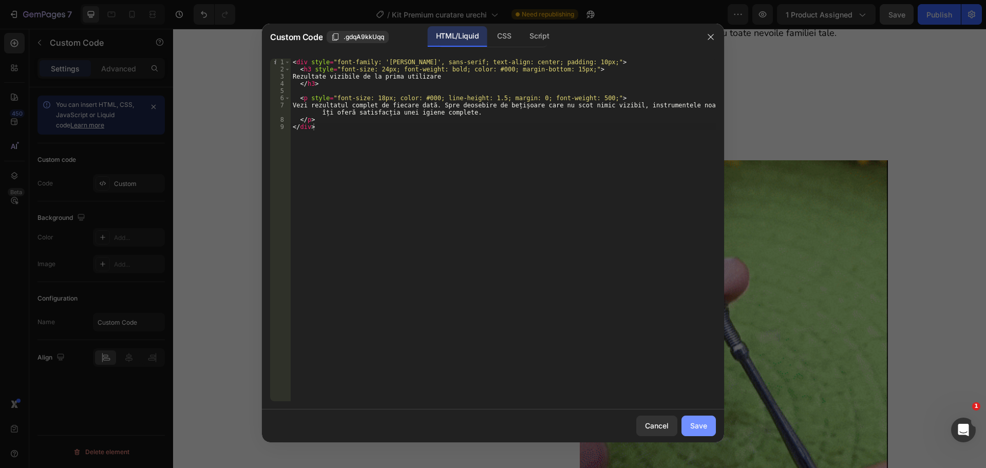
click at [701, 424] on div "Save" at bounding box center [698, 425] width 17 height 11
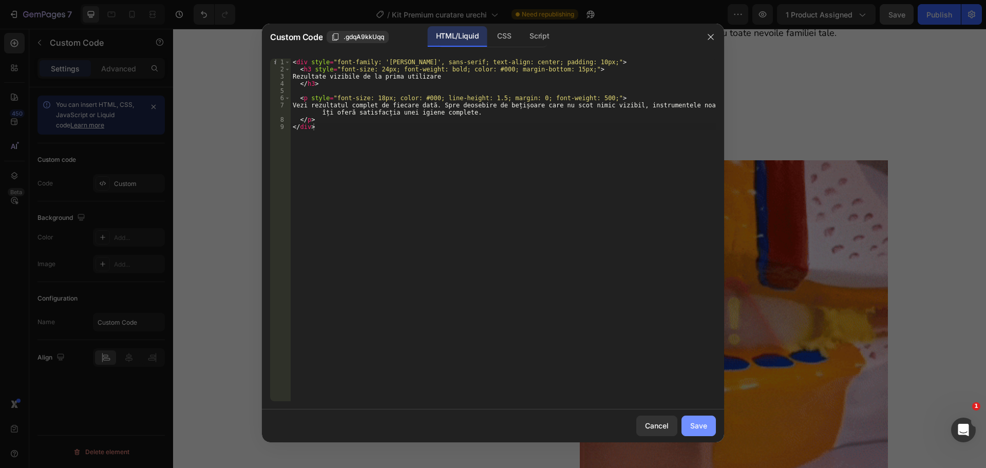
type textarea "</p> </div>"
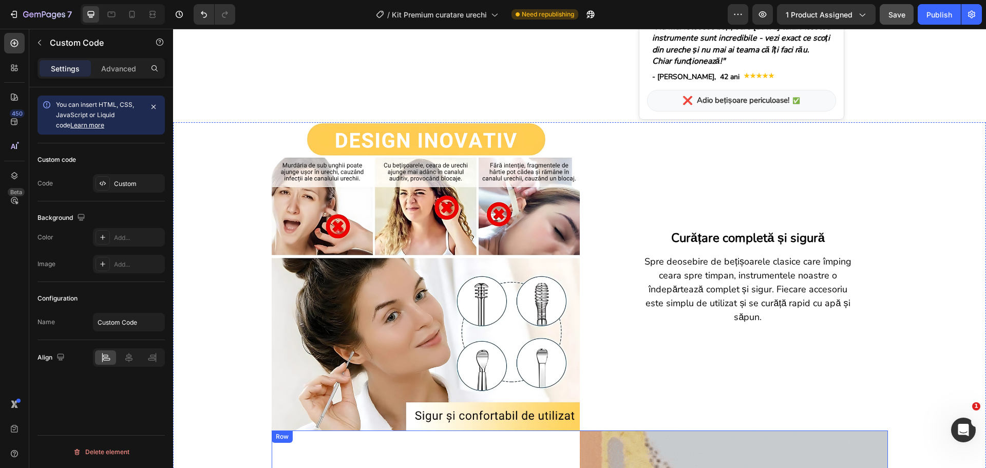
scroll to position [406, 0]
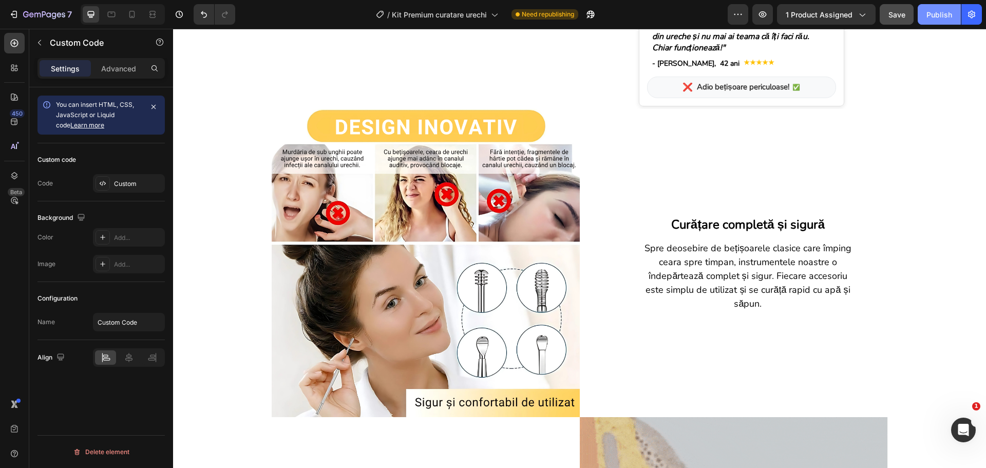
click at [939, 10] on div "Publish" at bounding box center [939, 14] width 26 height 11
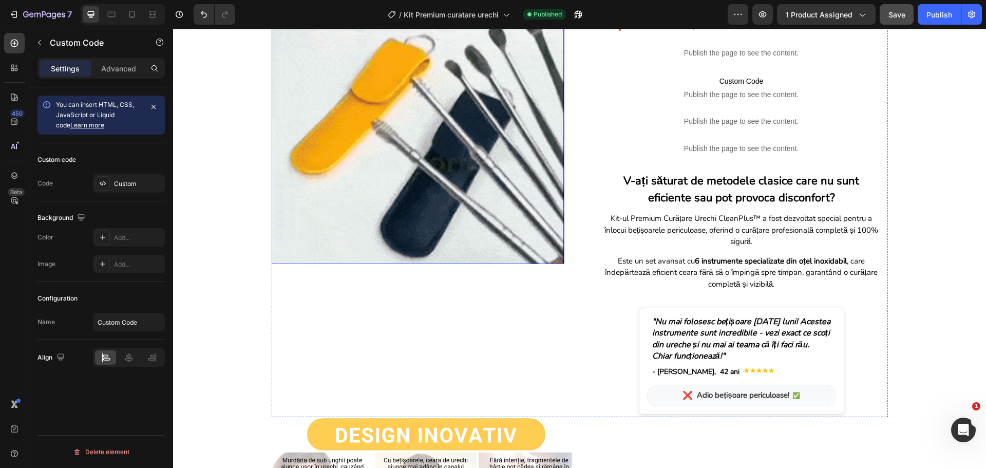
scroll to position [0, 0]
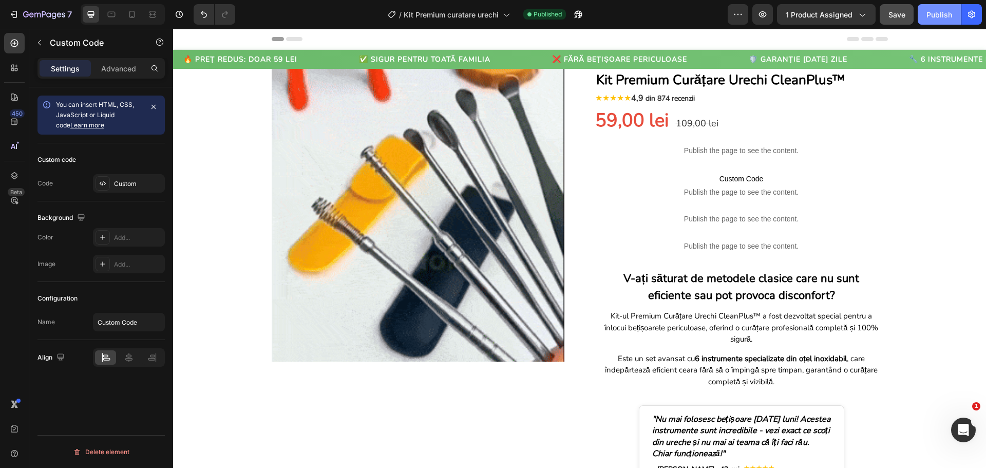
click at [941, 10] on div "Publish" at bounding box center [939, 14] width 26 height 11
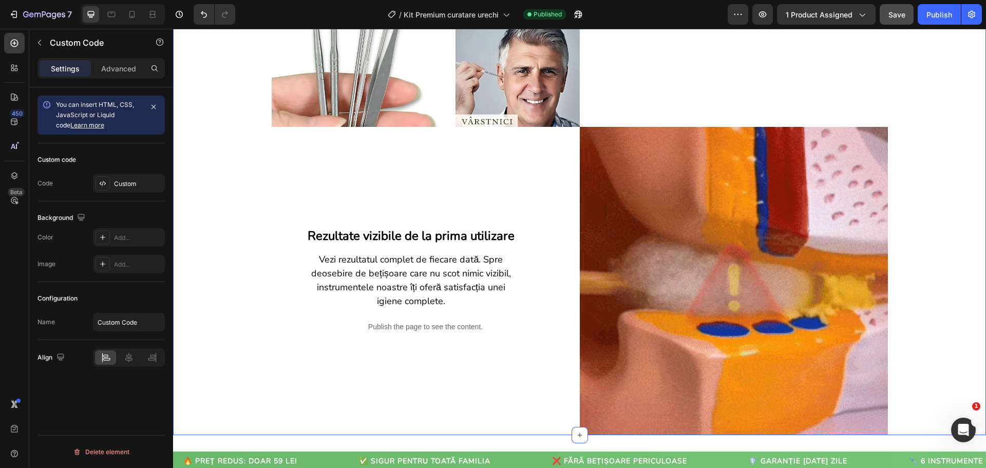
scroll to position [1335, 0]
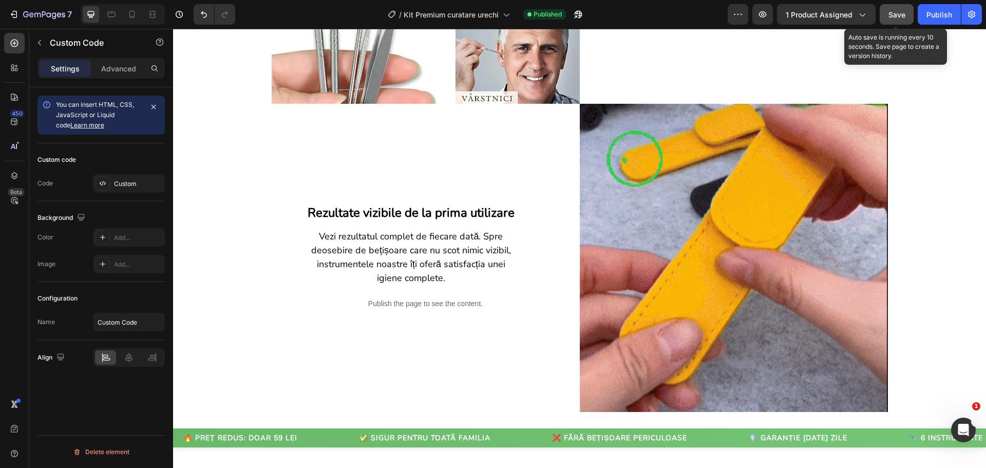
click at [911, 13] on button "Save" at bounding box center [896, 14] width 34 height 21
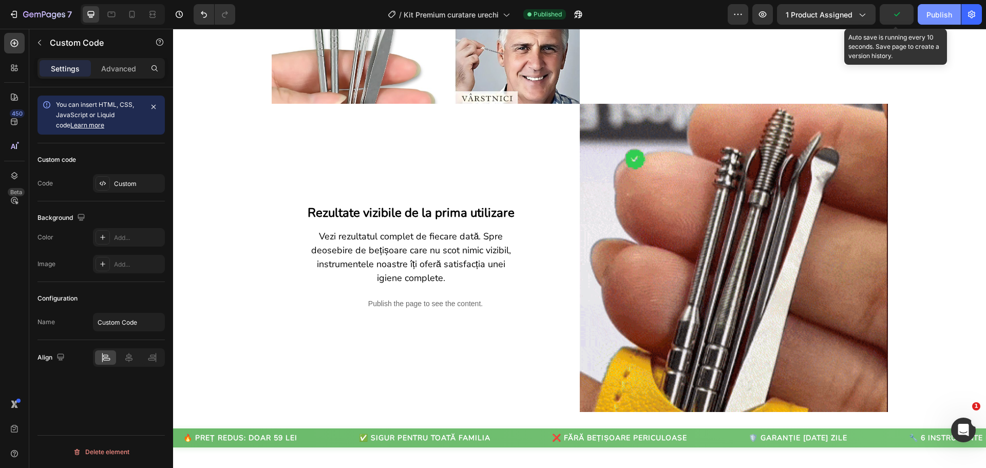
click at [936, 17] on div "Publish" at bounding box center [939, 14] width 26 height 11
